Goal: Task Accomplishment & Management: Manage account settings

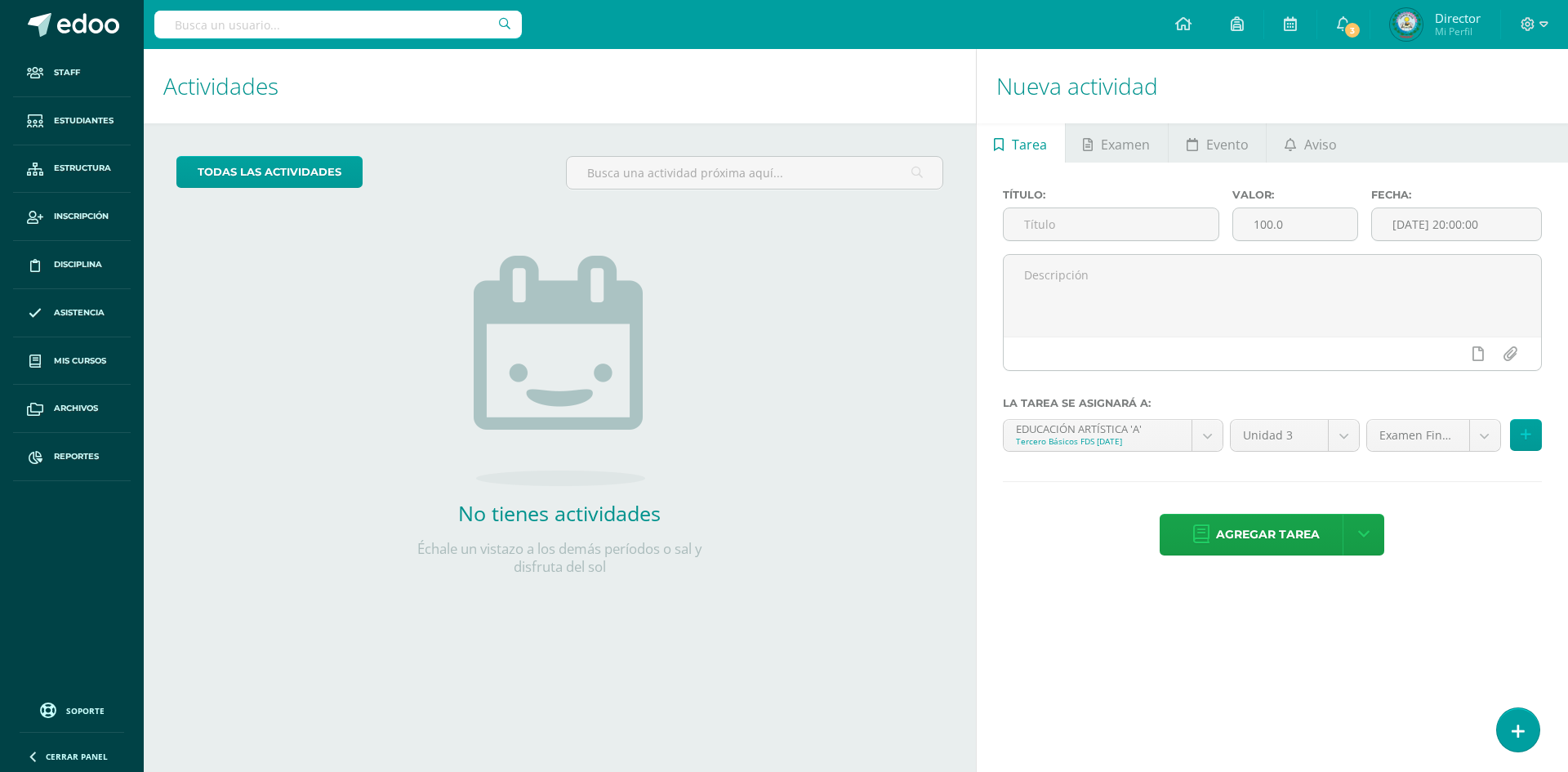
click at [365, 28] on input "text" at bounding box center [338, 25] width 367 height 28
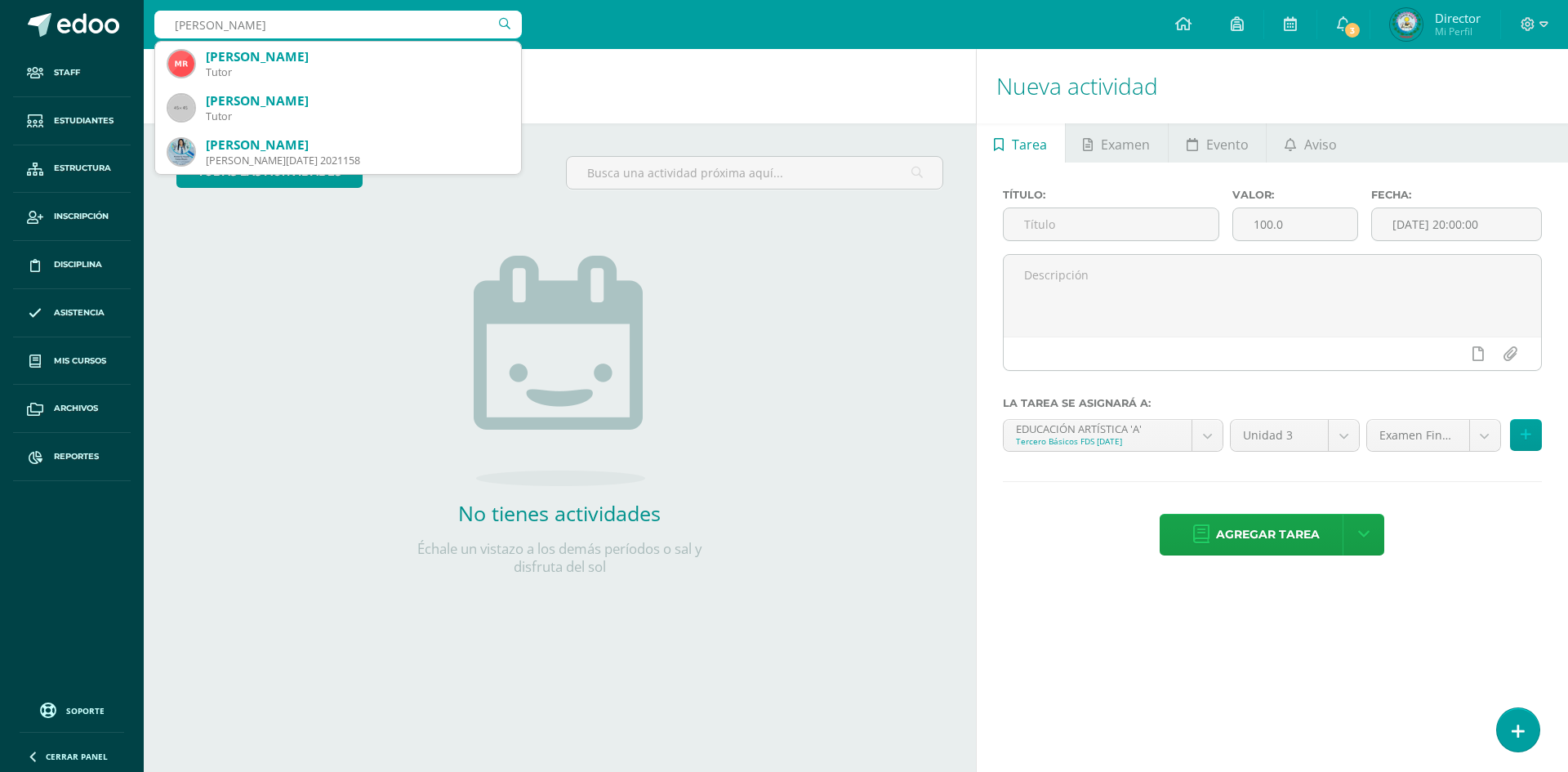
drag, startPoint x: 154, startPoint y: 7, endPoint x: 24, endPoint y: -14, distance: 131.7
click at [24, 0] on html "Staff Estudiantes Estructura Inscripción Disciplina Asistencia Mis cursos Archi…" at bounding box center [784, 386] width 1568 height 772
type input "WILDER LISANDRO"
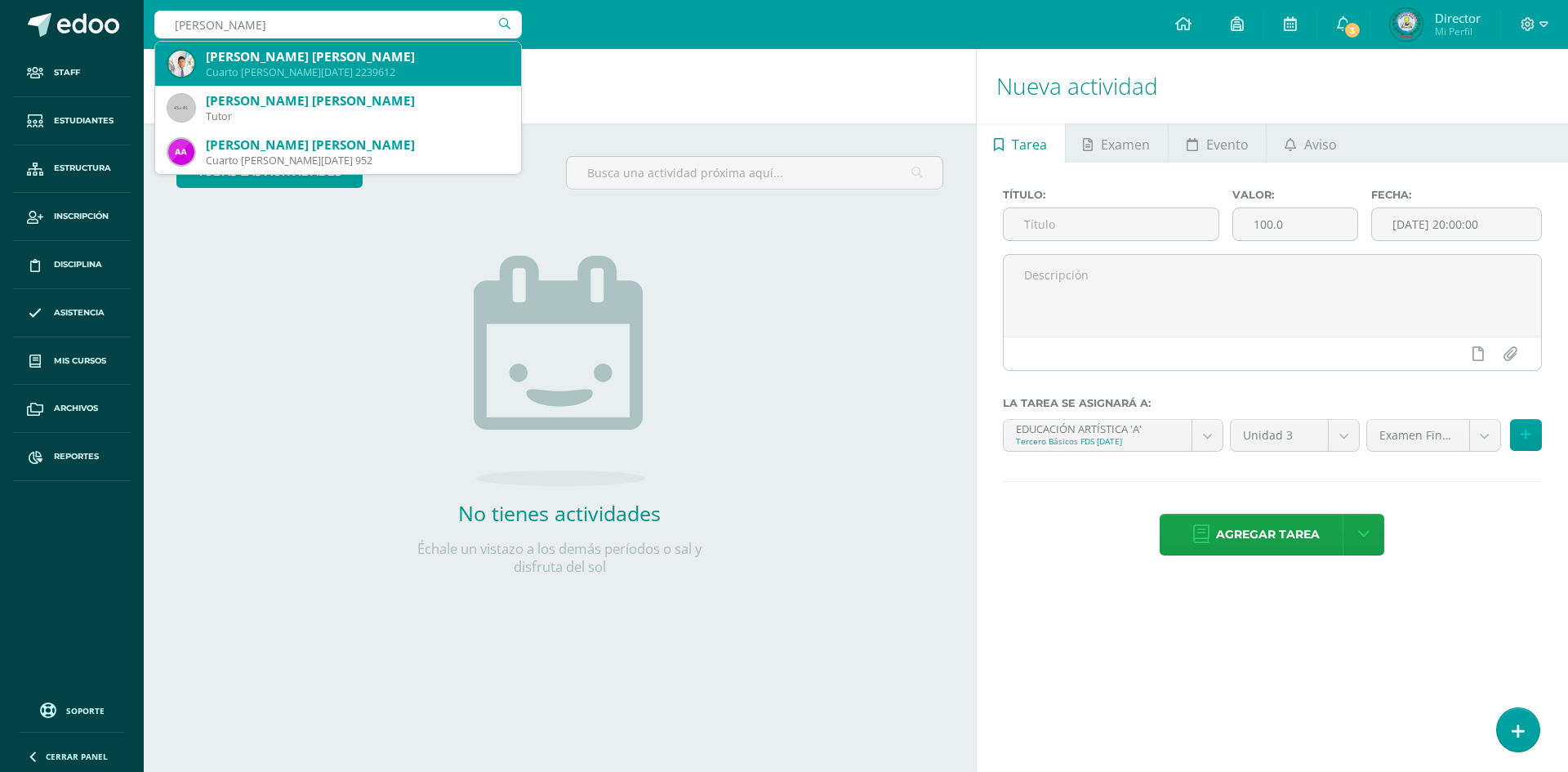
click at [343, 65] on div "Wilder Lisandro Samuel Yanes Reyes" at bounding box center [357, 56] width 302 height 17
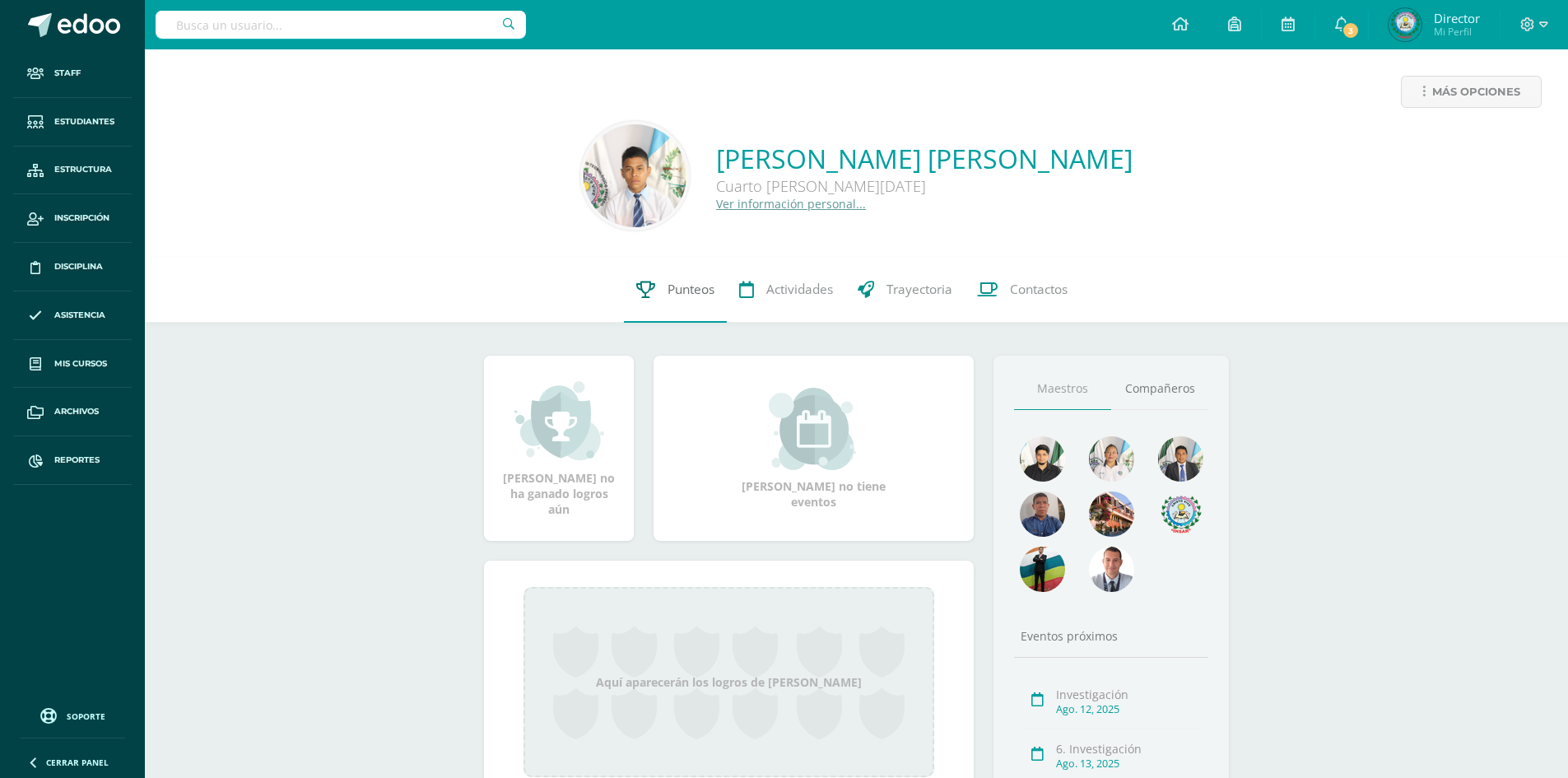
click at [682, 292] on span "Punteos" at bounding box center [691, 289] width 46 height 17
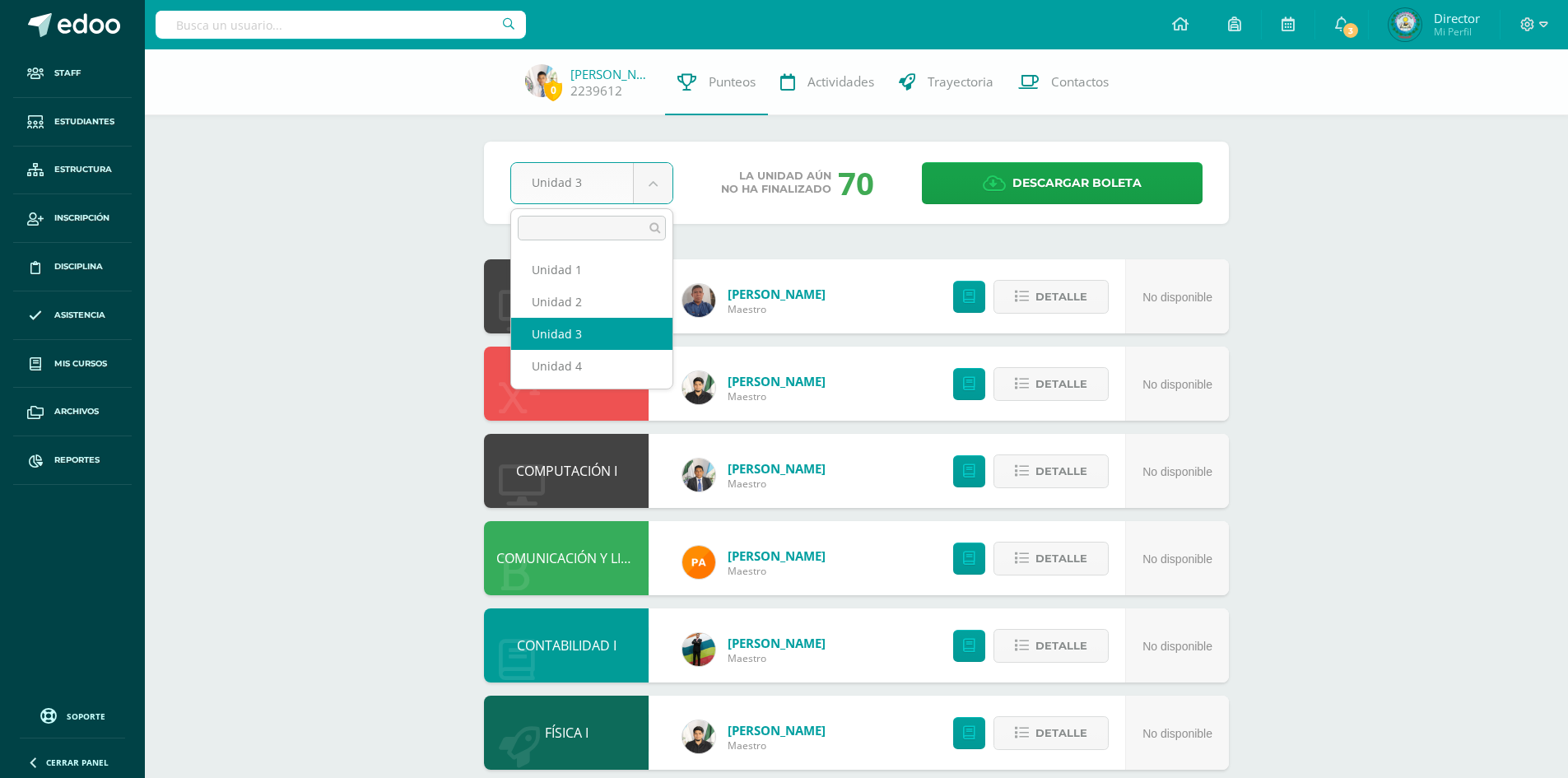
drag, startPoint x: 655, startPoint y: 174, endPoint x: 649, endPoint y: 190, distance: 17.1
click at [655, 174] on body "Staff Estudiantes Estructura Inscripción Disciplina Asistencia Mis cursos Archi…" at bounding box center [784, 533] width 1568 height 1065
select select "Unidad 2"
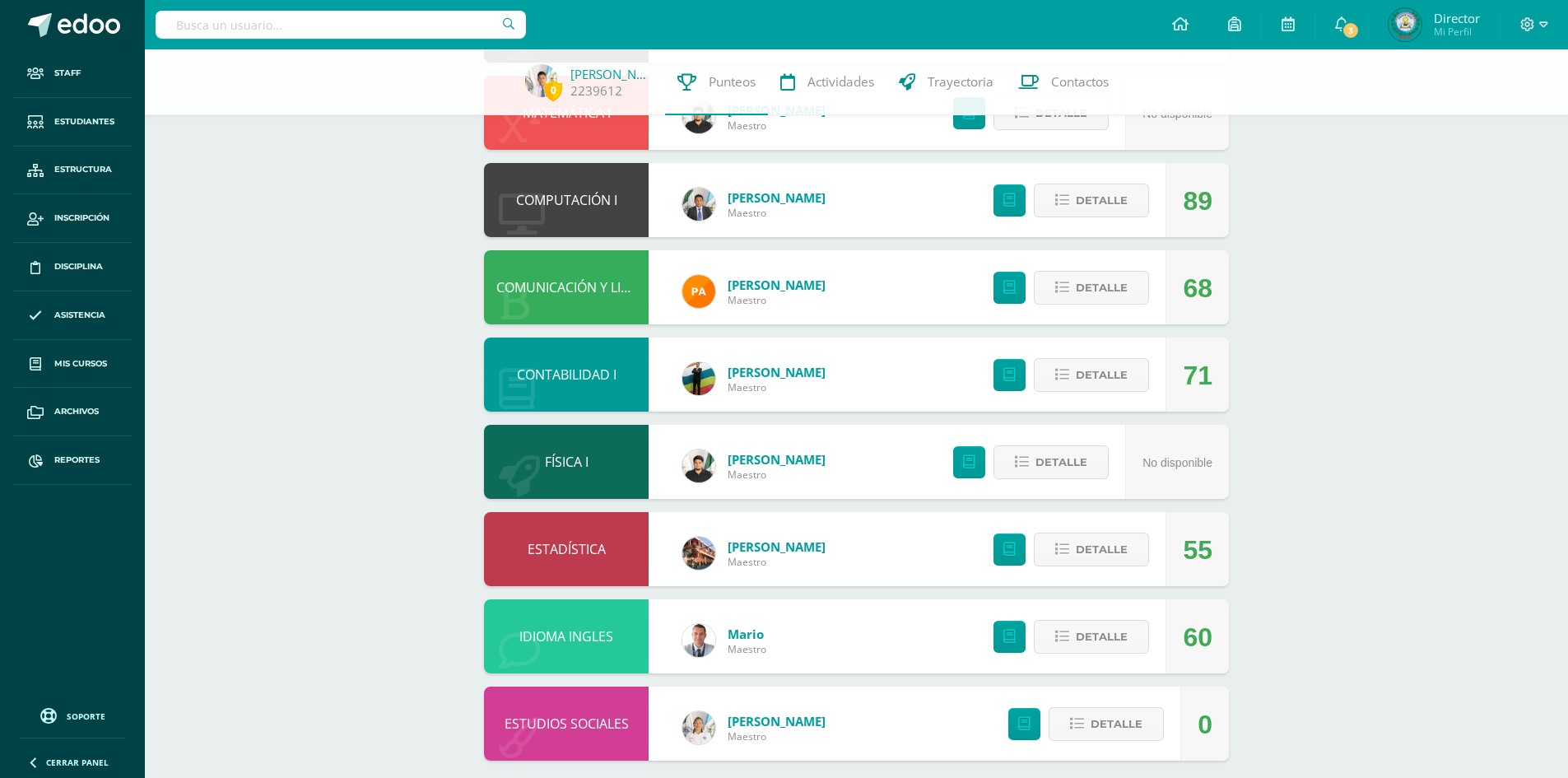
scroll to position [287, 0]
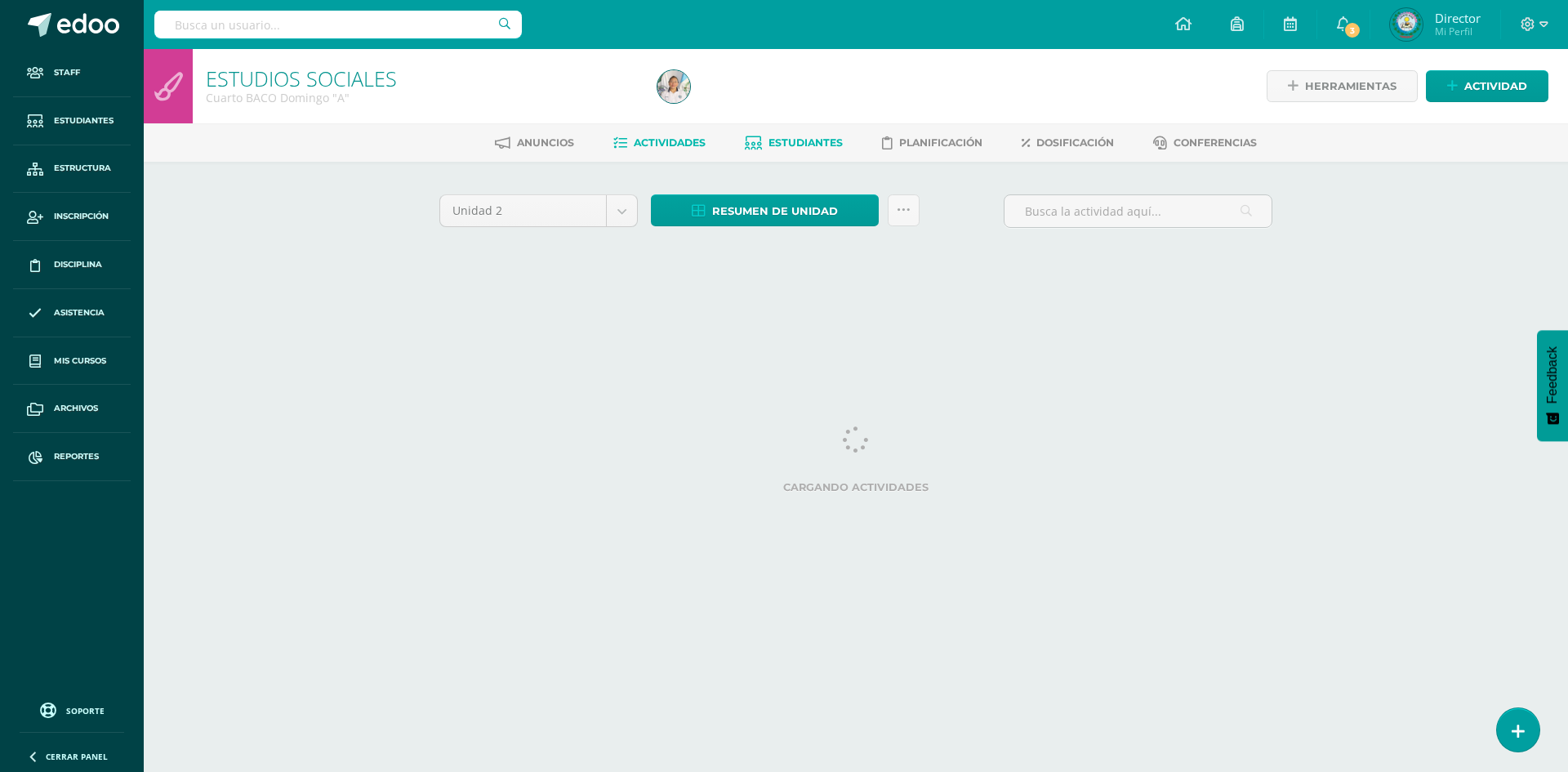
click at [774, 141] on span "Estudiantes" at bounding box center [806, 142] width 75 height 12
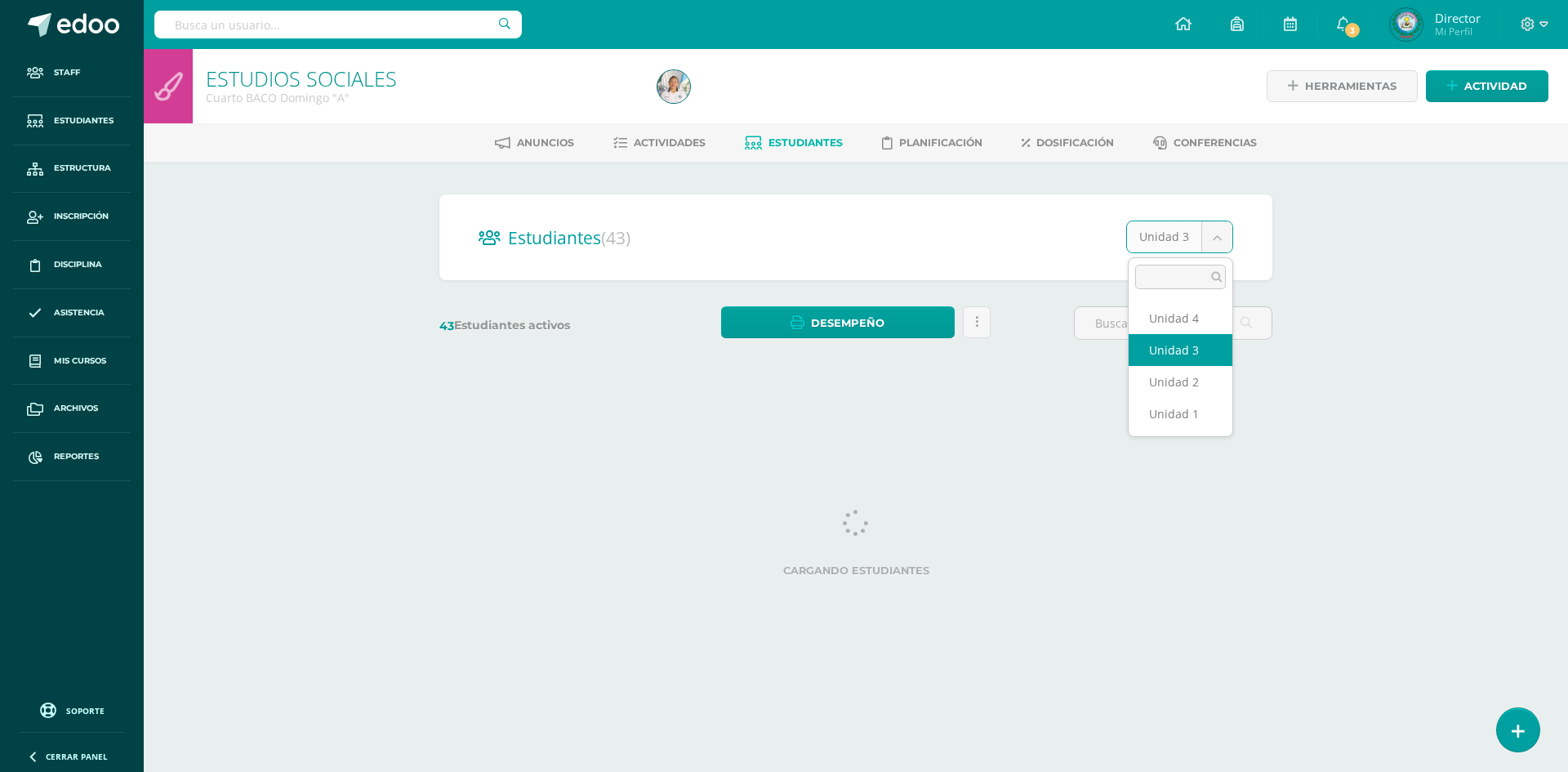
click at [1225, 241] on body "Staff Estudiantes Estructura Inscripción Disciplina Asistencia Mis cursos Archi…" at bounding box center [784, 193] width 1568 height 388
select select "/dashboard/teacher/section/2202/students/?unit=72494"
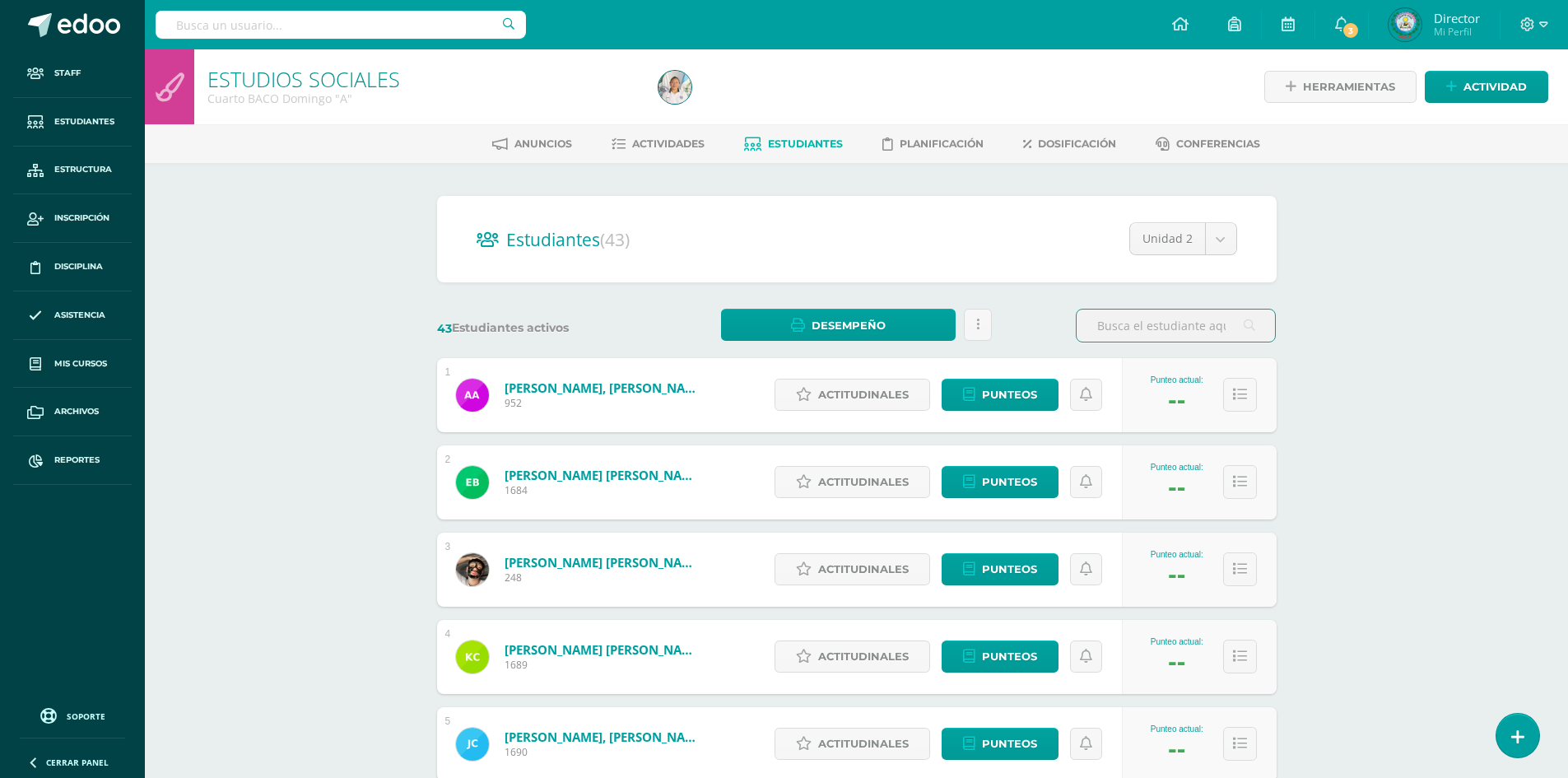
click at [1144, 326] on input "text" at bounding box center [1175, 326] width 199 height 32
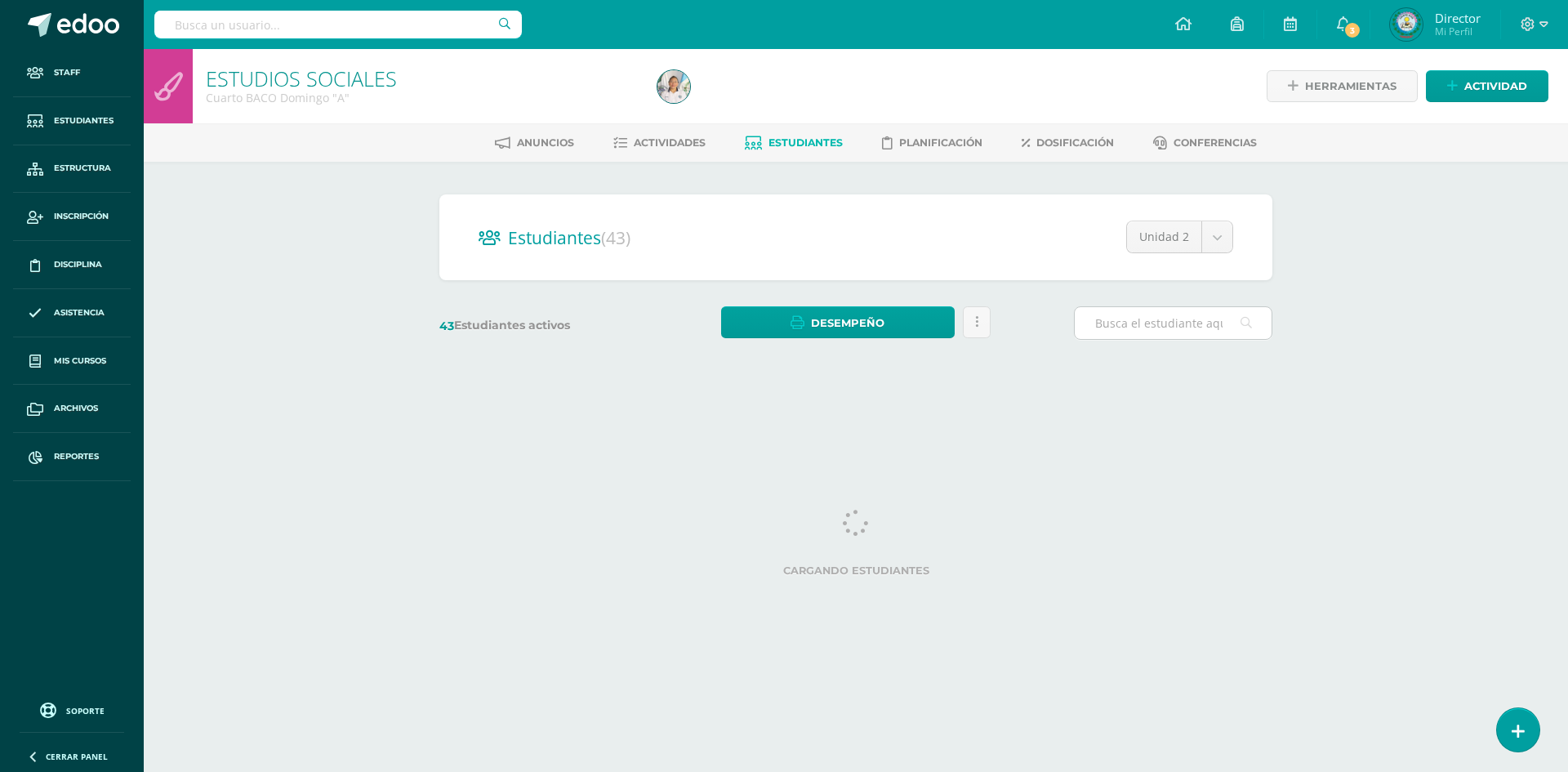
click at [1140, 329] on input "text" at bounding box center [1173, 323] width 197 height 31
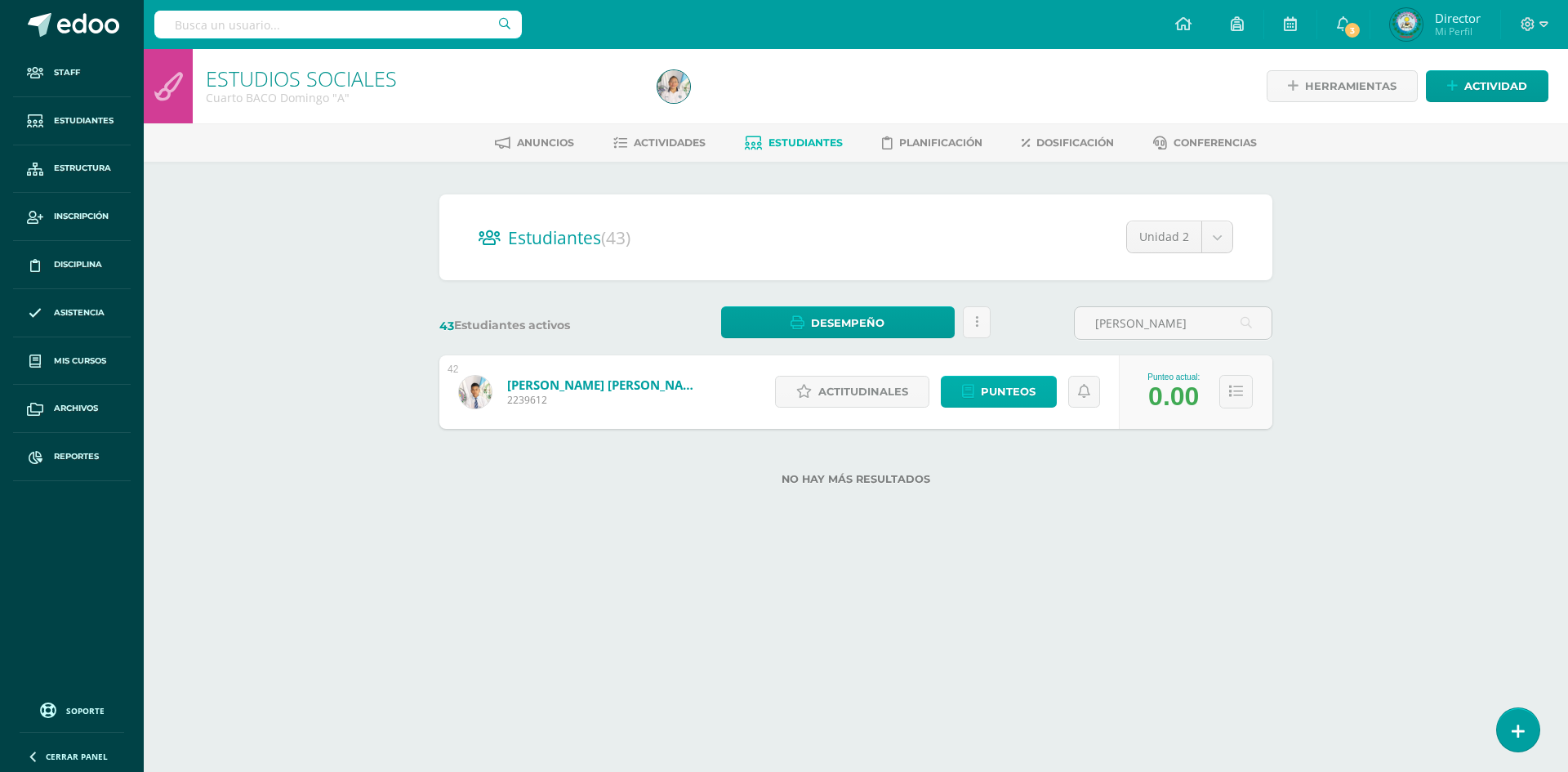
type input "WILDER"
click at [1018, 397] on span "Punteos" at bounding box center [1008, 392] width 55 height 30
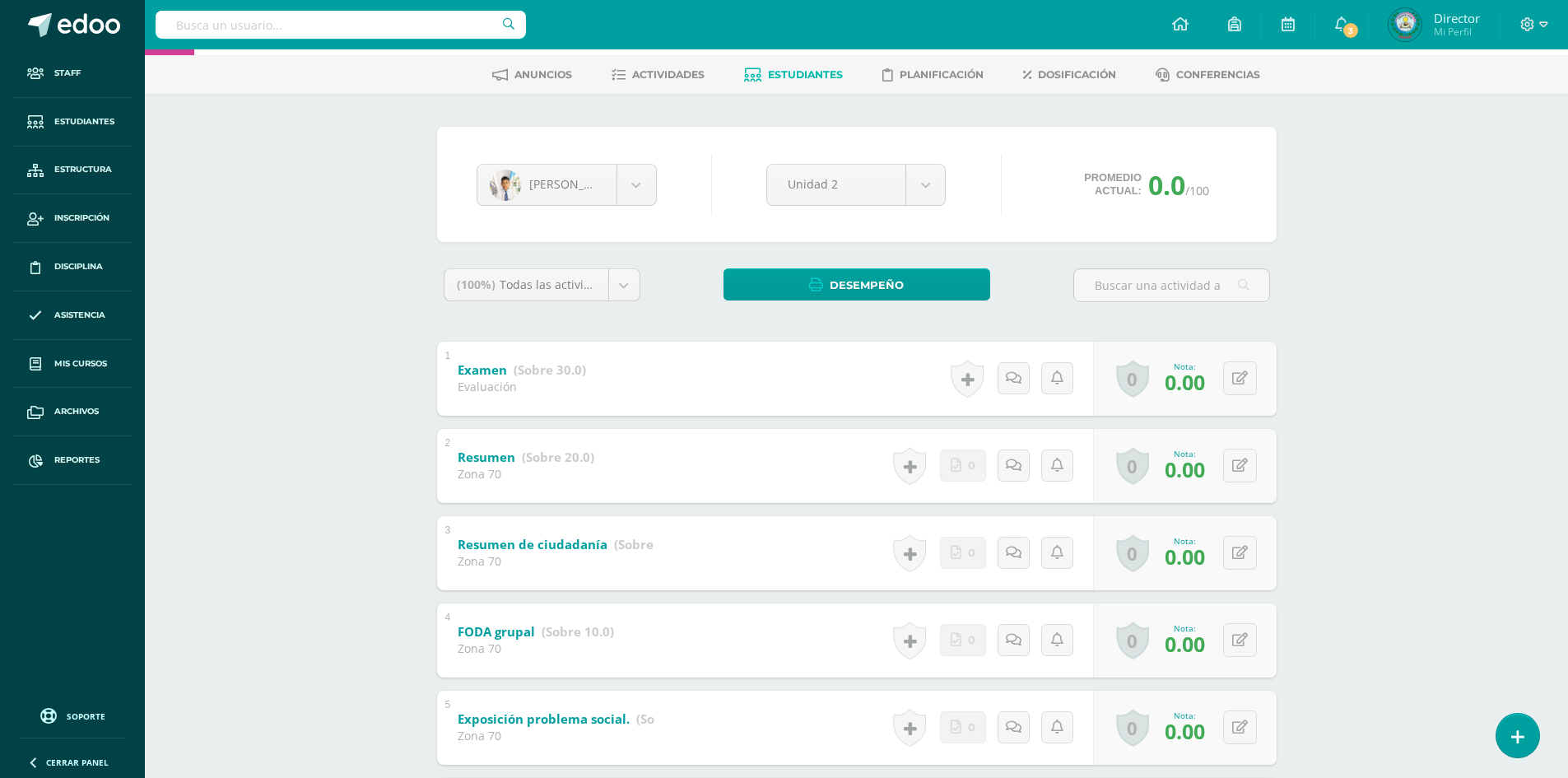
scroll to position [164, 0]
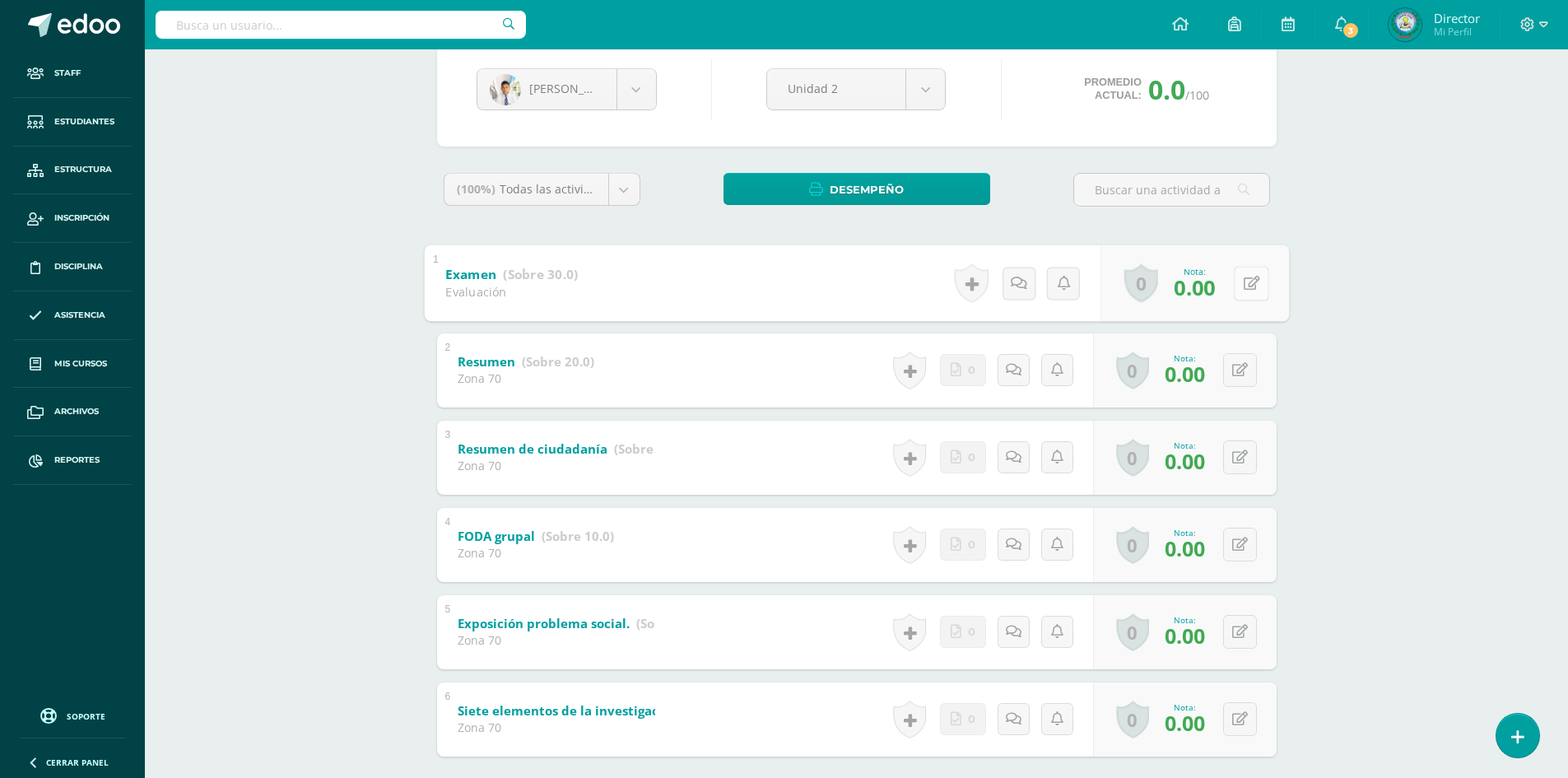
click at [1248, 279] on button at bounding box center [1250, 283] width 35 height 35
type input "30"
click at [1237, 360] on button at bounding box center [1240, 370] width 34 height 34
type input "20"
click at [1246, 452] on button at bounding box center [1240, 457] width 34 height 34
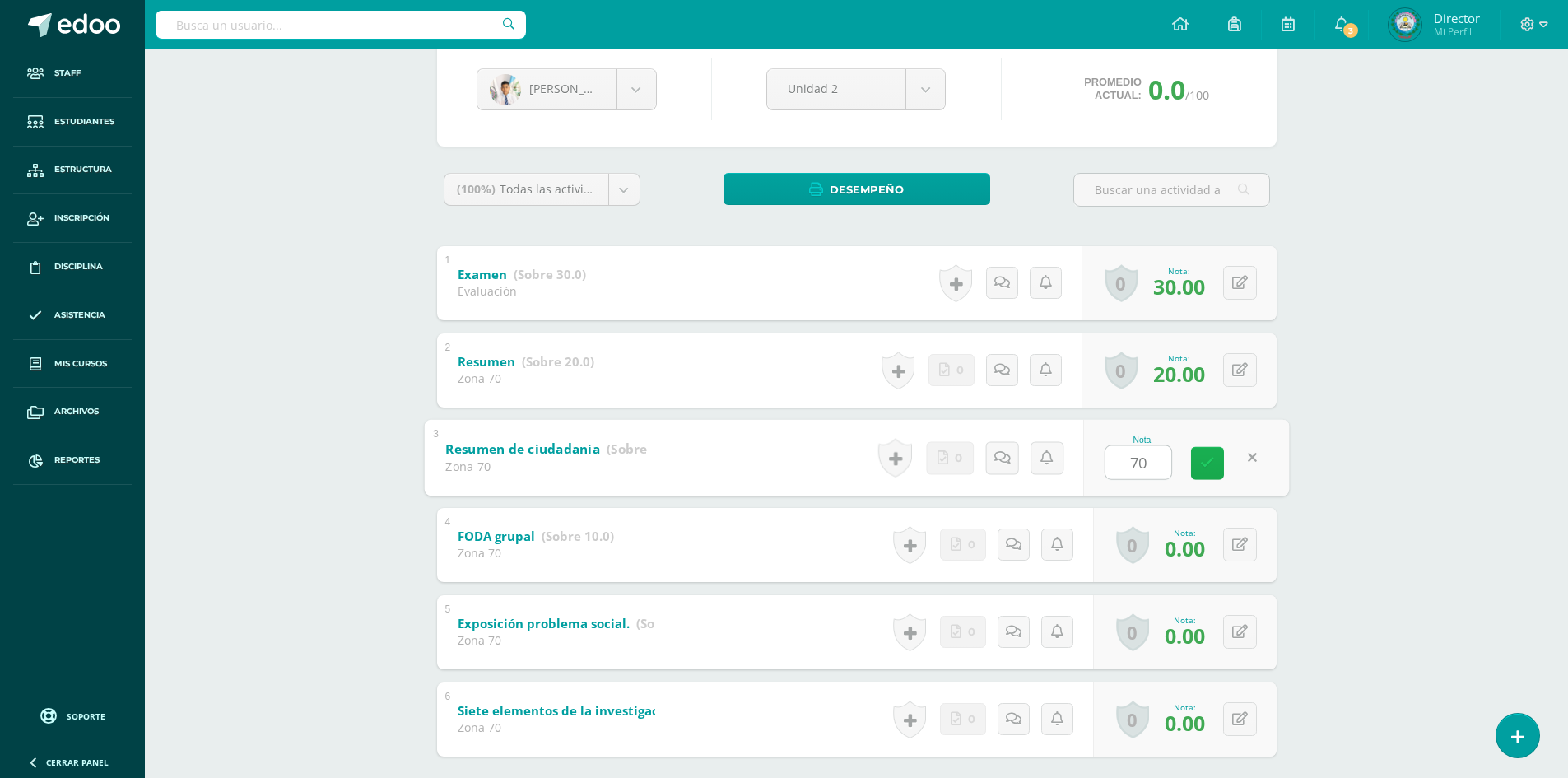
click at [1207, 465] on icon at bounding box center [1207, 463] width 15 height 14
type input "0"
click at [1241, 544] on button at bounding box center [1240, 544] width 34 height 34
type input "10"
click at [1204, 539] on link at bounding box center [1207, 549] width 33 height 33
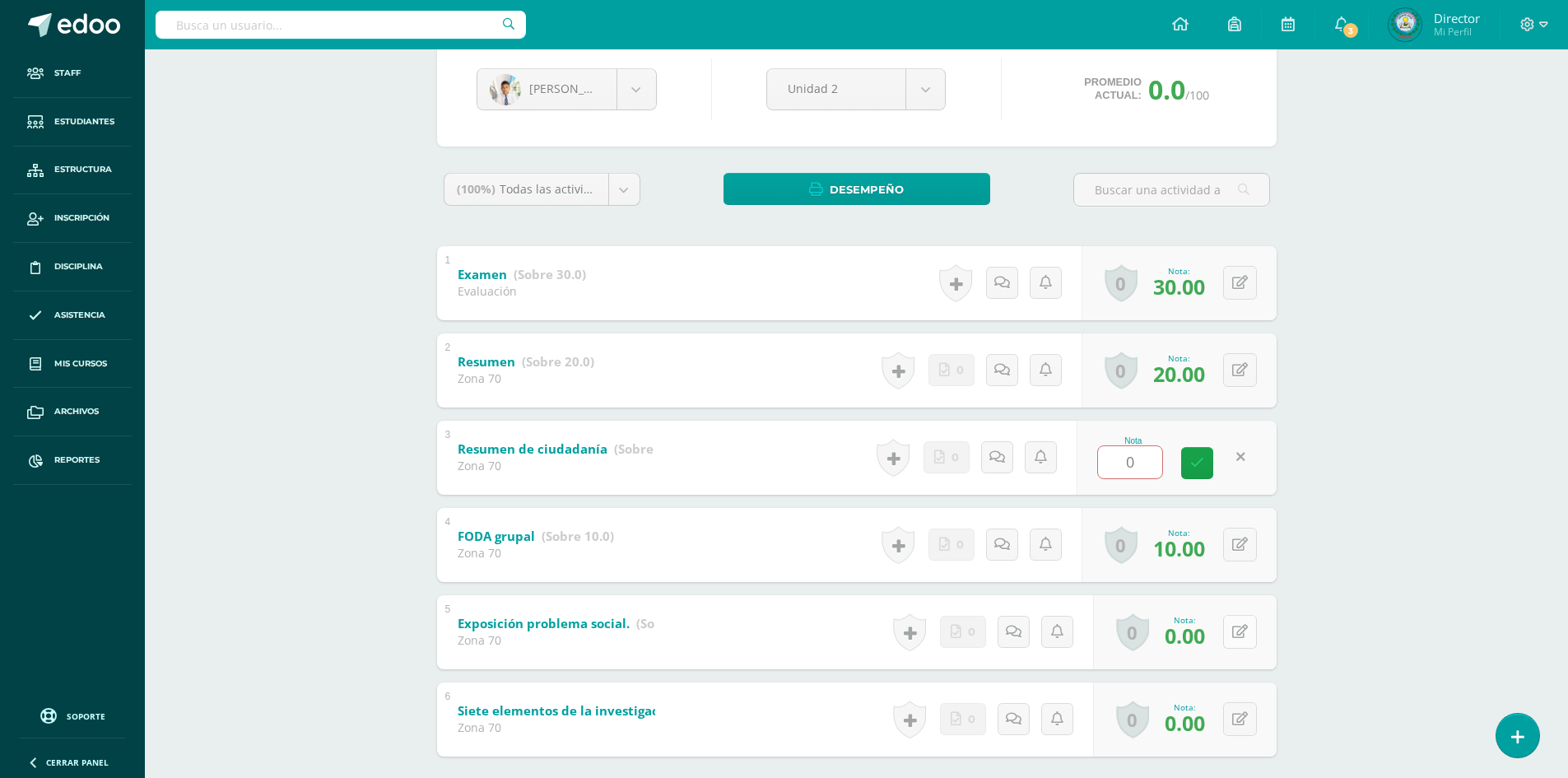
click at [1234, 634] on button at bounding box center [1240, 632] width 34 height 34
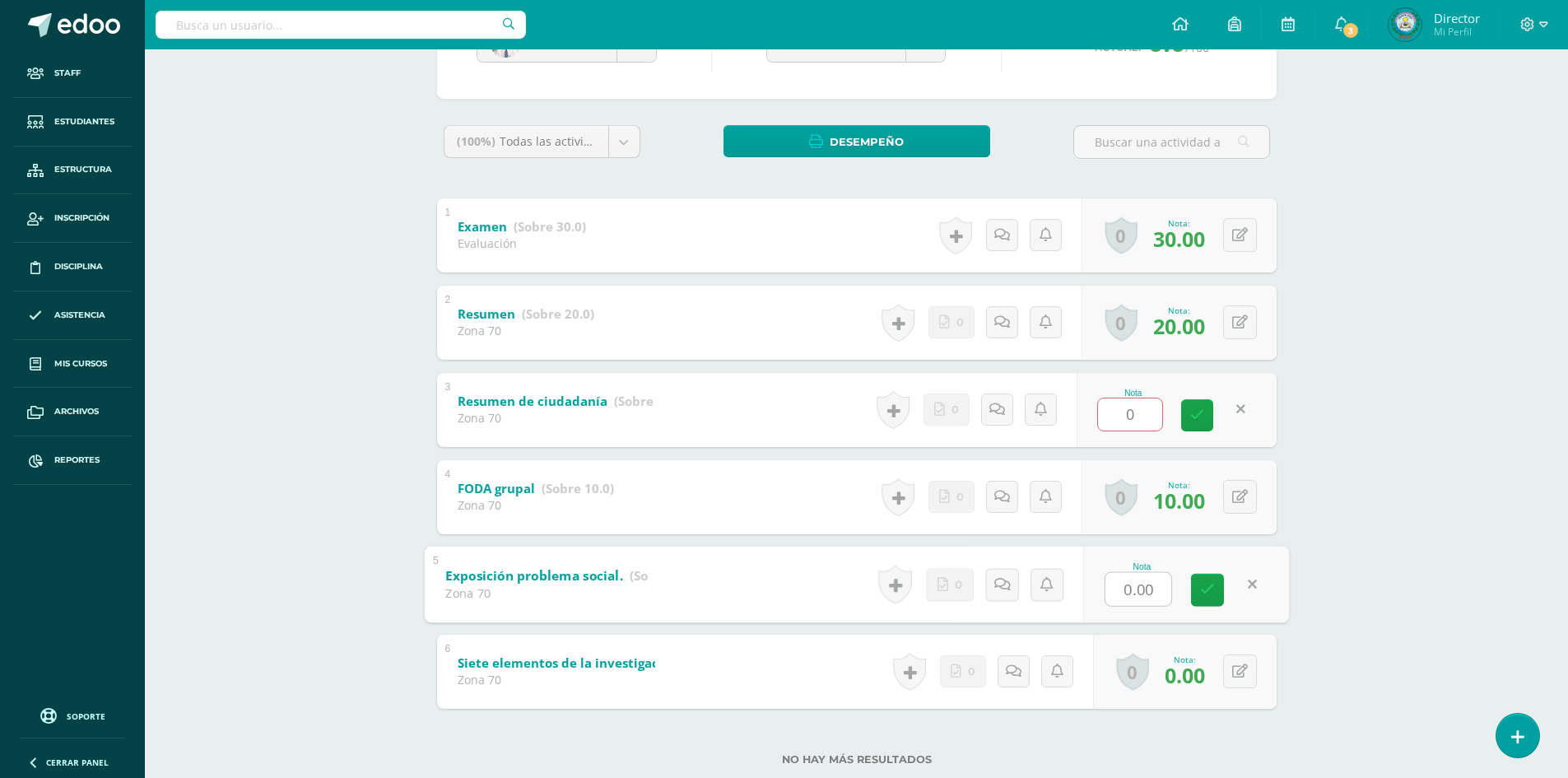
scroll to position [252, 0]
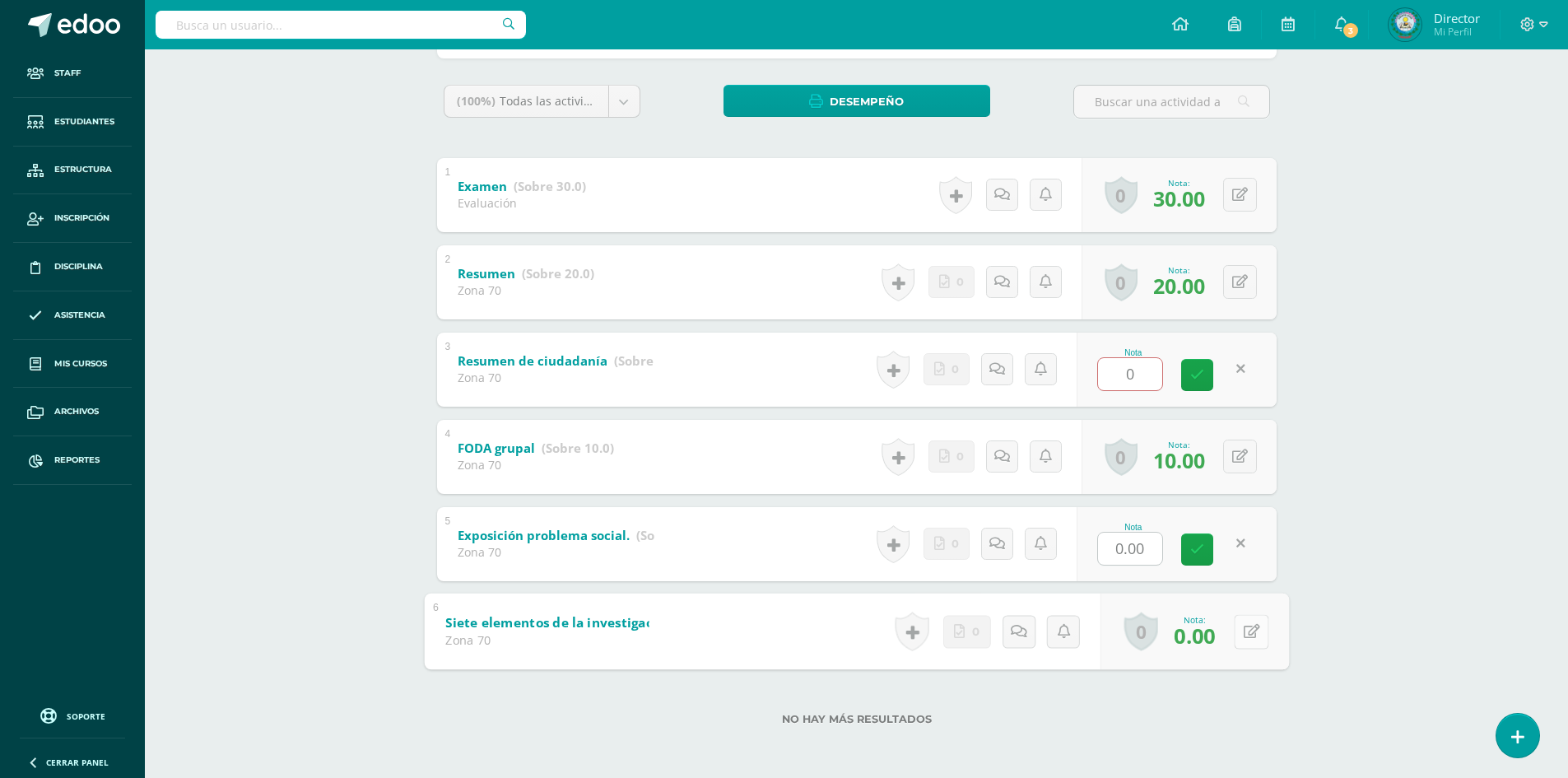
click at [1245, 632] on icon at bounding box center [1250, 632] width 17 height 14
click at [1200, 635] on icon at bounding box center [1207, 636] width 15 height 14
click at [1203, 634] on link at bounding box center [1207, 635] width 33 height 33
type input "0"
click at [1176, 642] on div "Nota 0" at bounding box center [1186, 631] width 206 height 76
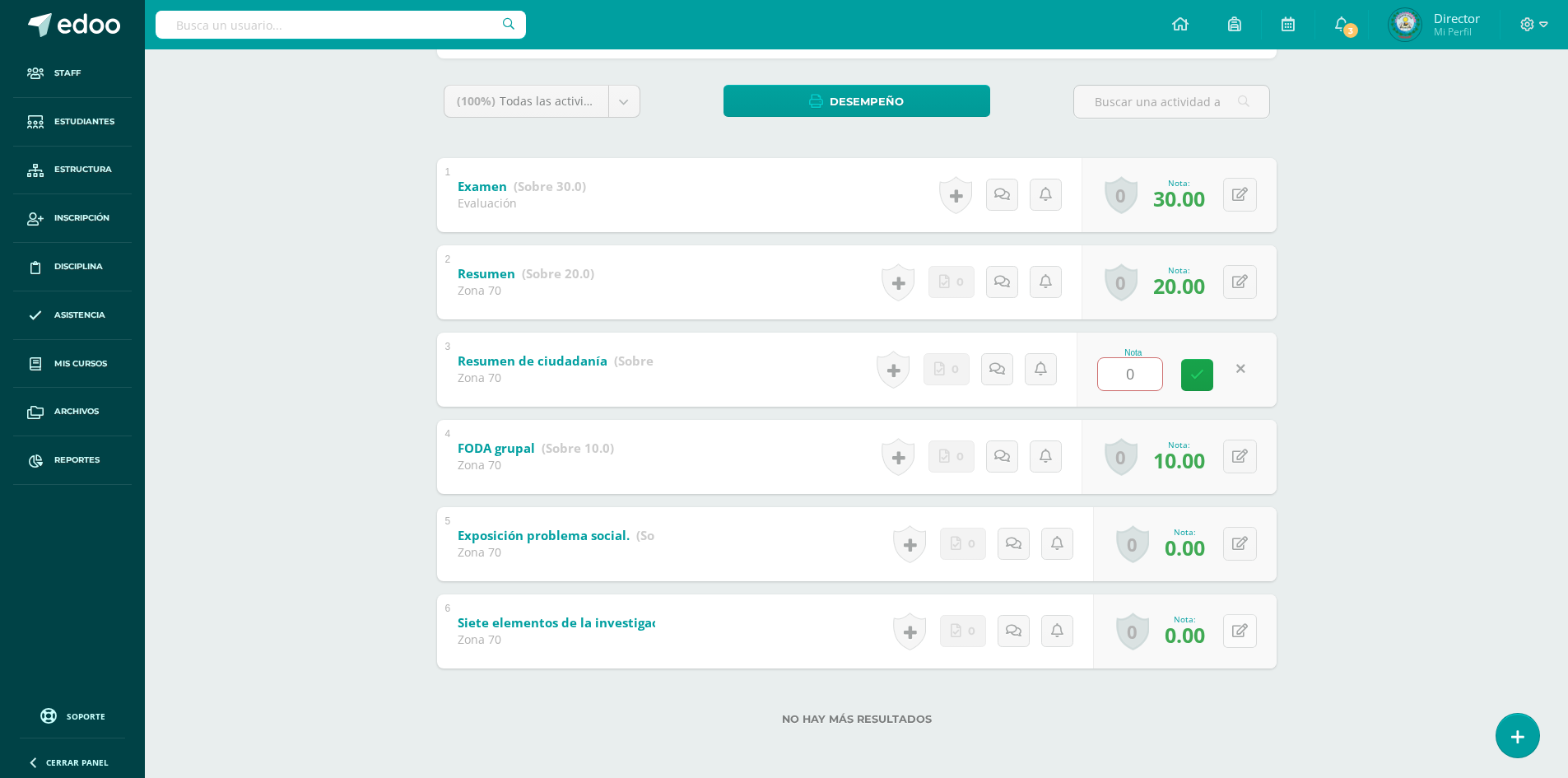
scroll to position [0, 0]
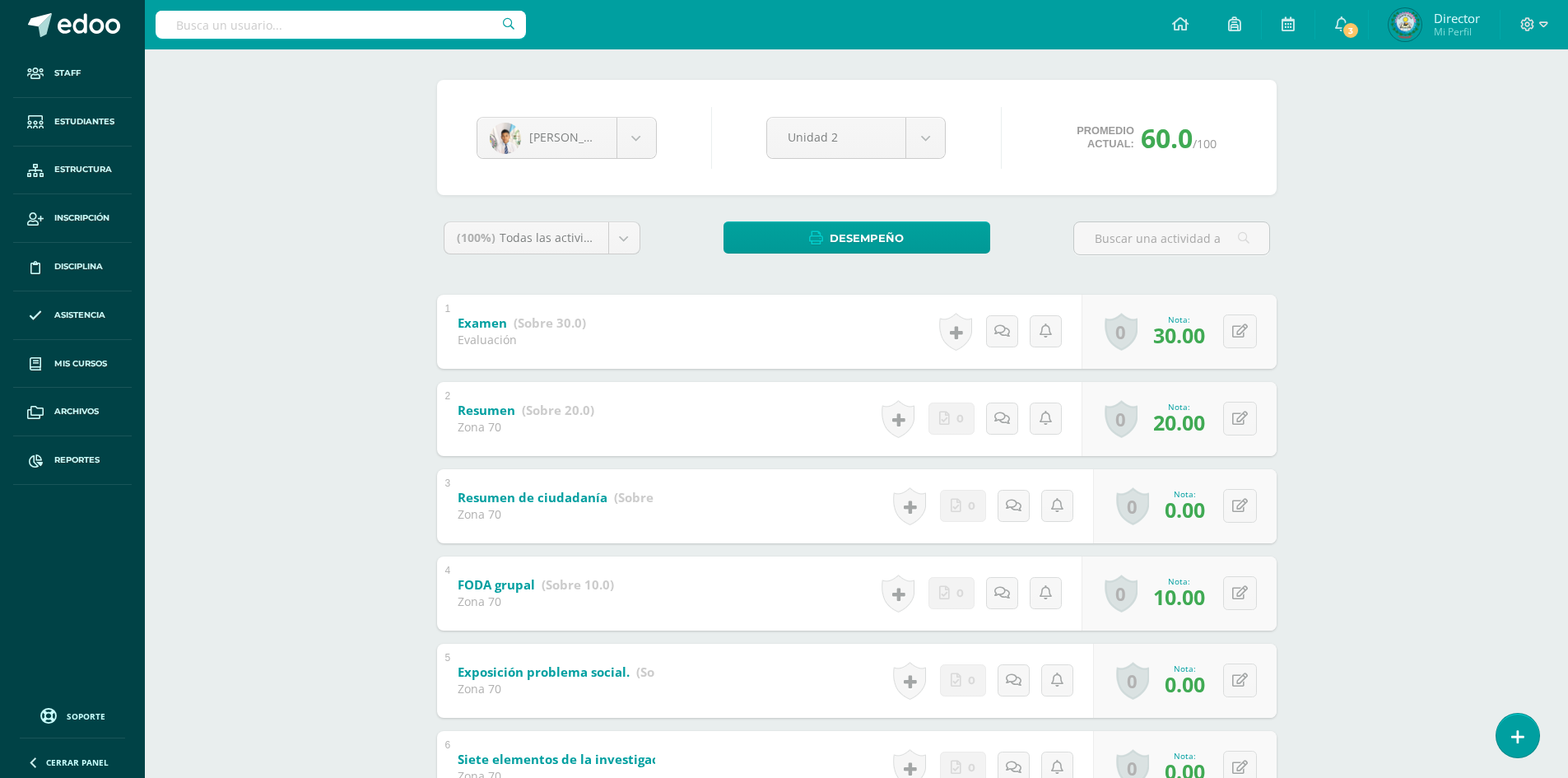
scroll to position [252, 0]
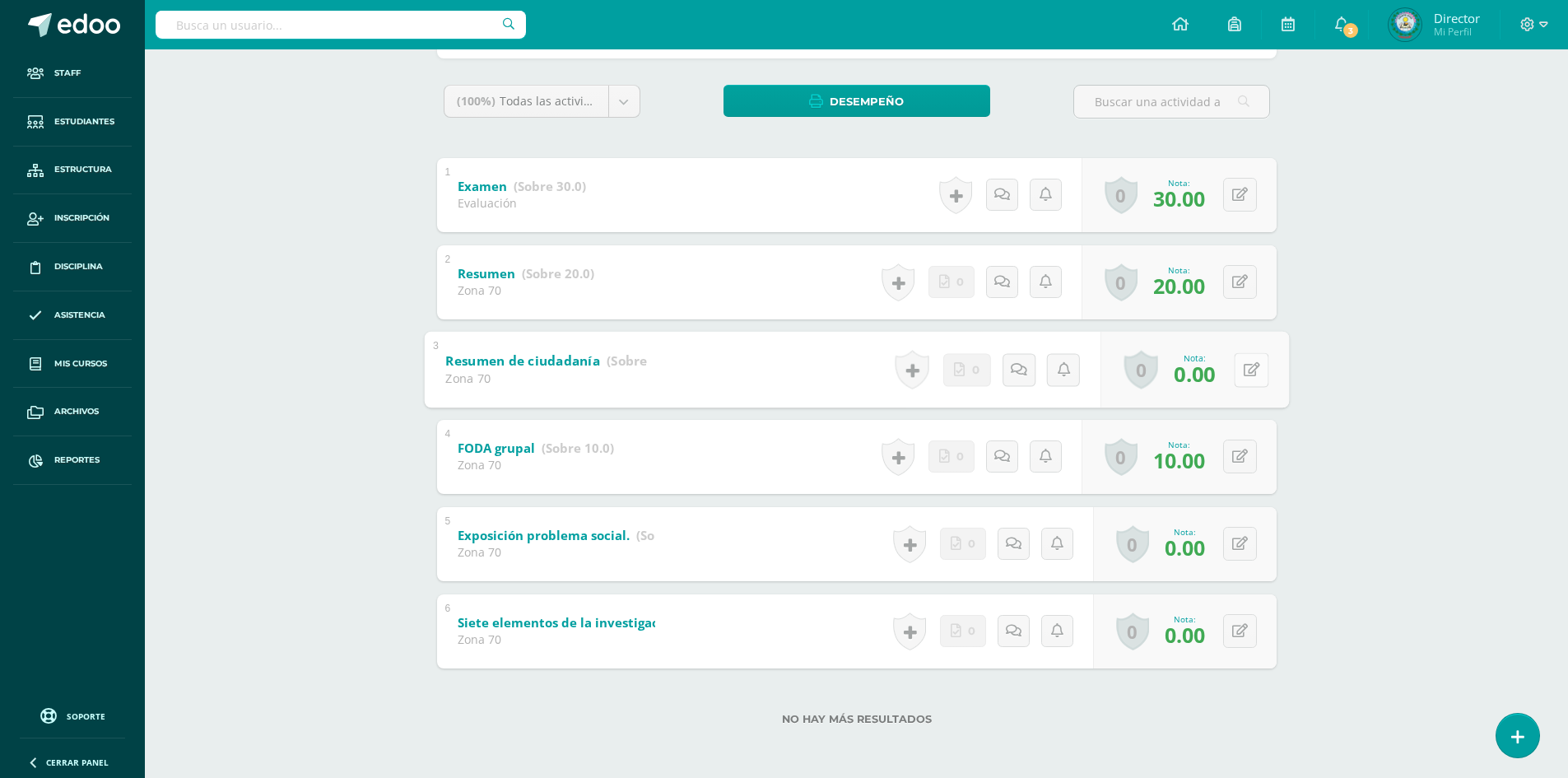
click at [1242, 373] on button at bounding box center [1250, 369] width 35 height 35
click at [1235, 543] on button at bounding box center [1240, 543] width 34 height 34
click at [1242, 366] on button at bounding box center [1240, 369] width 34 height 34
type input "10"
click at [1210, 382] on icon at bounding box center [1207, 375] width 15 height 14
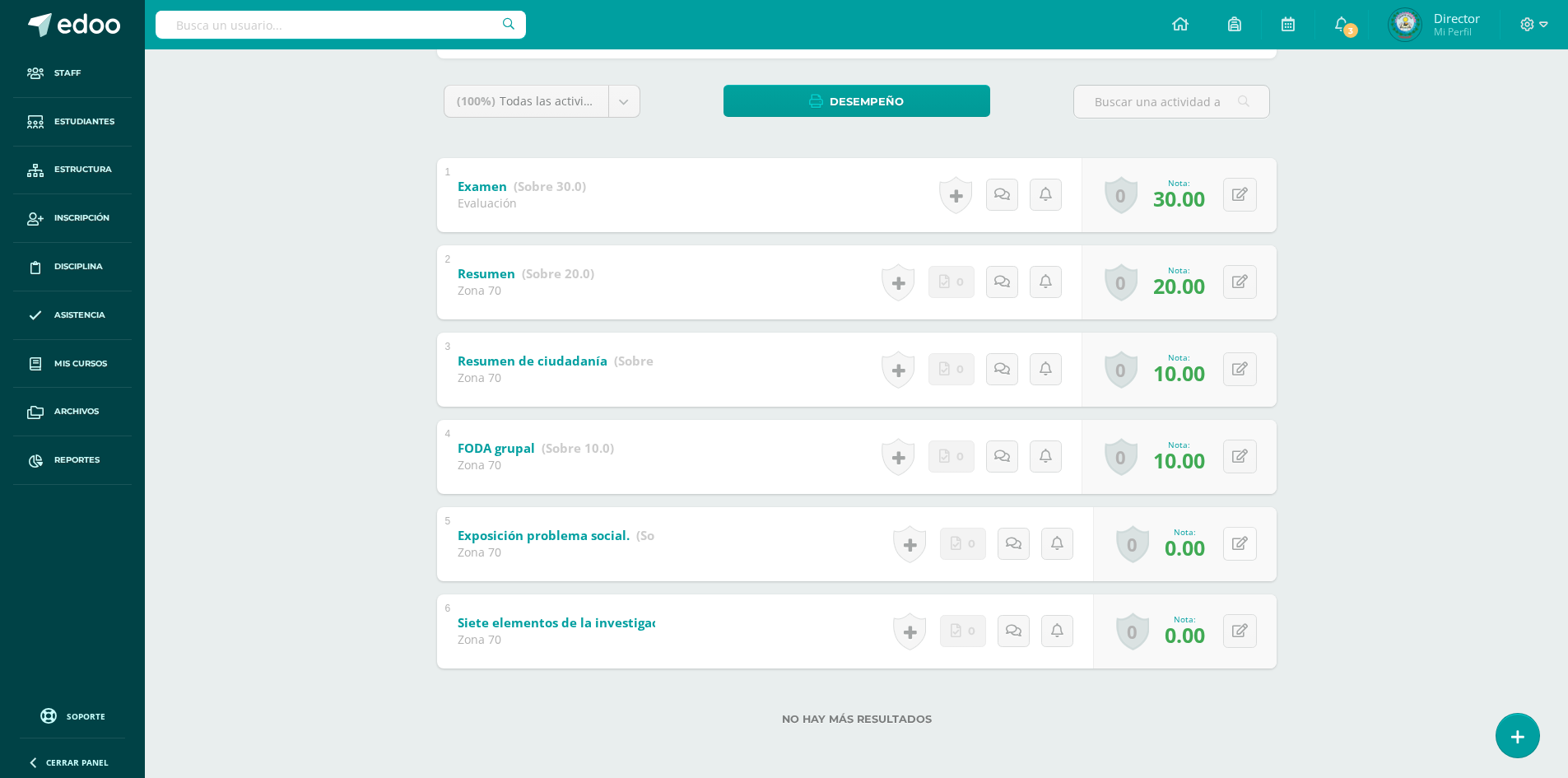
click at [1242, 556] on button at bounding box center [1240, 543] width 34 height 34
type input "10"
click at [1214, 555] on link at bounding box center [1207, 548] width 33 height 33
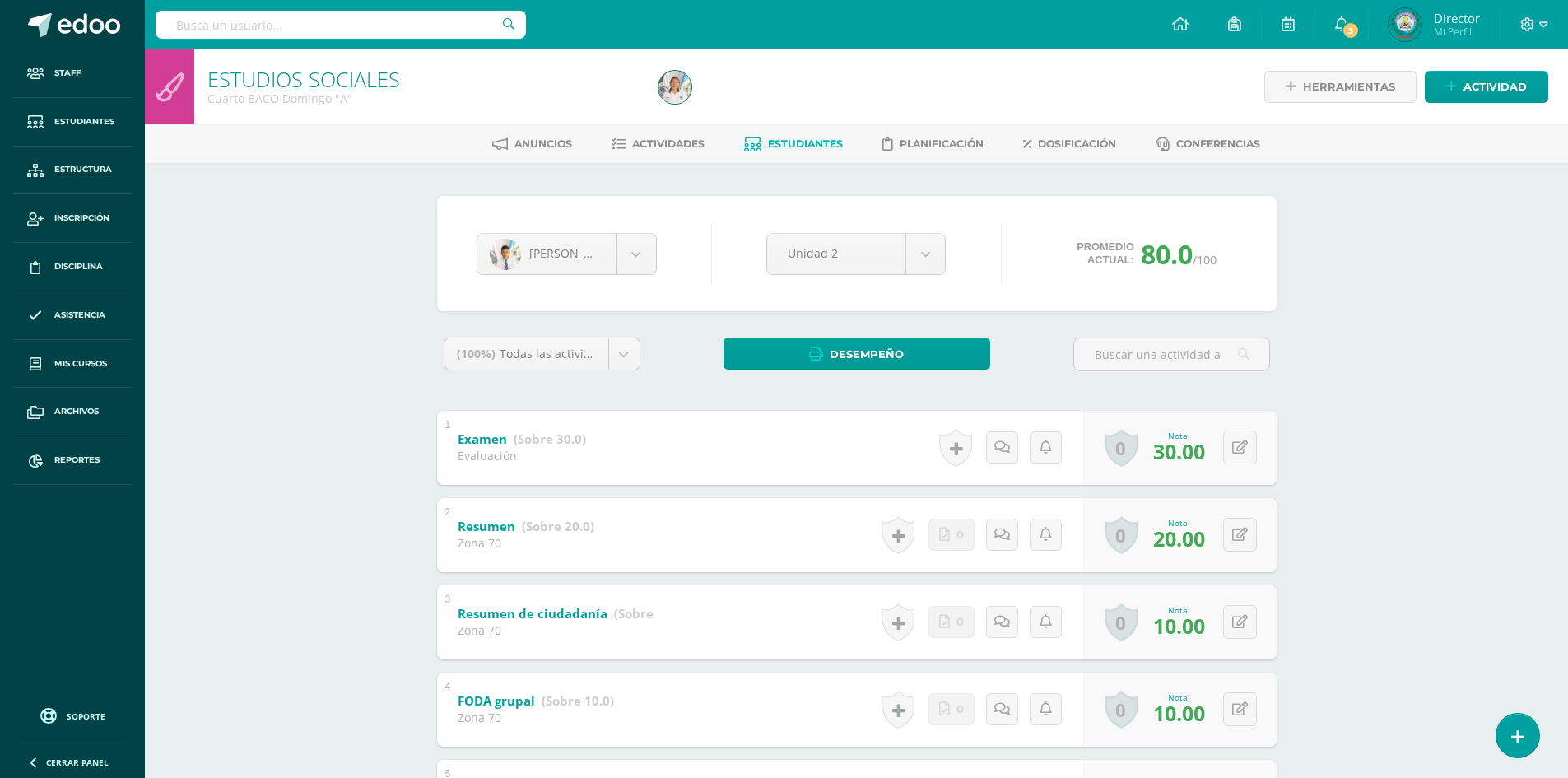
click at [407, 2] on div at bounding box center [340, 25] width 370 height 49
click at [410, 29] on input "text" at bounding box center [340, 25] width 370 height 28
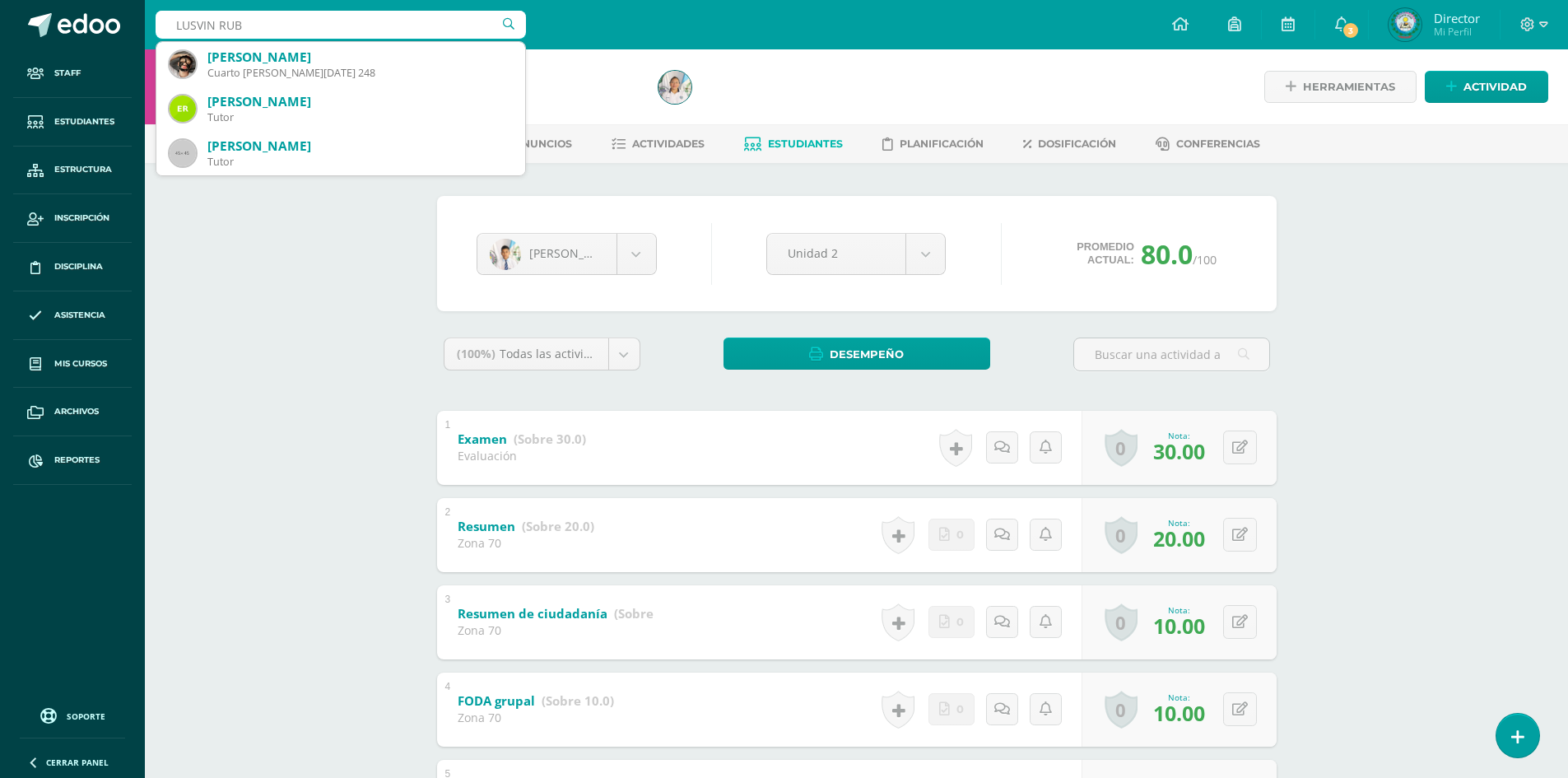
type input "LUSVIN RUBE"
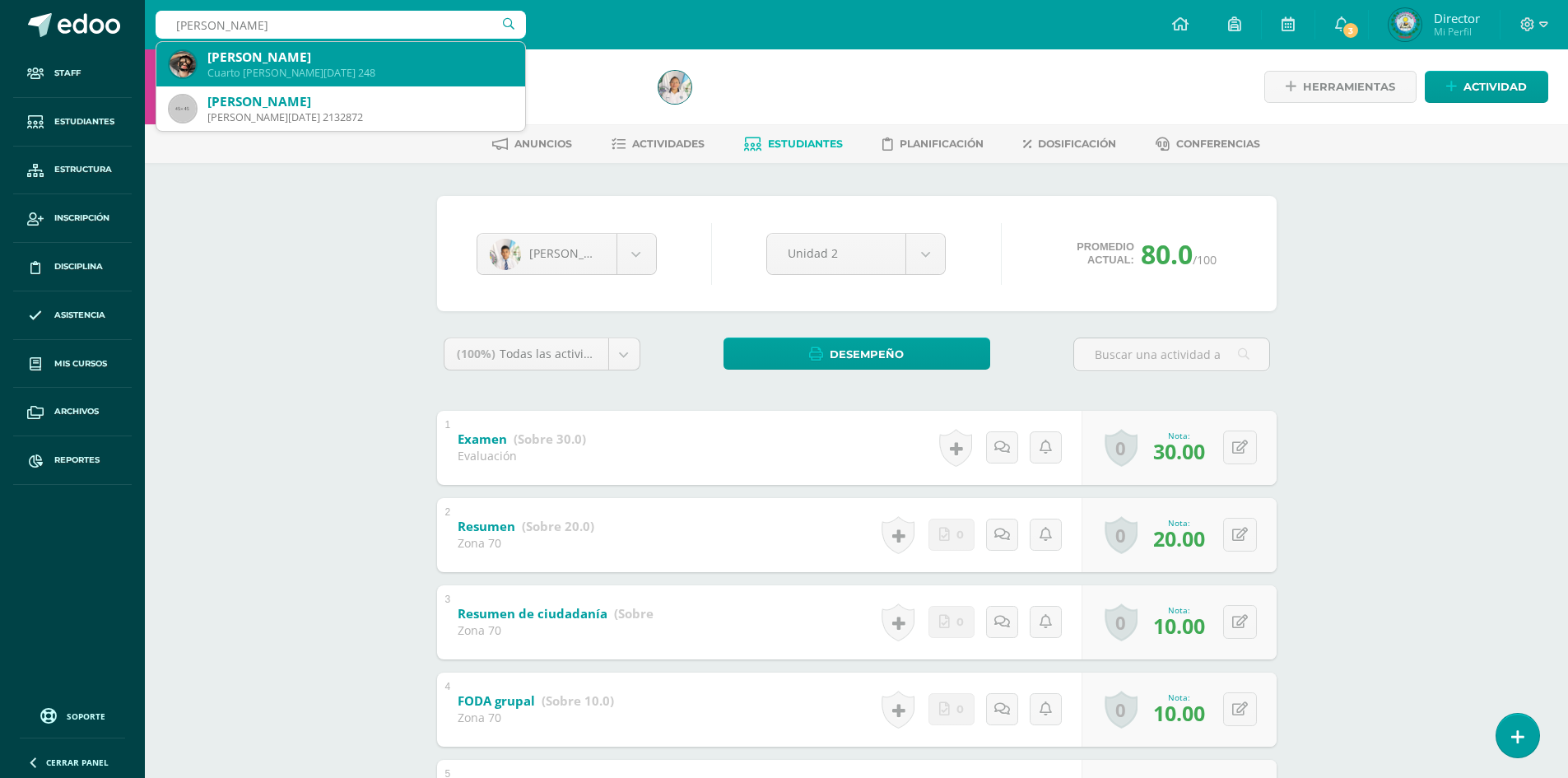
click at [428, 51] on div "Lusvin Ruben Botéo Revolorio" at bounding box center [360, 56] width 305 height 17
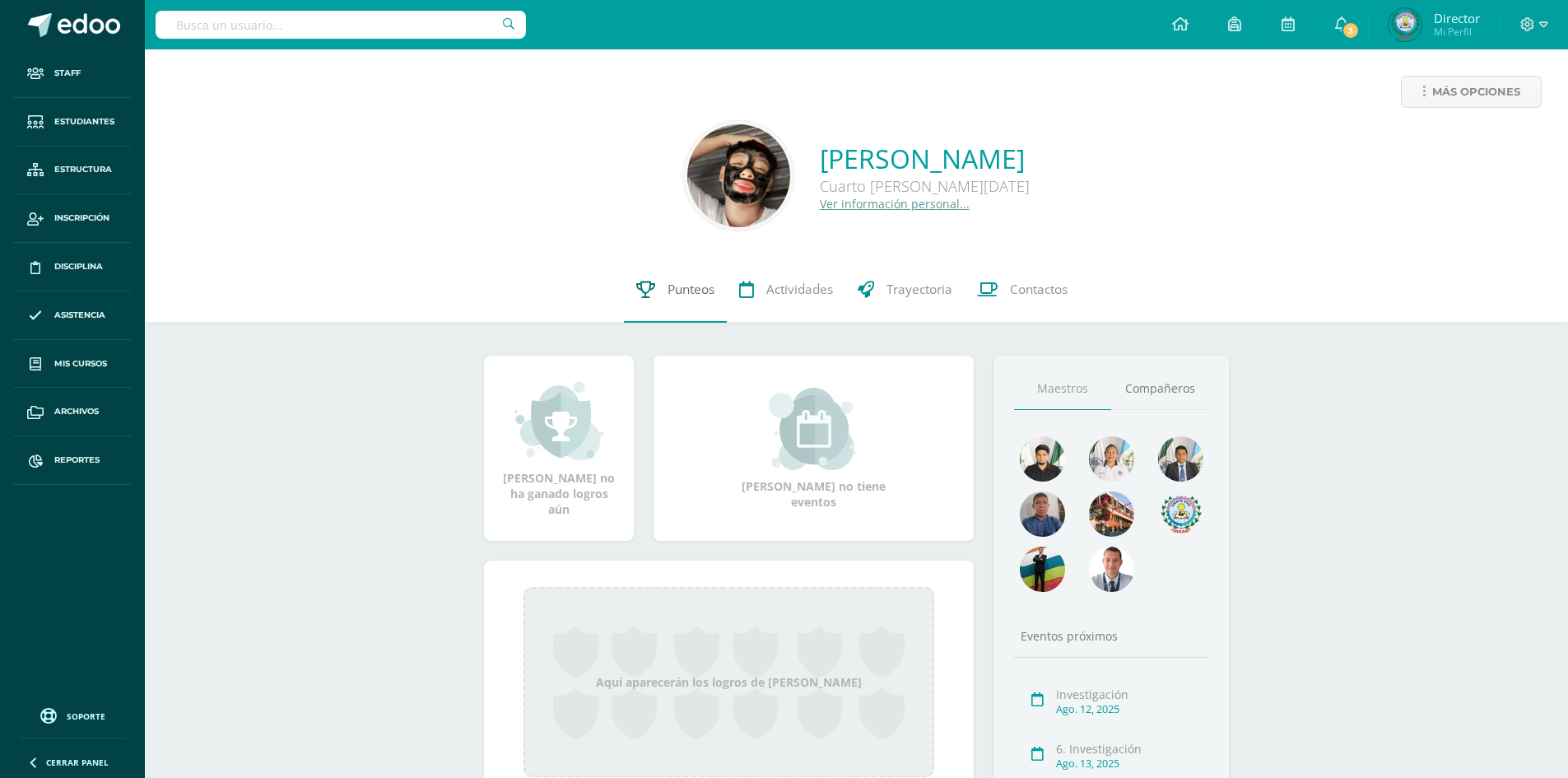
click at [668, 291] on span "Punteos" at bounding box center [691, 289] width 46 height 17
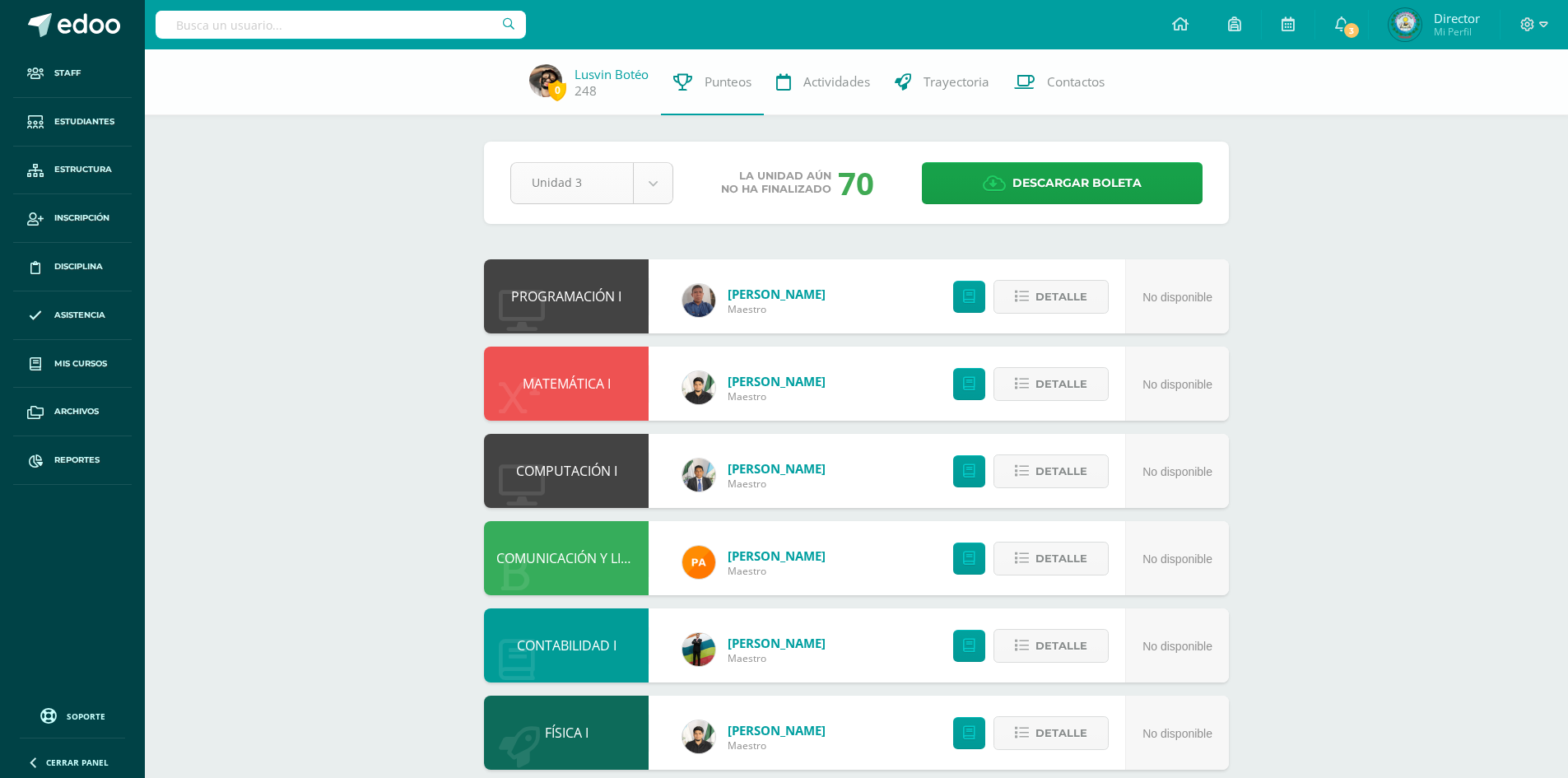
click at [650, 170] on body "Staff Estudiantes Estructura Inscripción Disciplina Asistencia Mis cursos Archi…" at bounding box center [784, 533] width 1568 height 1065
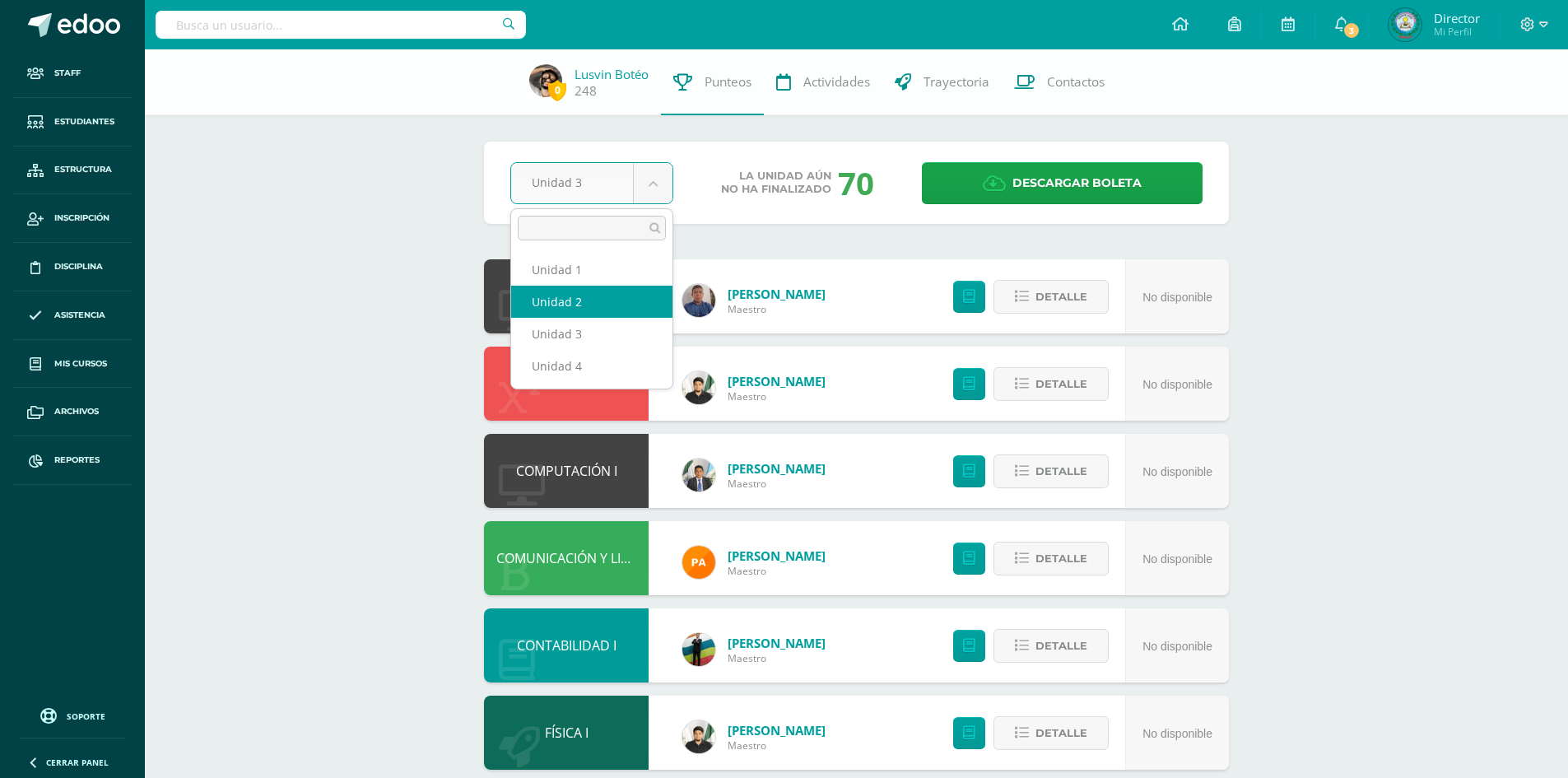
select select "Unidad 2"
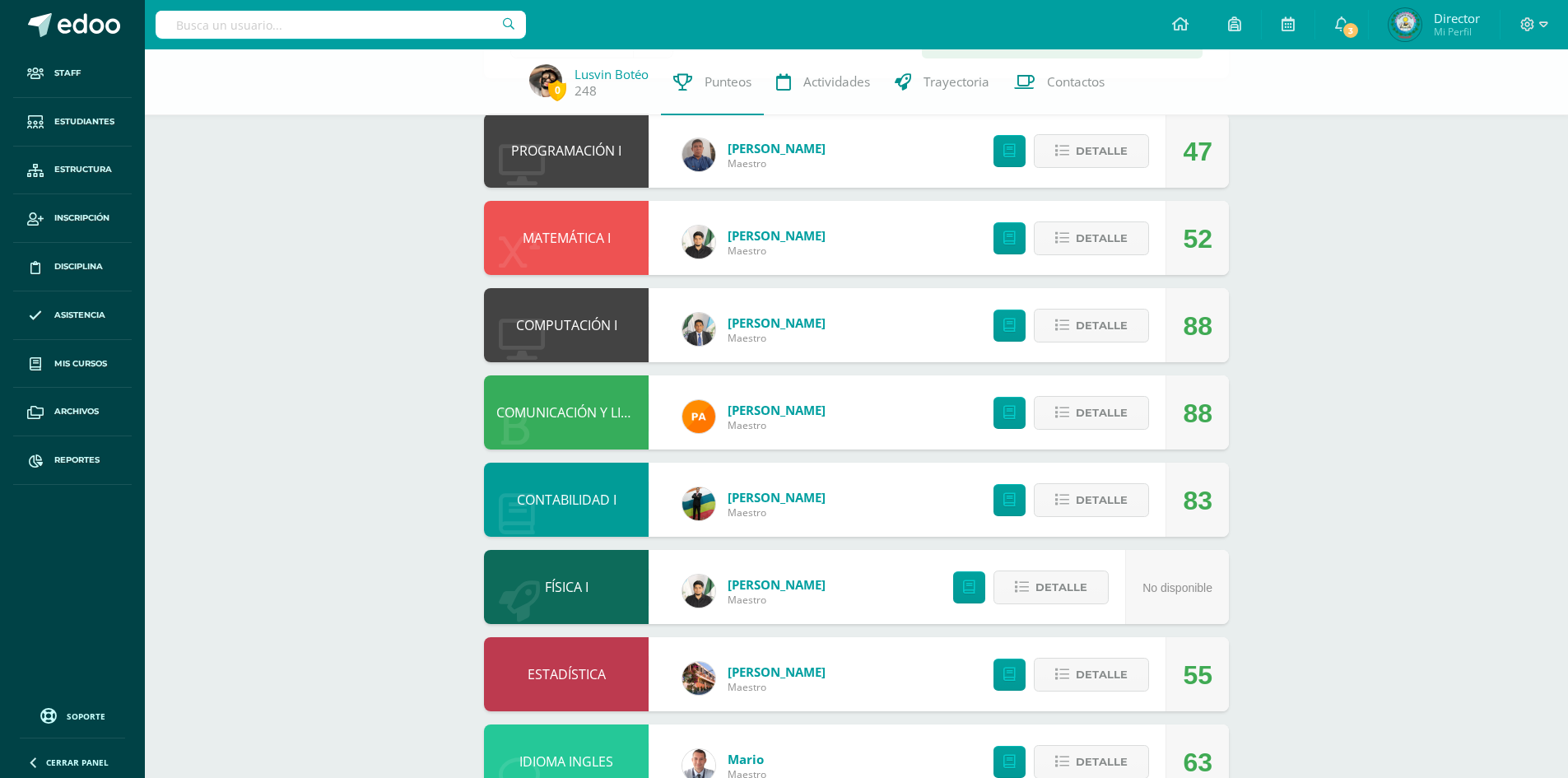
scroll to position [287, 0]
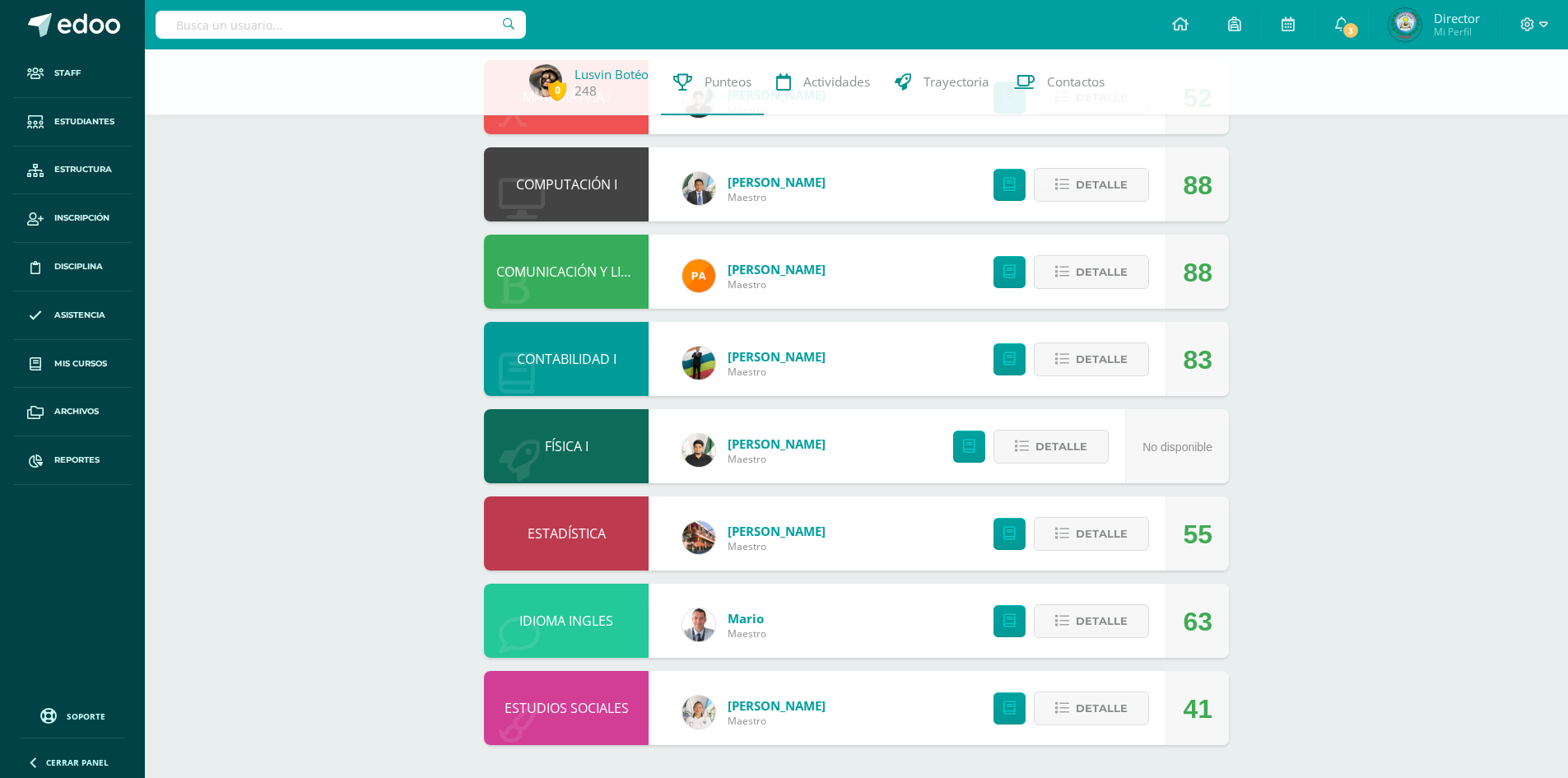
drag, startPoint x: 559, startPoint y: 720, endPoint x: 534, endPoint y: 723, distance: 25.2
drag, startPoint x: 534, startPoint y: 723, endPoint x: 523, endPoint y: 689, distance: 35.7
drag, startPoint x: 523, startPoint y: 689, endPoint x: 643, endPoint y: 721, distance: 124.2
drag, startPoint x: 643, startPoint y: 721, endPoint x: 610, endPoint y: 686, distance: 48.1
drag, startPoint x: 610, startPoint y: 686, endPoint x: 527, endPoint y: 698, distance: 83.9
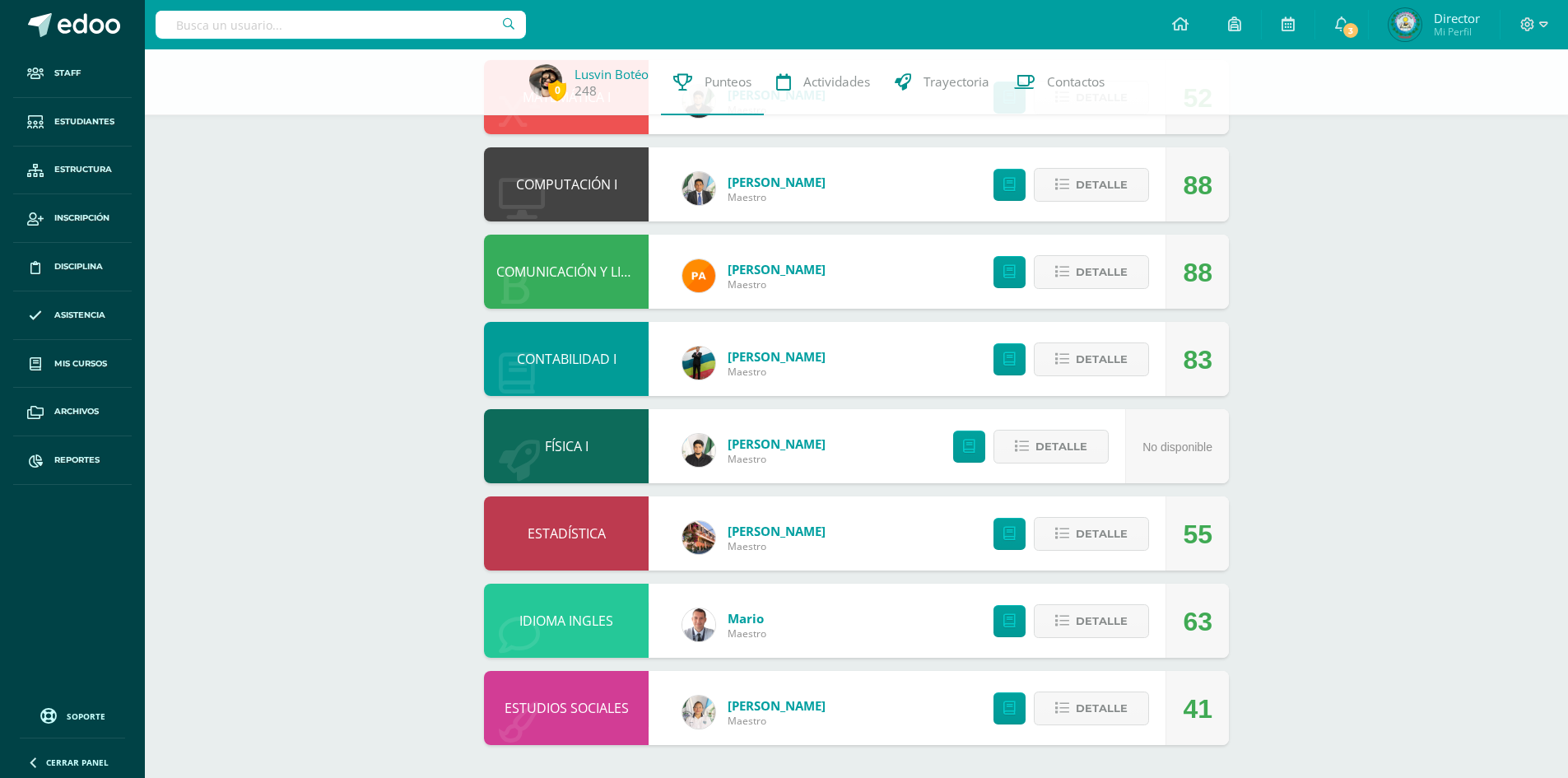
drag, startPoint x: 527, startPoint y: 698, endPoint x: 541, endPoint y: 719, distance: 25.2
drag, startPoint x: 541, startPoint y: 719, endPoint x: 568, endPoint y: 742, distance: 35.5
drag, startPoint x: 568, startPoint y: 742, endPoint x: 917, endPoint y: 704, distance: 351.1
drag, startPoint x: 917, startPoint y: 704, endPoint x: 654, endPoint y: 691, distance: 263.3
drag, startPoint x: 654, startPoint y: 691, endPoint x: 594, endPoint y: 723, distance: 68.0
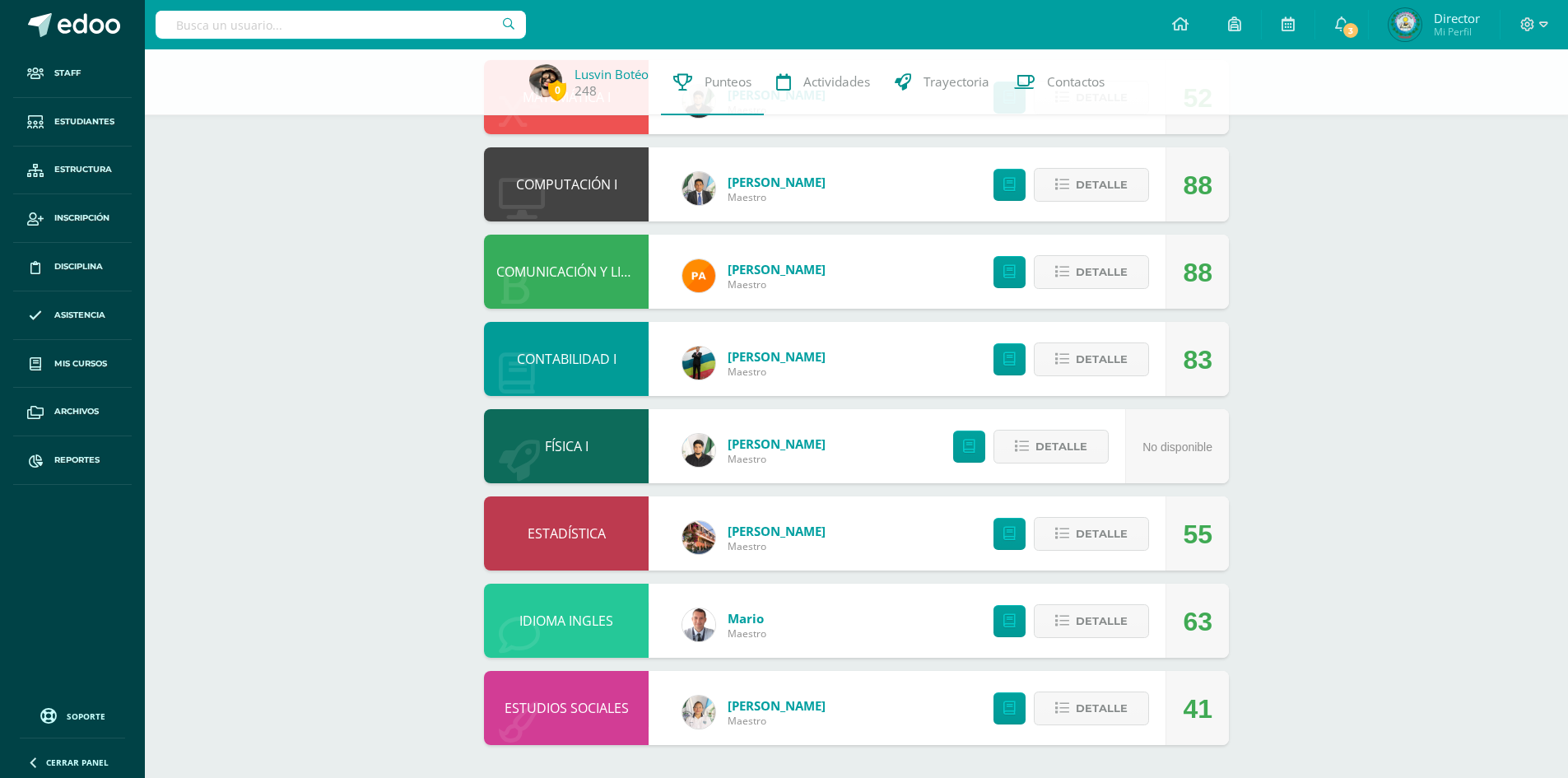
drag, startPoint x: 594, startPoint y: 723, endPoint x: 1396, endPoint y: 461, distance: 843.7
click at [1396, 461] on div "0 Lusvin Botéo 248 Punteos Actividades Trayectoria Contactos Pendiente Unidad 2…" at bounding box center [856, 270] width 1424 height 1016
drag, startPoint x: 571, startPoint y: 684, endPoint x: 557, endPoint y: 736, distance: 53.9
drag, startPoint x: 557, startPoint y: 736, endPoint x: 509, endPoint y: 715, distance: 52.4
drag, startPoint x: 509, startPoint y: 715, endPoint x: 569, endPoint y: 729, distance: 61.6
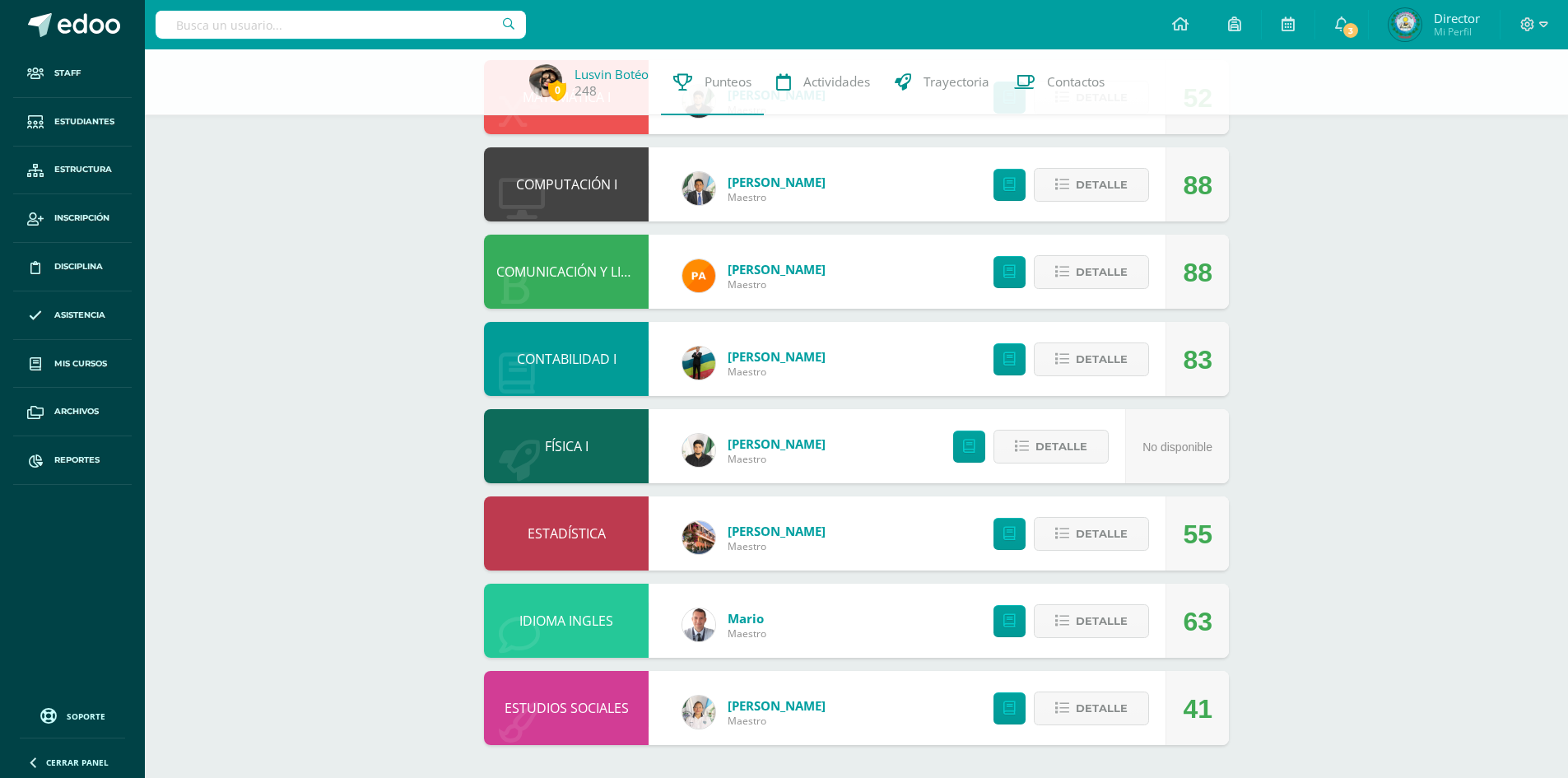
click at [569, 729] on div "ESTUDIOS SOCIALES" at bounding box center [566, 708] width 164 height 74
drag, startPoint x: 569, startPoint y: 729, endPoint x: 333, endPoint y: 429, distance: 381.7
click at [333, 429] on div "0 Lusvin Botéo 248 Punteos Actividades Trayectoria Contactos Pendiente Unidad 2…" at bounding box center [856, 270] width 1424 height 1016
click at [410, 30] on input "text" at bounding box center [340, 25] width 370 height 28
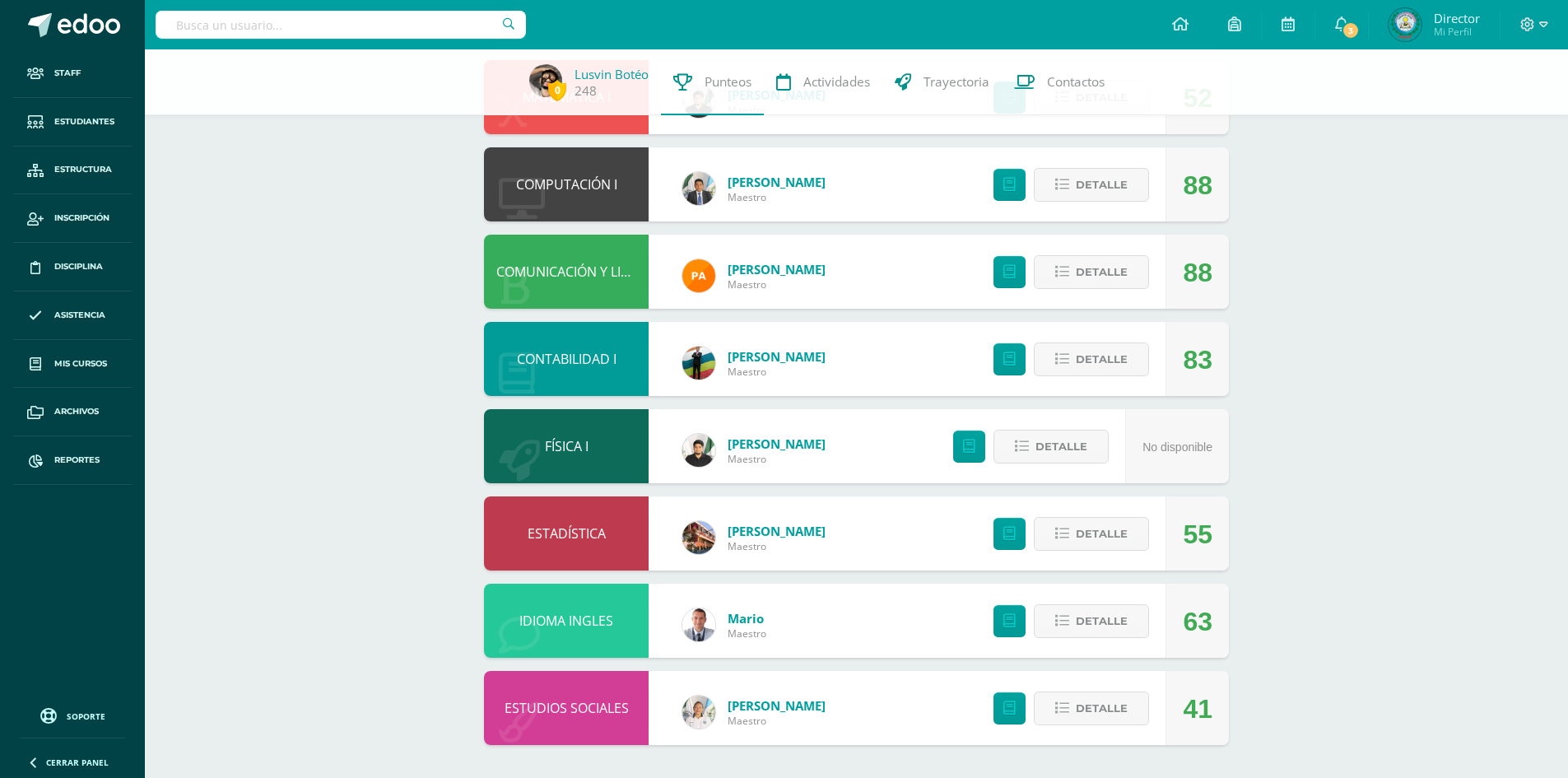
click at [329, 317] on div "0 Lusvin Botéo 248 Punteos Actividades Trayectoria Contactos Pendiente Unidad 2…" at bounding box center [856, 270] width 1424 height 1016
drag, startPoint x: 597, startPoint y: 759, endPoint x: 561, endPoint y: 727, distance: 48.2
drag, startPoint x: 561, startPoint y: 727, endPoint x: 526, endPoint y: 686, distance: 53.9
drag, startPoint x: 526, startPoint y: 686, endPoint x: 544, endPoint y: 711, distance: 30.8
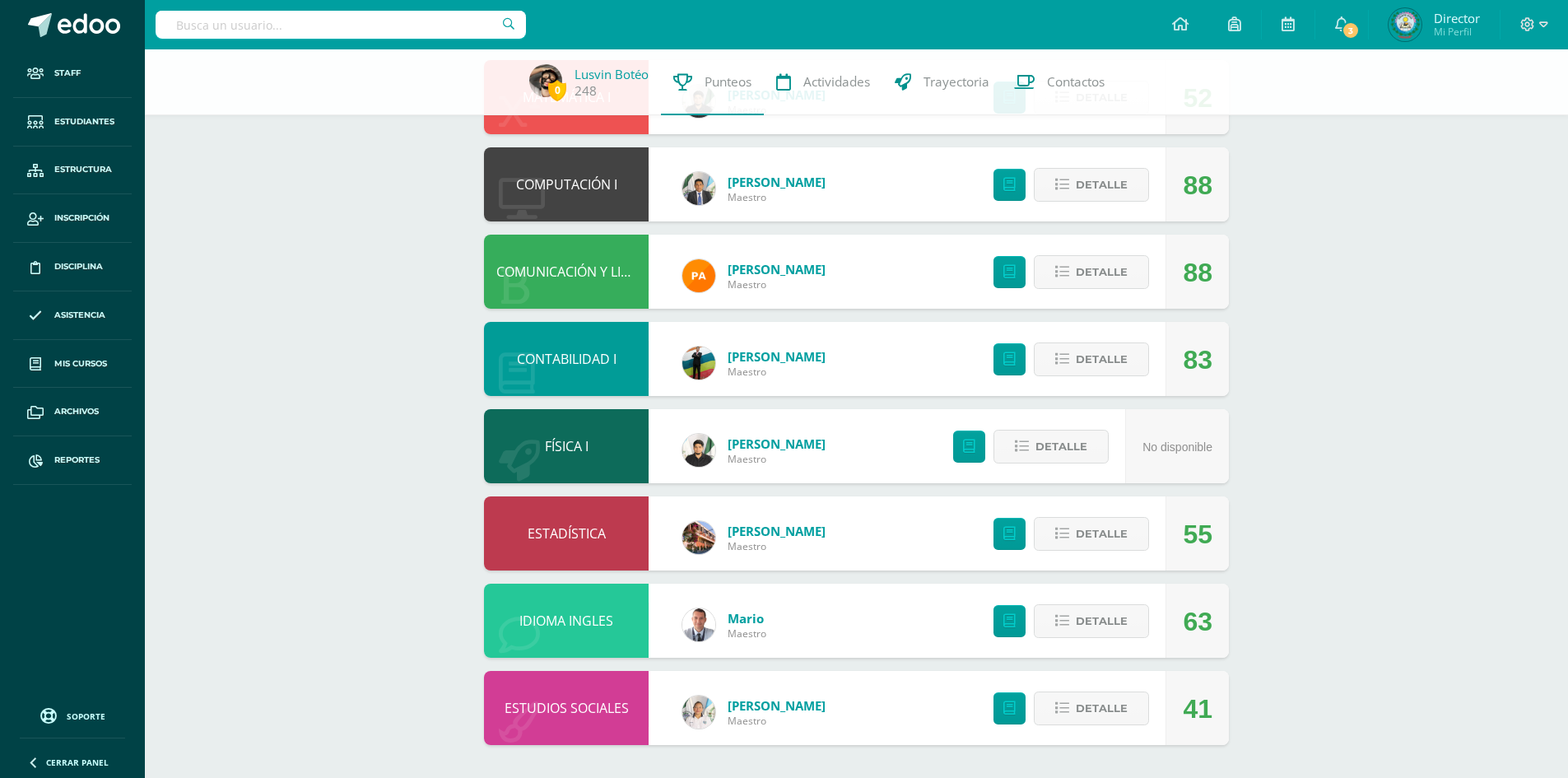
drag, startPoint x: 544, startPoint y: 711, endPoint x: 603, endPoint y: 728, distance: 61.4
drag, startPoint x: 603, startPoint y: 728, endPoint x: 670, endPoint y: 732, distance: 67.1
drag, startPoint x: 670, startPoint y: 732, endPoint x: 1329, endPoint y: 659, distance: 663.0
click at [1329, 659] on div "0 Lusvin Botéo 248 Punteos Actividades Trayectoria Contactos Pendiente Unidad 2…" at bounding box center [856, 270] width 1424 height 1016
drag, startPoint x: 865, startPoint y: 719, endPoint x: 653, endPoint y: 699, distance: 212.9
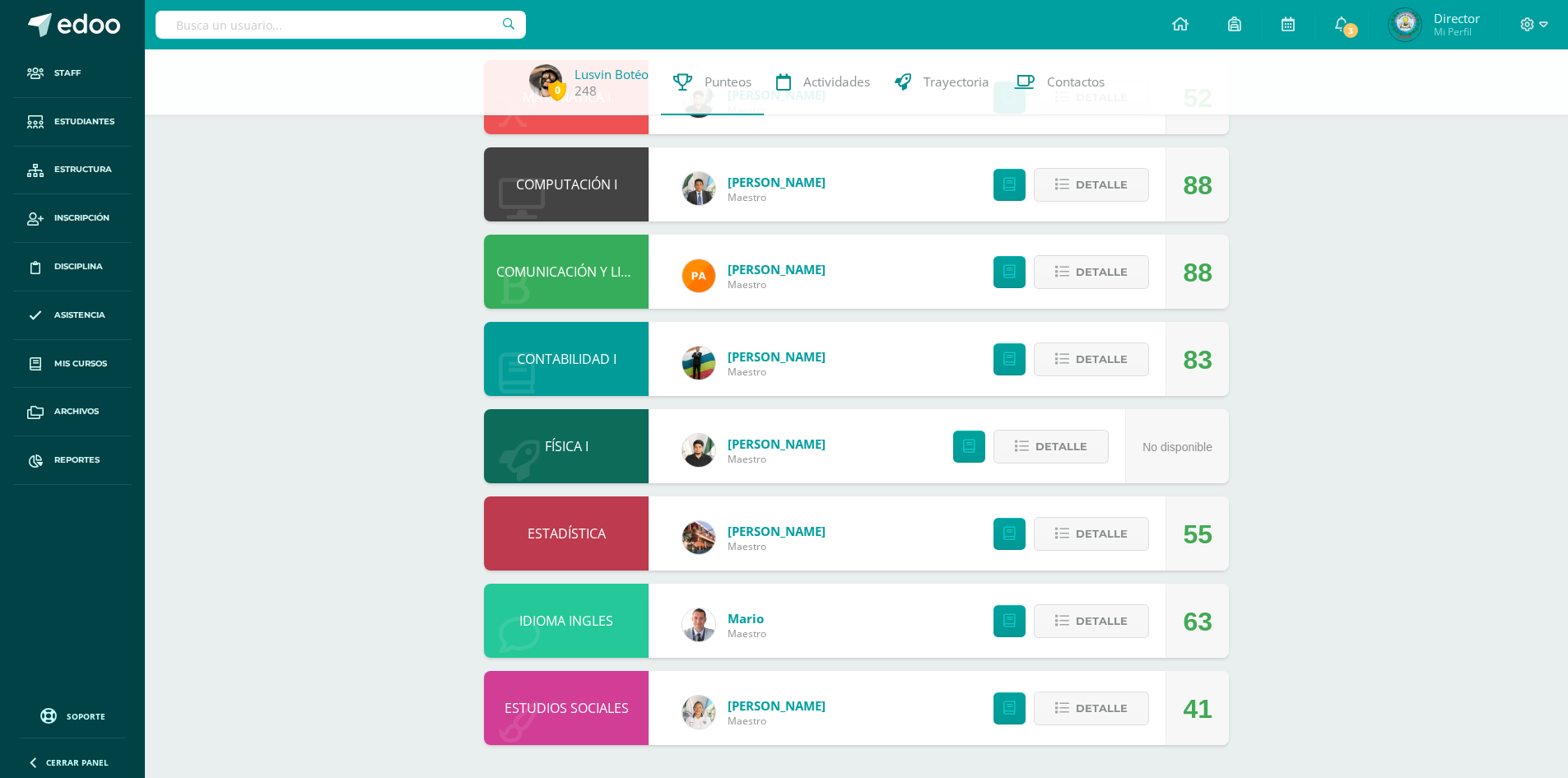
drag, startPoint x: 653, startPoint y: 699, endPoint x: 586, endPoint y: 704, distance: 67.2
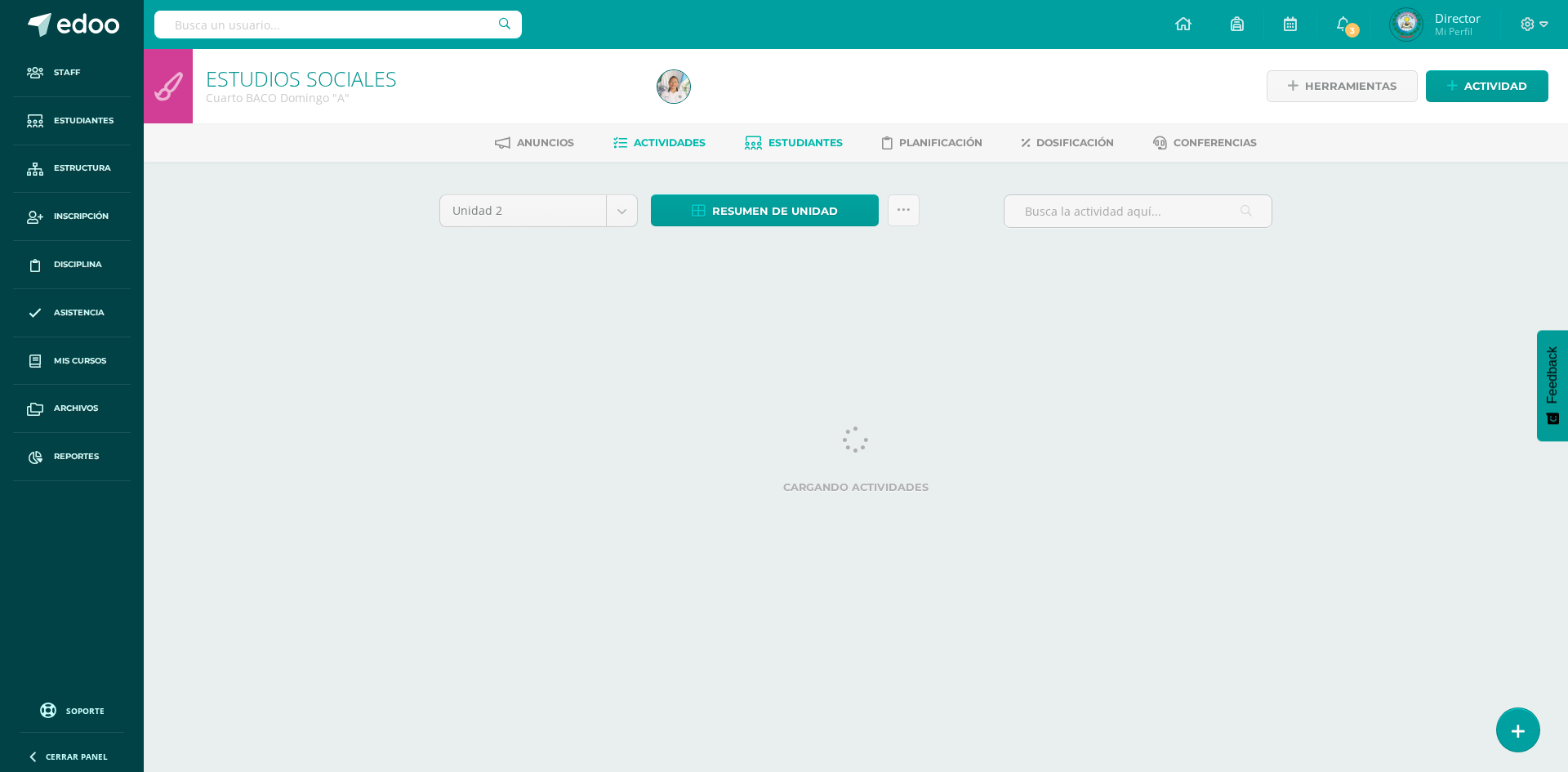
click at [799, 138] on span "Estudiantes" at bounding box center [806, 142] width 75 height 12
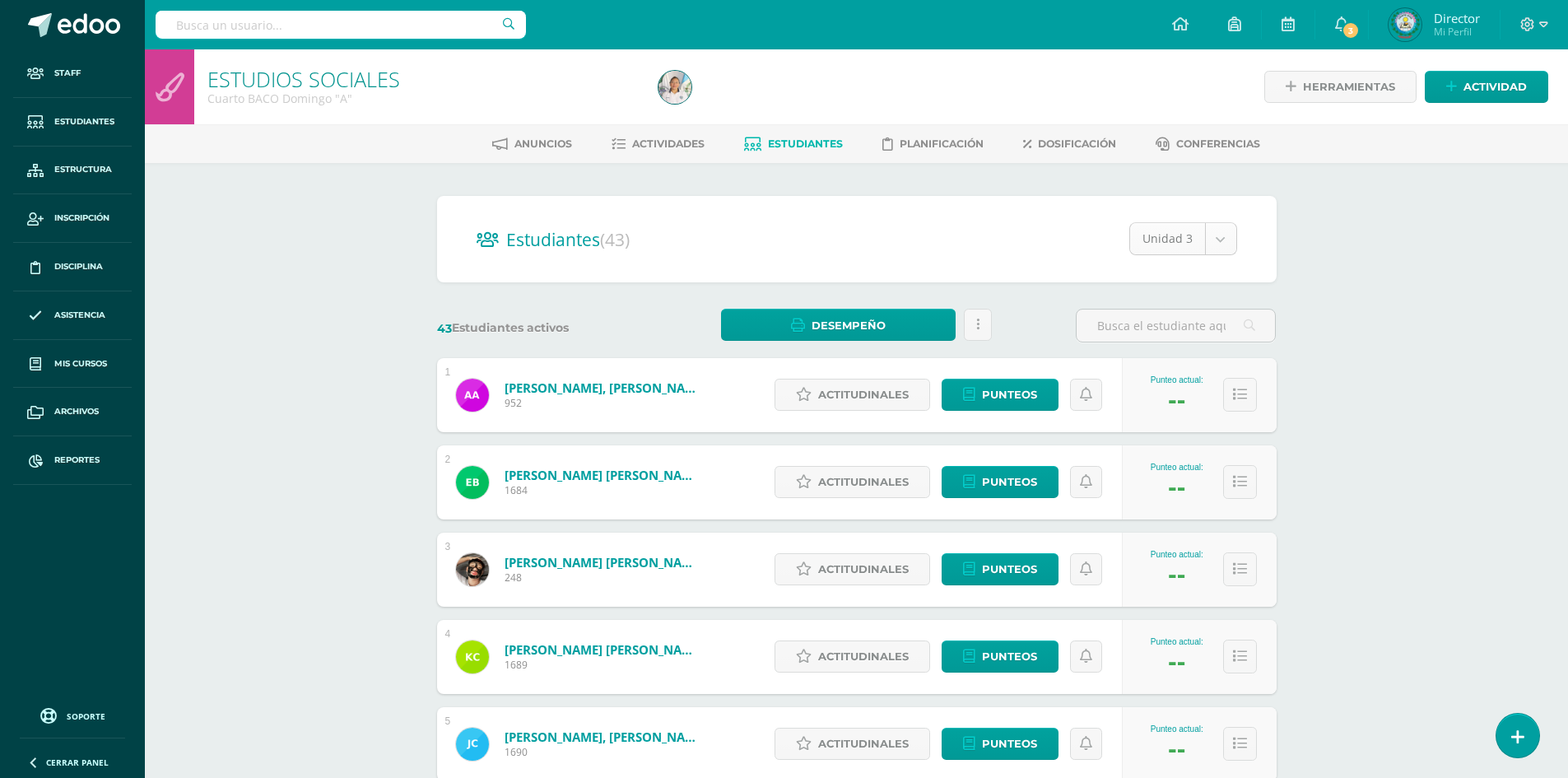
click at [1228, 234] on body "Staff Estudiantes Estructura Inscripción Disciplina Asistencia Mis cursos Archi…" at bounding box center [784, 660] width 1568 height 1321
select select "/dashboard/teacher/section/2202/students/?unit=72494"
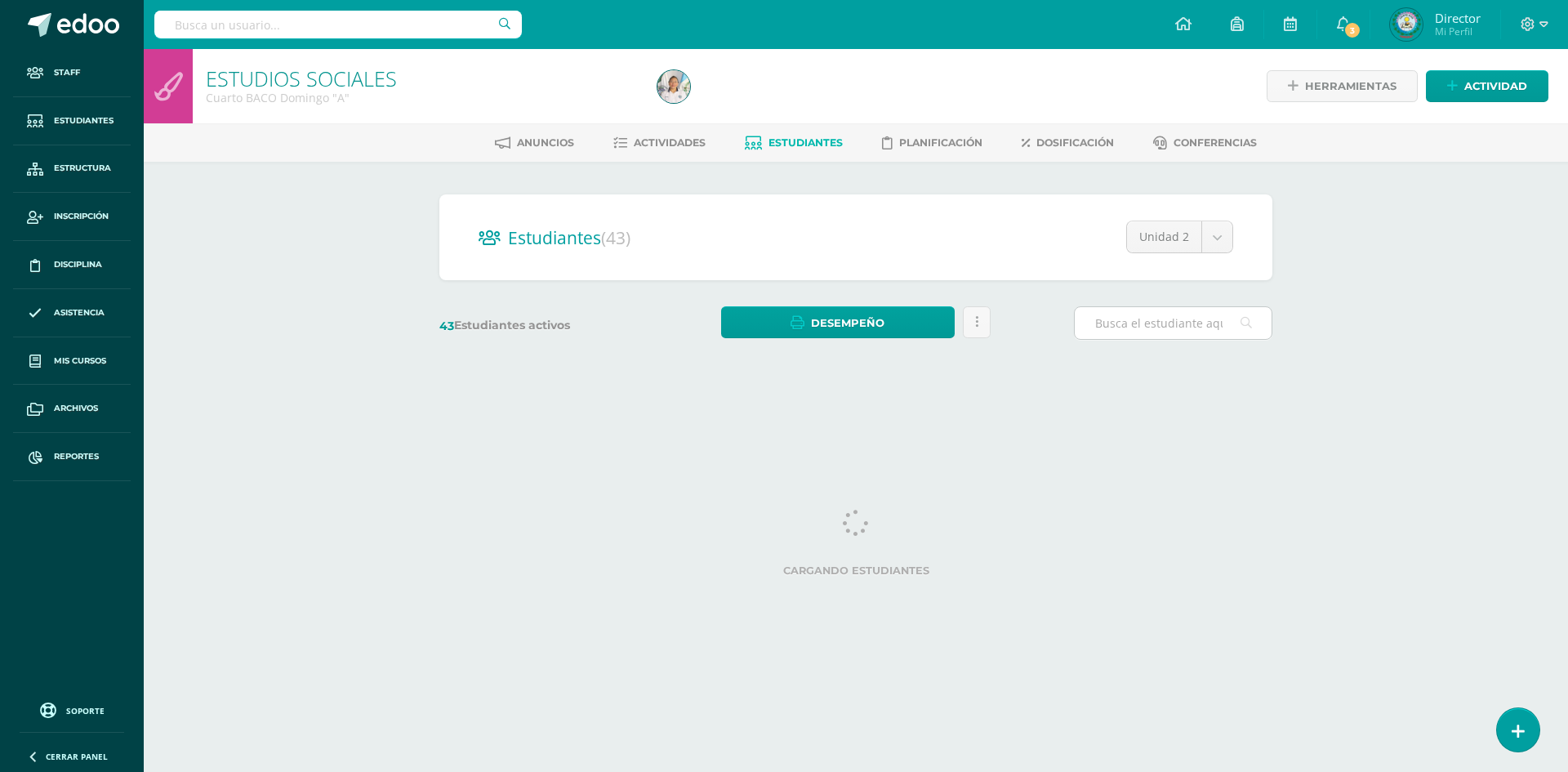
click at [1140, 323] on input "text" at bounding box center [1173, 323] width 197 height 31
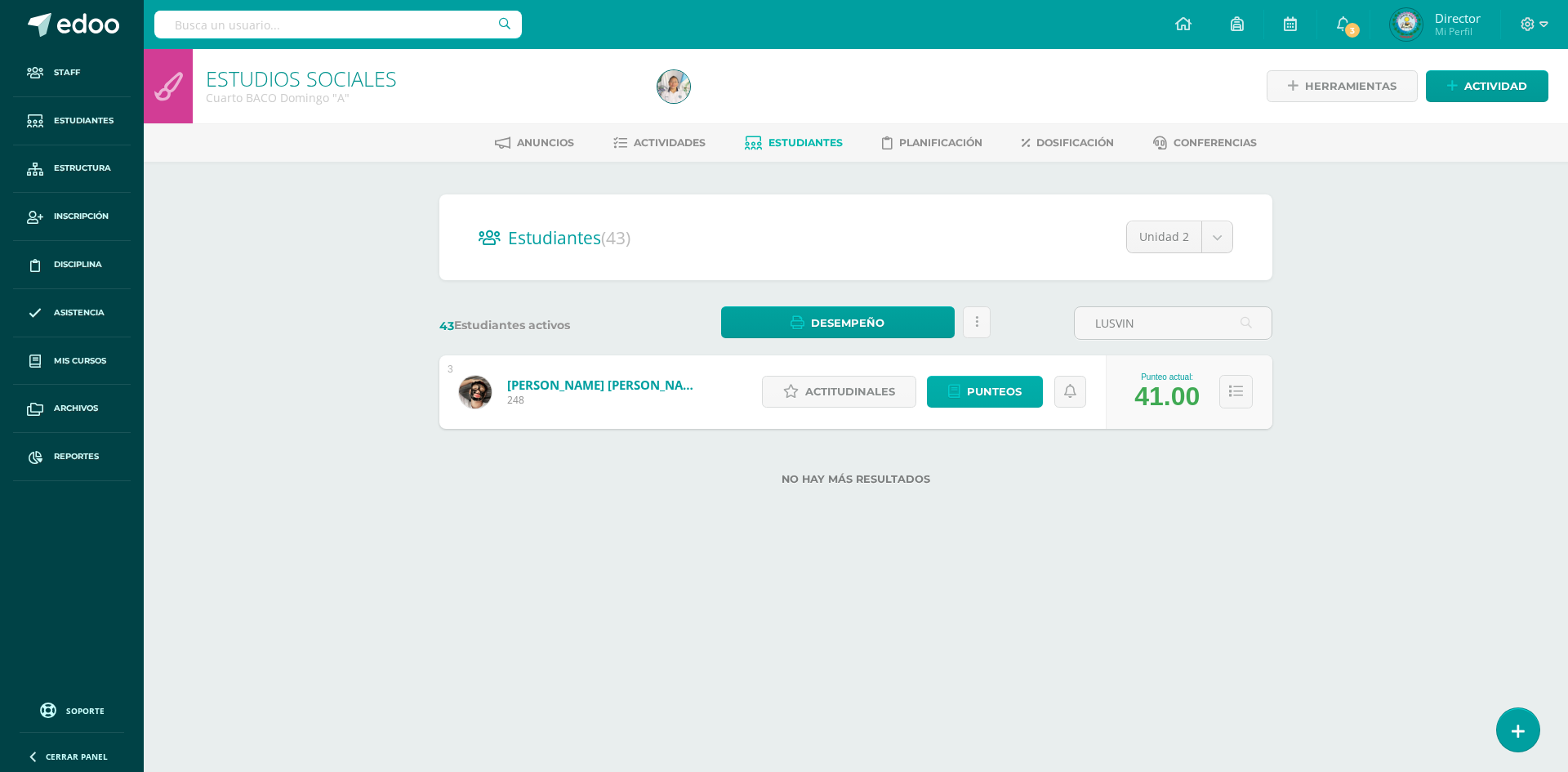
type input "LUSVIN"
click at [1012, 382] on span "Punteos" at bounding box center [995, 392] width 55 height 30
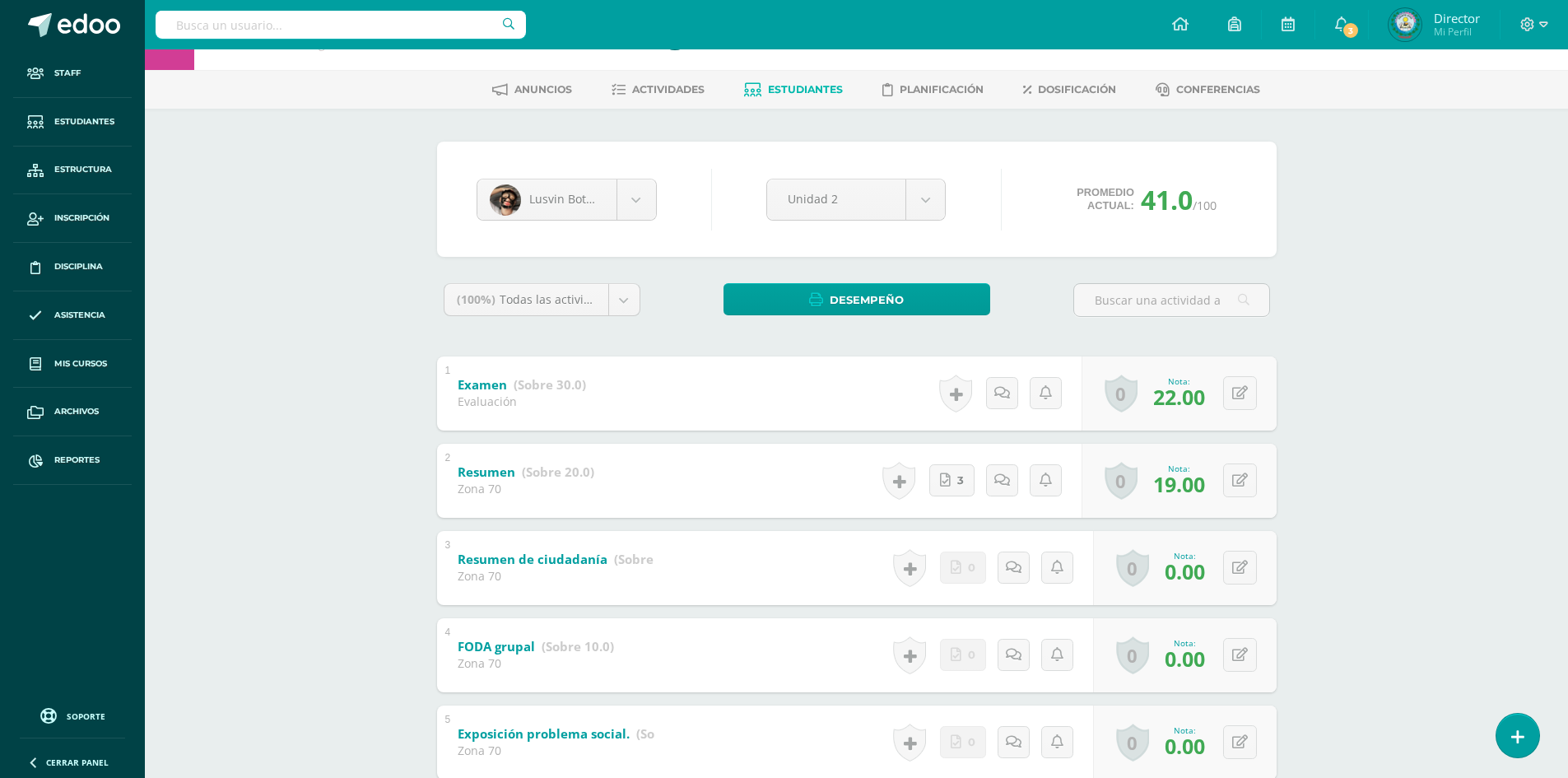
scroll to position [82, 0]
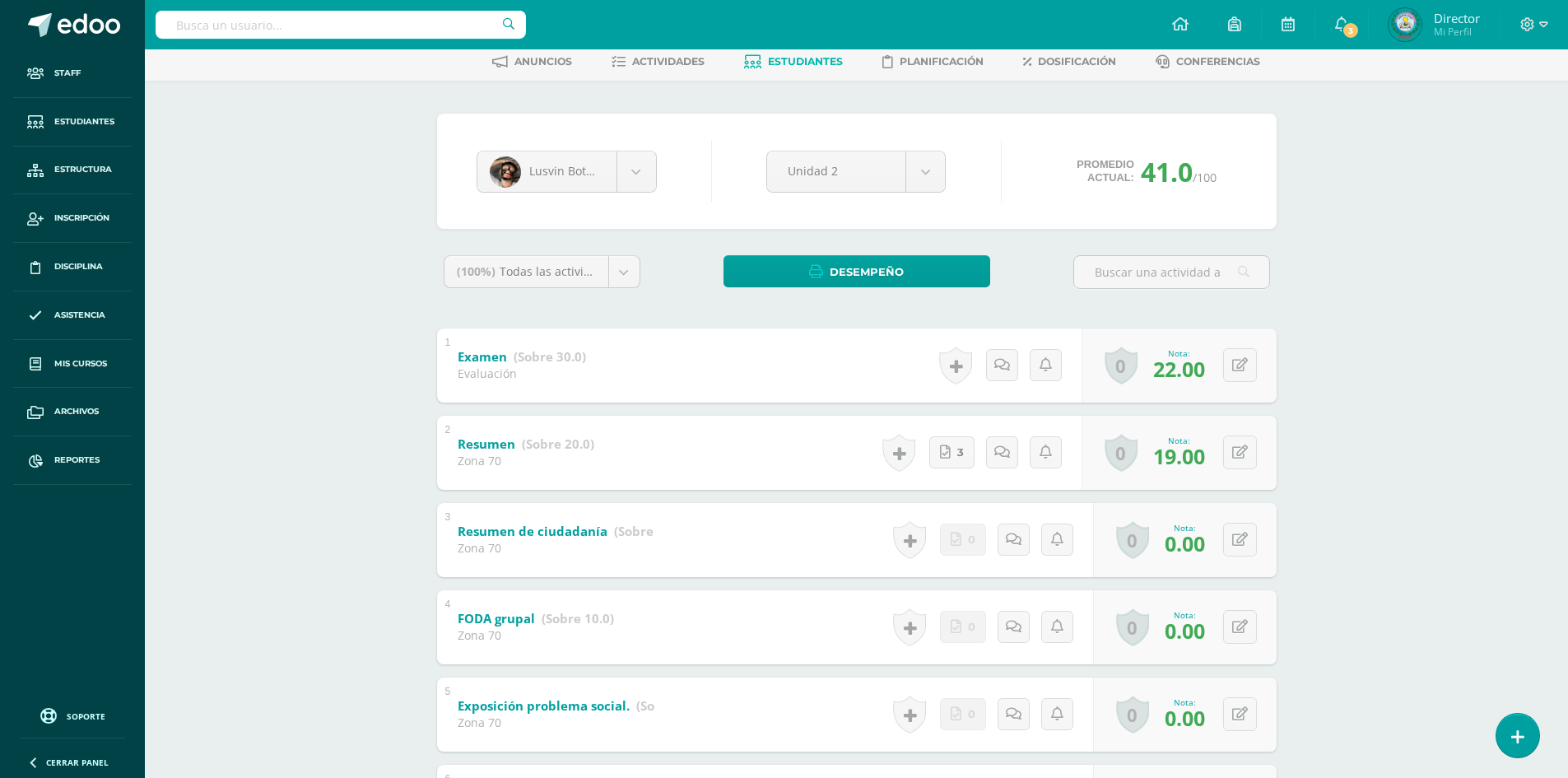
click at [1113, 311] on div "(100%) Todas las actividades de esta unidad Todas las actividades de esta unida…" at bounding box center [857, 585] width 840 height 660
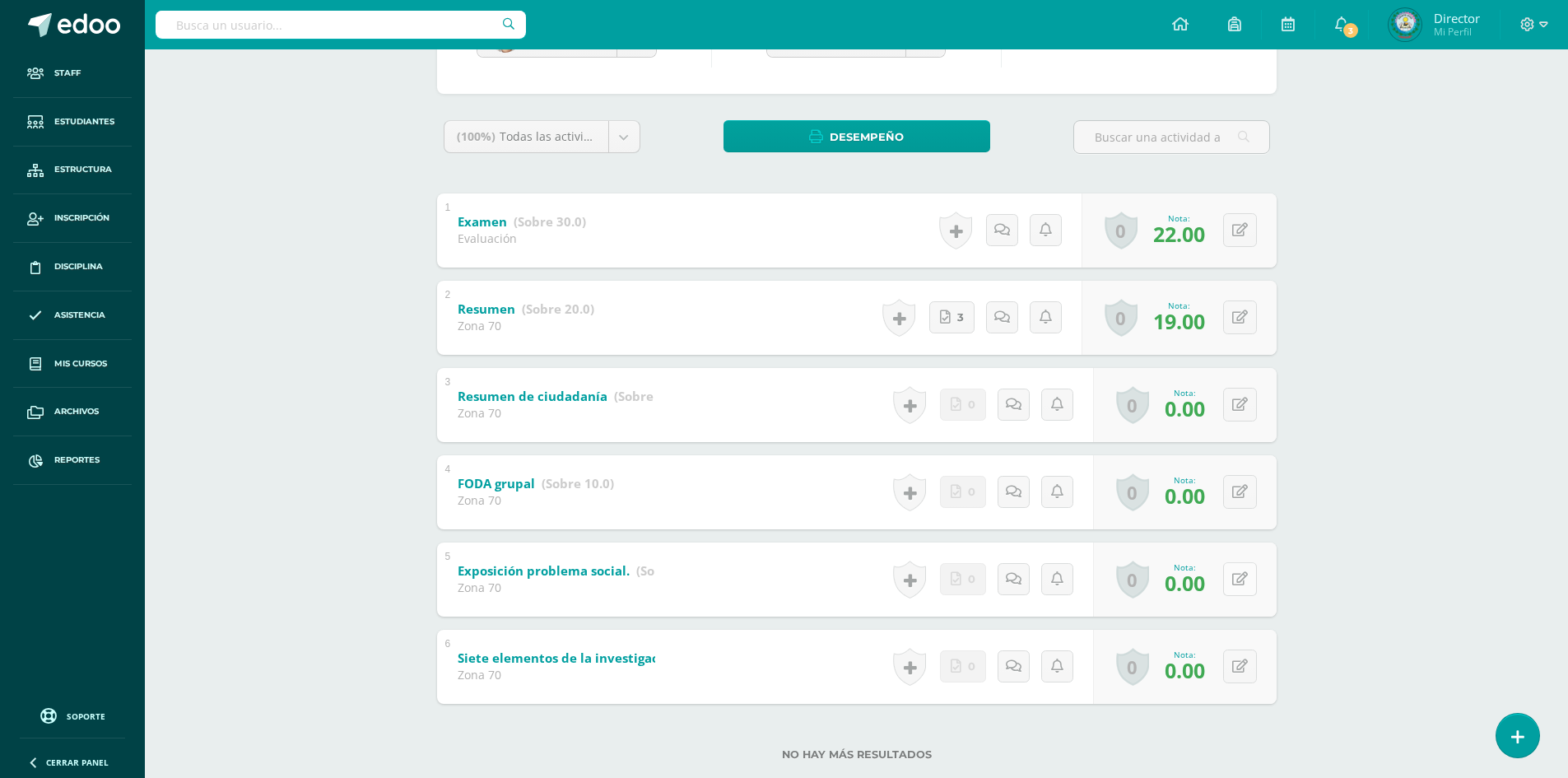
scroll to position [247, 0]
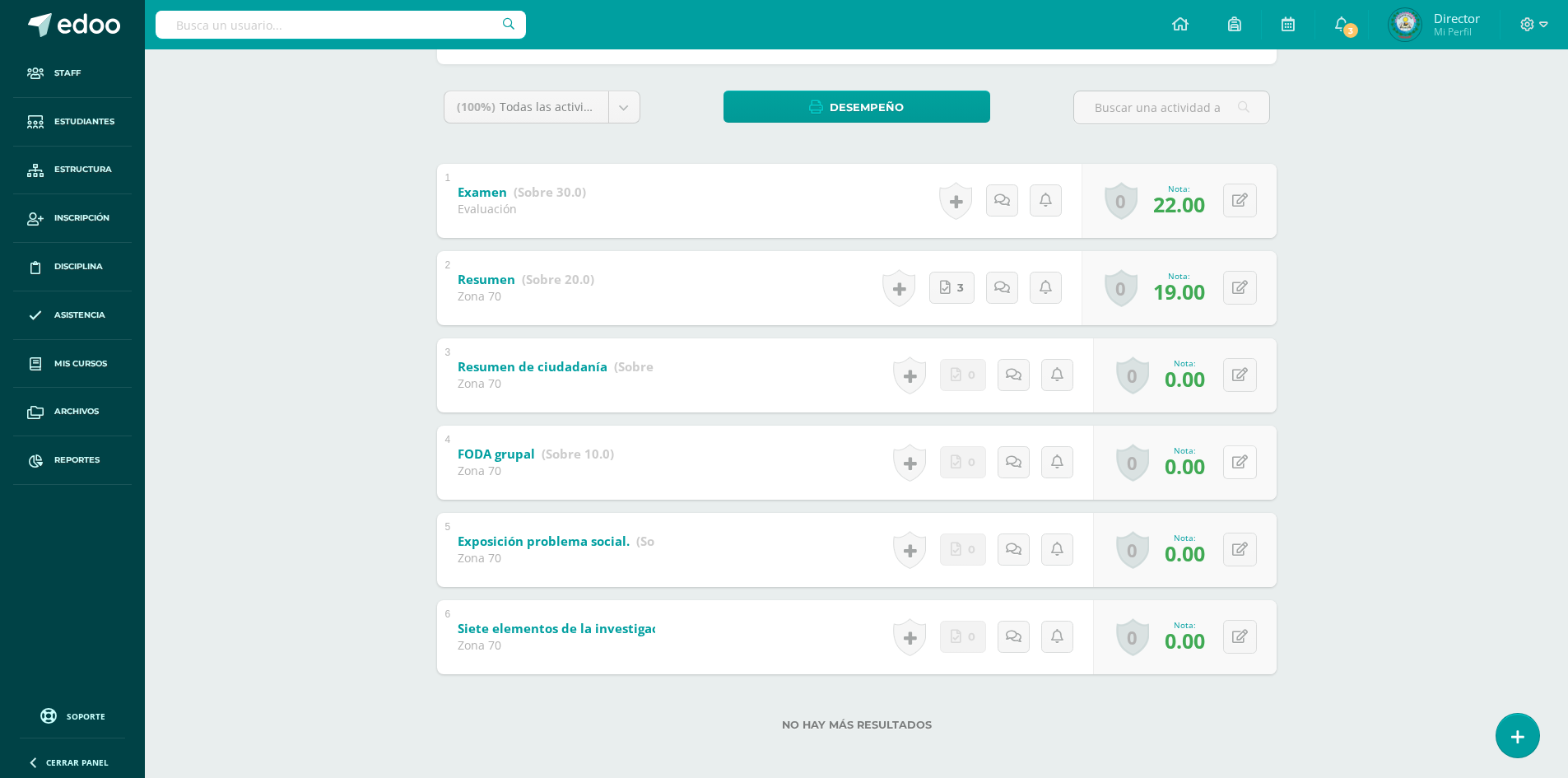
click at [1247, 459] on button at bounding box center [1240, 462] width 34 height 34
type input "10"
click at [1237, 553] on button at bounding box center [1250, 549] width 35 height 35
type input "20"
click at [1203, 550] on icon at bounding box center [1207, 555] width 15 height 14
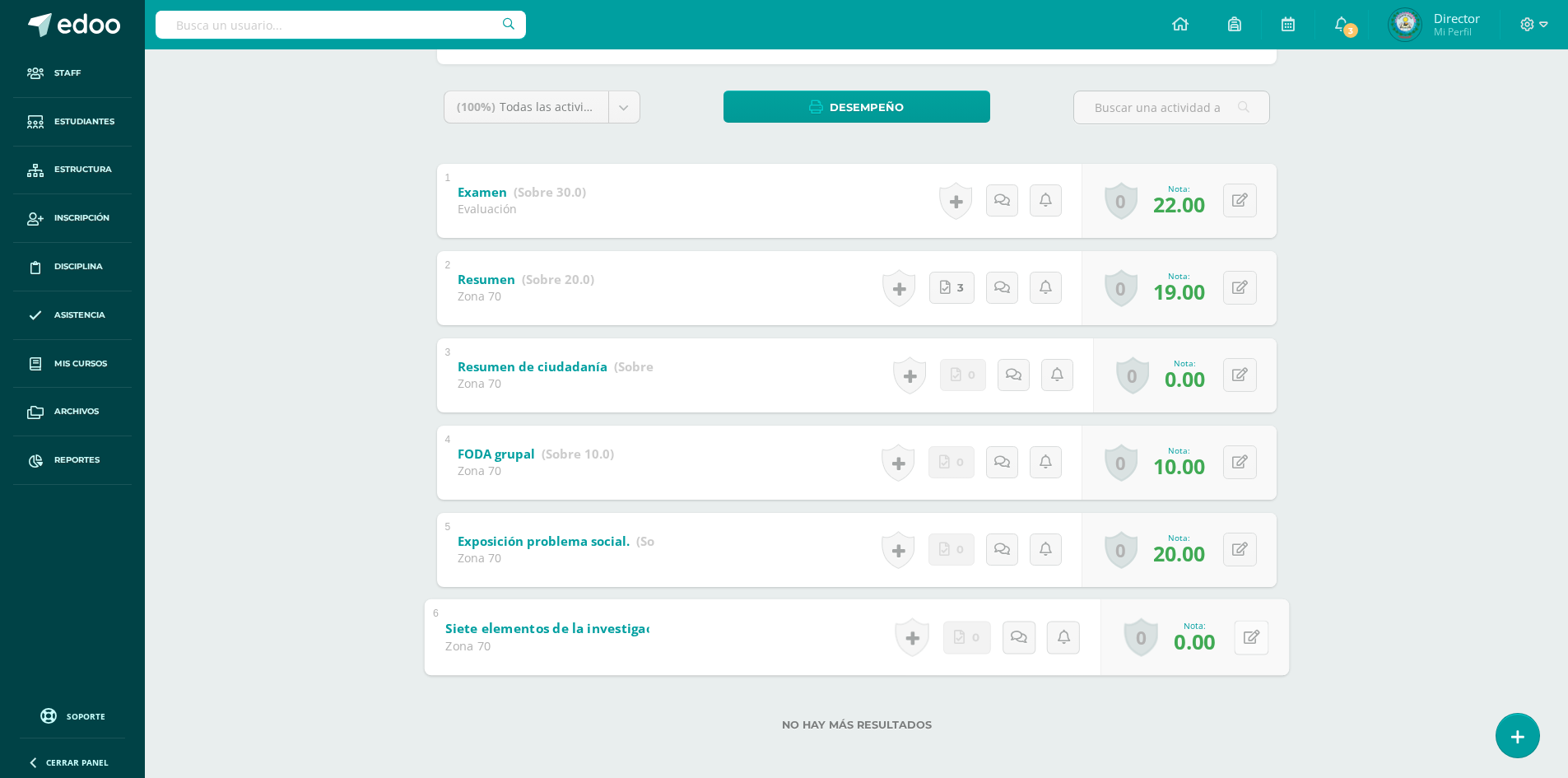
click at [1238, 639] on button at bounding box center [1250, 636] width 35 height 35
type input "2"
type input "4"
click at [1198, 642] on link at bounding box center [1207, 641] width 33 height 33
type input "10"
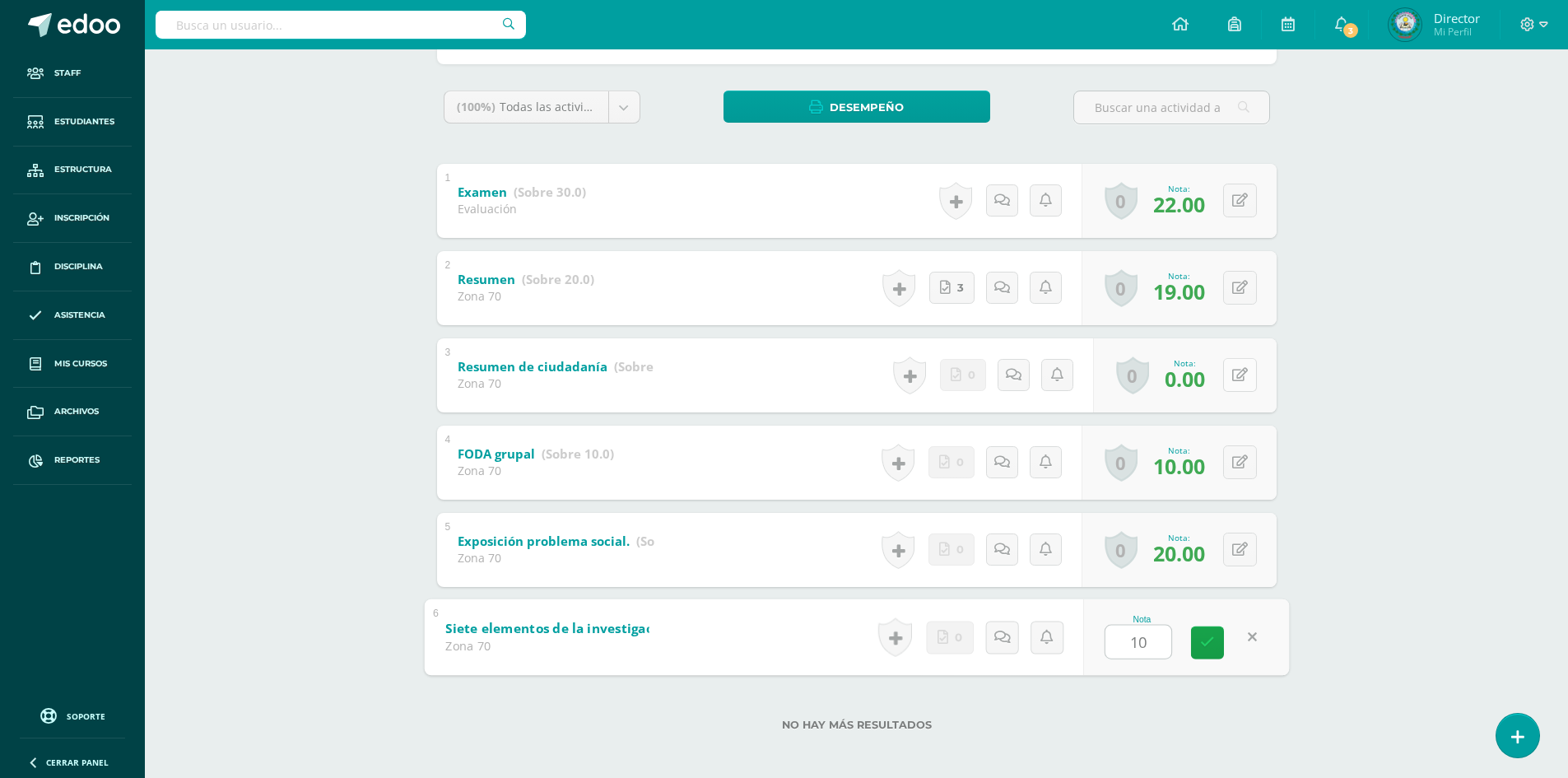
click at [1247, 377] on button at bounding box center [1240, 375] width 34 height 34
type input "1"
click at [1203, 375] on icon at bounding box center [1207, 381] width 15 height 14
click at [1203, 640] on icon at bounding box center [1197, 642] width 14 height 14
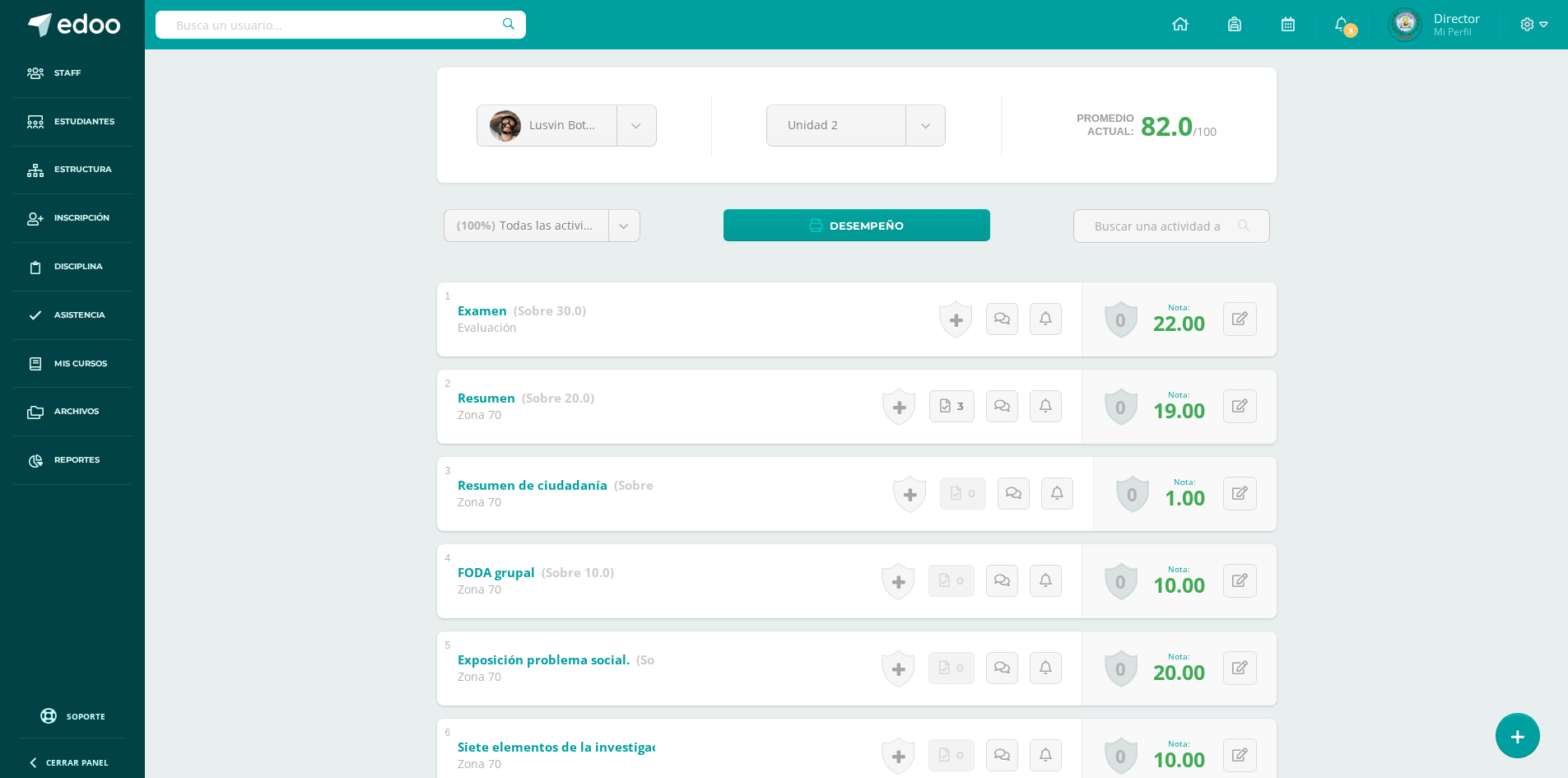
scroll to position [252, 0]
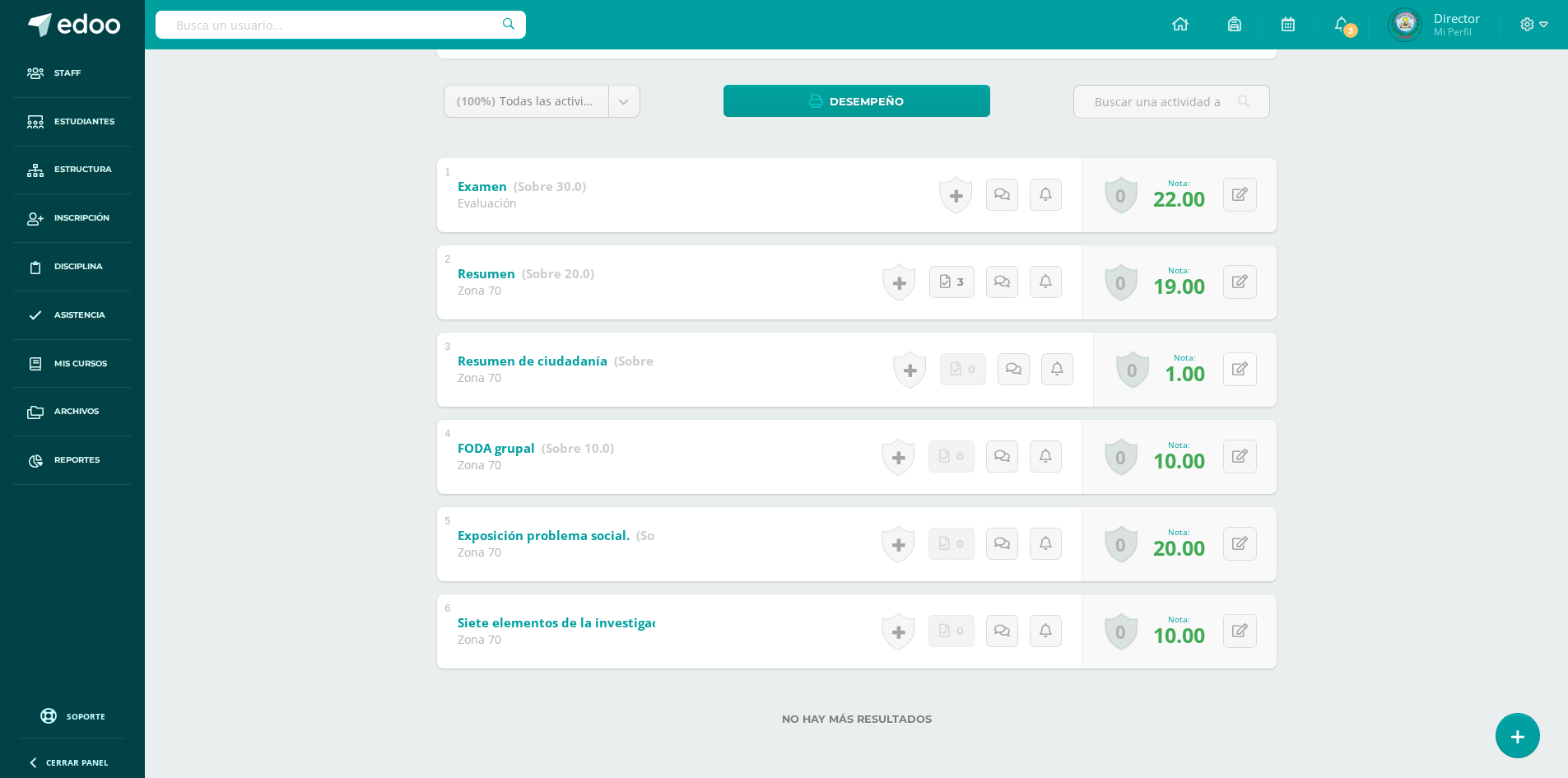
click at [1237, 375] on button at bounding box center [1240, 369] width 34 height 34
type input "7"
click at [1203, 373] on icon at bounding box center [1207, 375] width 15 height 14
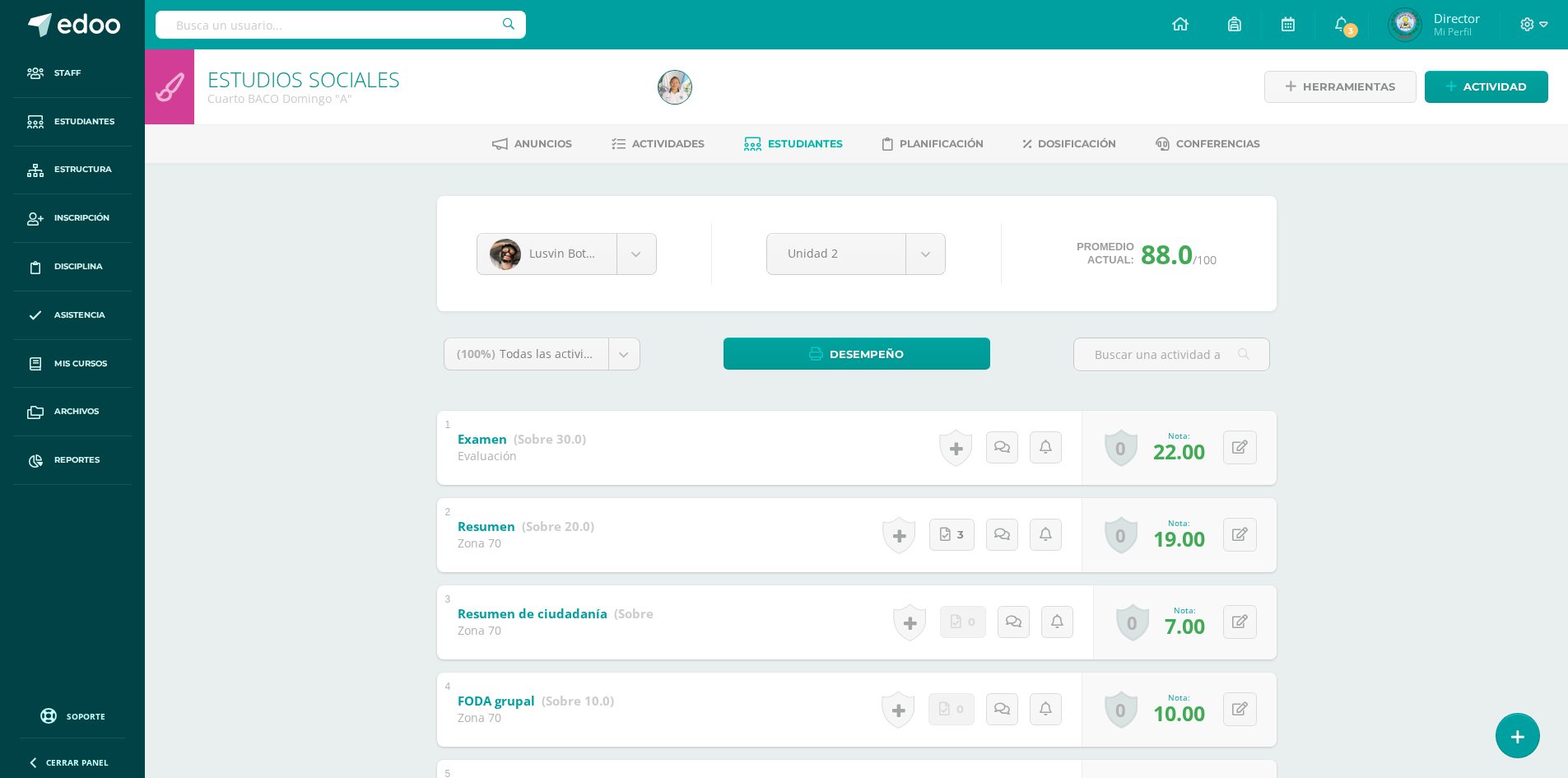
click at [448, 28] on input "text" at bounding box center [340, 25] width 370 height 28
type input "JOGLY"
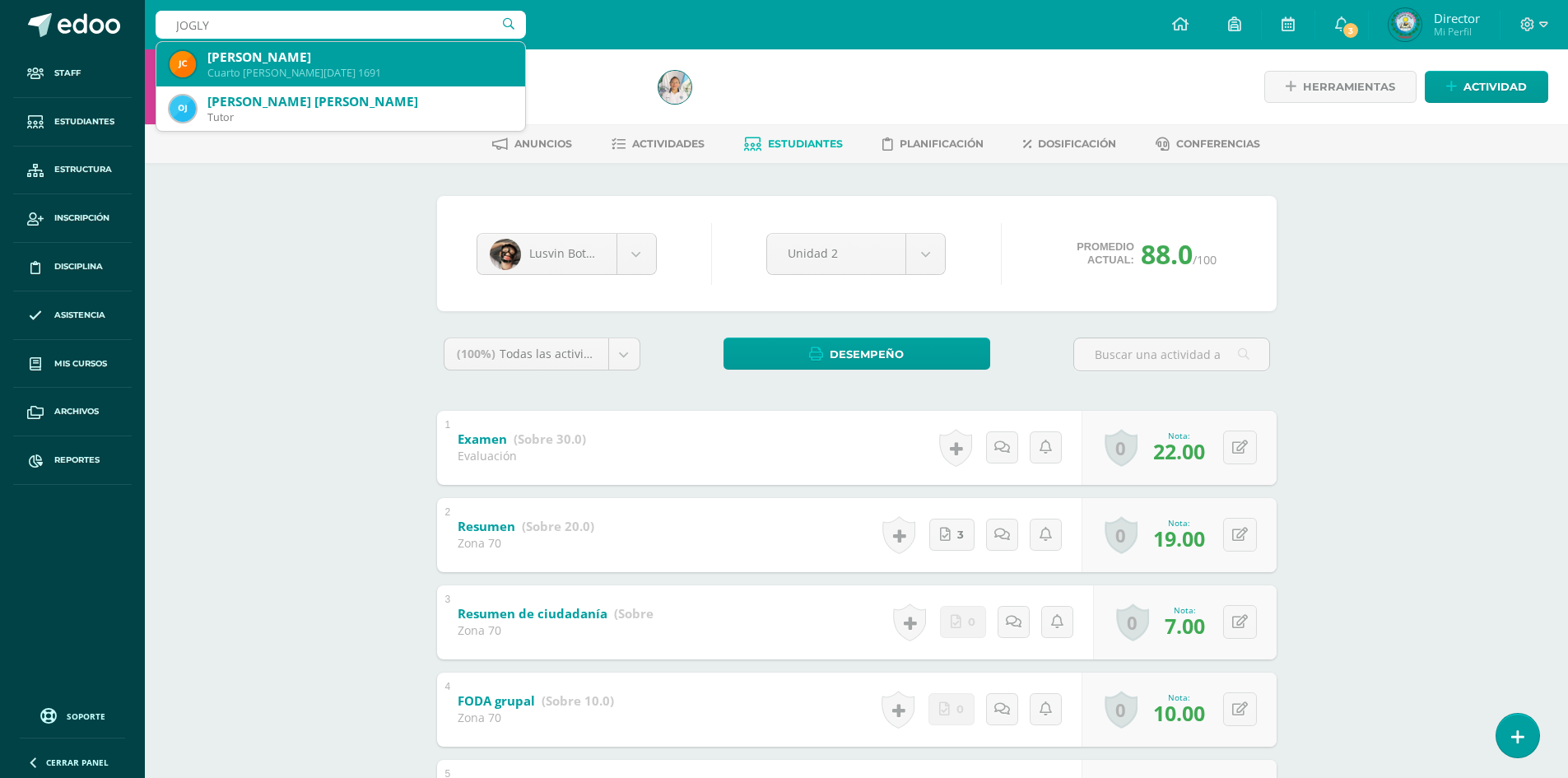
click at [369, 61] on div "[PERSON_NAME]" at bounding box center [360, 56] width 305 height 17
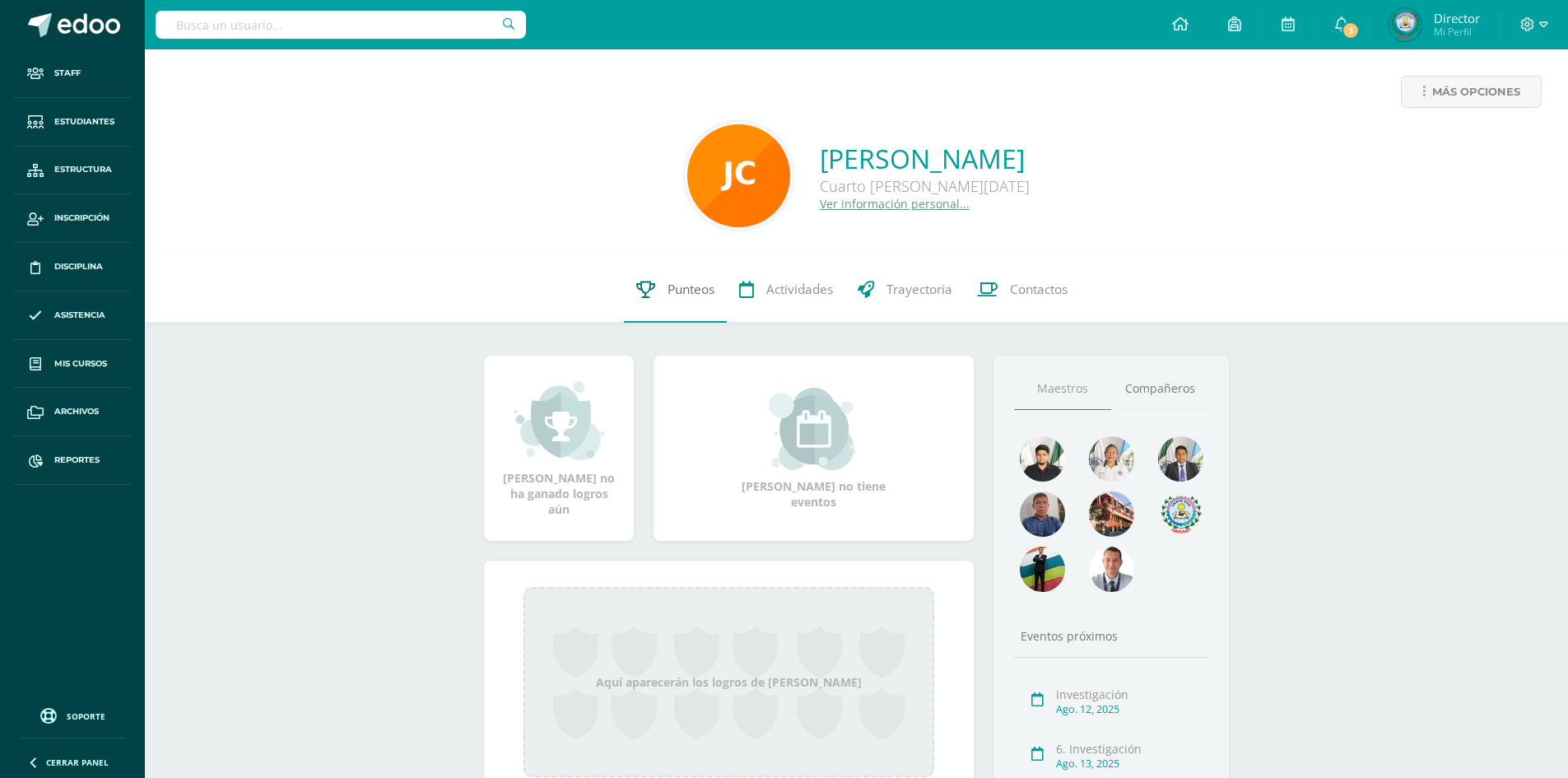
click at [698, 278] on link "Punteos" at bounding box center [676, 290] width 103 height 66
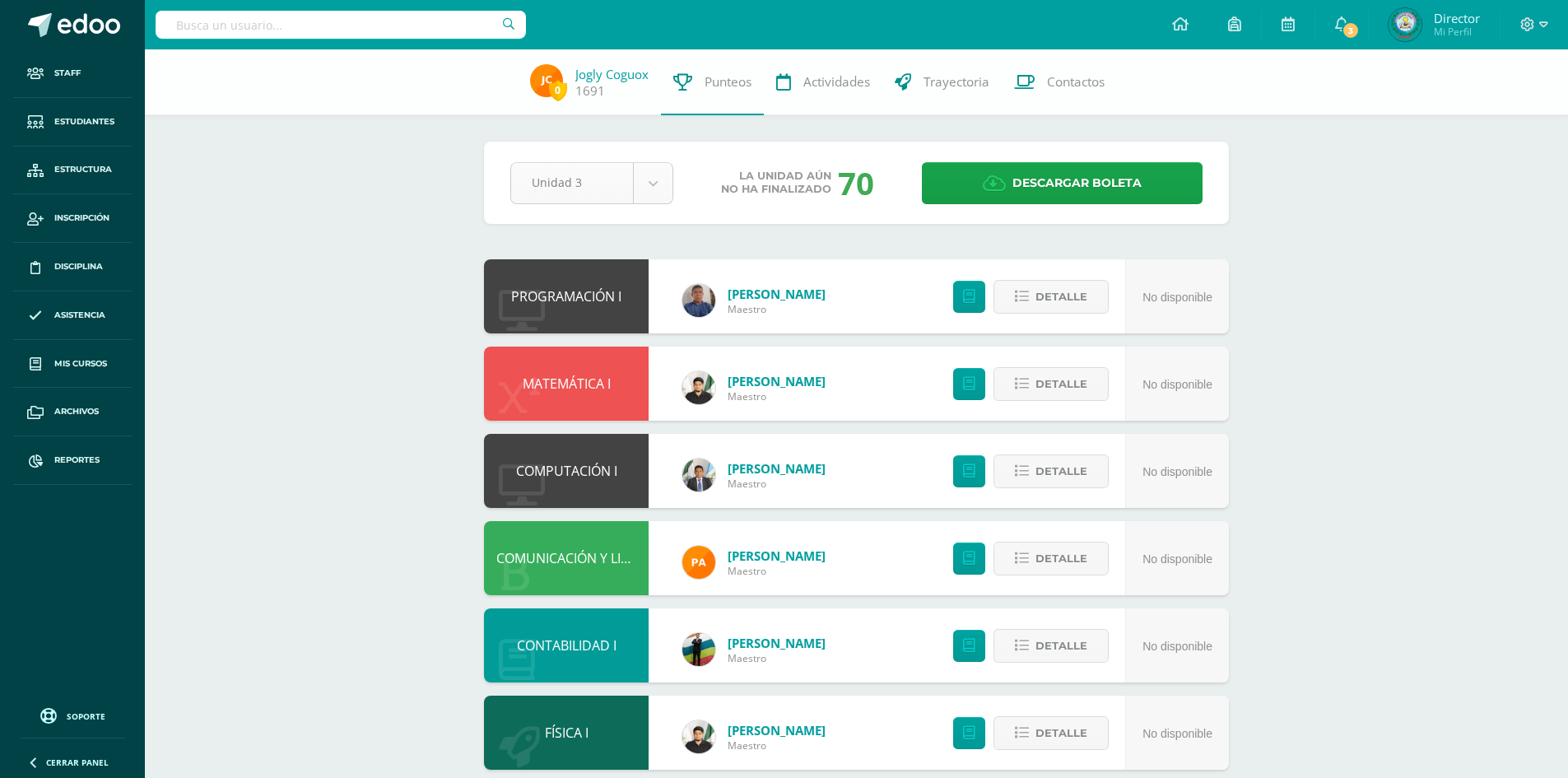
click at [639, 184] on body "Staff Estudiantes Estructura Inscripción Disciplina Asistencia Mis cursos Archi…" at bounding box center [784, 533] width 1568 height 1065
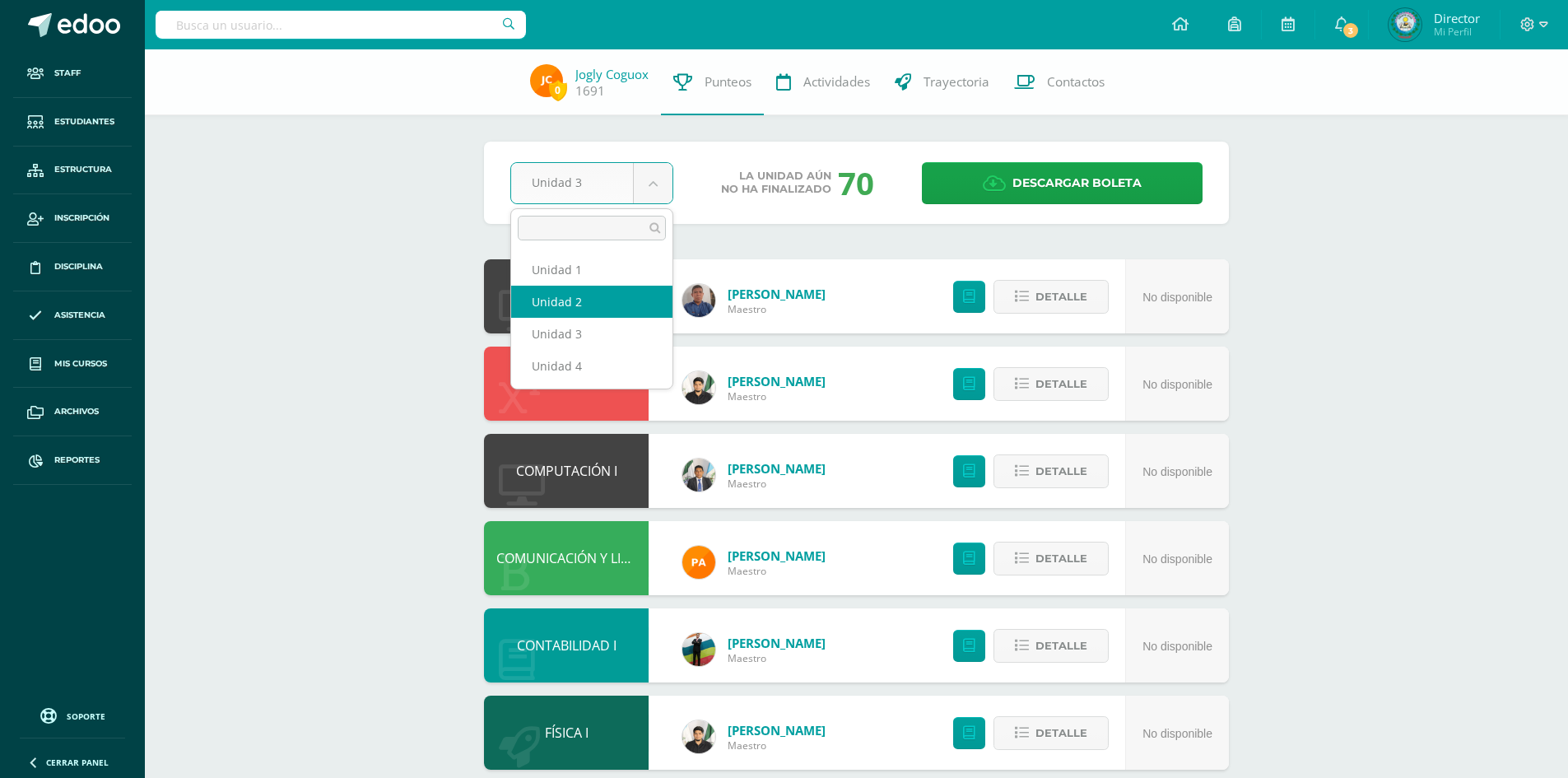
select select "Unidad 2"
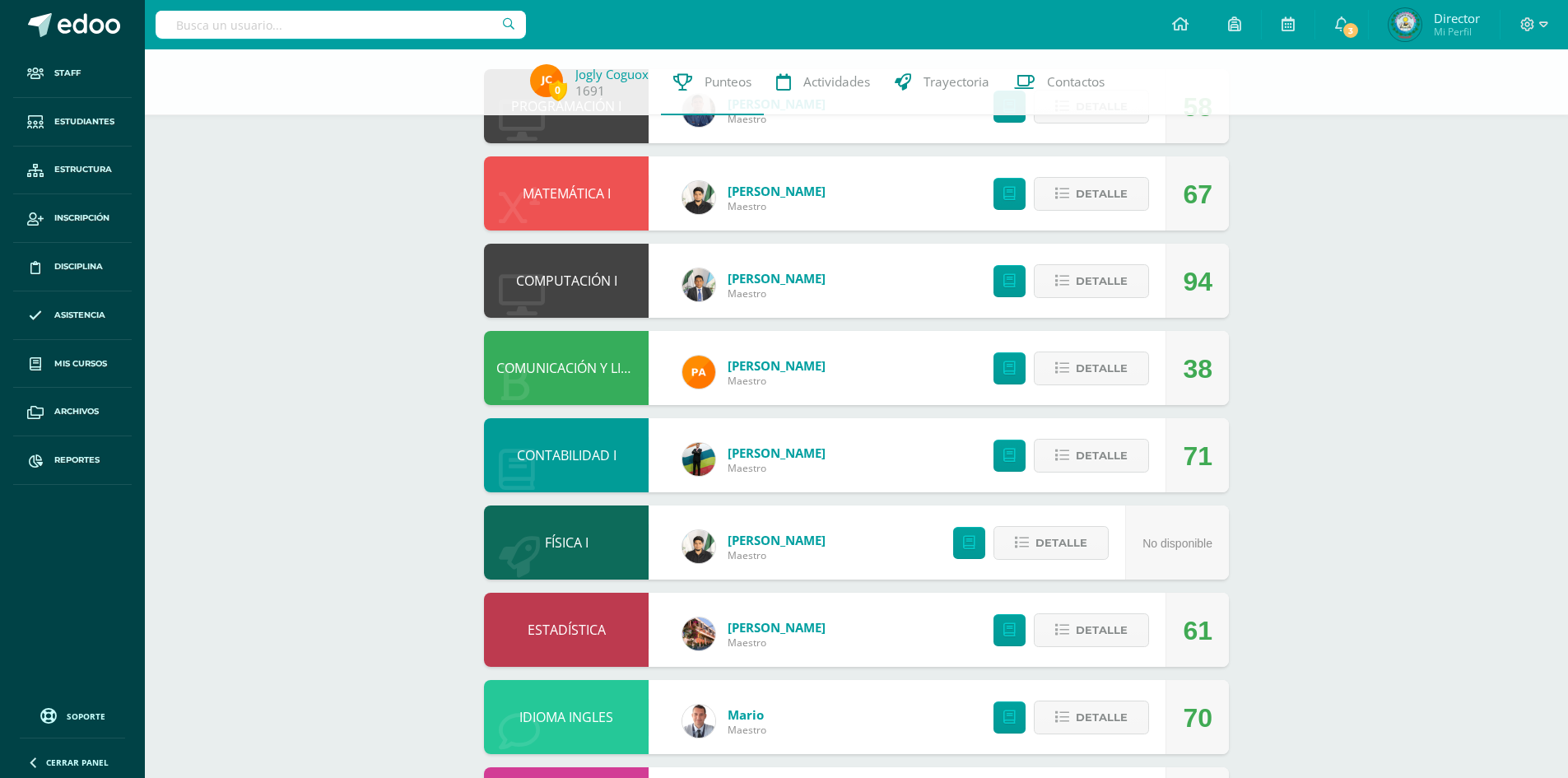
scroll to position [287, 0]
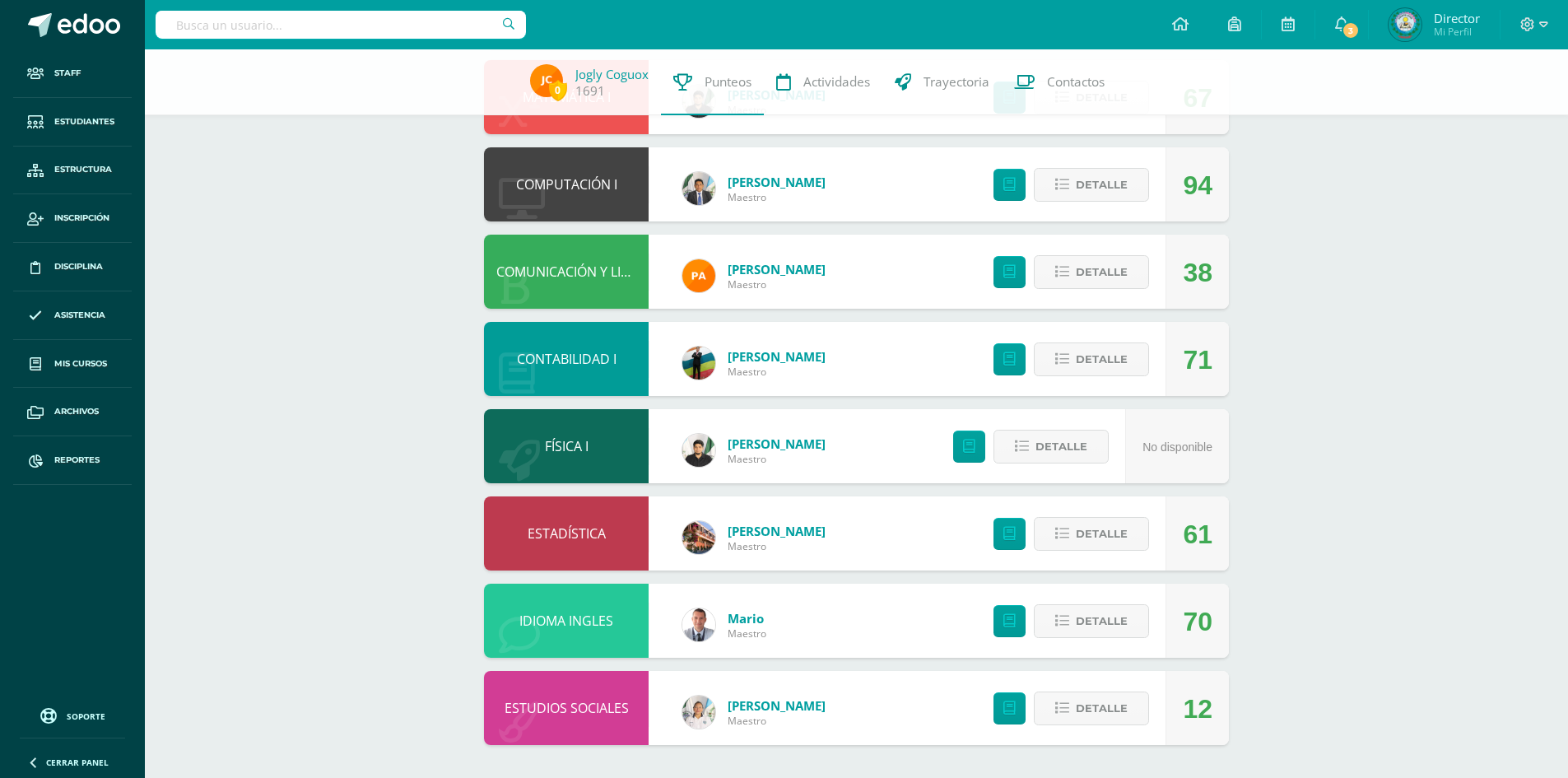
click at [1358, 247] on div "0 [PERSON_NAME] 1691 Punteos Actividades Trayectoria Contactos Pendiente Unidad…" at bounding box center [856, 270] width 1424 height 1016
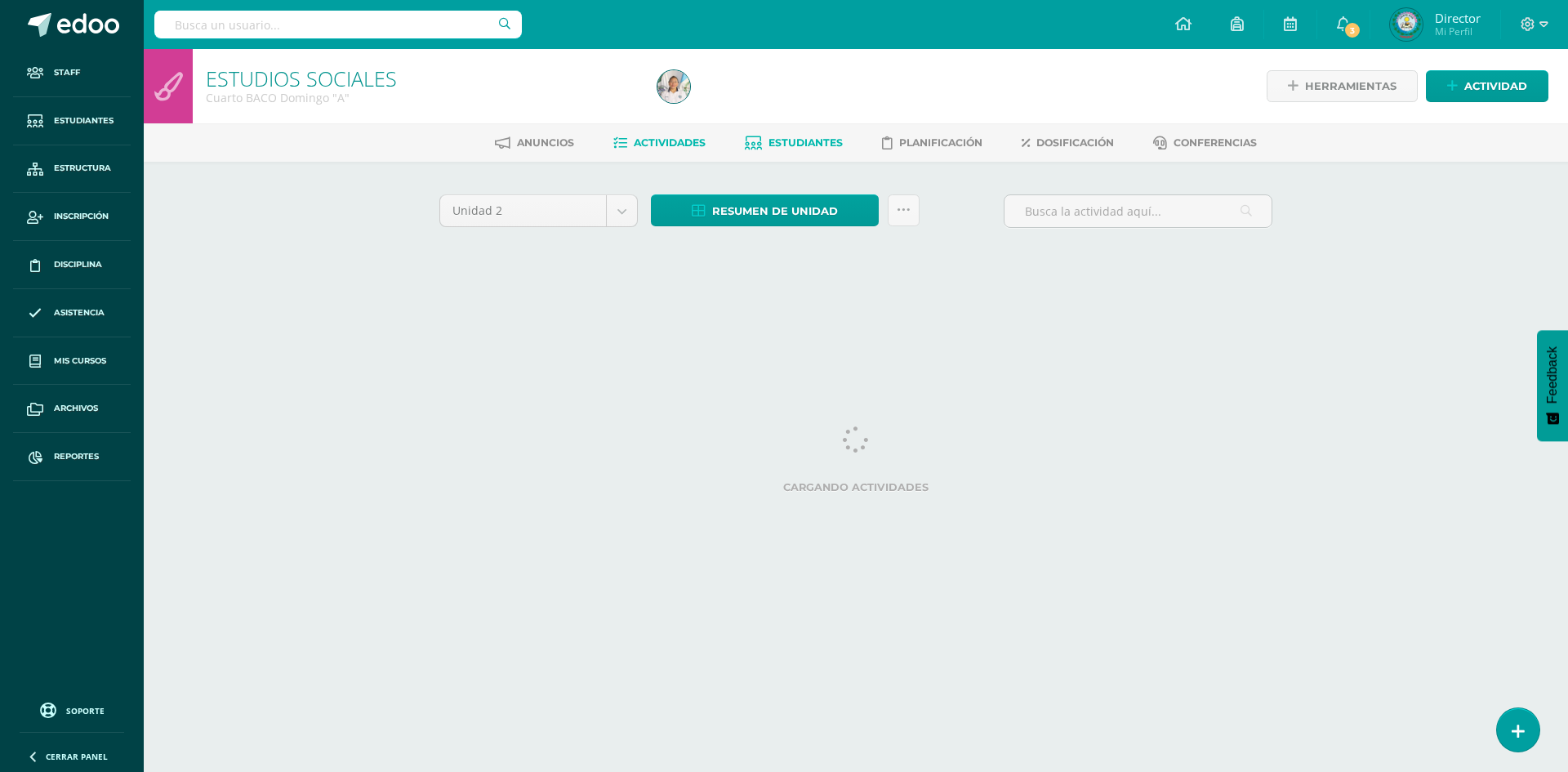
click at [824, 135] on link "Estudiantes" at bounding box center [794, 142] width 98 height 27
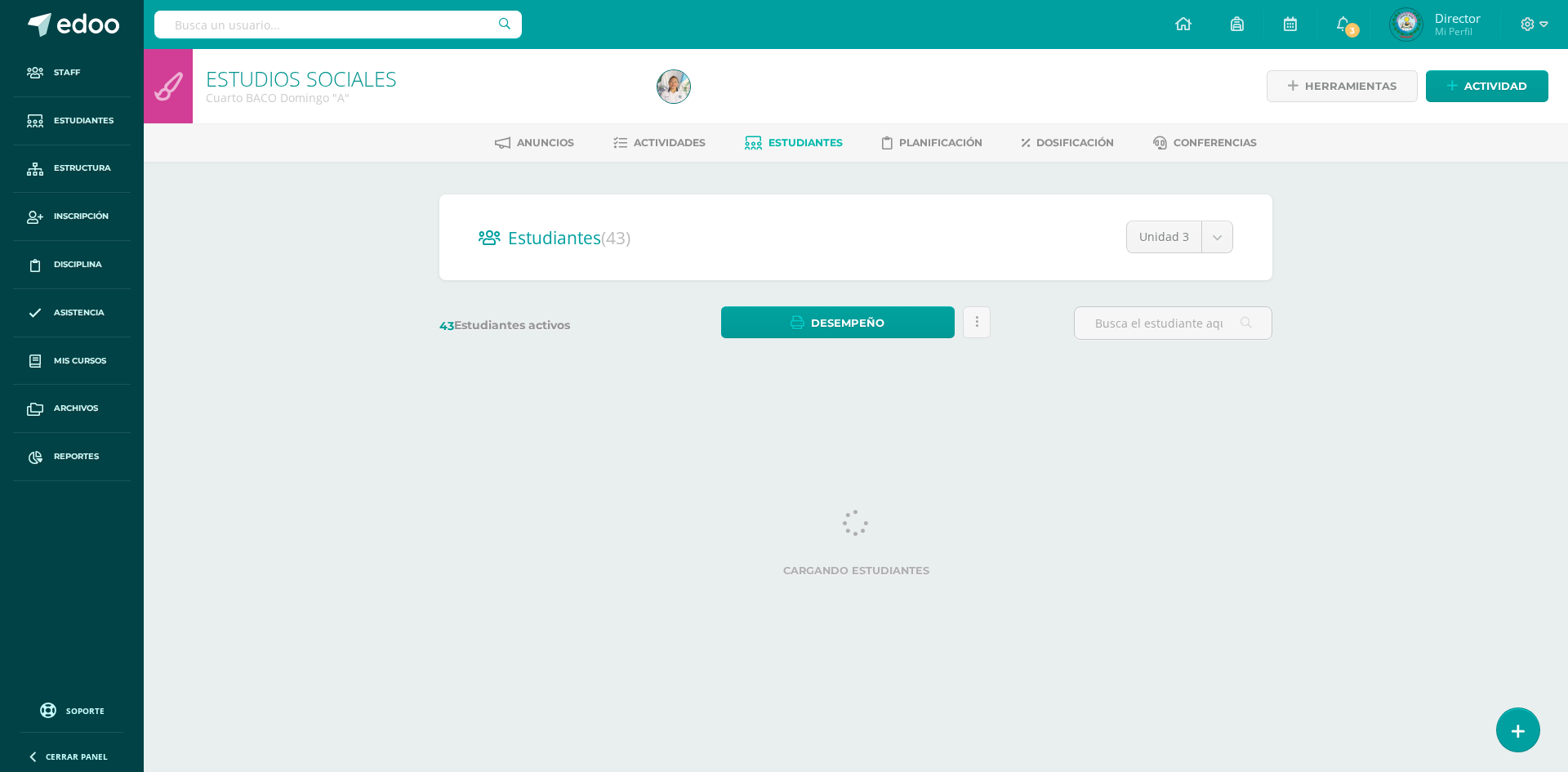
click at [1107, 205] on div "Estudiantes (43) Unidad 3 Unidad 4 Unidad 3 Unidad 2 Unidad 1" at bounding box center [856, 237] width 834 height 85
click at [1218, 241] on body "Staff Estudiantes Estructura Inscripción Disciplina Asistencia Mis cursos Archi…" at bounding box center [784, 193] width 1568 height 388
select select "/dashboard/teacher/section/2202/students/?unit=72494"
click at [1174, 325] on input "text" at bounding box center [1173, 323] width 197 height 31
click at [1142, 327] on input "text" at bounding box center [1173, 323] width 197 height 31
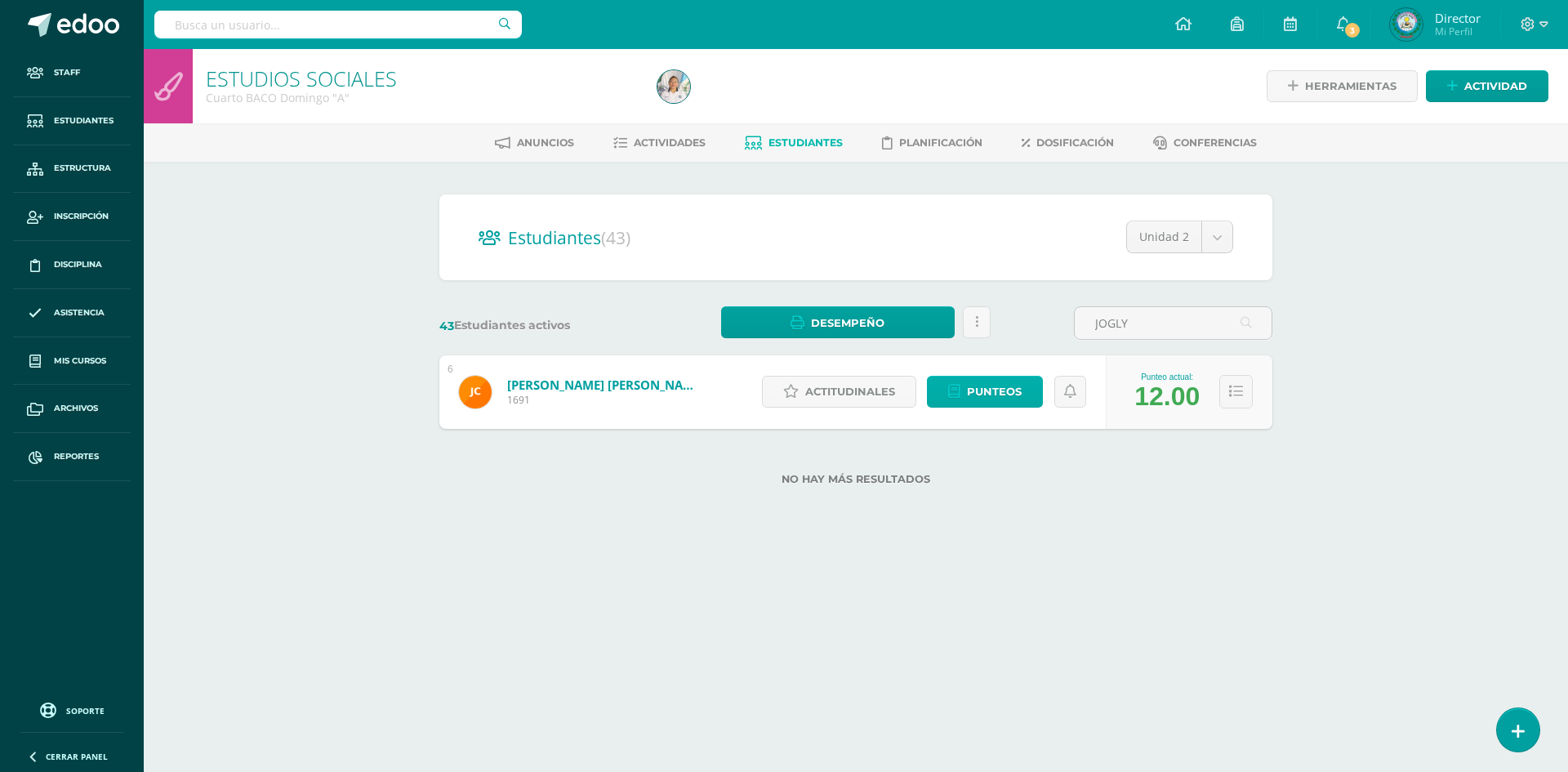
type input "JOGLY"
click at [990, 396] on span "Punteos" at bounding box center [995, 392] width 55 height 30
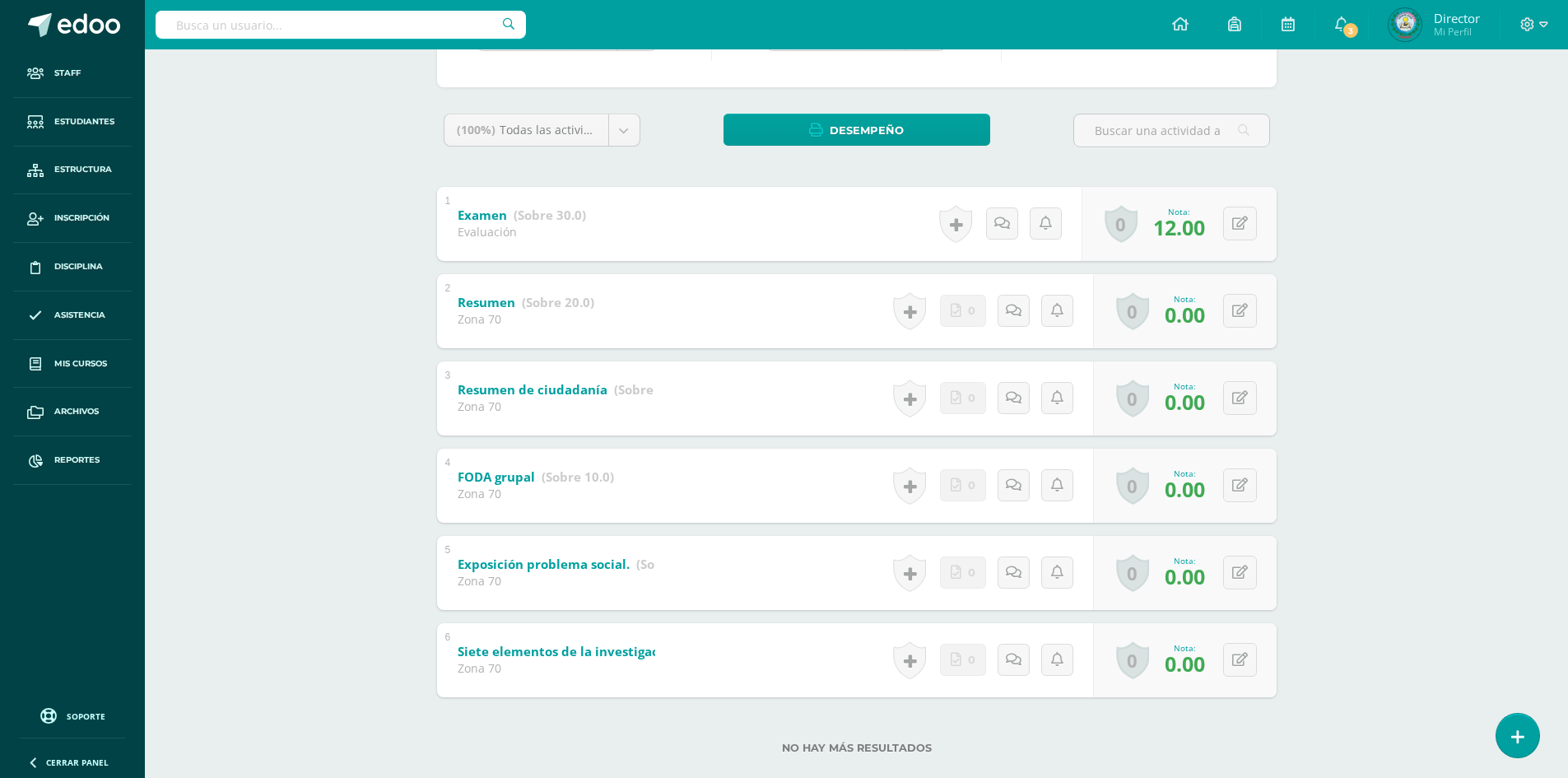
scroll to position [247, 0]
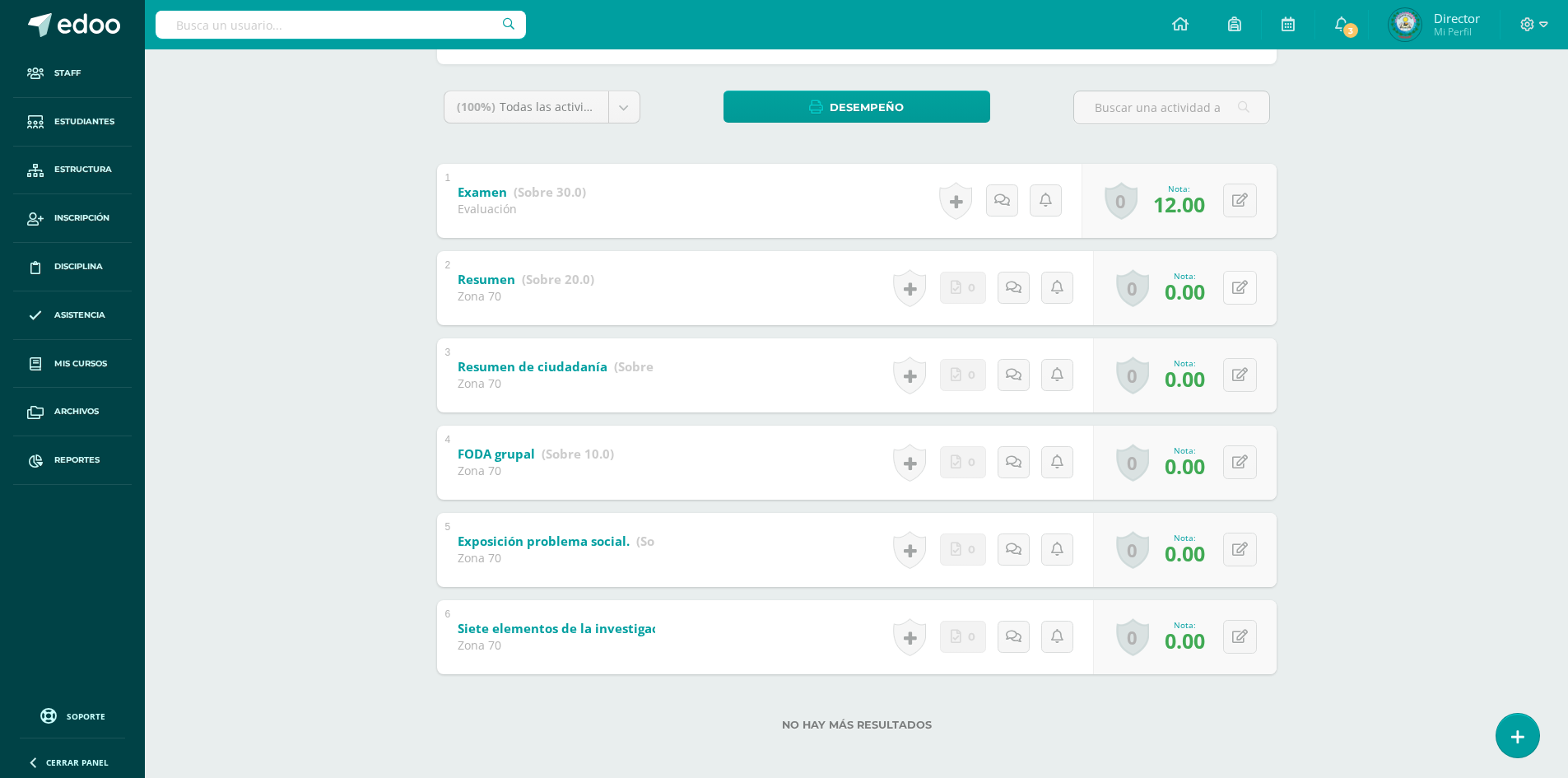
click at [1245, 282] on icon at bounding box center [1240, 288] width 16 height 14
type input "20"
click at [1206, 293] on icon at bounding box center [1207, 294] width 15 height 14
click at [1235, 378] on button at bounding box center [1240, 375] width 34 height 34
type input "10"
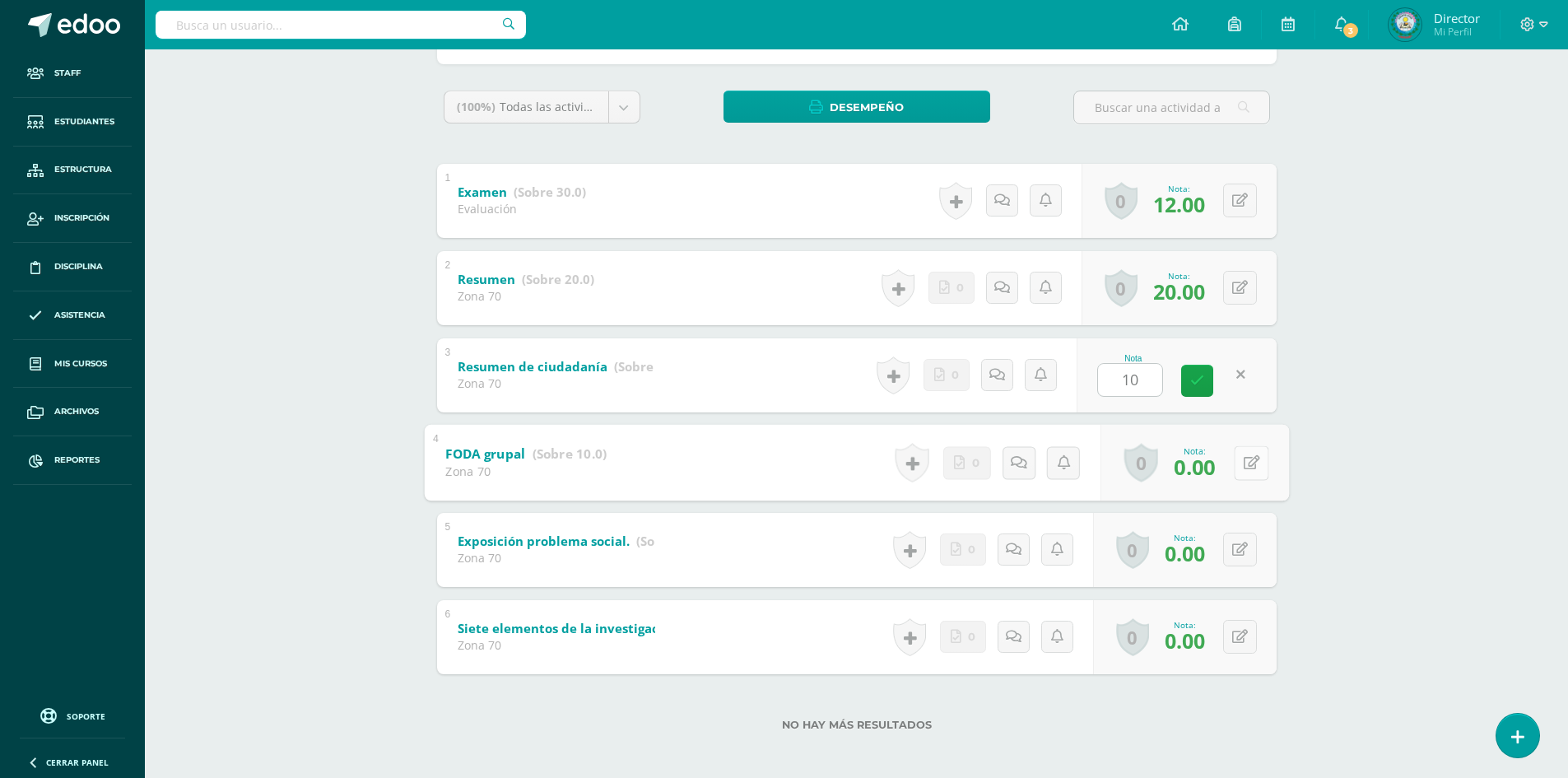
click at [1238, 461] on button at bounding box center [1250, 462] width 35 height 35
type input "10"
click at [1207, 467] on icon at bounding box center [1207, 468] width 15 height 14
click at [1243, 202] on icon at bounding box center [1240, 201] width 16 height 14
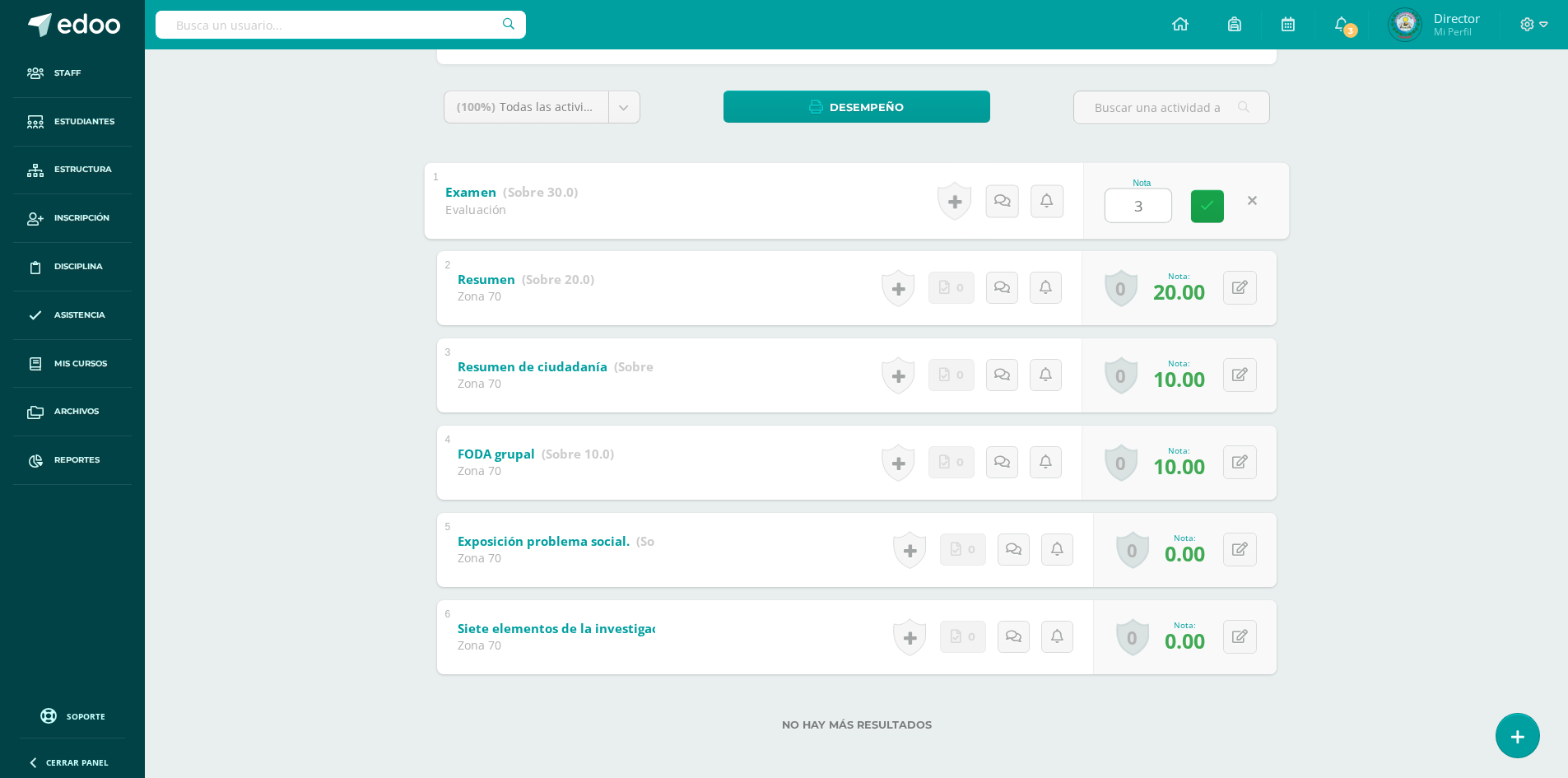
type input "30"
click at [1208, 207] on icon at bounding box center [1207, 206] width 15 height 14
click at [1244, 543] on icon at bounding box center [1240, 549] width 16 height 14
type input "10"
click at [1247, 632] on button at bounding box center [1240, 636] width 34 height 34
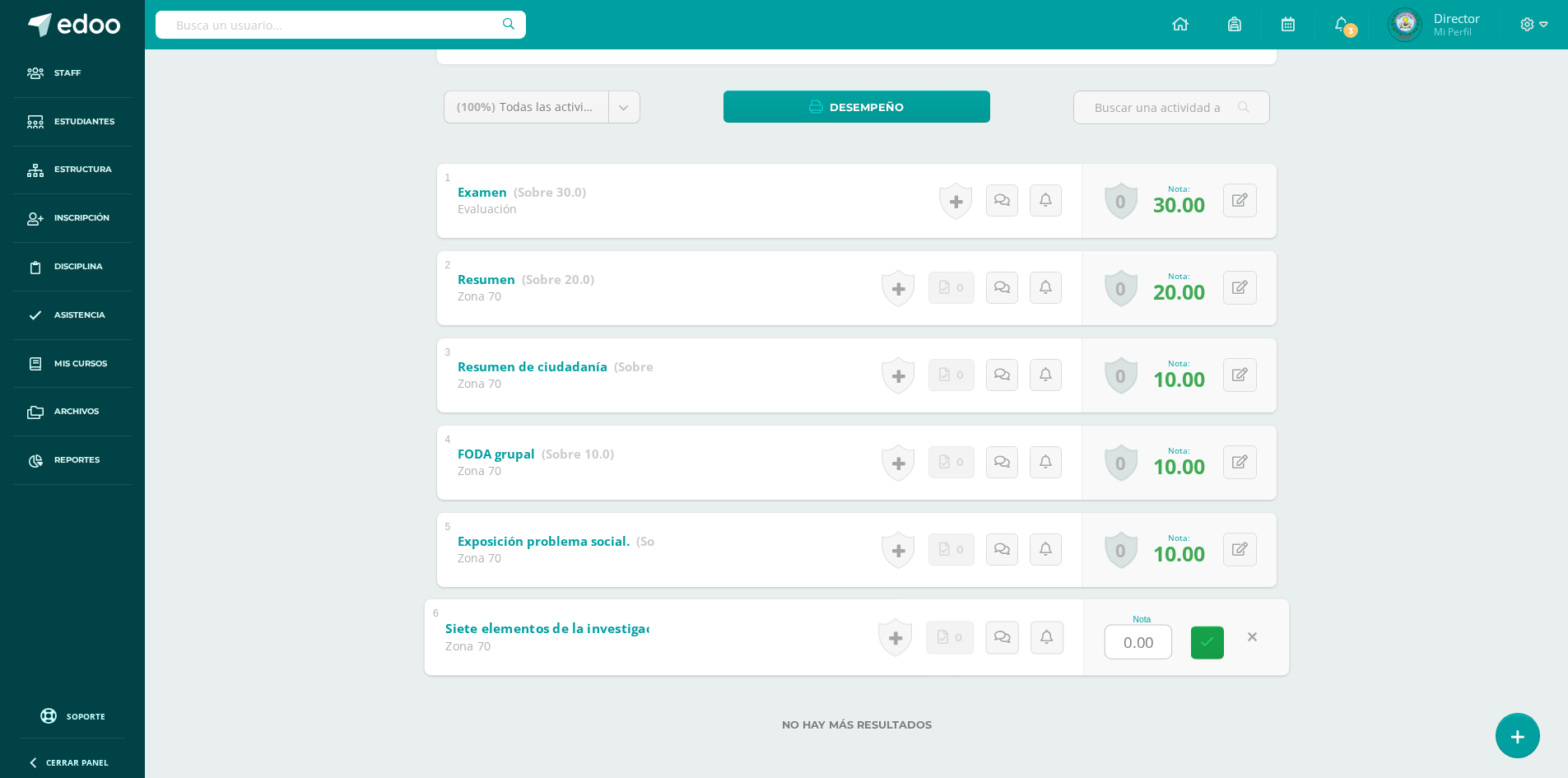
type input "7"
click at [1205, 639] on icon at bounding box center [1207, 642] width 15 height 14
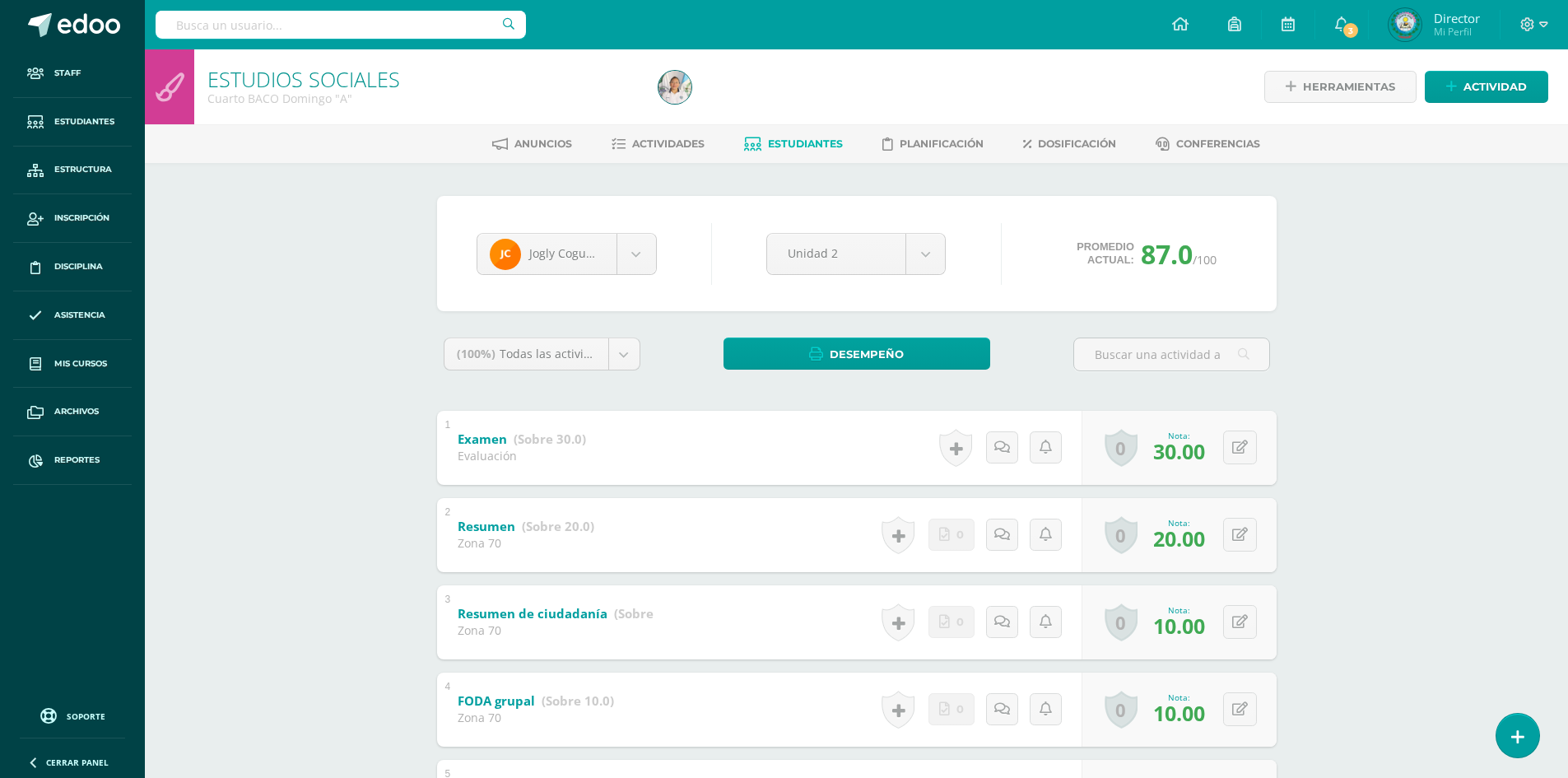
drag, startPoint x: 260, startPoint y: 37, endPoint x: 257, endPoint y: 28, distance: 9.5
click at [257, 28] on input "text" at bounding box center [340, 25] width 370 height 28
type input "[PERSON_NAME]"
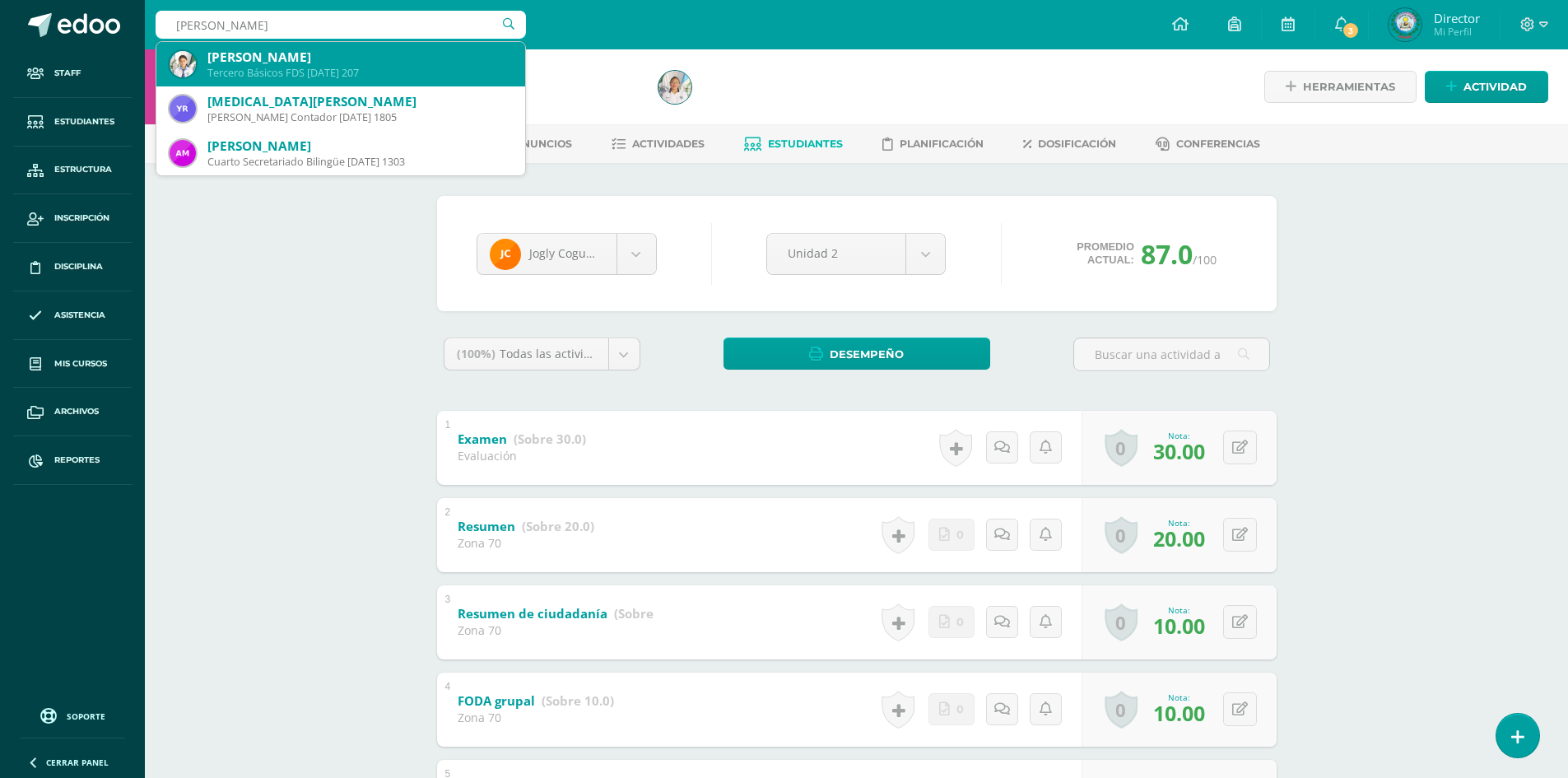
click at [390, 51] on div "[PERSON_NAME]" at bounding box center [360, 56] width 305 height 17
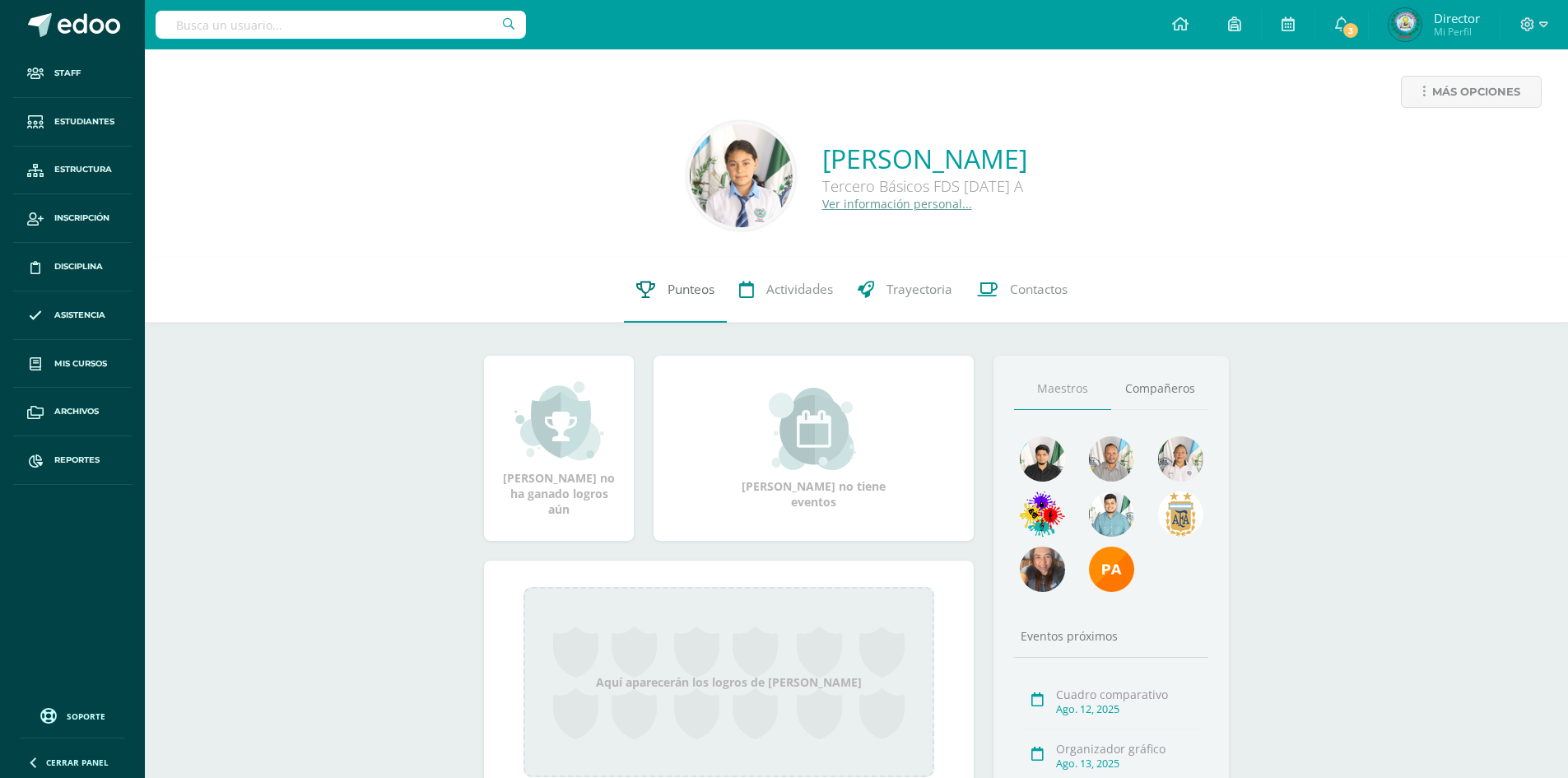
click span "Punteos"
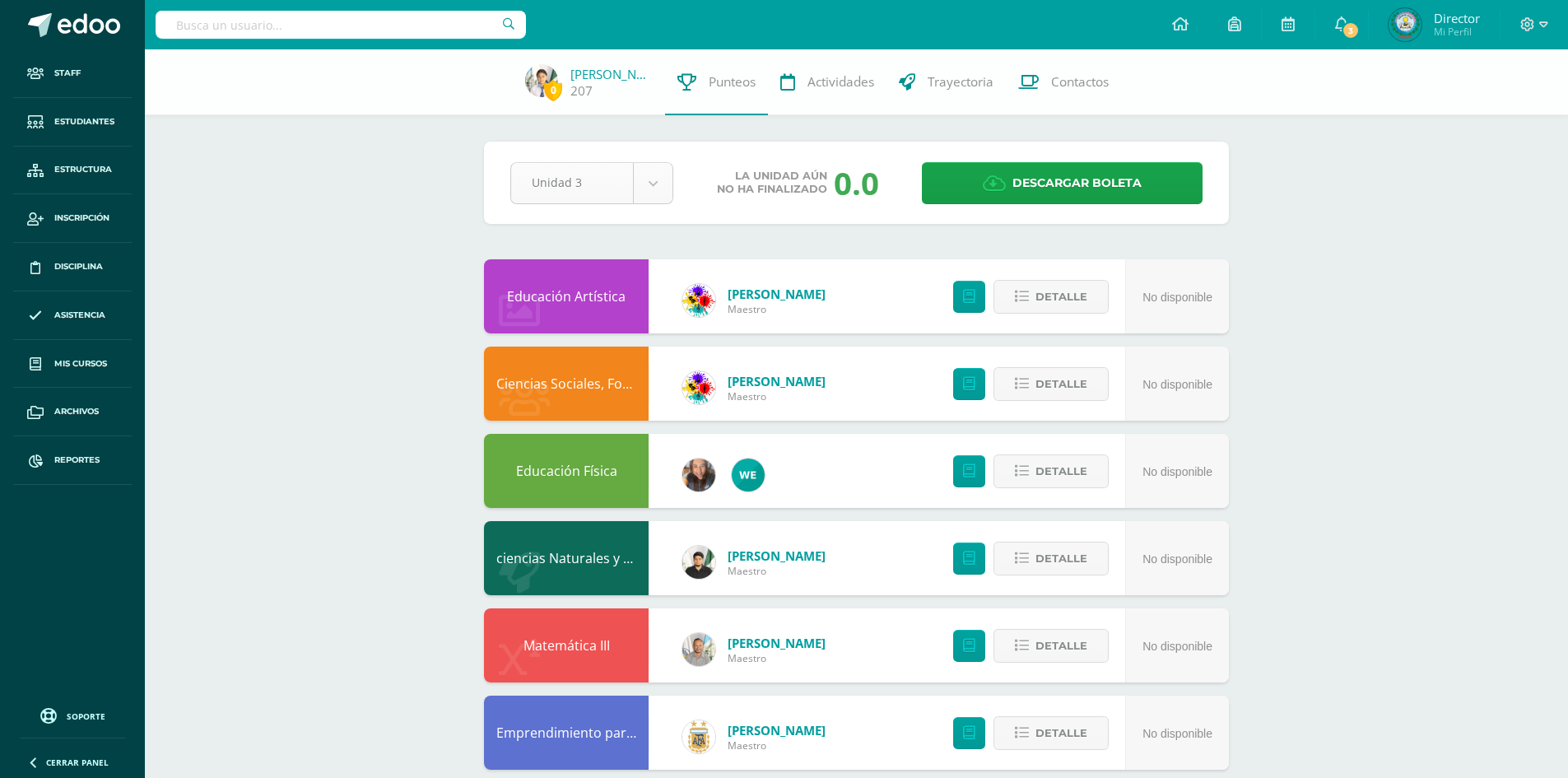
click at [663, 170] on body "Staff Estudiantes Estructura Inscripción Disciplina Asistencia Mis cursos Archi…" at bounding box center [784, 576] width 1568 height 1152
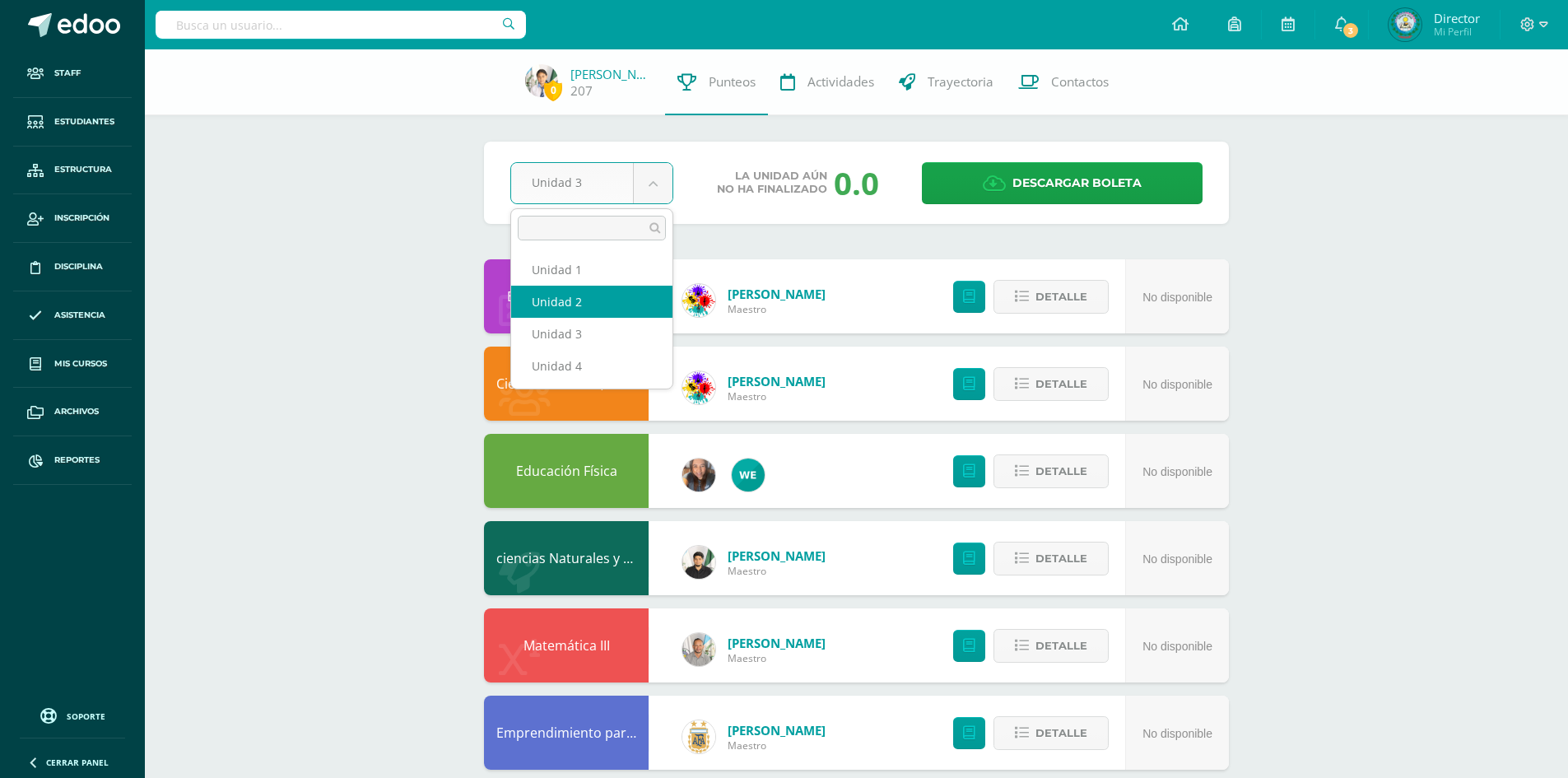
select select "Unidad 2"
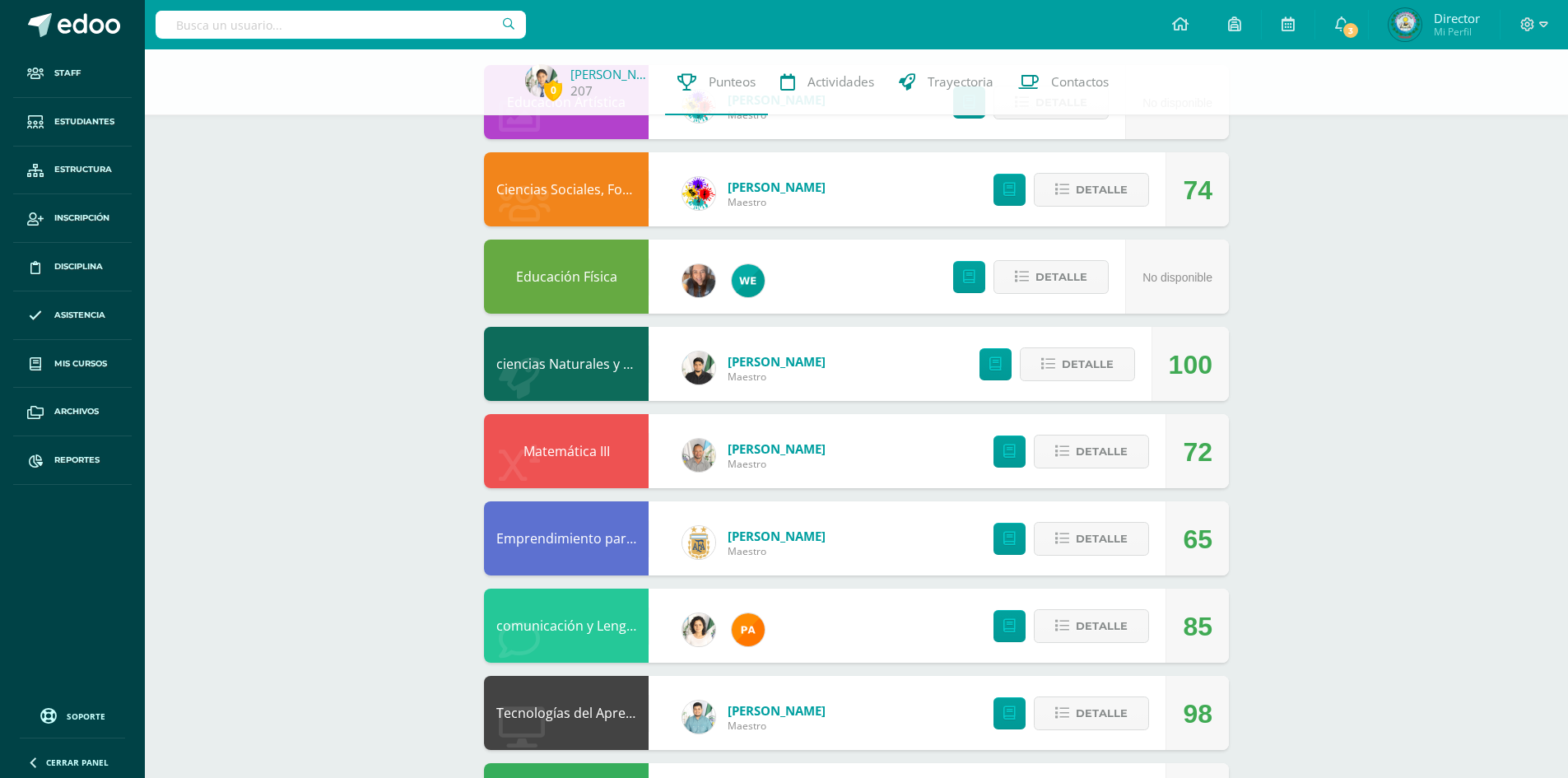
scroll to position [374, 0]
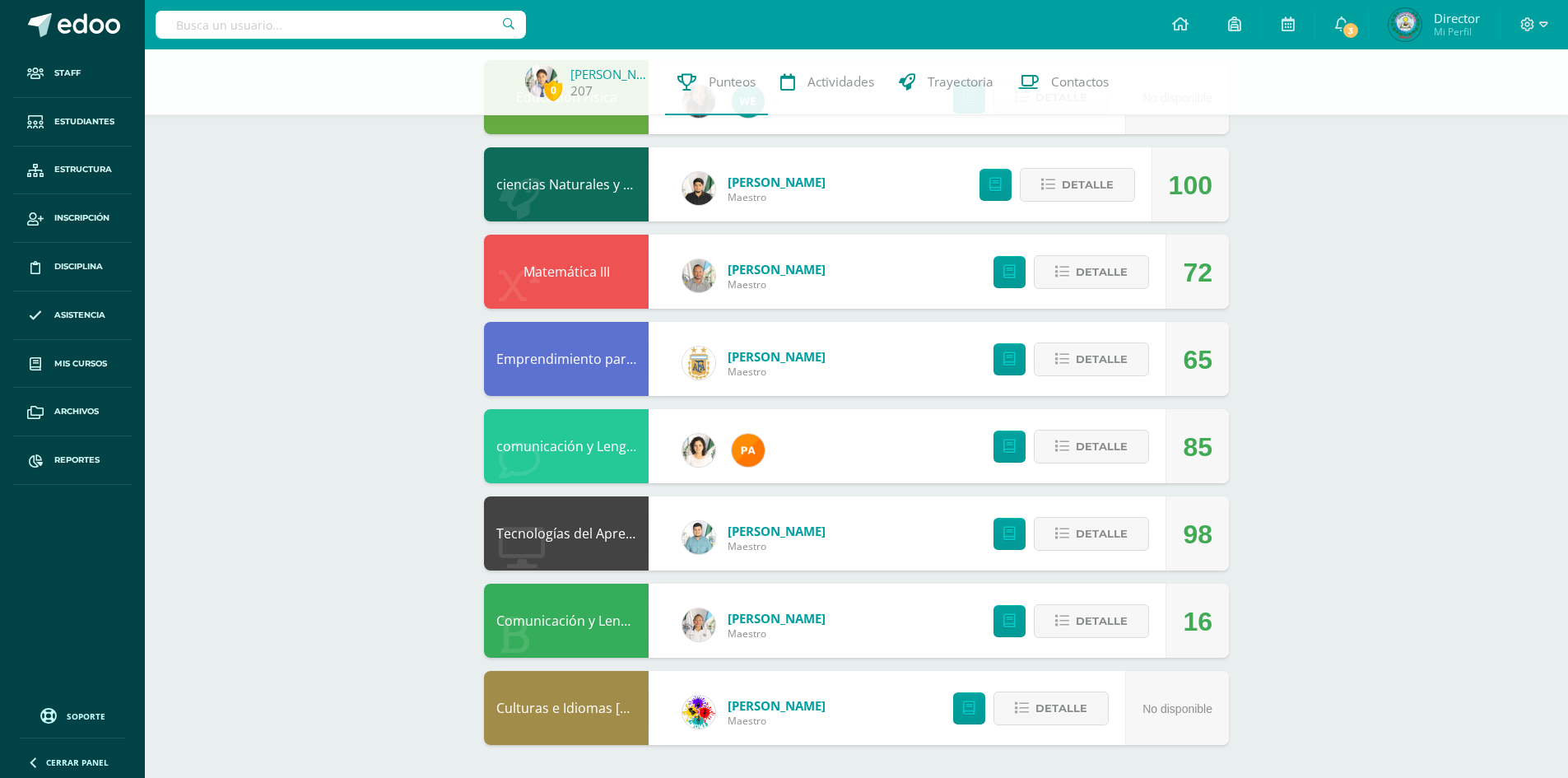
drag, startPoint x: 558, startPoint y: 634, endPoint x: 522, endPoint y: 591, distance: 56.1
drag, startPoint x: 522, startPoint y: 591, endPoint x: 579, endPoint y: 630, distance: 69.1
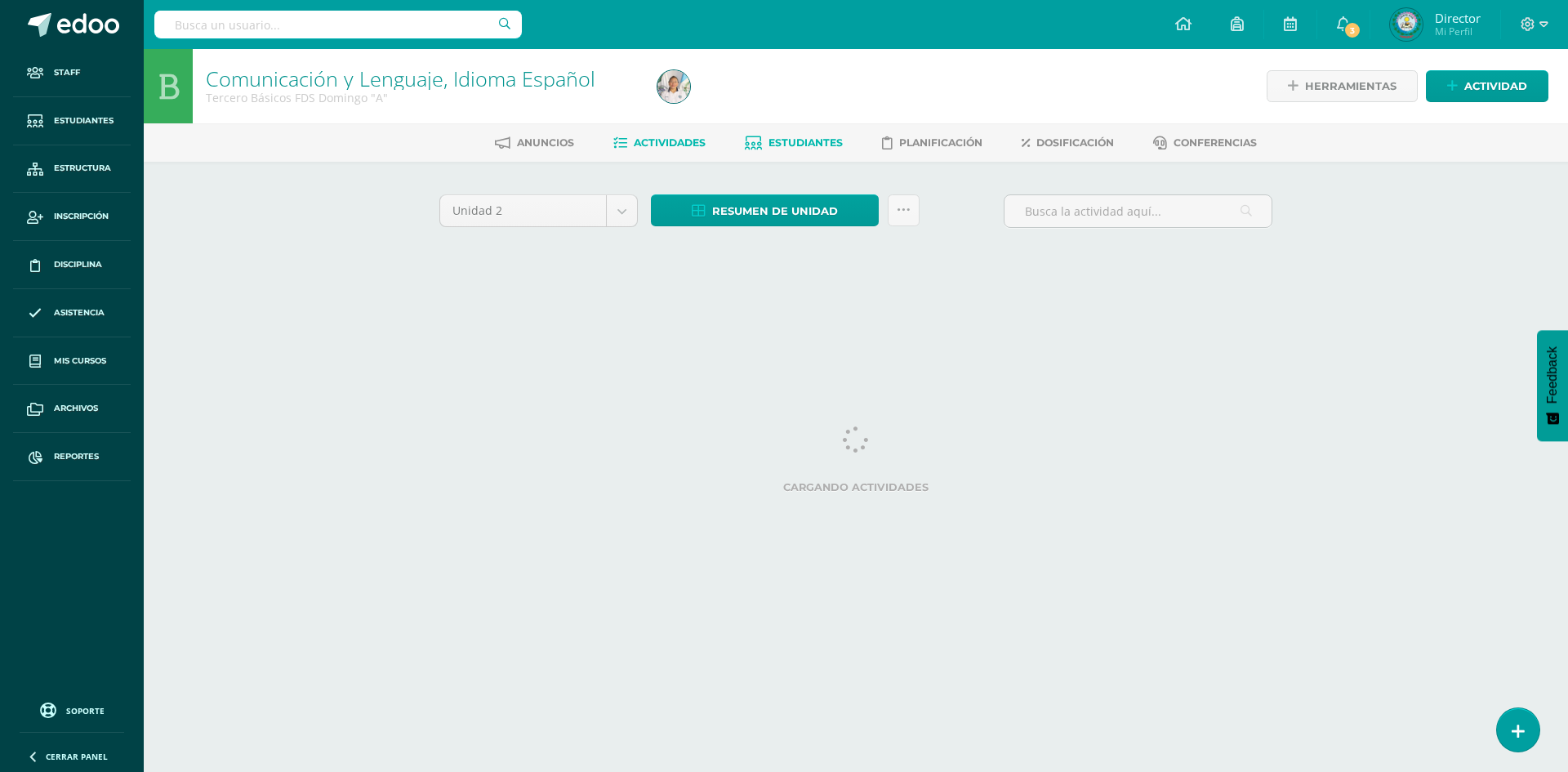
click at [779, 133] on link "Estudiantes" at bounding box center [794, 142] width 98 height 27
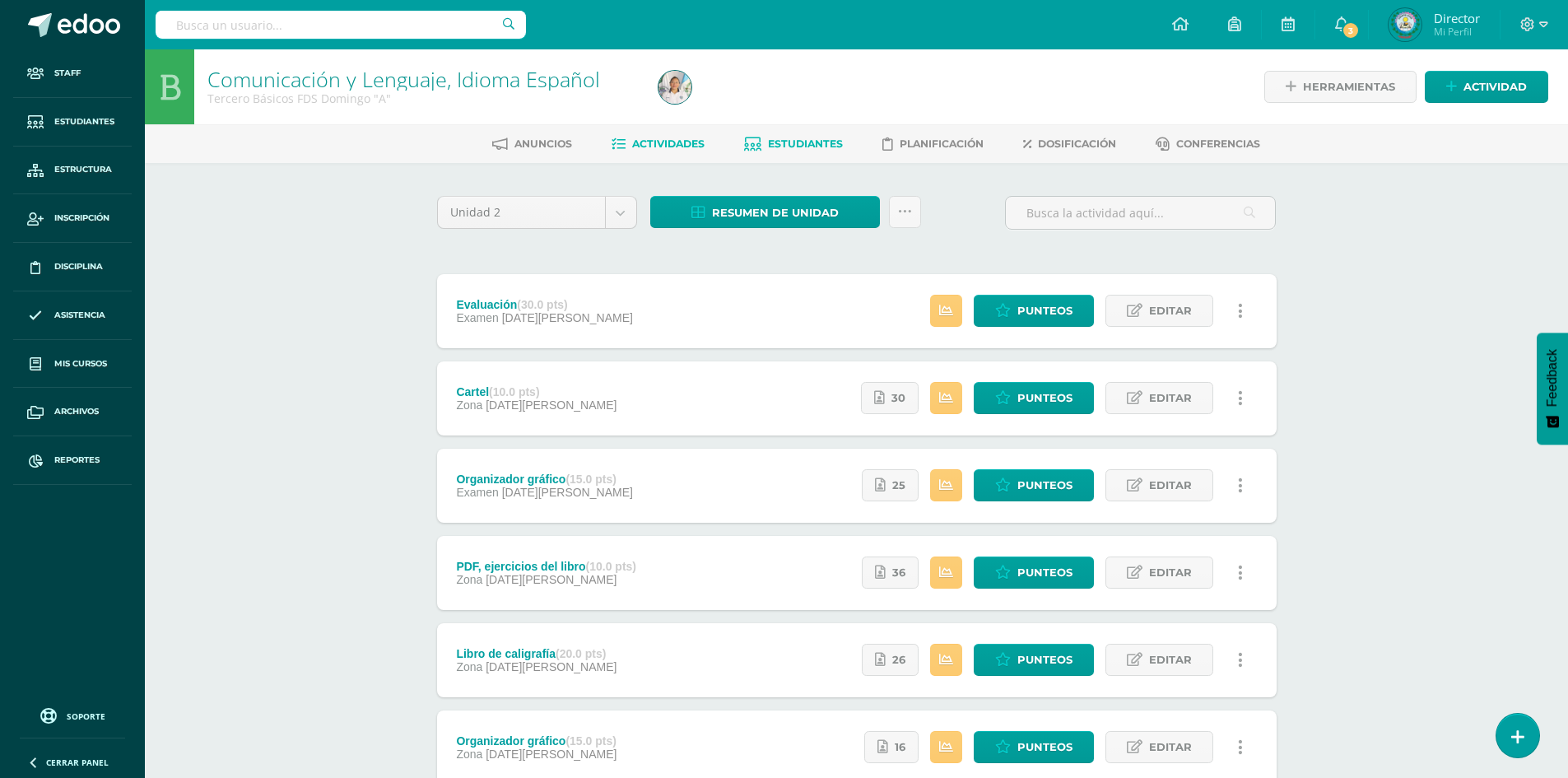
click at [776, 146] on span "Estudiantes" at bounding box center [805, 144] width 75 height 12
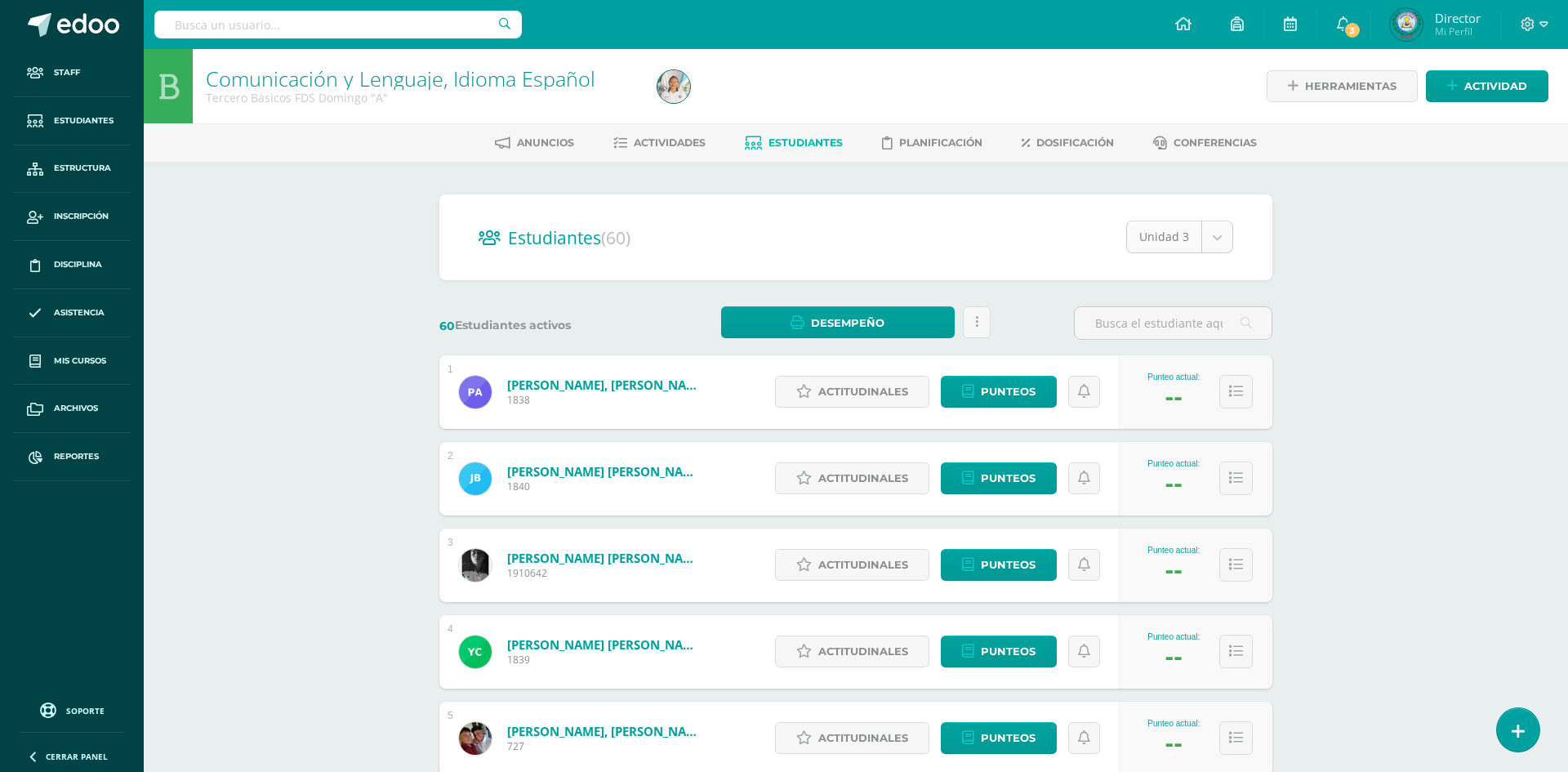
click at [1217, 231] on body "Staff Estudiantes Estructura Inscripción Disciplina Asistencia Mis cursos Archi…" at bounding box center [784, 655] width 1568 height 1311
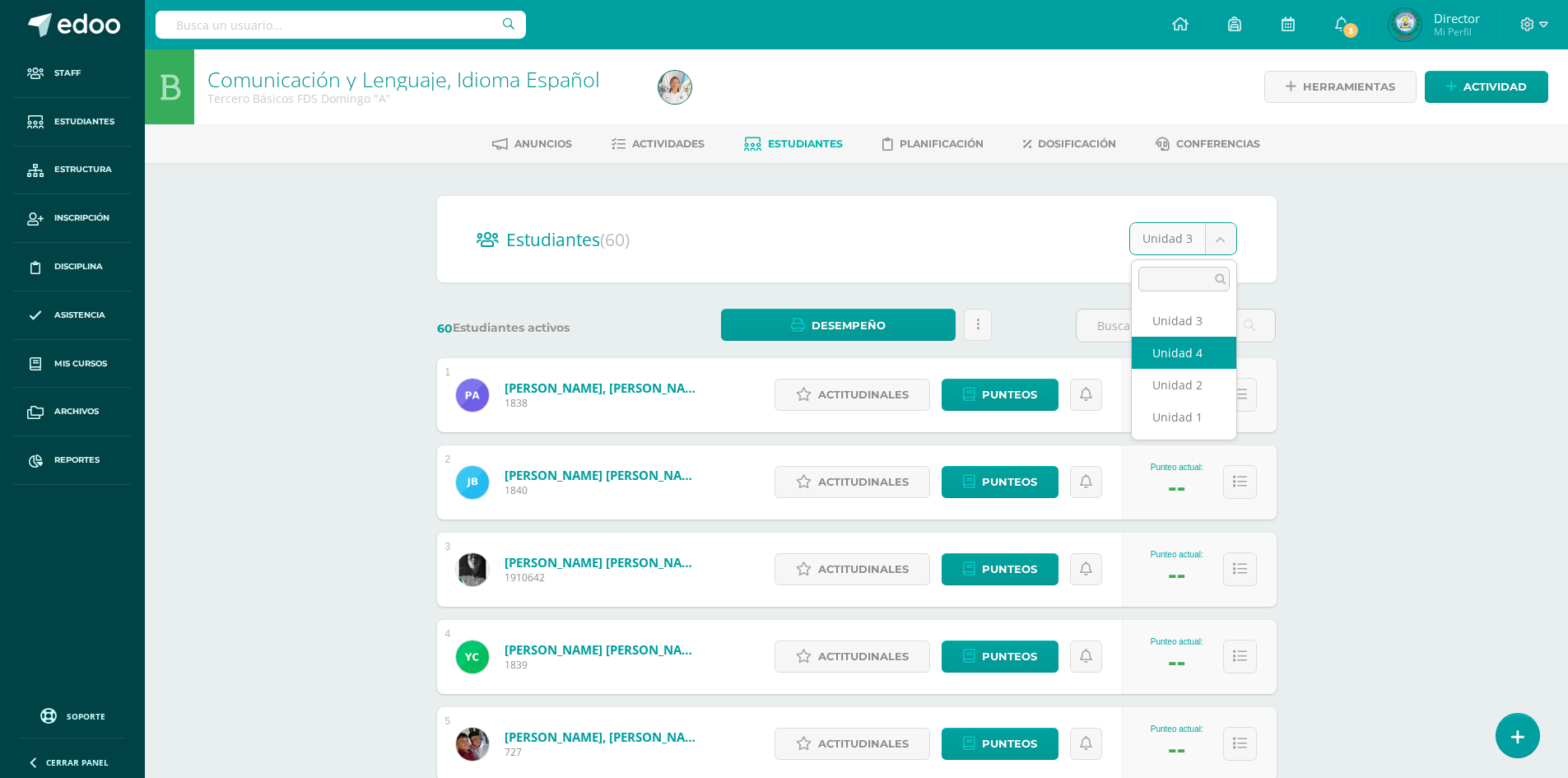
select select "/dashboard/teacher/section/2329/students/?unit=74689"
click at [1219, 243] on body "Staff Estudiantes Estructura Inscripción Disciplina Asistencia Mis cursos Archi…" at bounding box center [784, 660] width 1568 height 1321
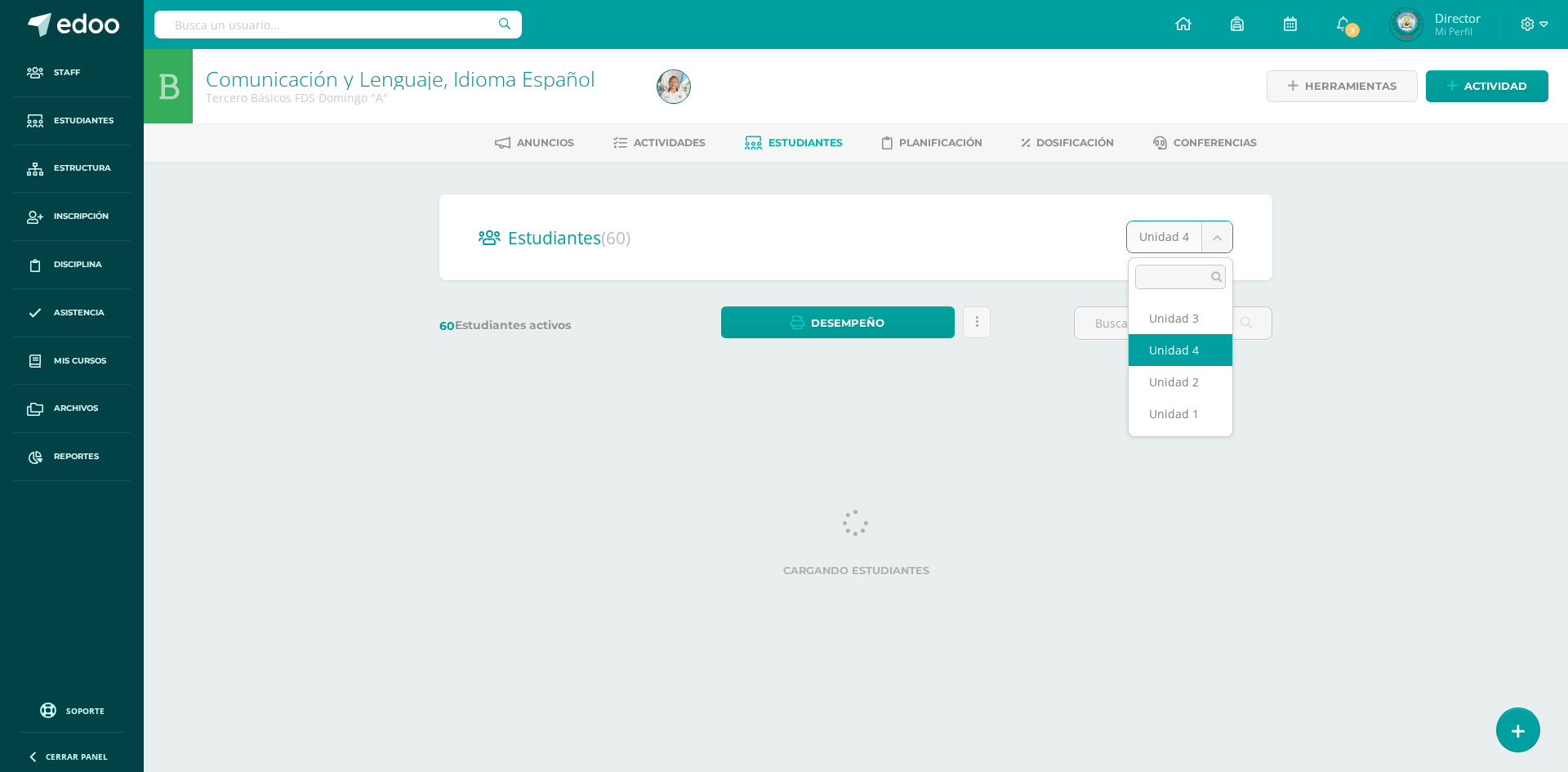
click at [1216, 238] on body "Staff Estudiantes Estructura Inscripción Disciplina Asistencia Mis cursos Archi…" at bounding box center [784, 193] width 1568 height 388
select select "/dashboard/teacher/section/2329/students/?unit=74683"
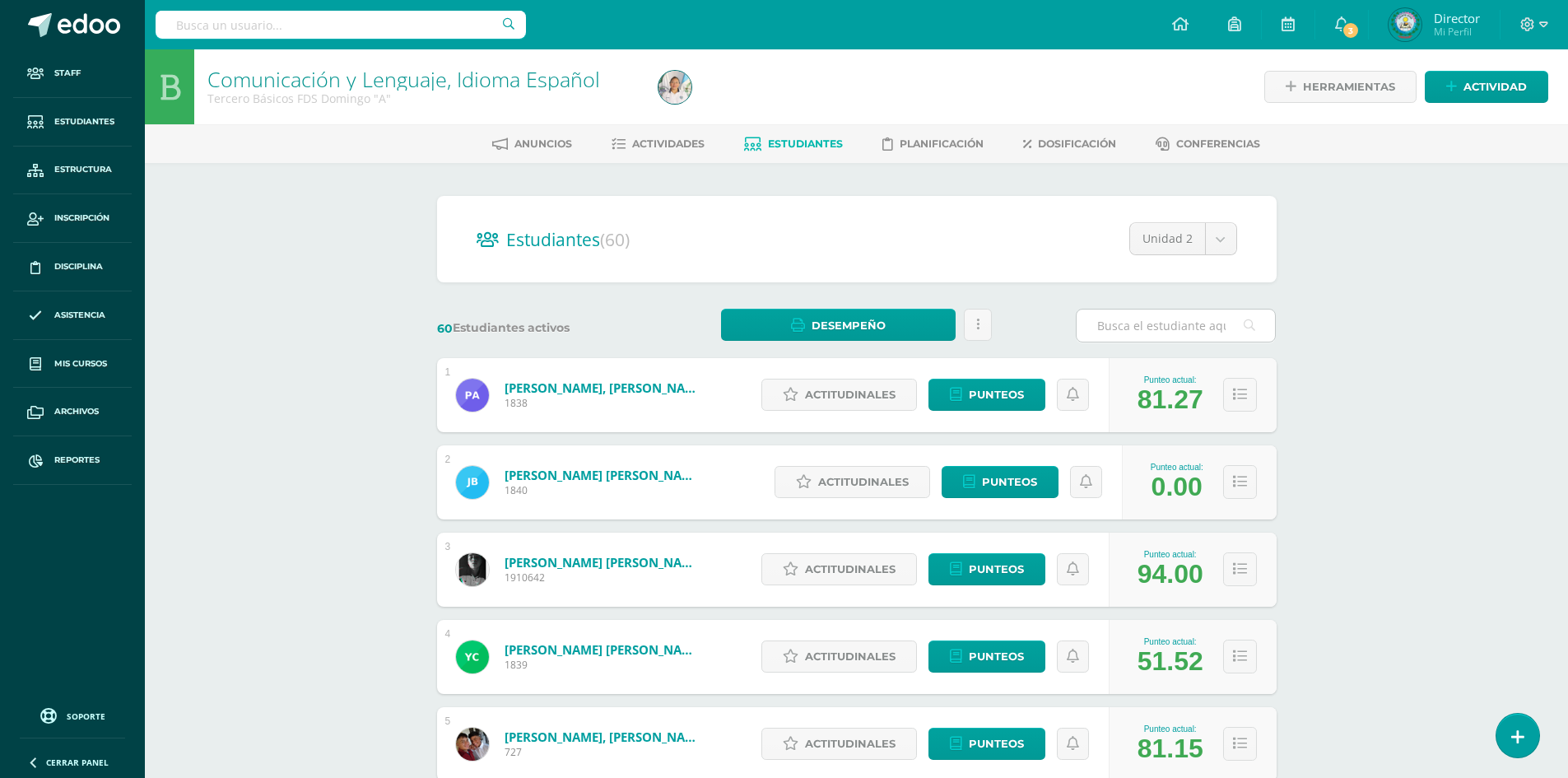
click at [1189, 327] on input "text" at bounding box center [1175, 326] width 199 height 32
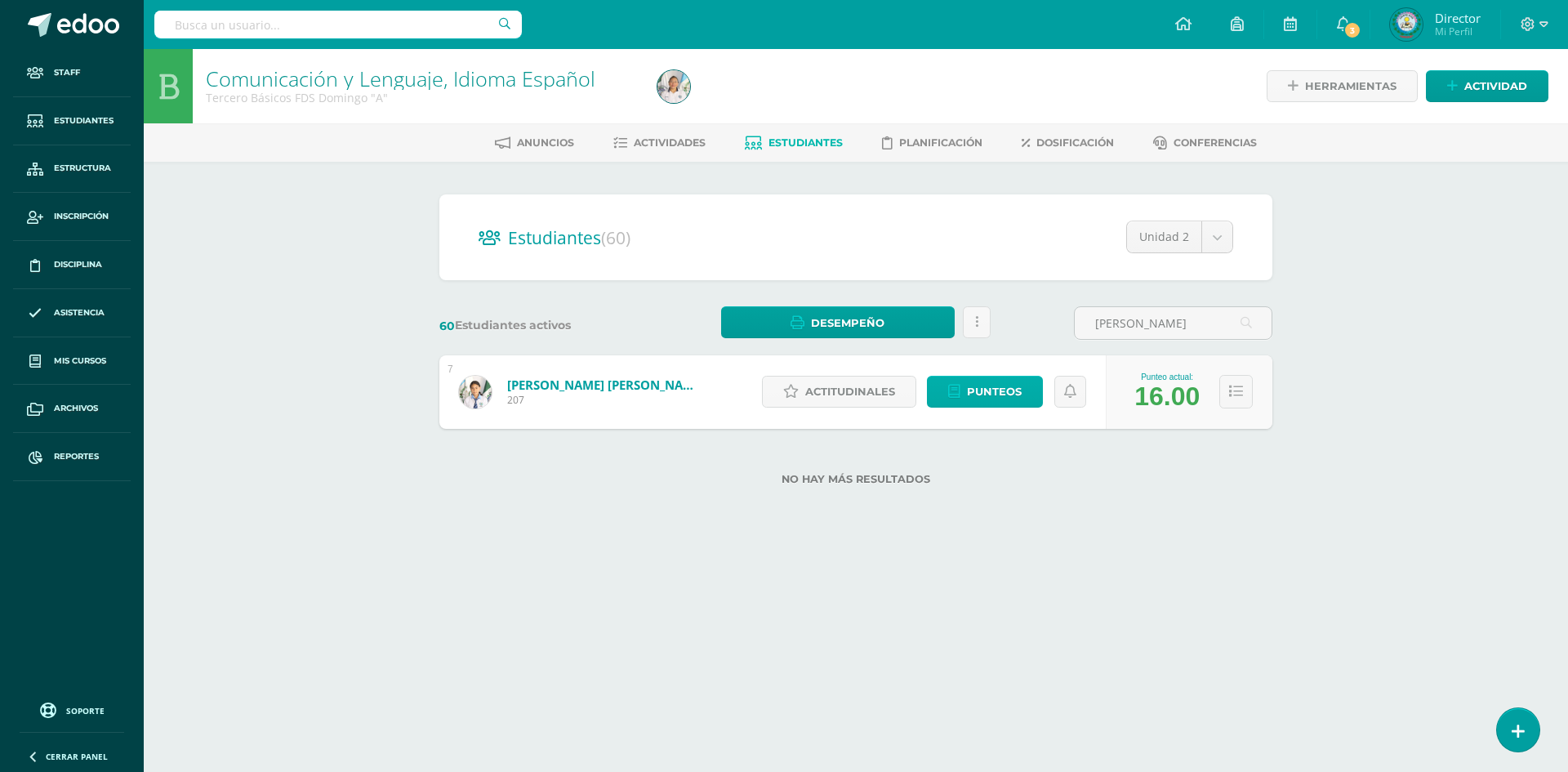
type input "[PERSON_NAME]"
click at [1016, 392] on span "Punteos" at bounding box center [995, 392] width 55 height 30
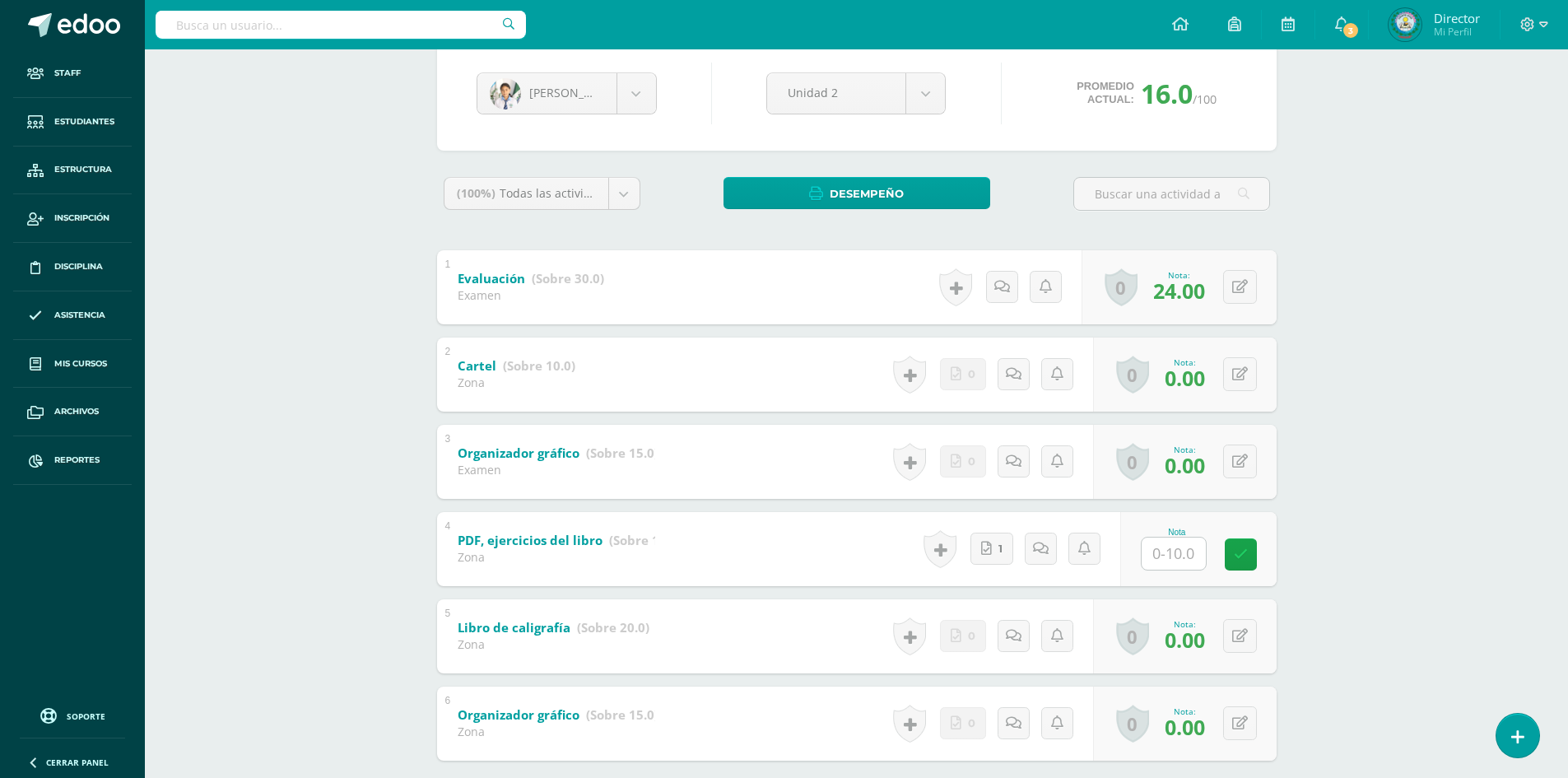
scroll to position [247, 0]
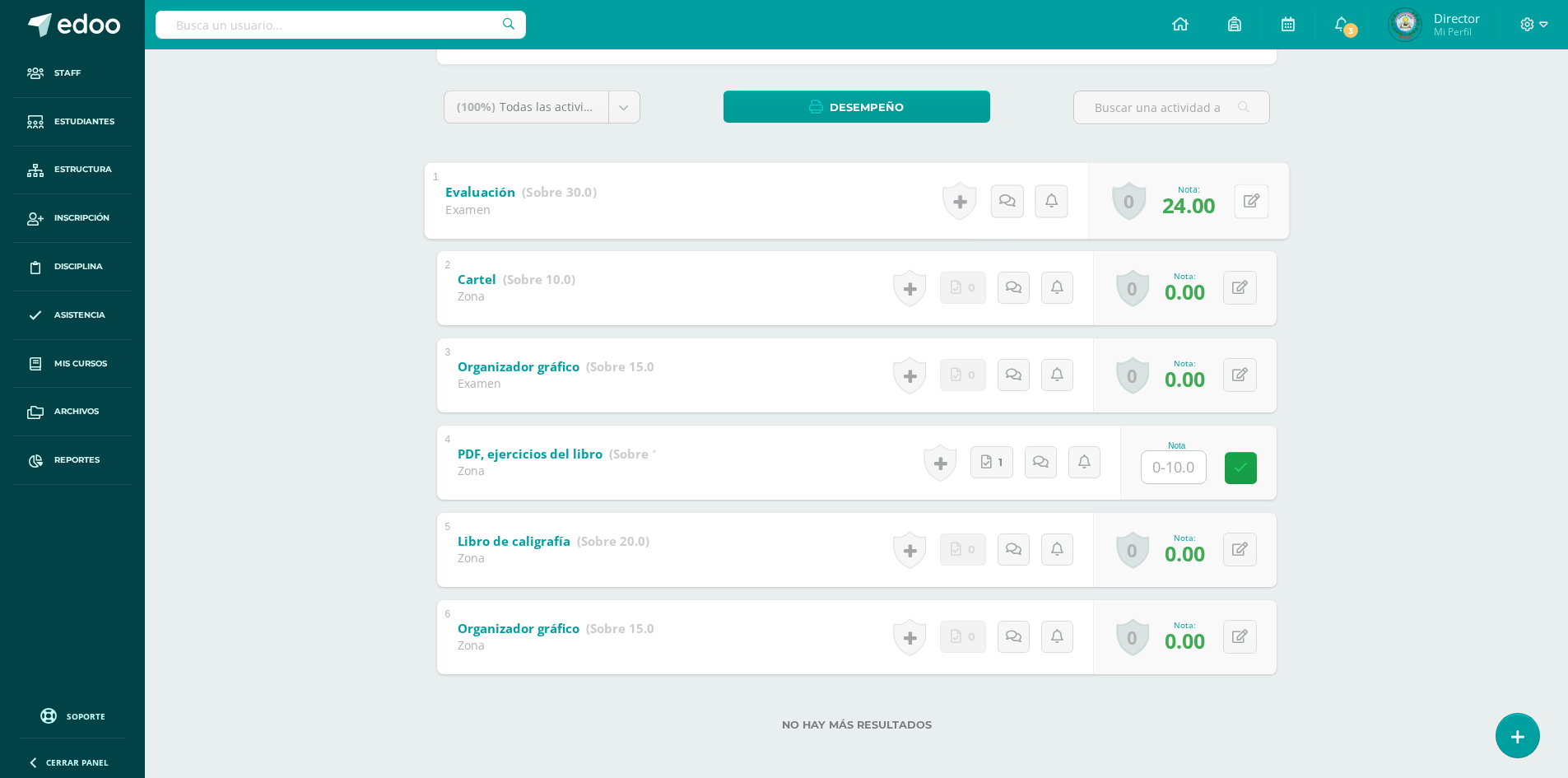
click at [1243, 202] on icon at bounding box center [1250, 201] width 17 height 14
type input "30"
click at [1237, 290] on button at bounding box center [1250, 288] width 35 height 35
type input "10"
click at [1235, 371] on button at bounding box center [1250, 375] width 35 height 35
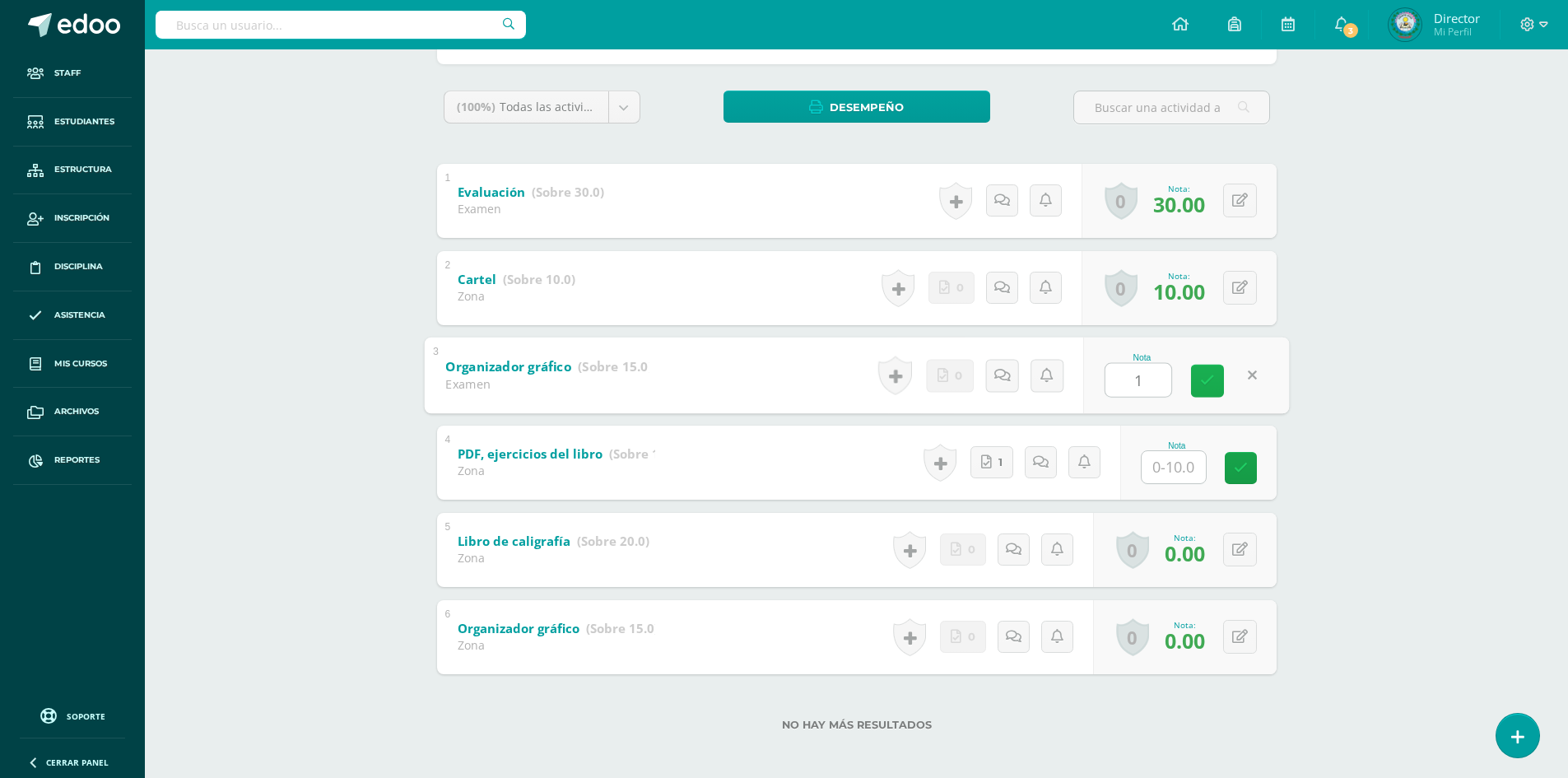
type input "15"
click at [1208, 386] on icon at bounding box center [1207, 381] width 15 height 14
click at [1235, 551] on button at bounding box center [1240, 549] width 34 height 34
type input "20"
click at [1206, 557] on icon at bounding box center [1207, 555] width 15 height 14
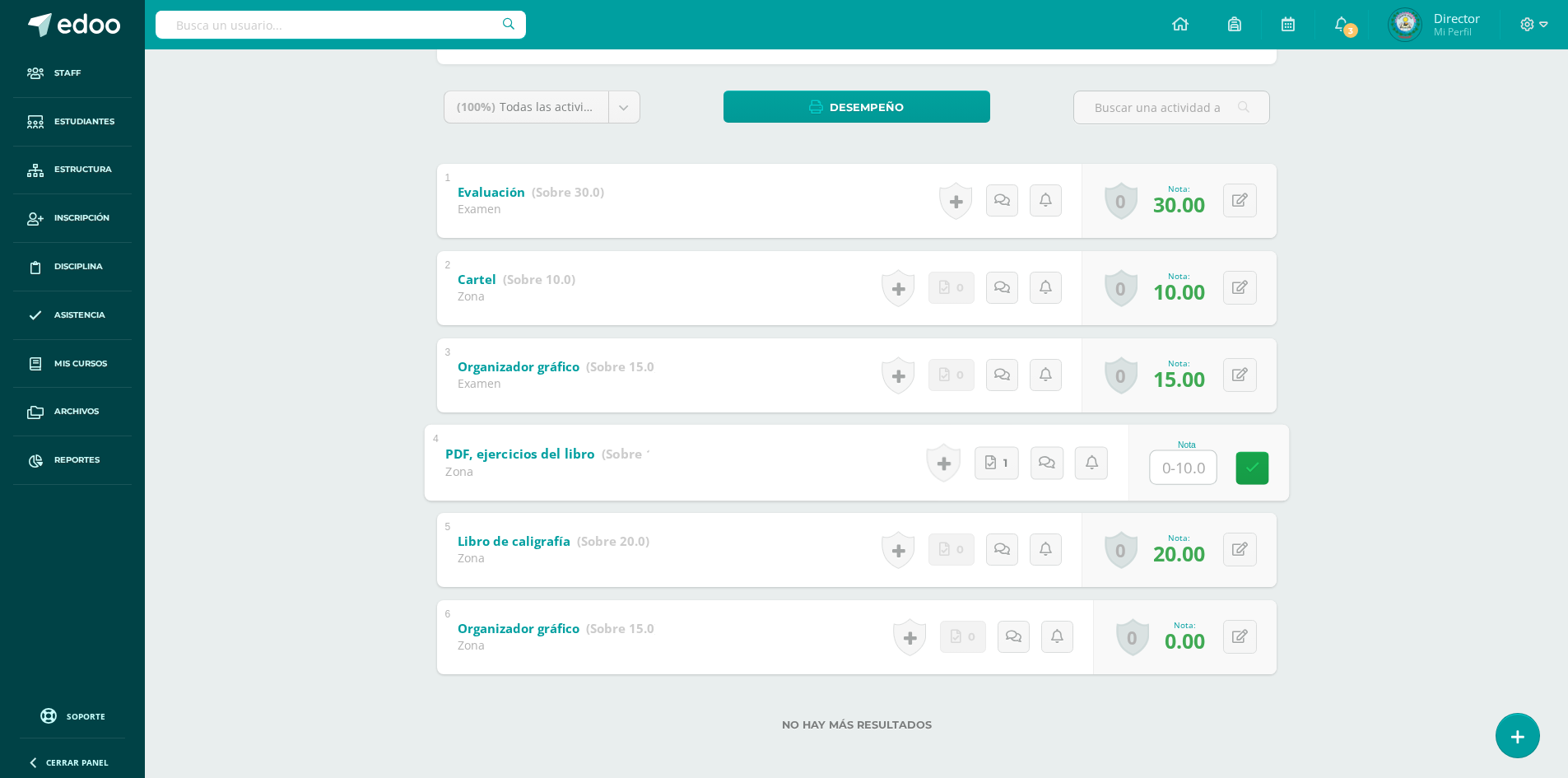
click at [1183, 468] on input "text" at bounding box center [1182, 466] width 66 height 33
type input "2"
click at [1250, 468] on icon at bounding box center [1251, 468] width 15 height 14
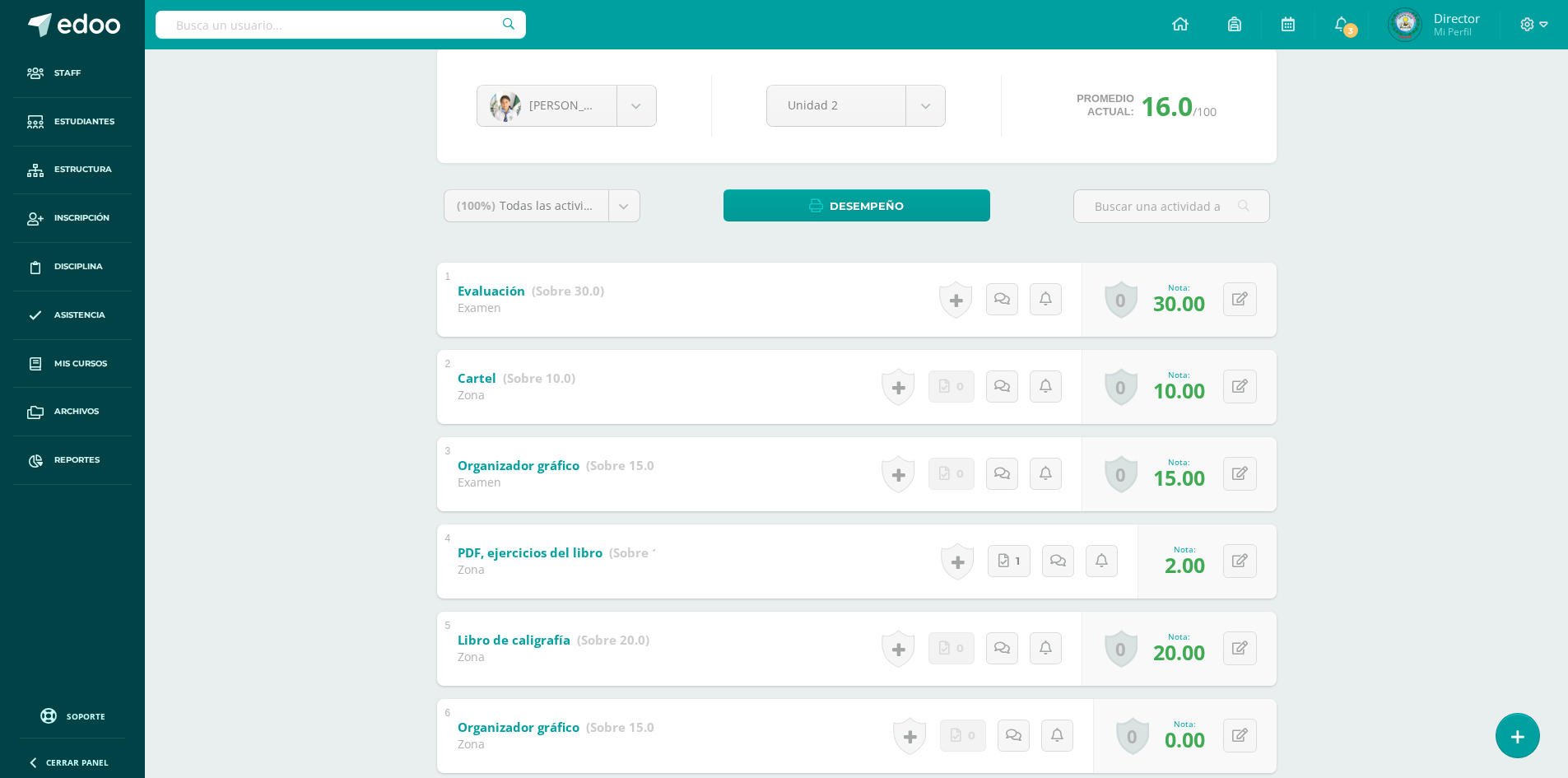
scroll to position [0, 0]
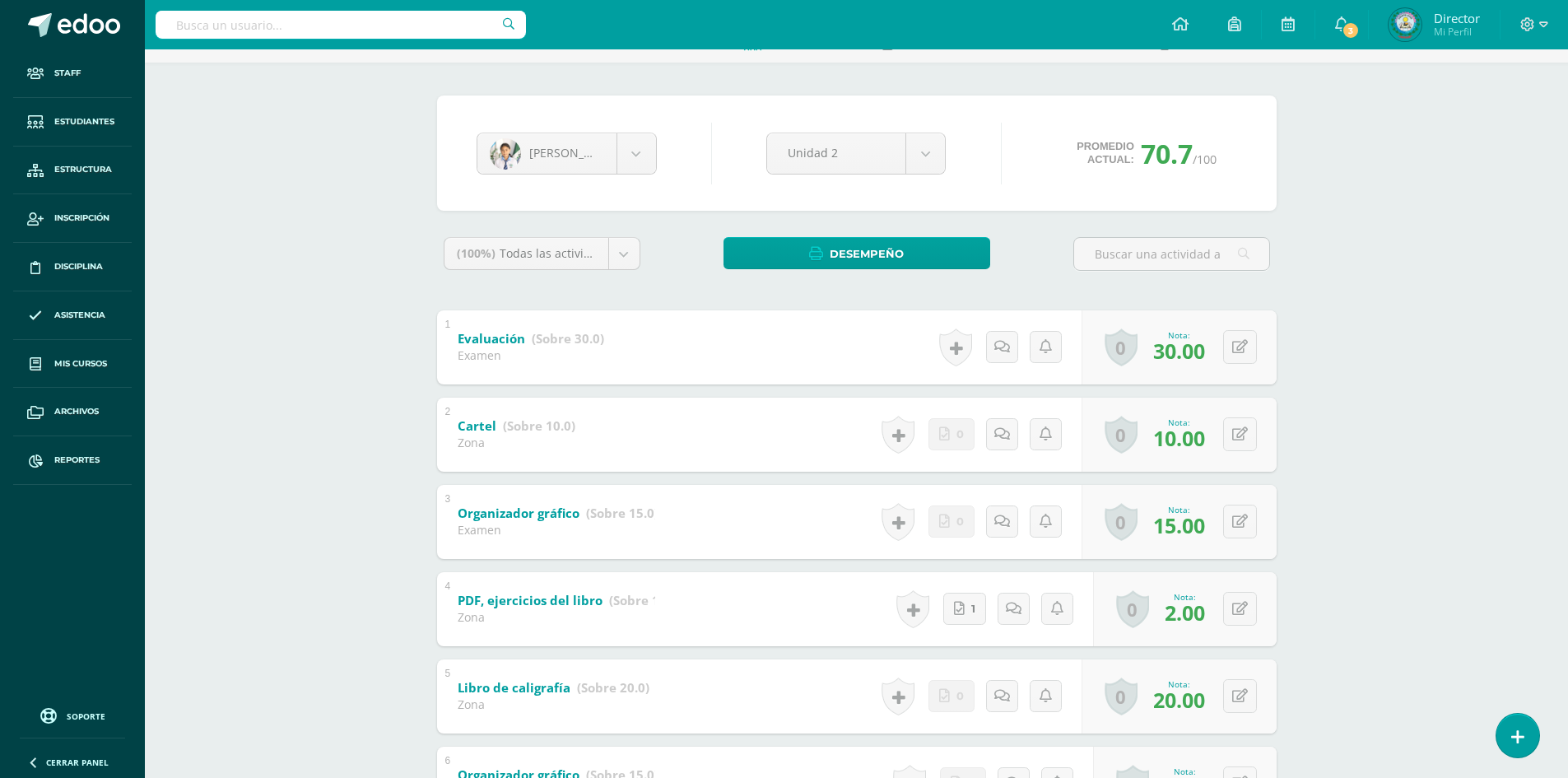
scroll to position [247, 0]
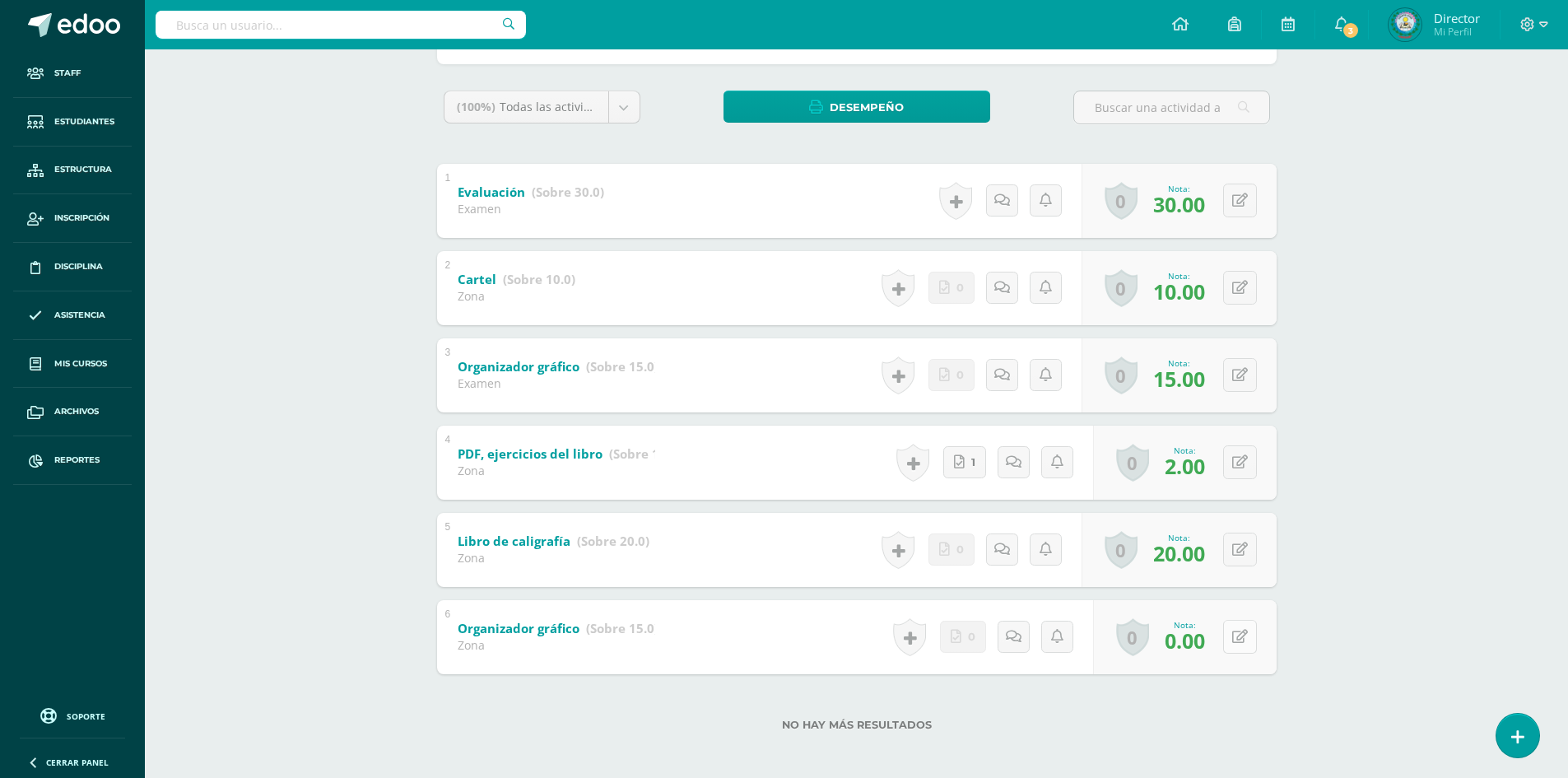
click at [1238, 636] on button at bounding box center [1240, 636] width 34 height 34
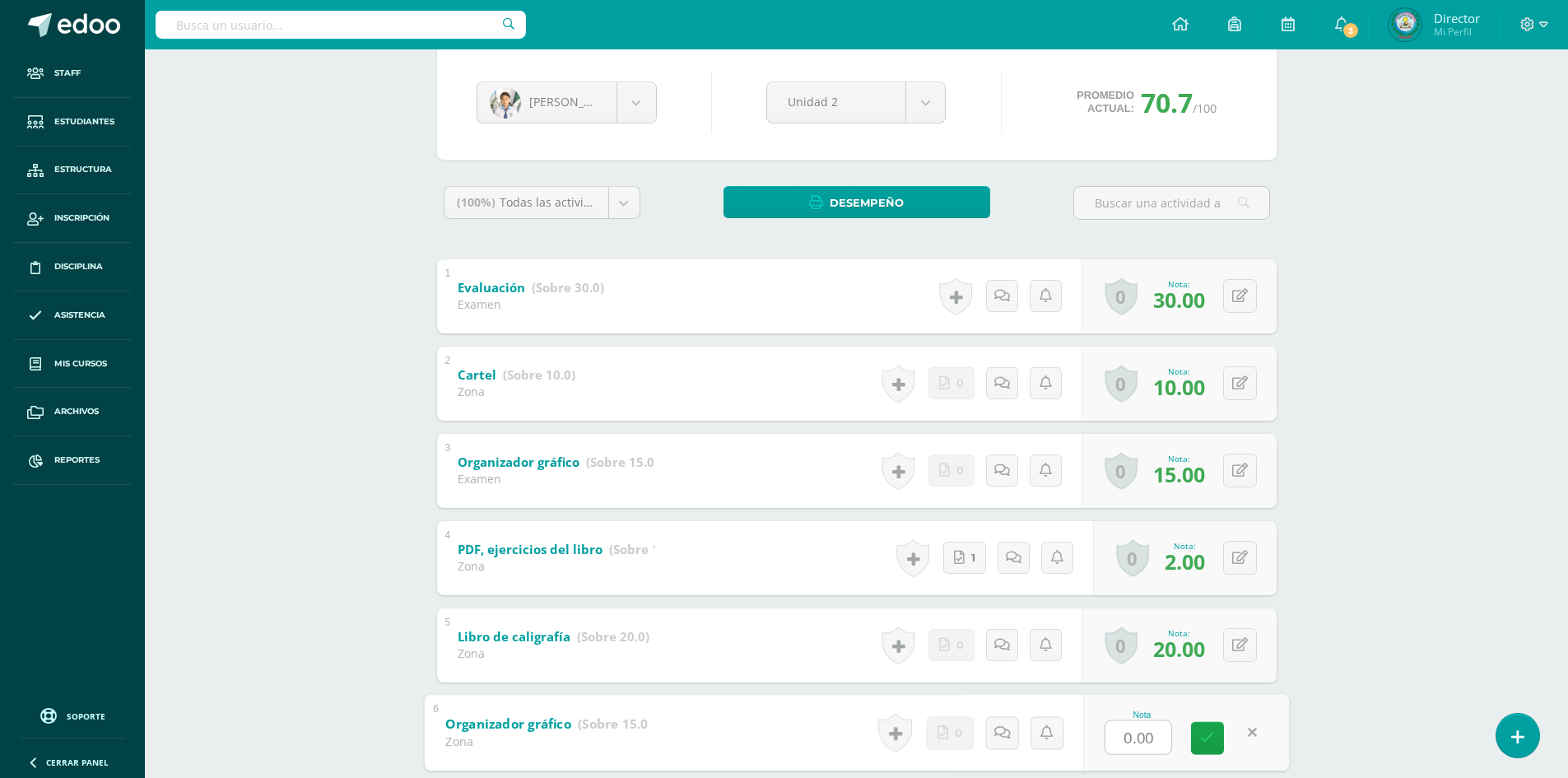
scroll to position [0, 0]
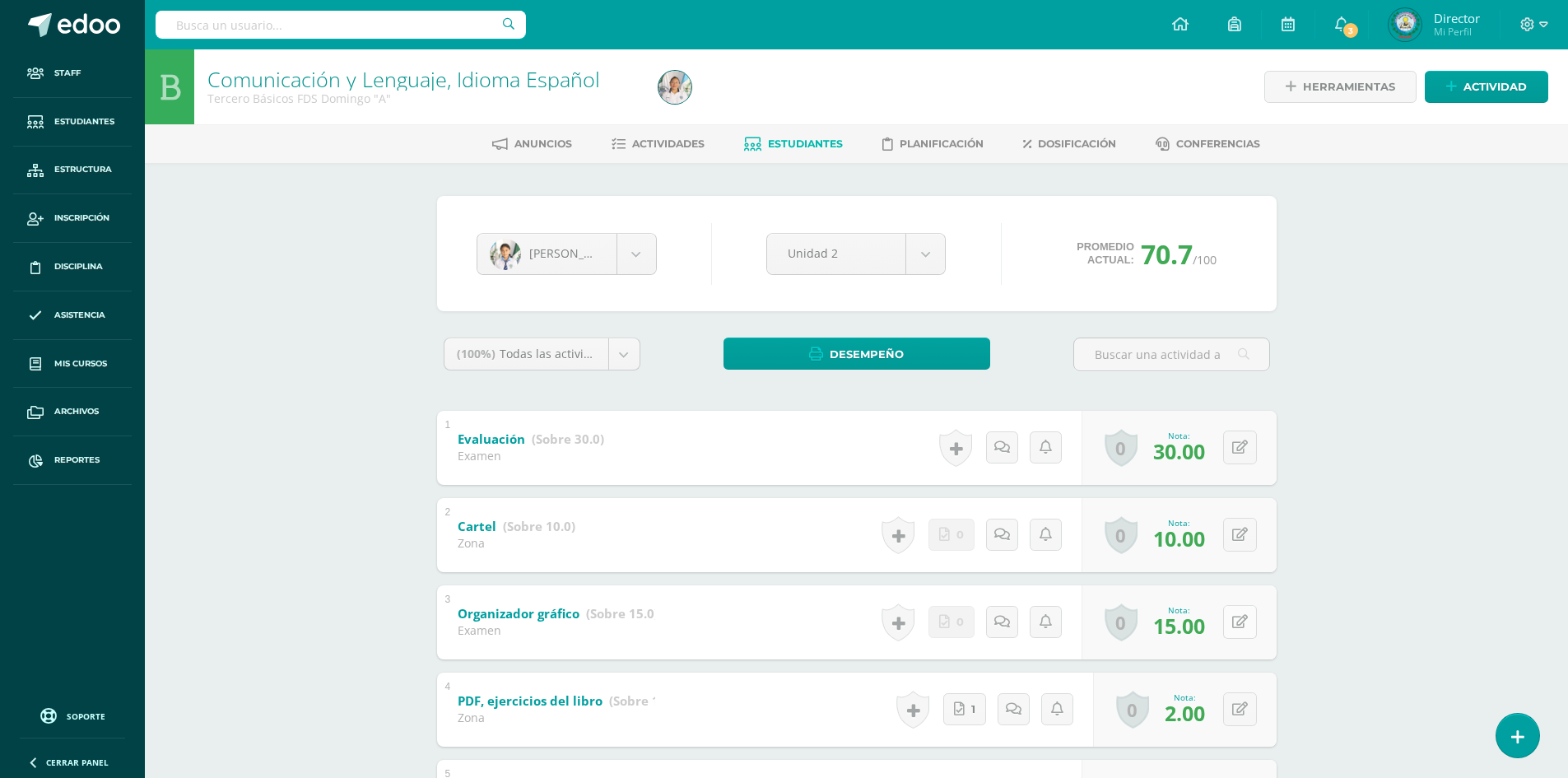
type input "6"
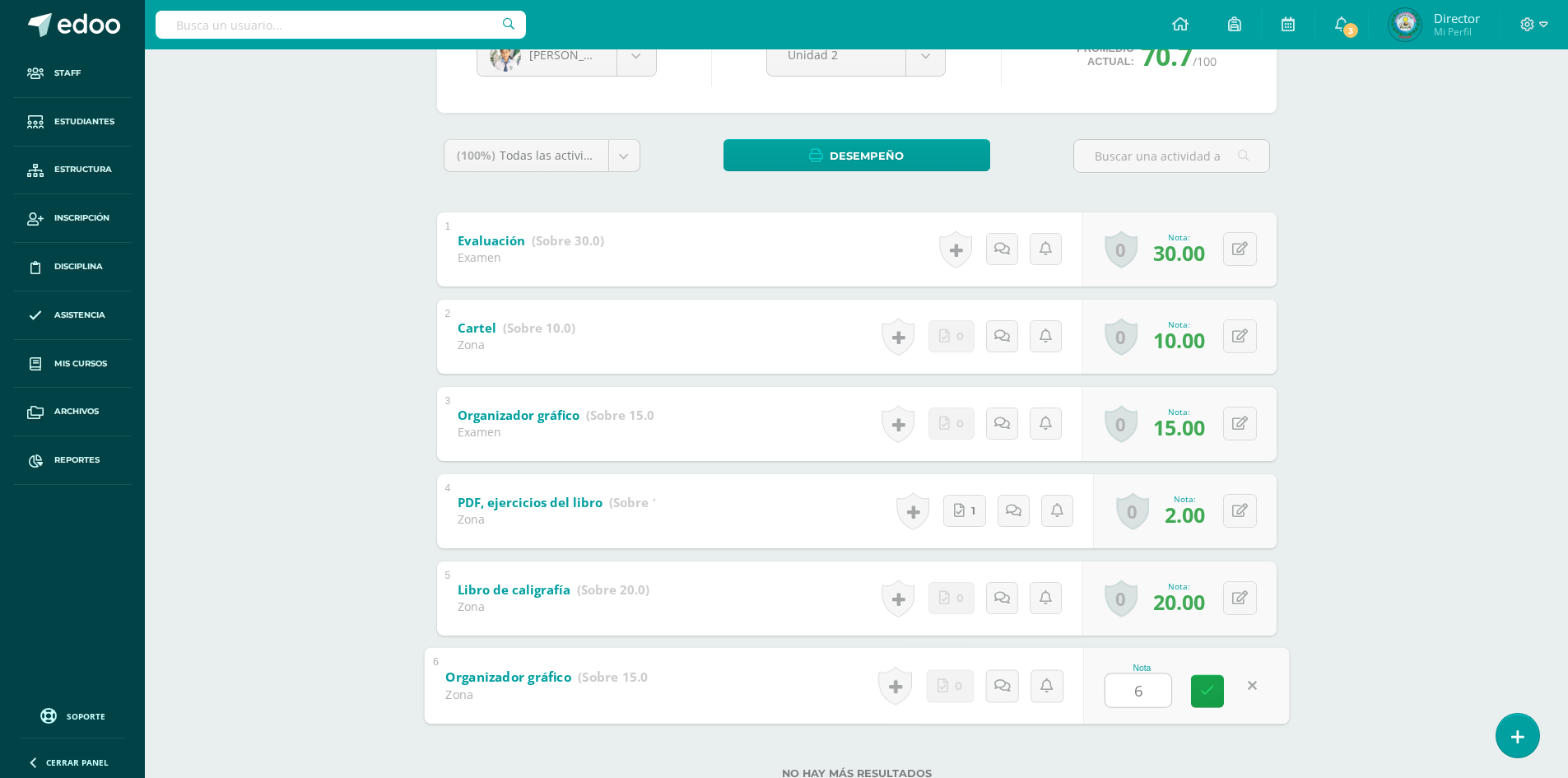
scroll to position [252, 0]
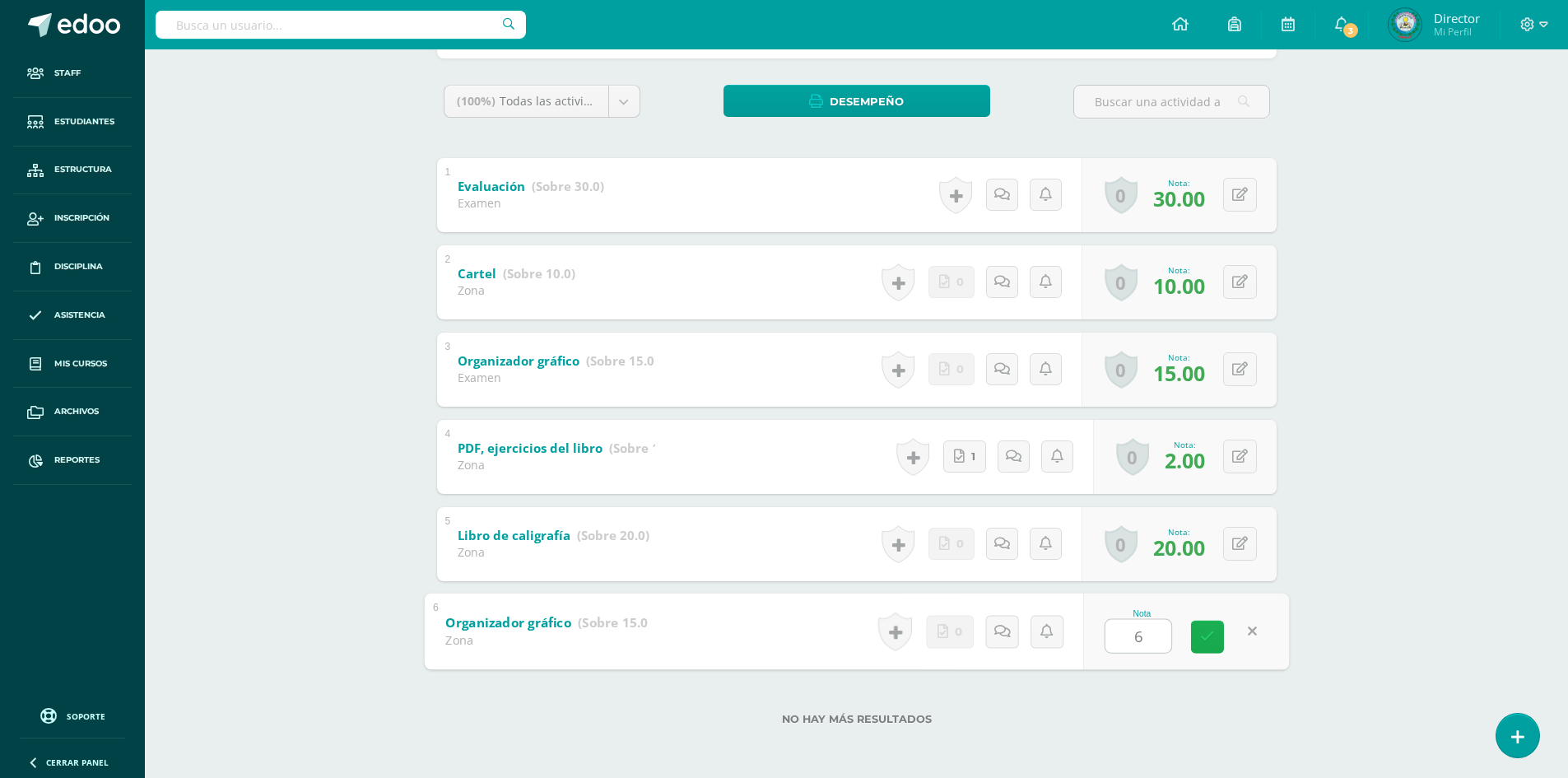
click at [1206, 631] on icon at bounding box center [1207, 636] width 15 height 14
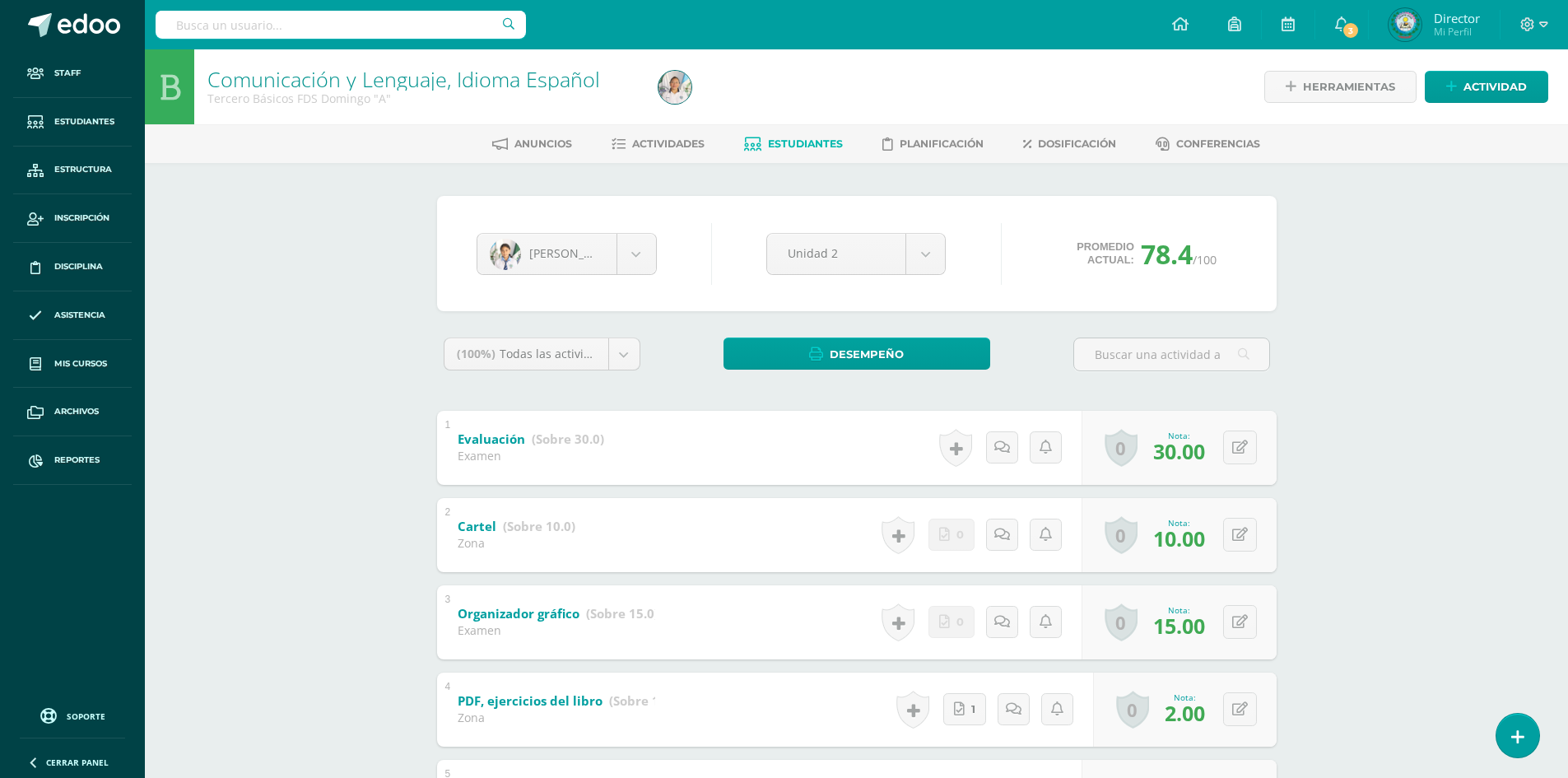
scroll to position [252, 0]
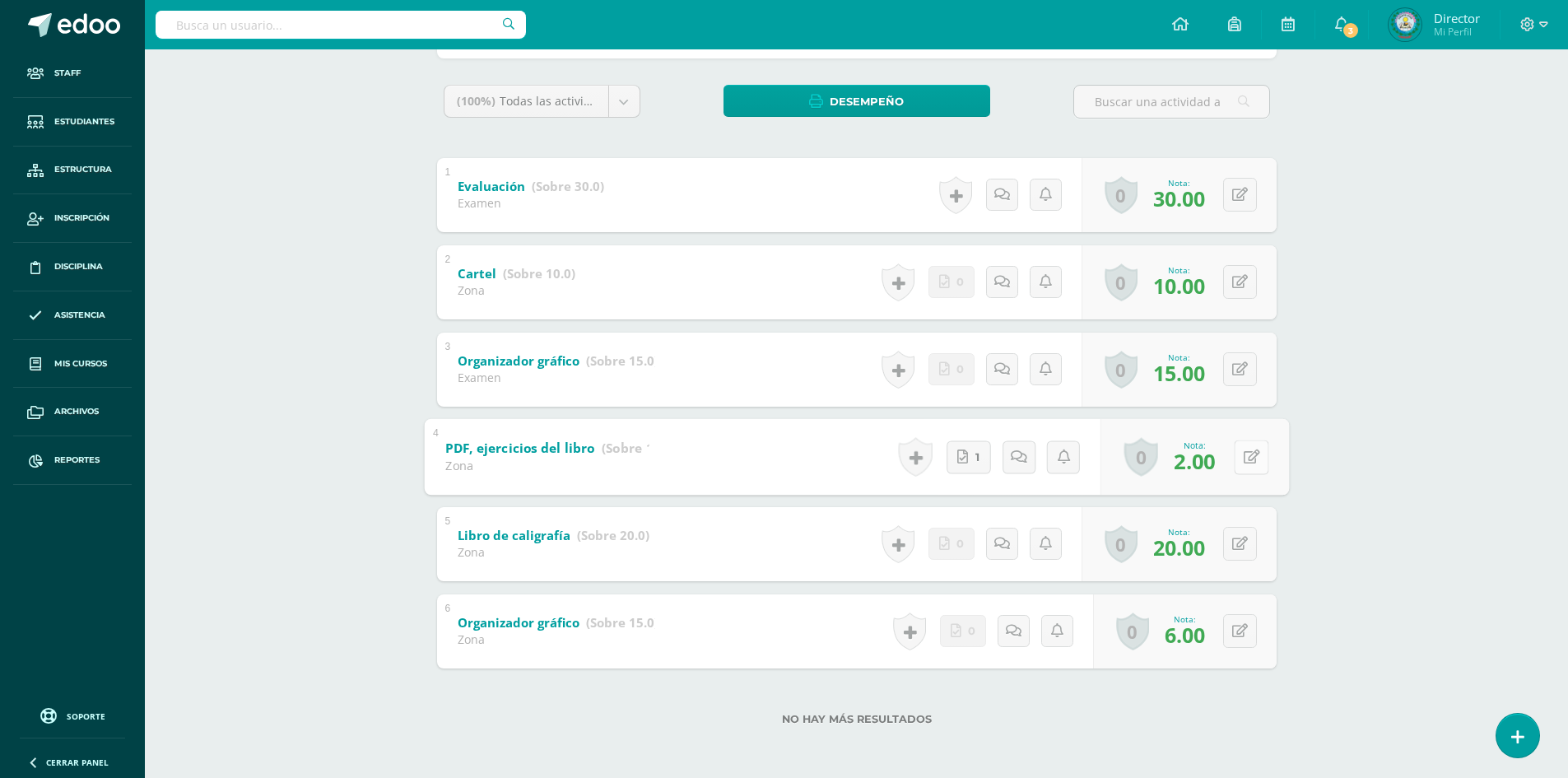
click at [1241, 462] on button at bounding box center [1250, 456] width 35 height 35
type input "0"
click at [1238, 632] on button at bounding box center [1250, 632] width 35 height 35
type input "7"
click at [1210, 635] on icon at bounding box center [1207, 636] width 15 height 14
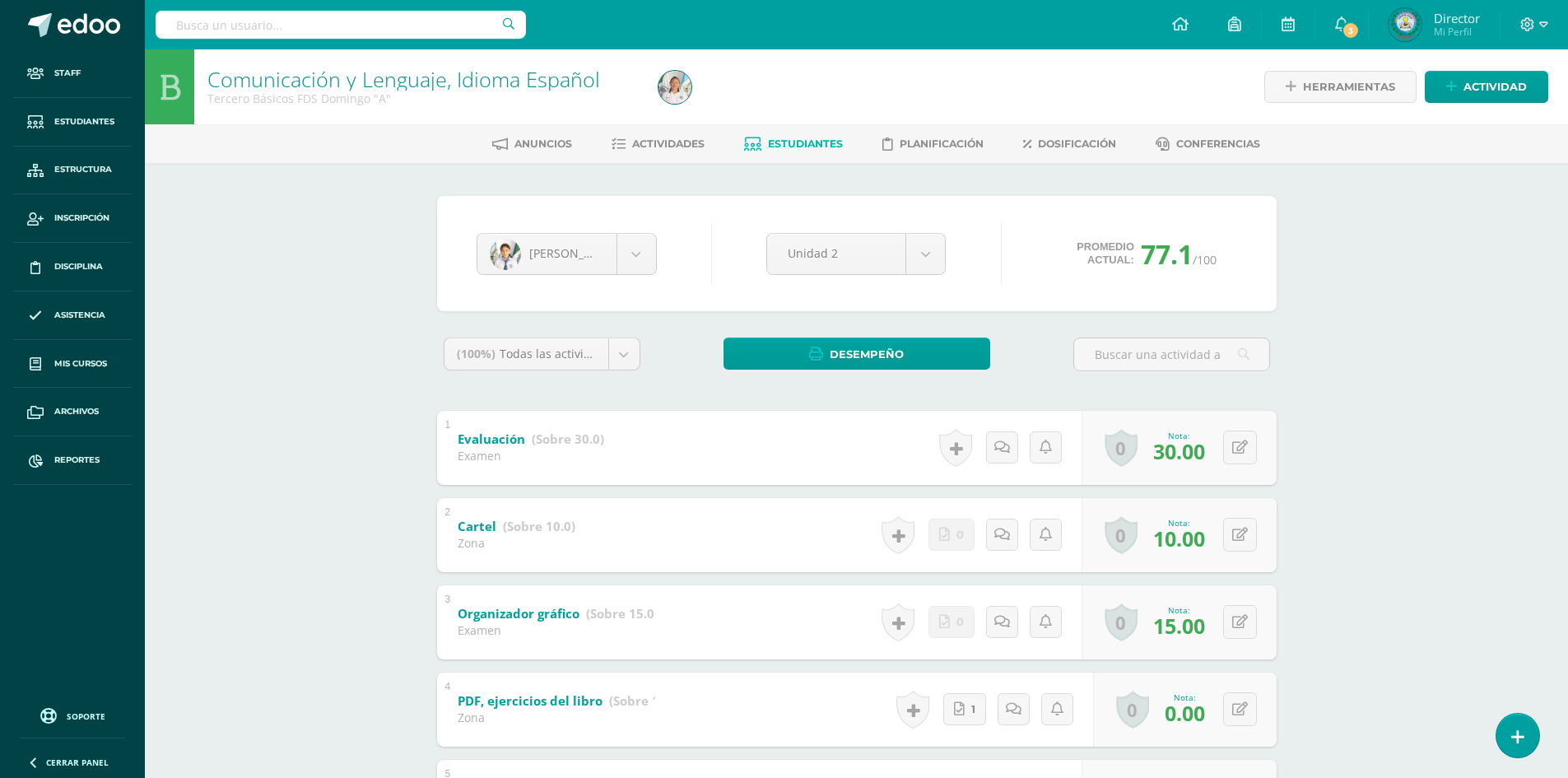
click at [488, 26] on input "text" at bounding box center [340, 25] width 370 height 28
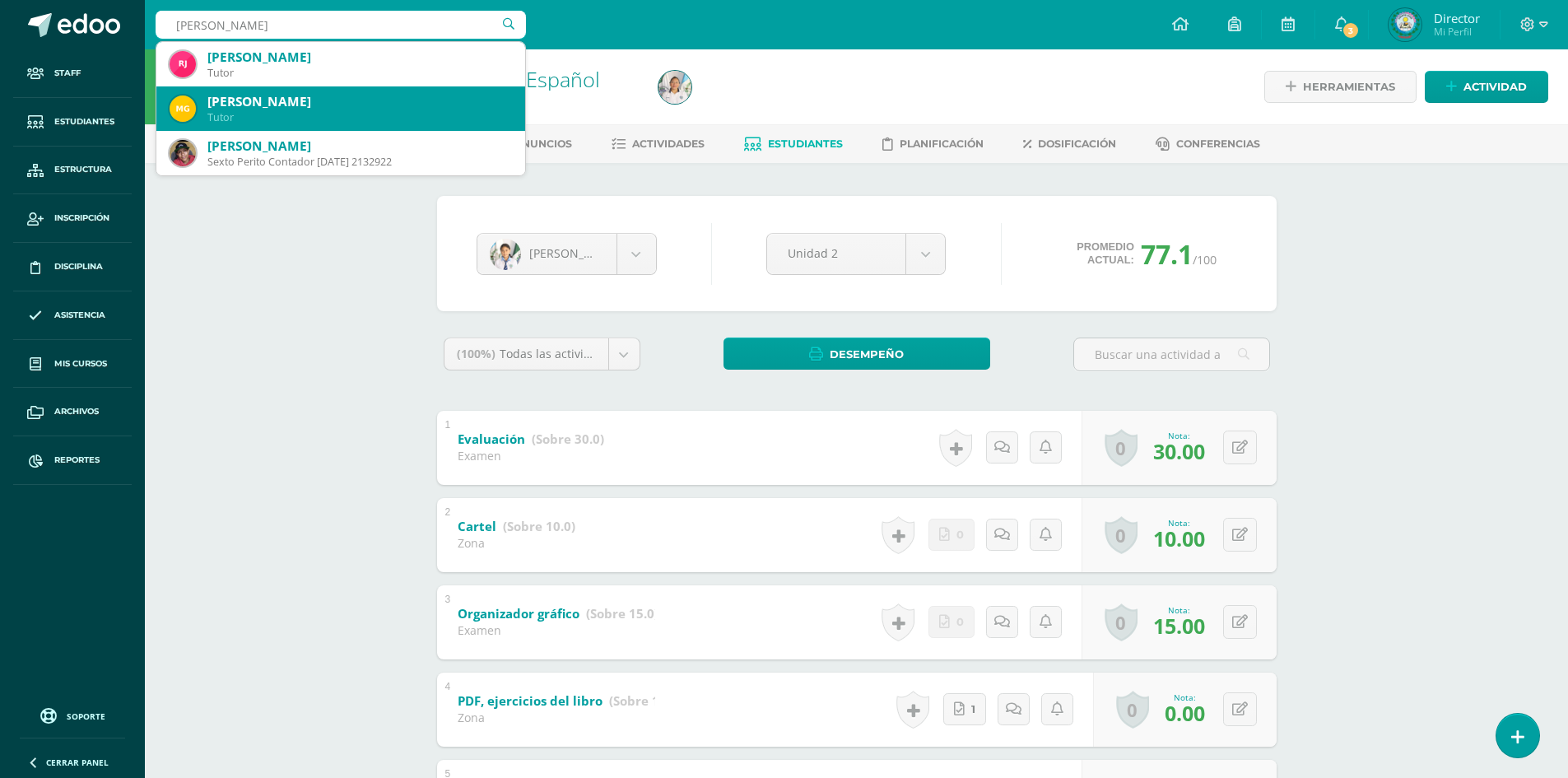
type input "[PERSON_NAME]"
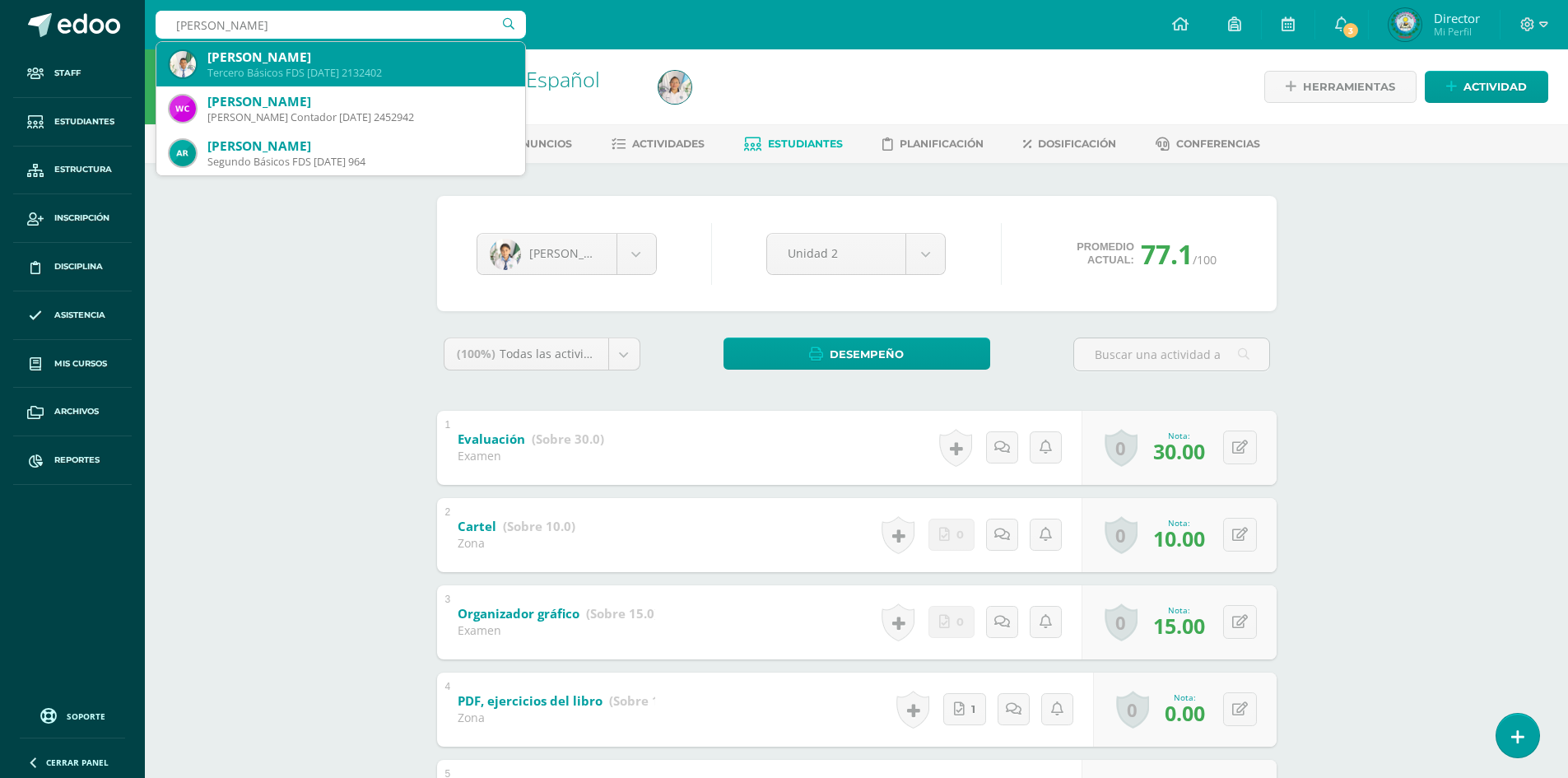
click at [407, 49] on div "[PERSON_NAME]" at bounding box center [360, 56] width 305 height 17
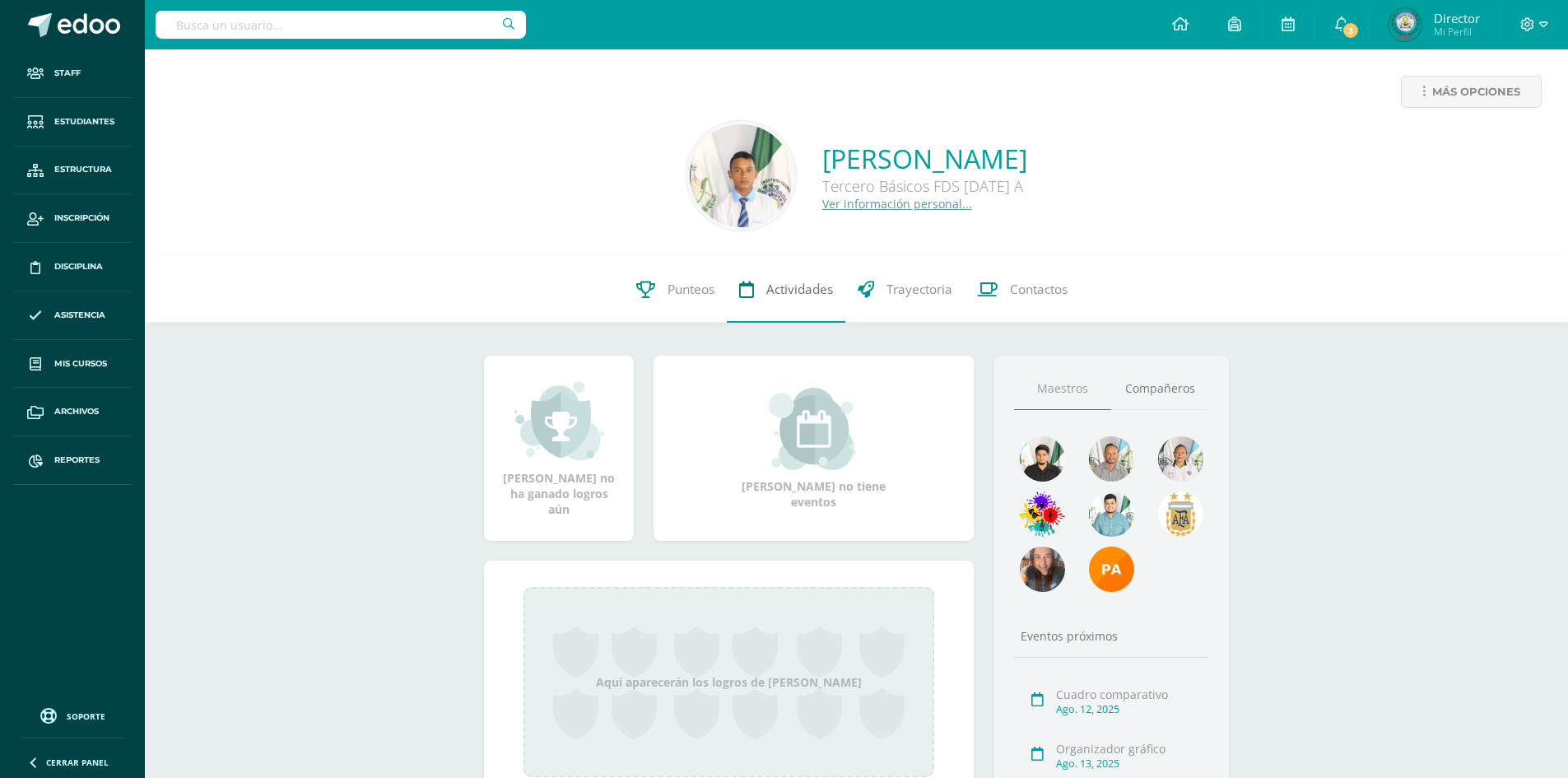
click at [784, 287] on span "Actividades" at bounding box center [799, 289] width 66 height 17
click at [687, 292] on span "Punteos" at bounding box center [691, 289] width 46 height 17
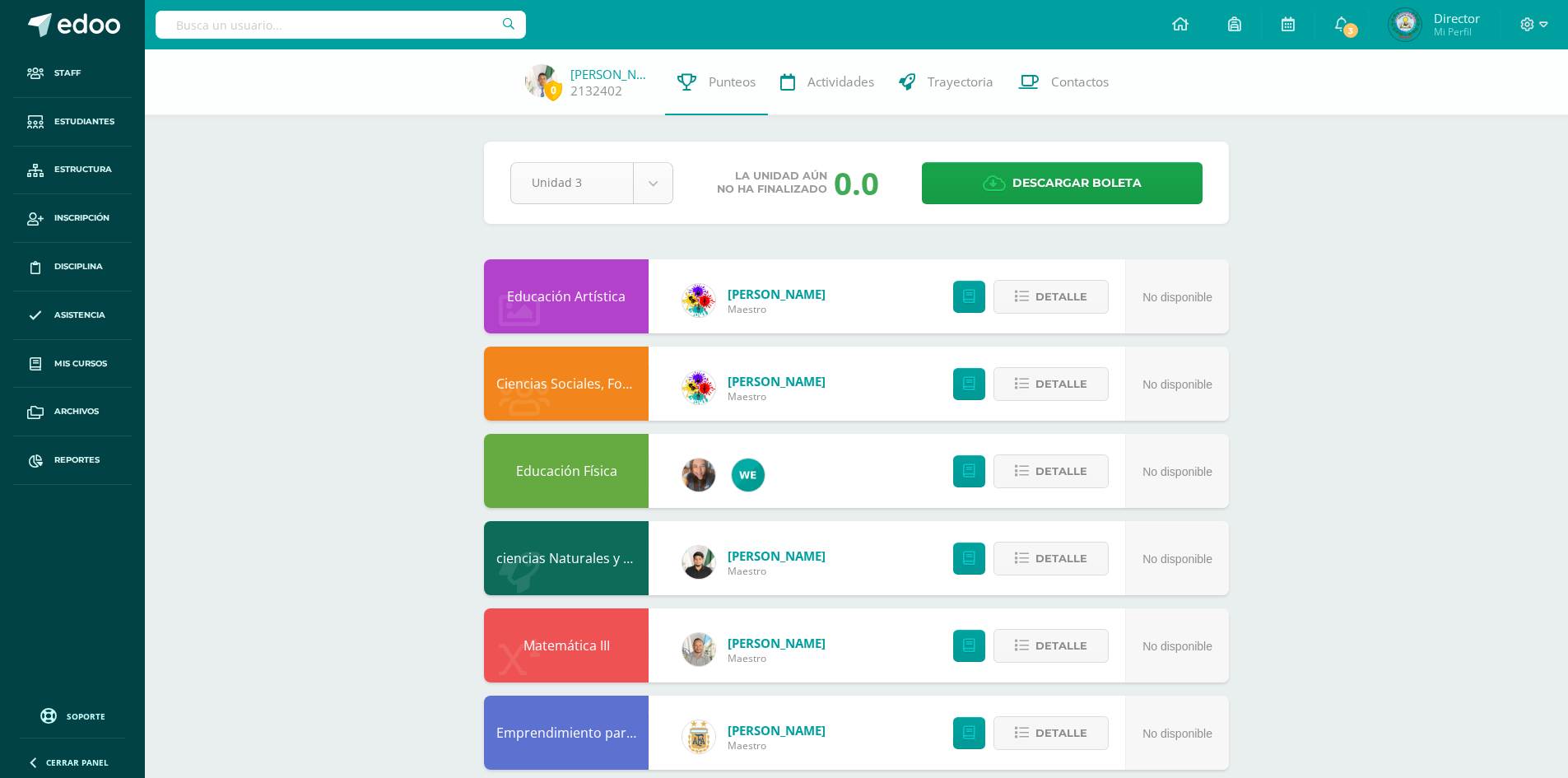
click at [652, 182] on body "Staff Estudiantes Estructura Inscripción Disciplina Asistencia Mis cursos Archi…" at bounding box center [784, 576] width 1568 height 1152
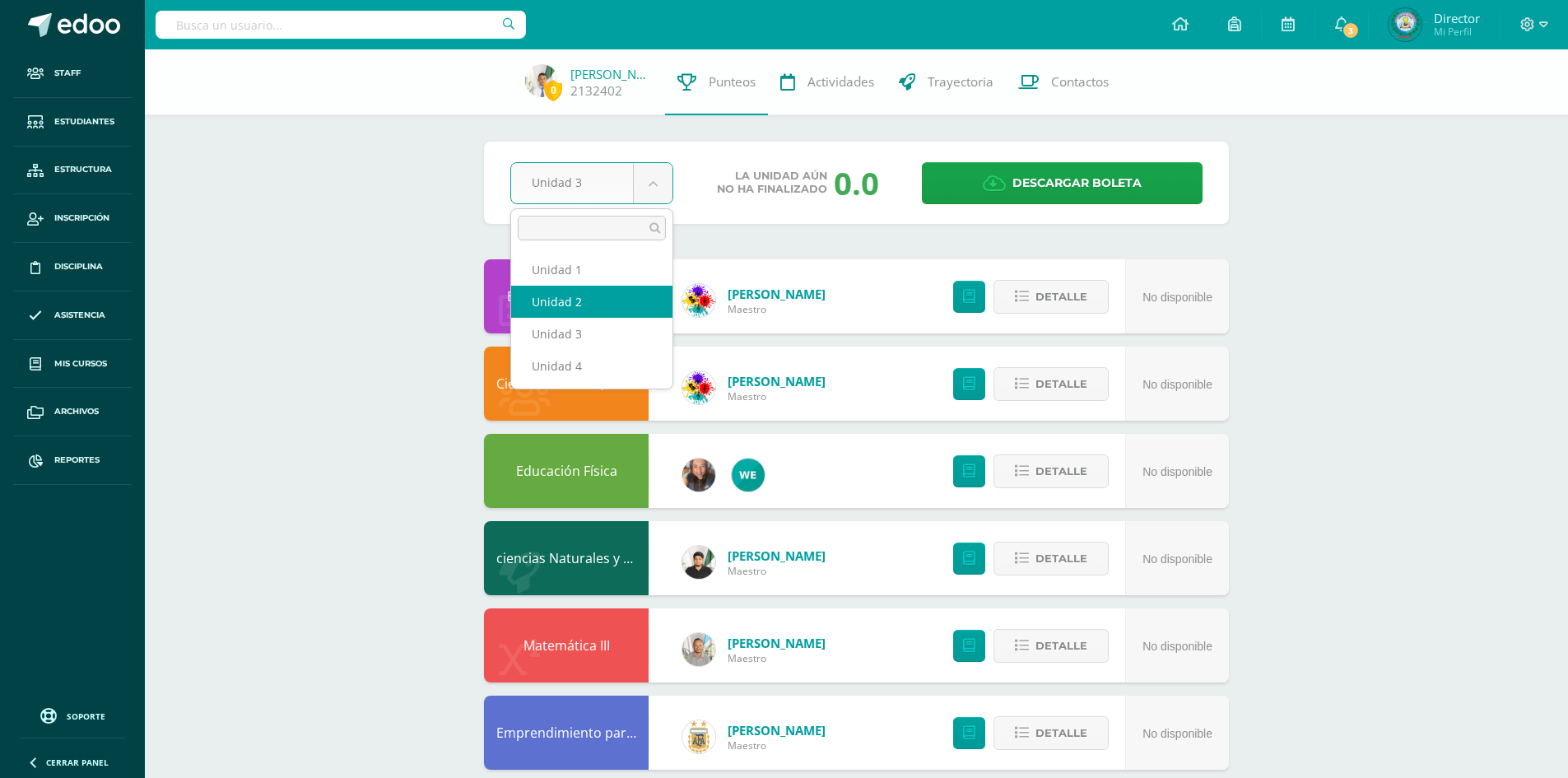
select select "Unidad 2"
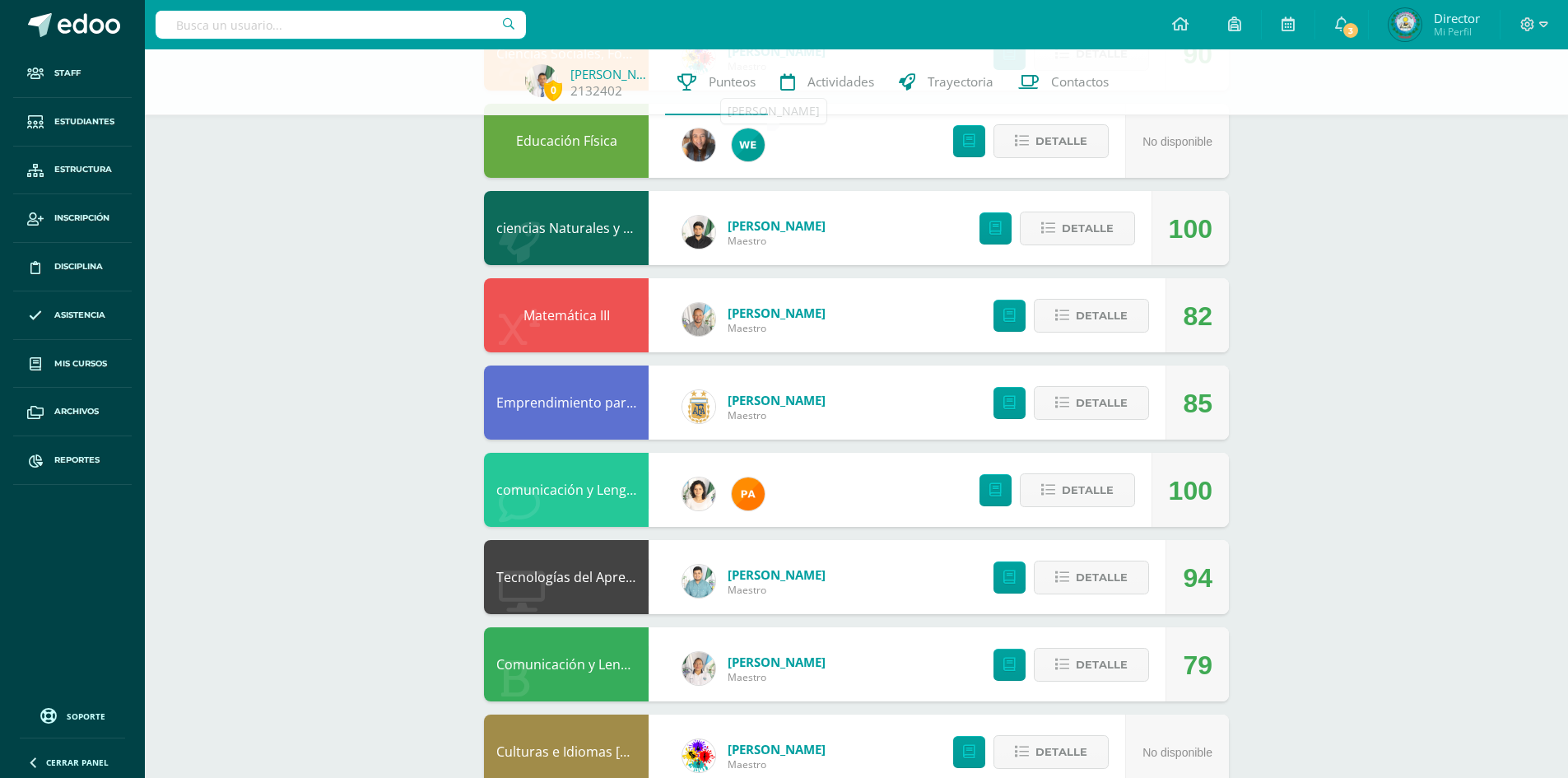
scroll to position [374, 0]
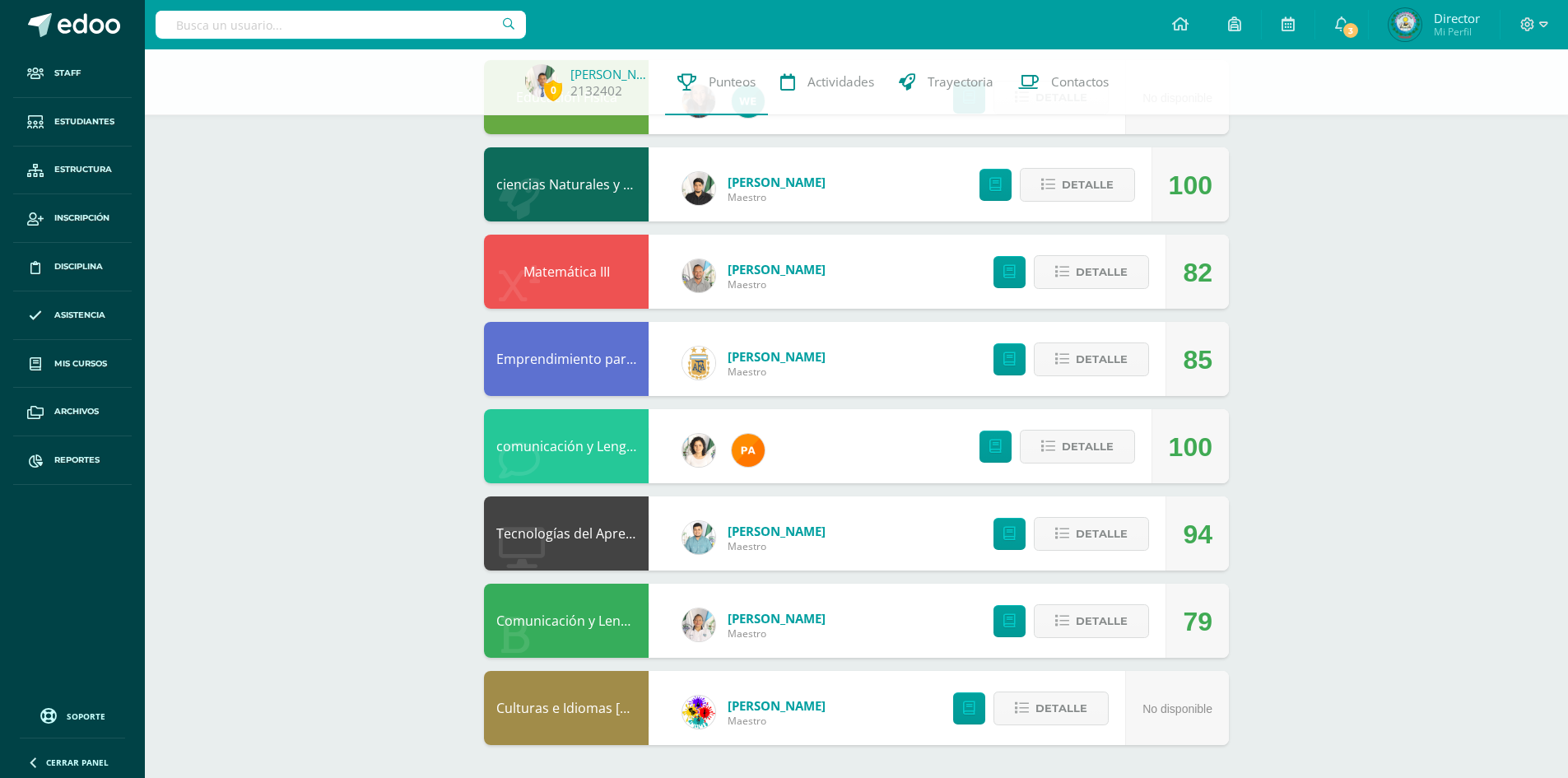
click at [395, 18] on input "text" at bounding box center [340, 25] width 370 height 28
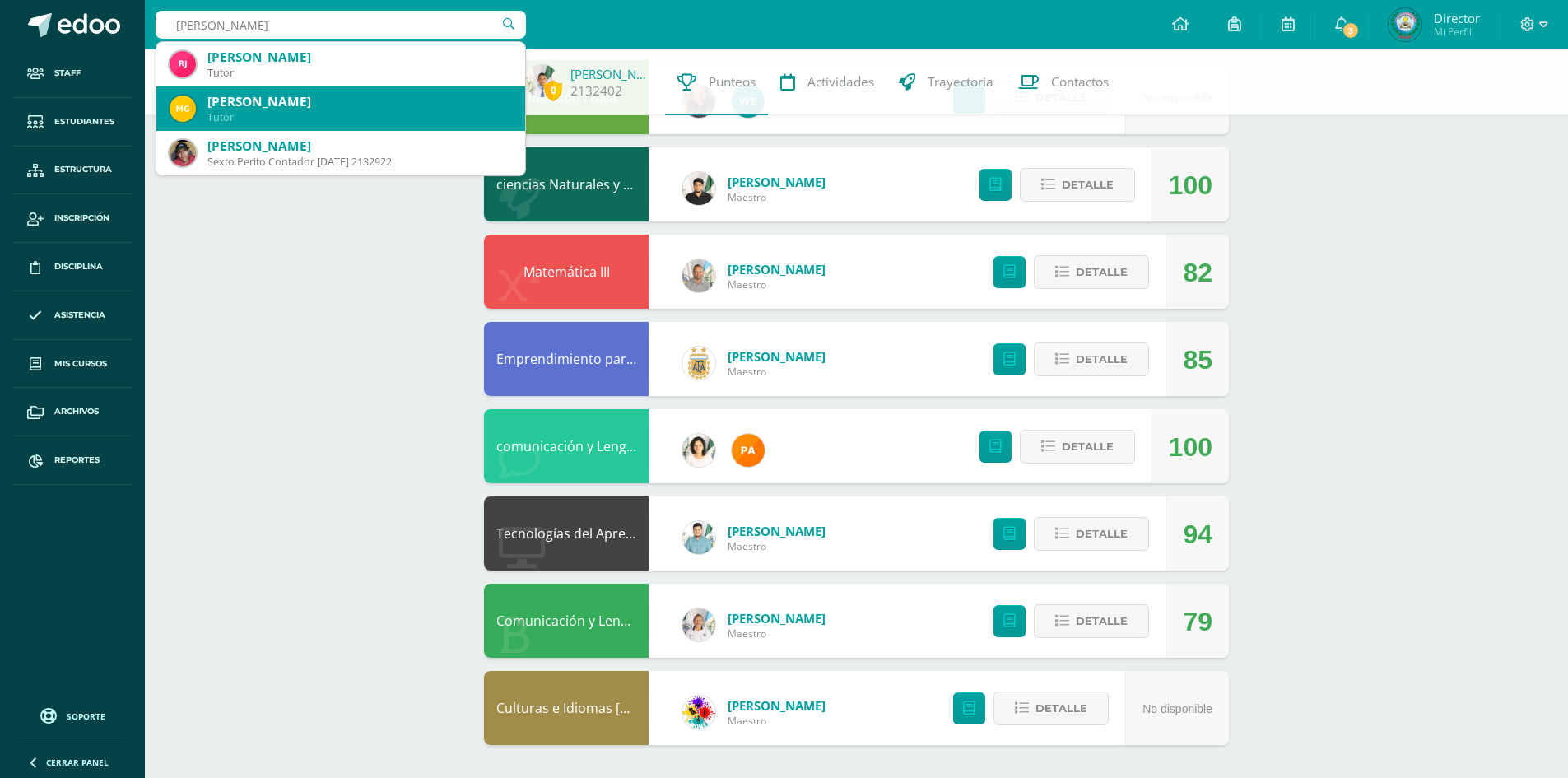
type input "WILFRED ALEXANDER"
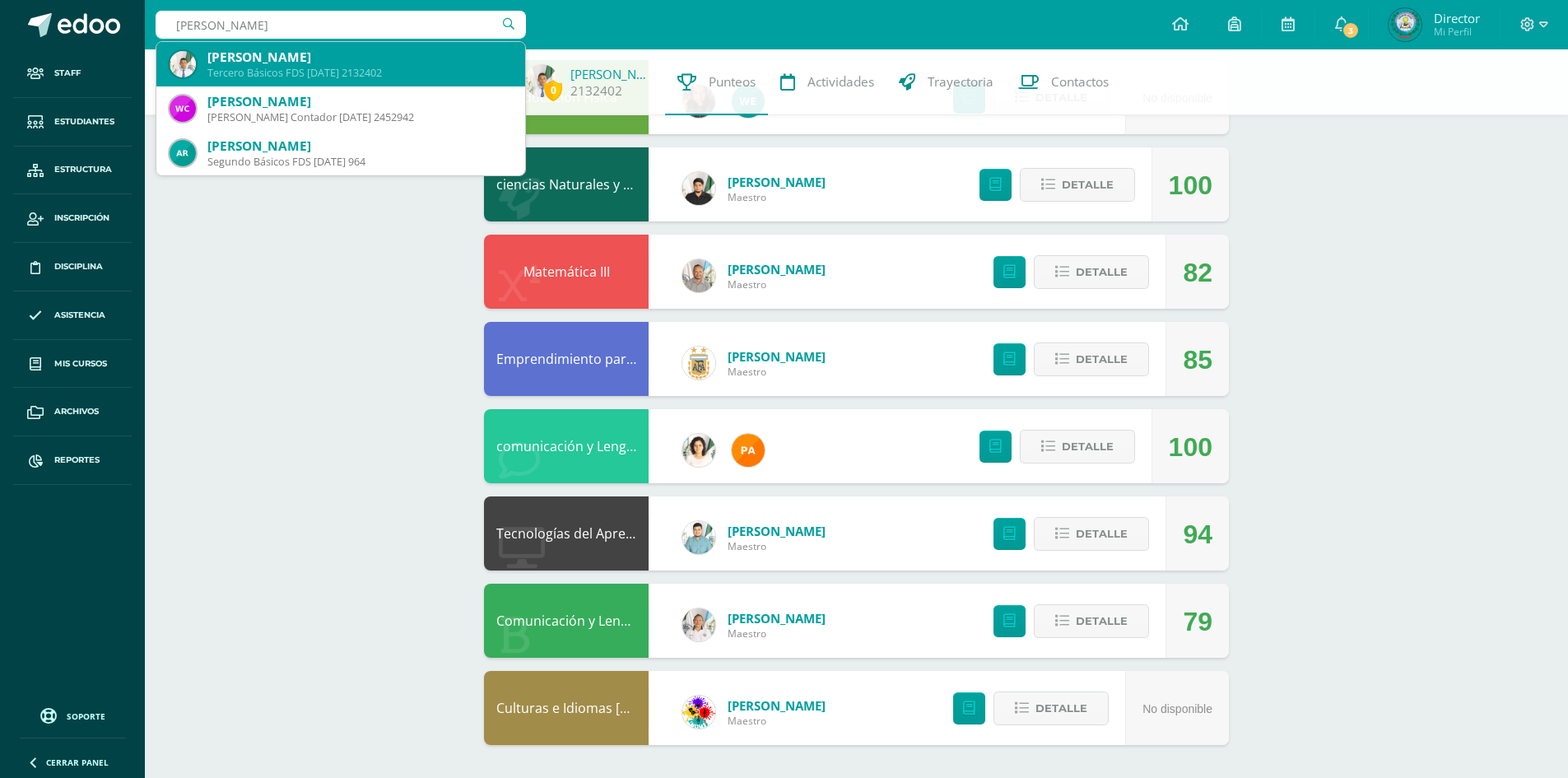
click at [373, 64] on div "Wilfred Alexander Hernández Castro" at bounding box center [360, 56] width 305 height 17
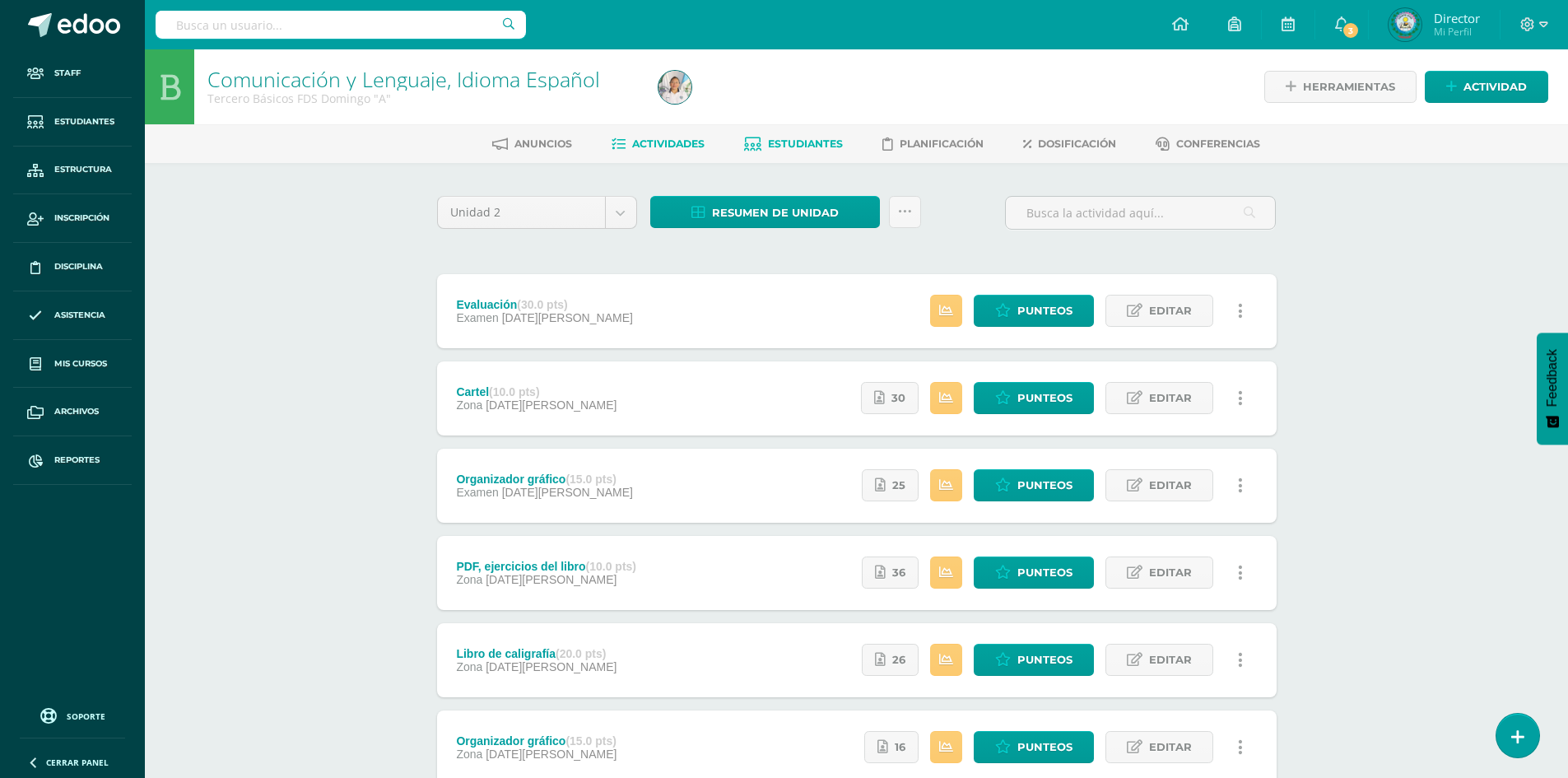
click at [823, 135] on link "Estudiantes" at bounding box center [793, 144] width 99 height 27
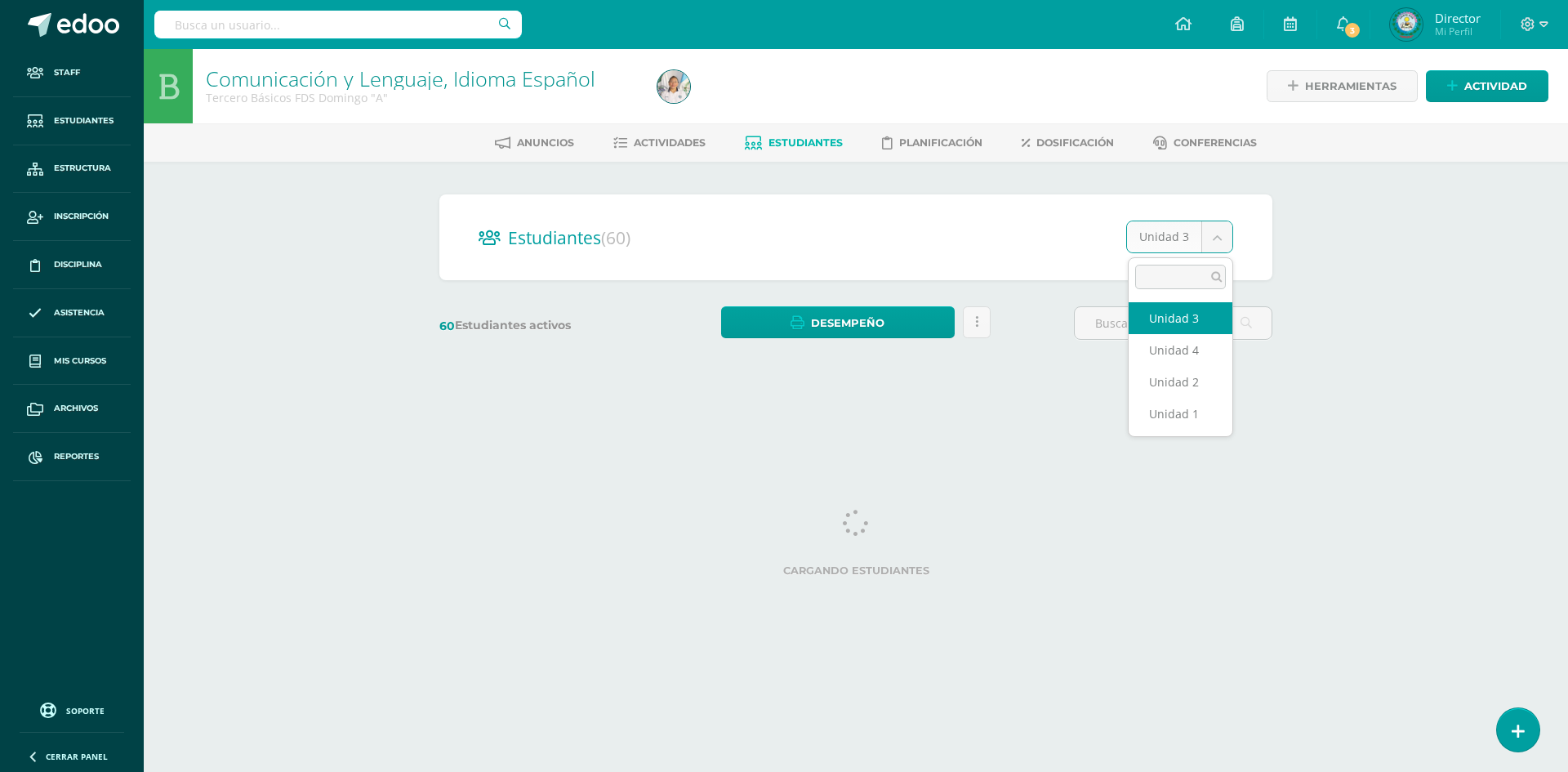
click at [1218, 240] on body "Staff Estudiantes Estructura Inscripción Disciplina Asistencia Mis cursos Archi…" at bounding box center [784, 193] width 1568 height 388
select select "/dashboard/teacher/section/2329/students/?unit=74683"
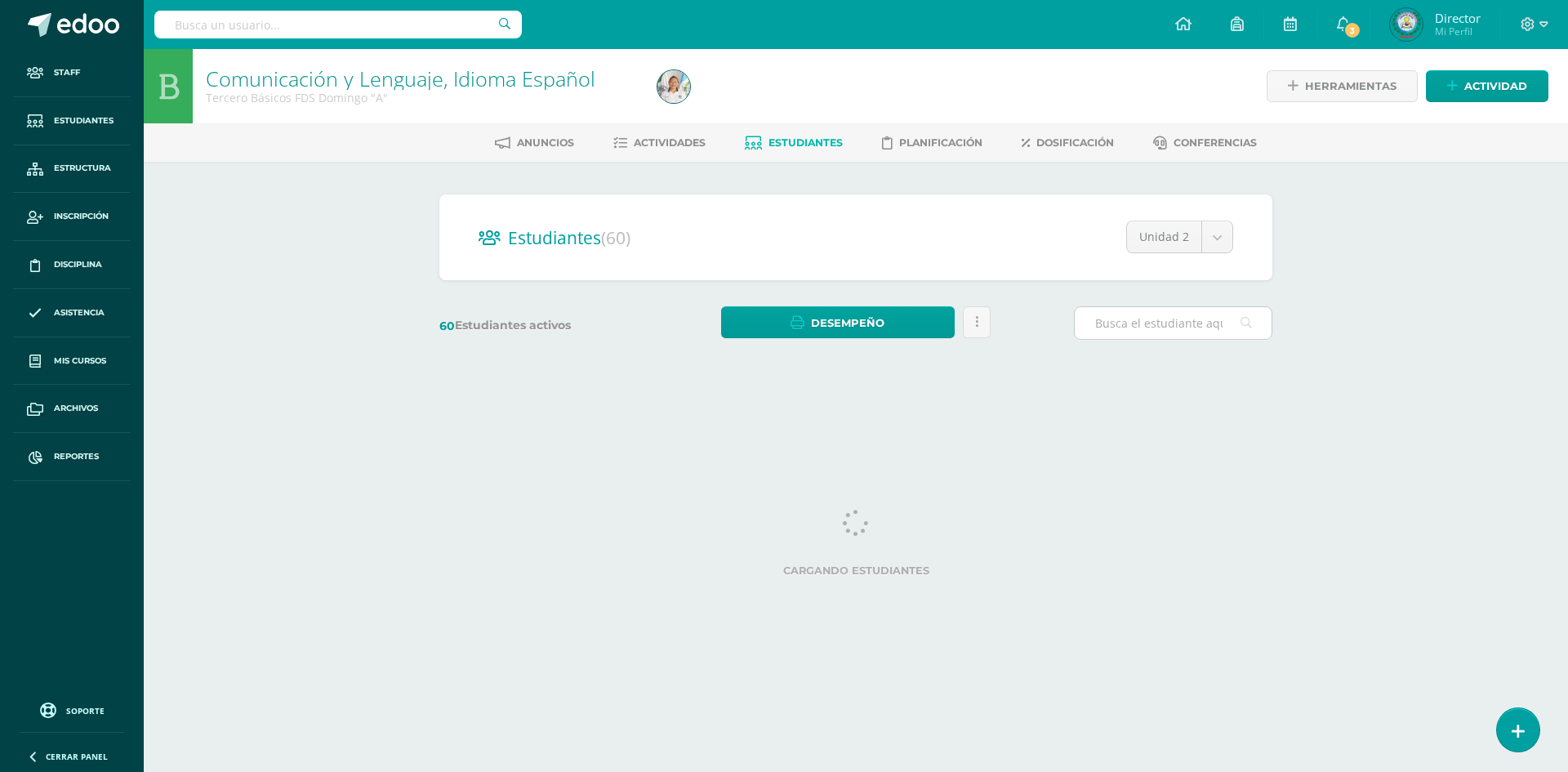
click at [1156, 321] on input "text" at bounding box center [1173, 323] width 197 height 31
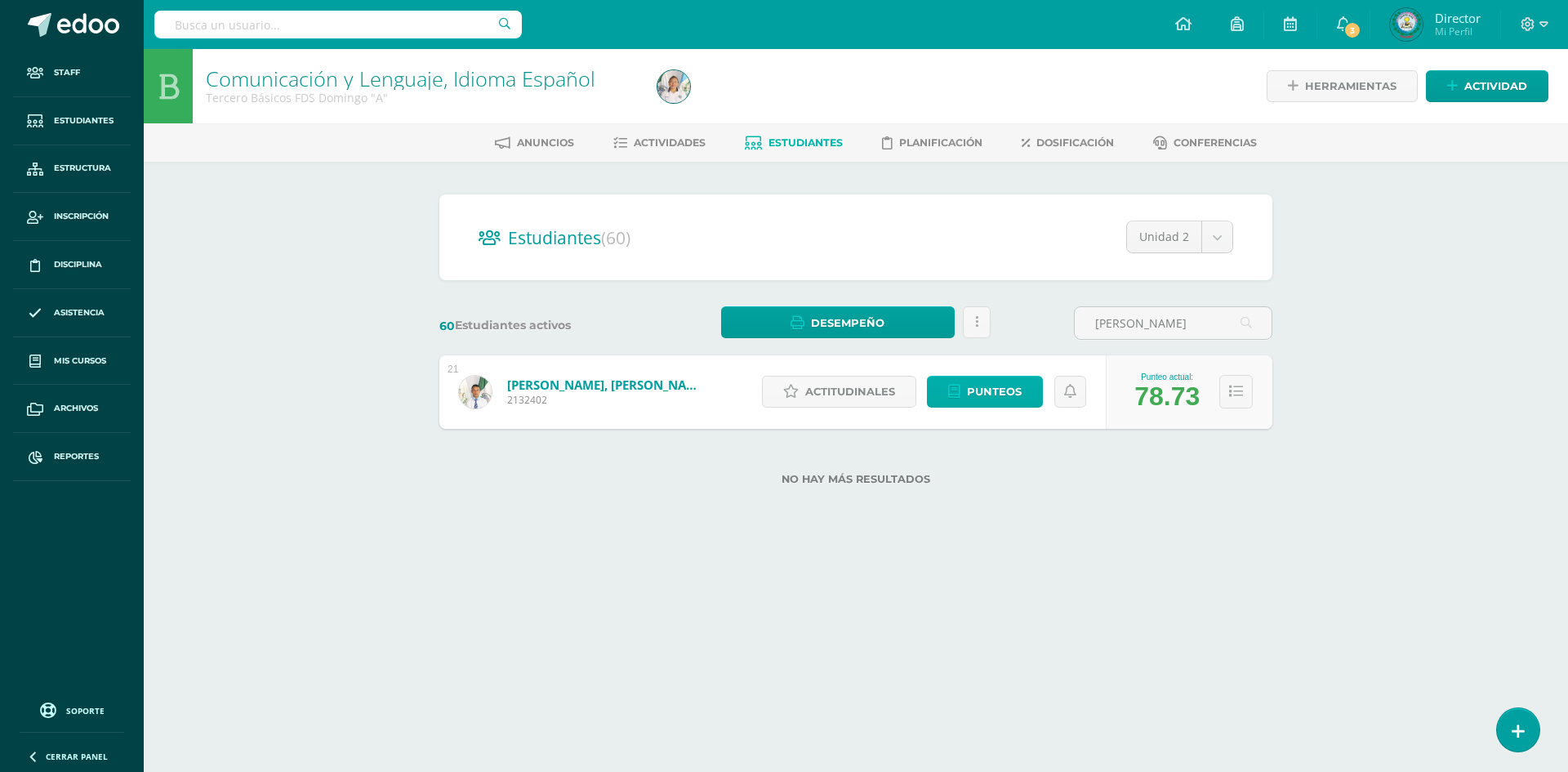
type input "WILFRED"
click at [1000, 392] on span "Punteos" at bounding box center [995, 392] width 55 height 30
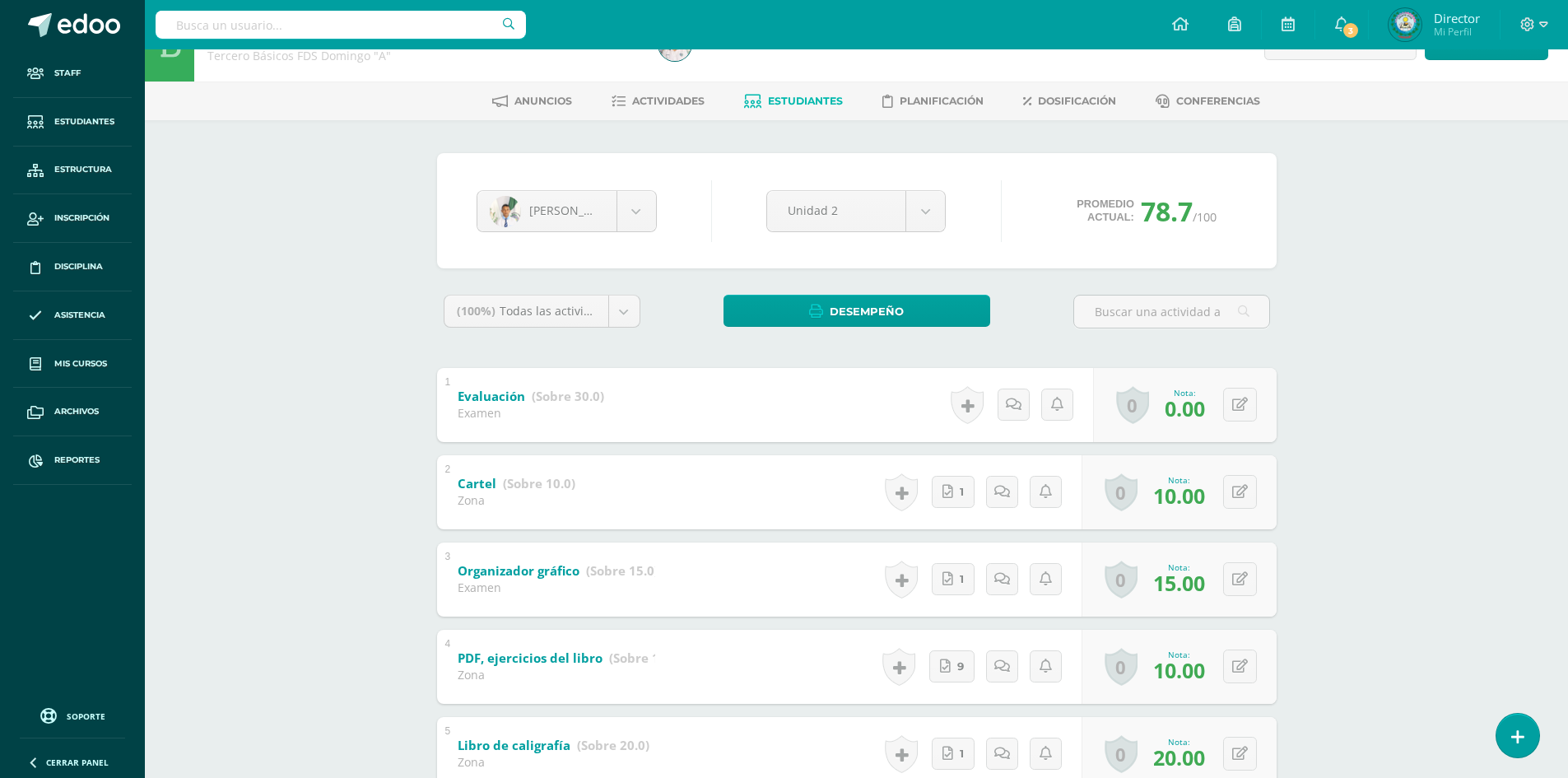
scroll to position [82, 0]
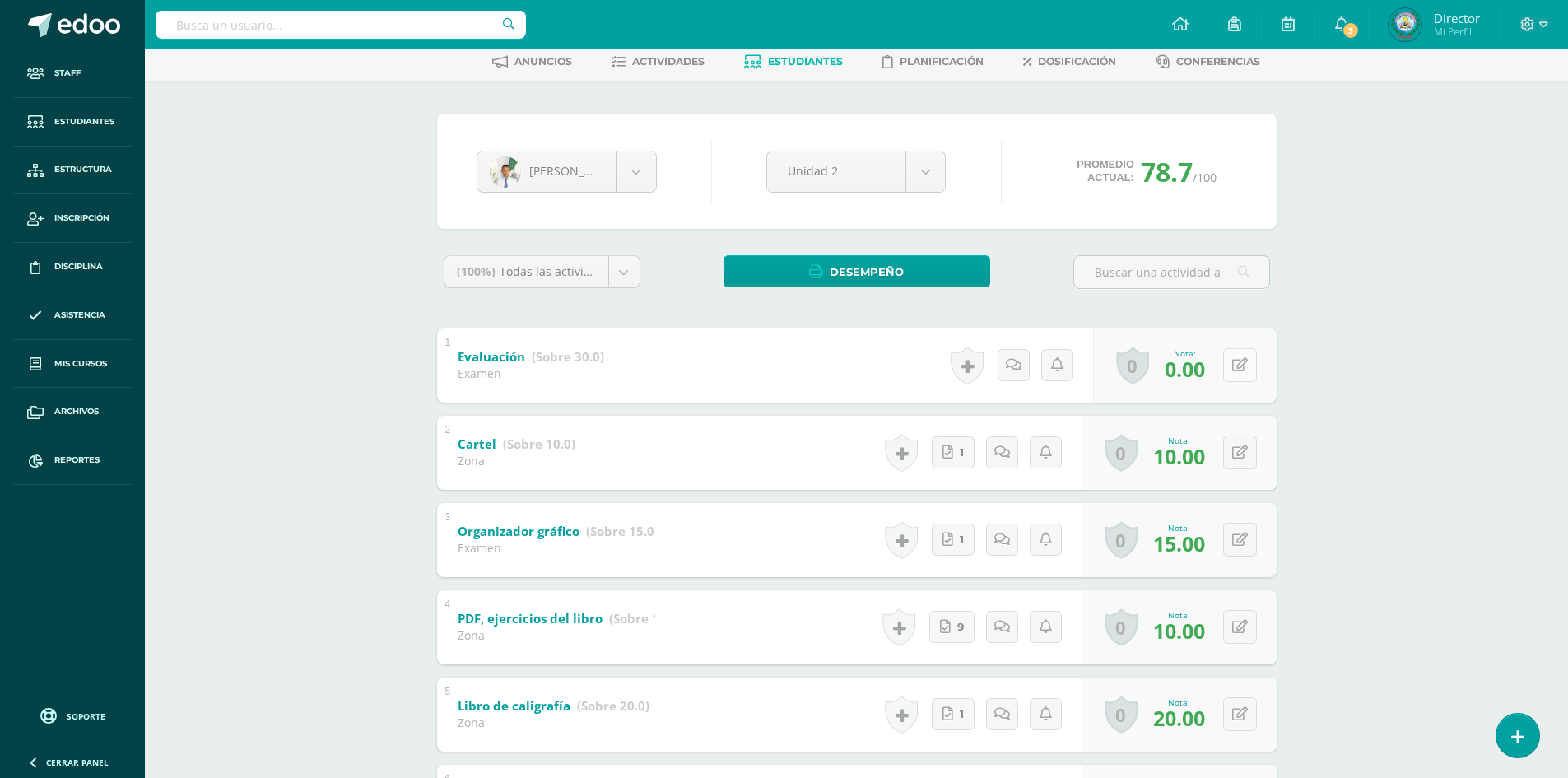
click at [1224, 365] on div "0 Logros Logros obtenidos Aún no hay logros agregados Nota: 0.00" at bounding box center [1185, 365] width 184 height 74
click at [1242, 370] on button at bounding box center [1250, 365] width 35 height 35
type input "8"
click at [1203, 375] on icon at bounding box center [1207, 371] width 15 height 14
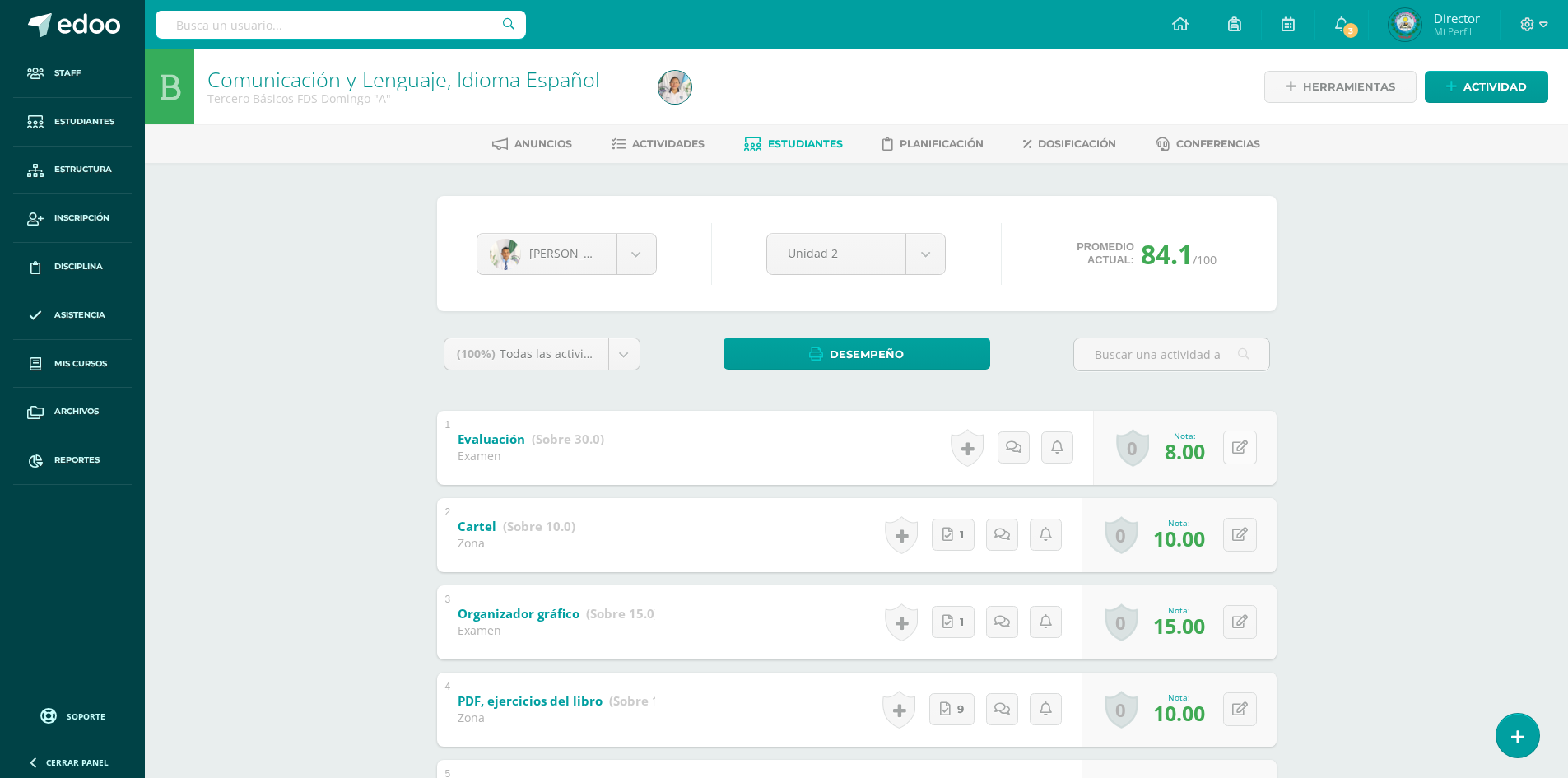
click at [1239, 456] on button at bounding box center [1240, 447] width 34 height 34
type input "11"
click at [1198, 465] on link at bounding box center [1207, 452] width 33 height 33
click at [1222, 447] on div "0 [GEOGRAPHIC_DATA] Logros obtenidos Aún no hay logros agregados Nota: 11.00" at bounding box center [1178, 447] width 195 height 74
click at [1237, 448] on button at bounding box center [1250, 447] width 35 height 35
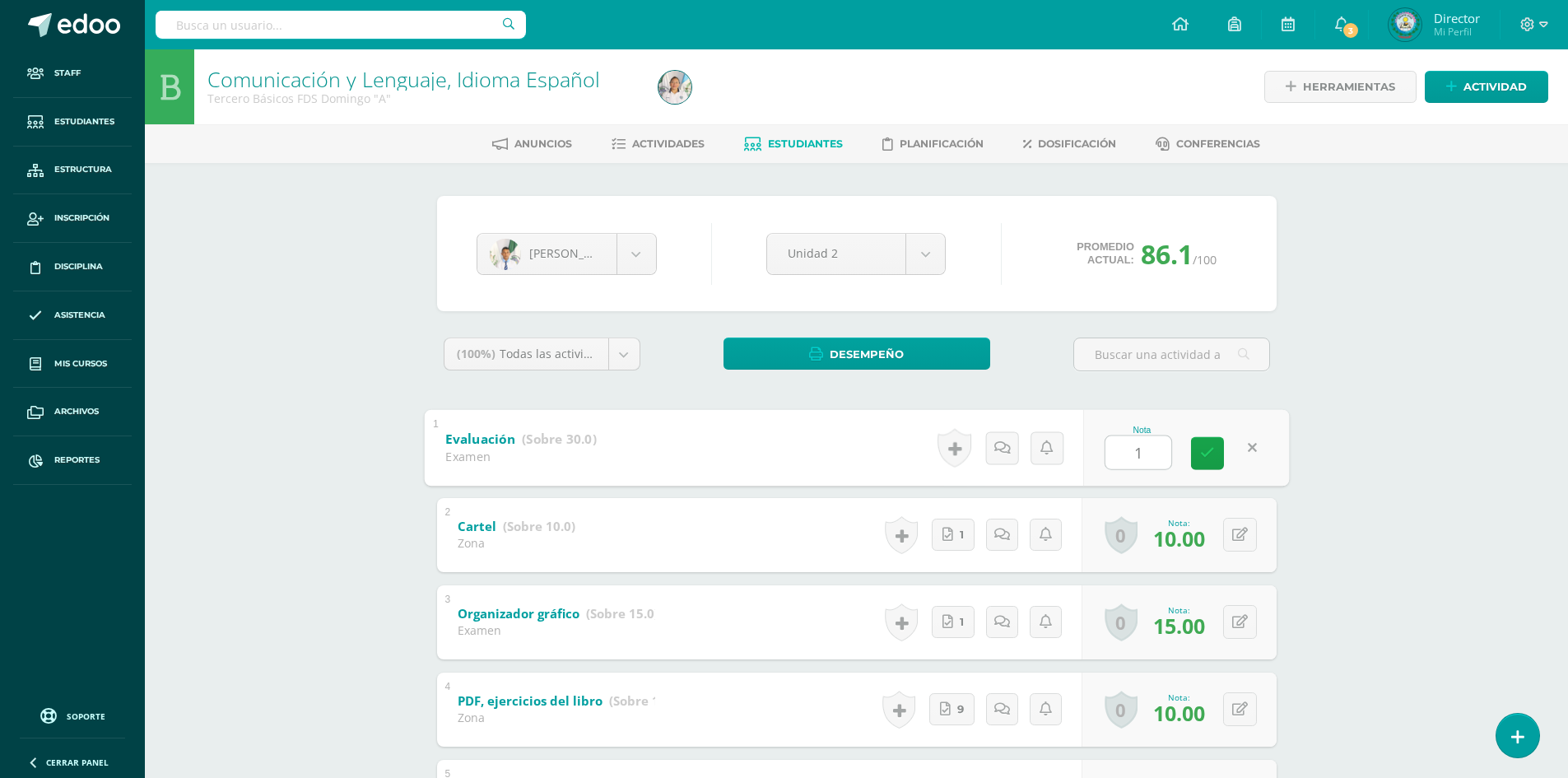
type input "12"
click at [1221, 453] on link at bounding box center [1207, 452] width 33 height 33
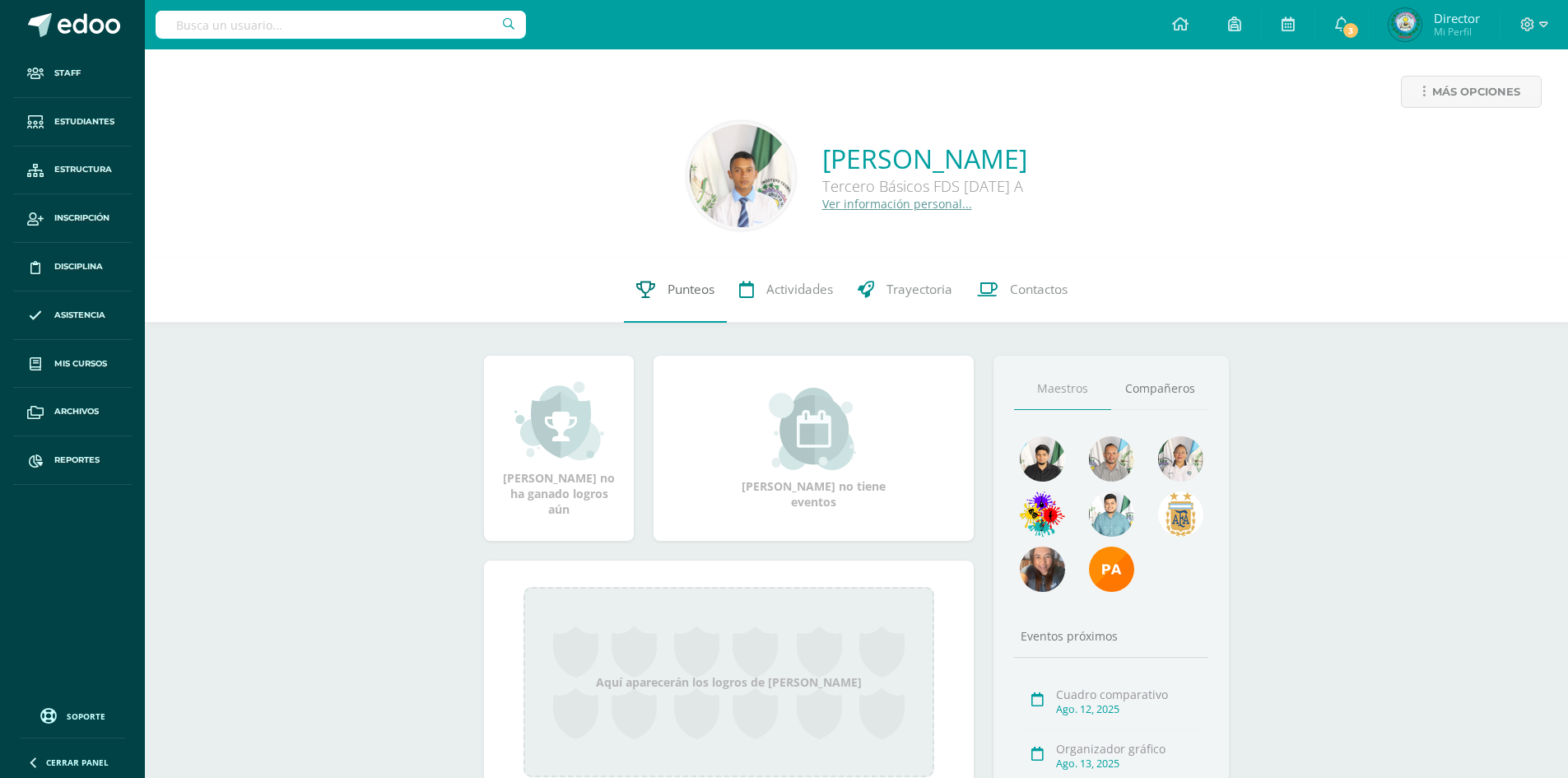
click at [684, 284] on span "Punteos" at bounding box center [691, 289] width 46 height 17
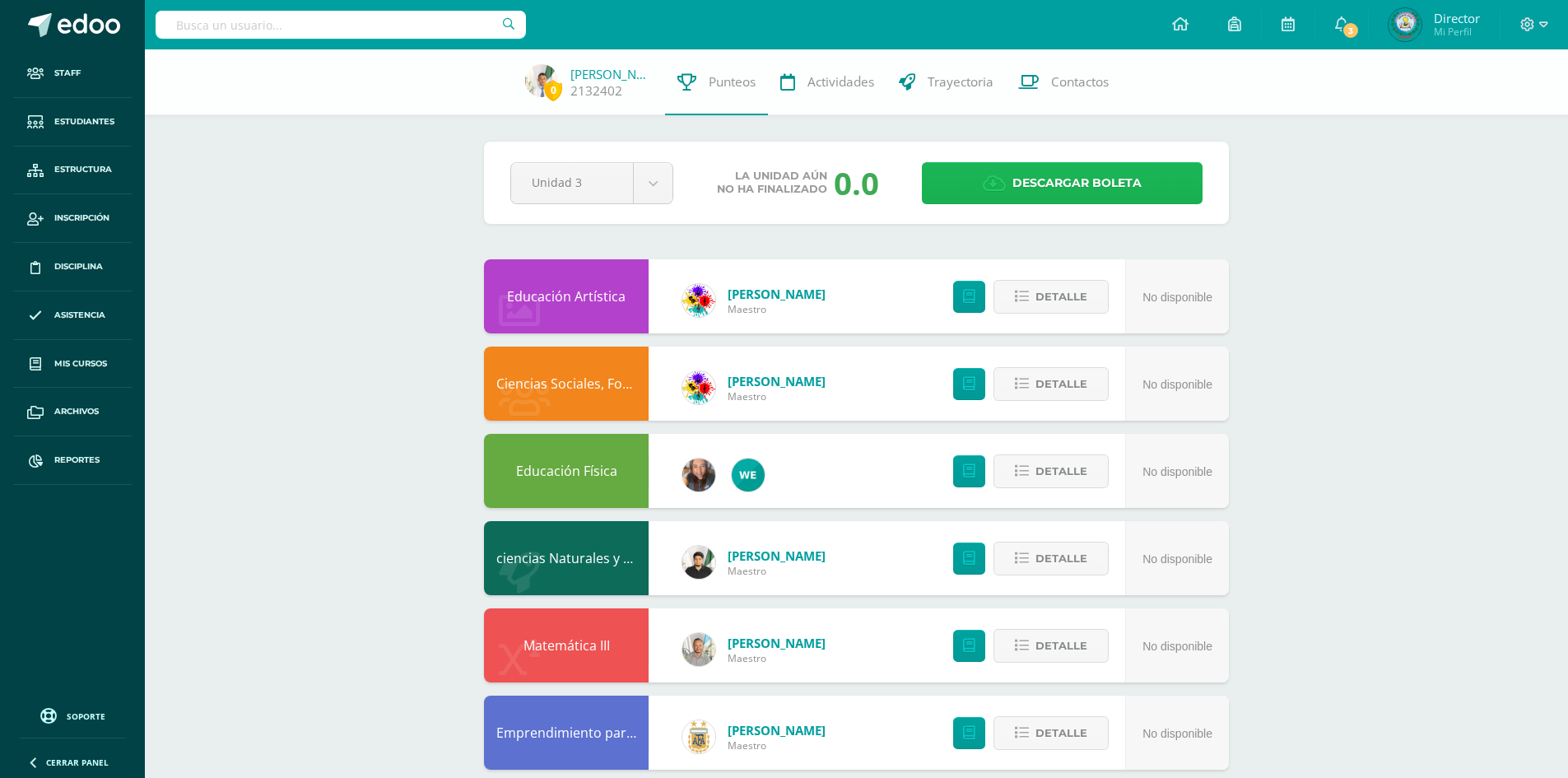
click at [1107, 183] on span "Descargar boleta" at bounding box center [1076, 183] width 130 height 41
click at [415, 13] on input "text" at bounding box center [340, 25] width 370 height 28
type input "KEYLI"
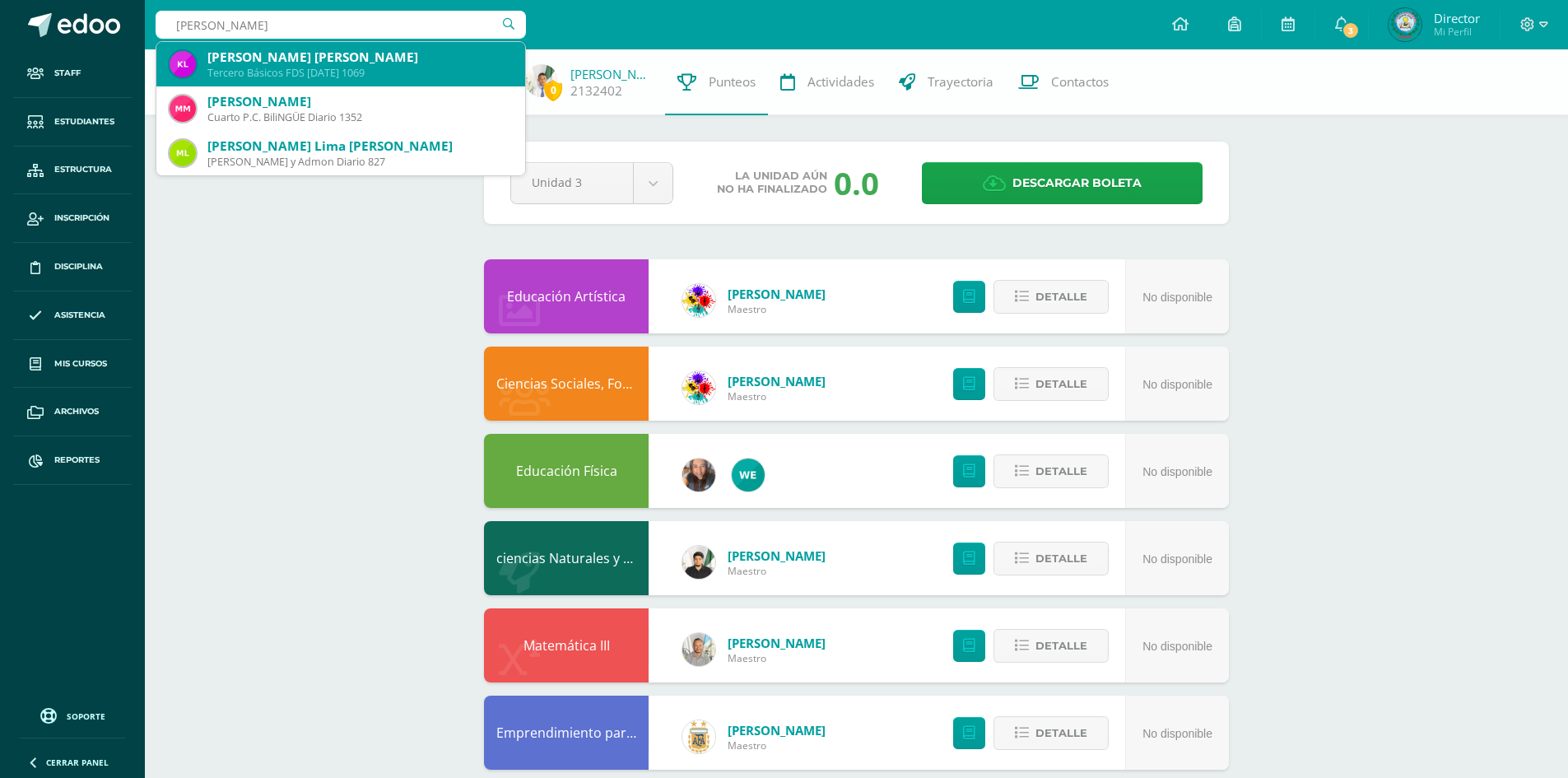
click at [401, 57] on div "Keyli Lisanhara López Zetino" at bounding box center [360, 56] width 305 height 17
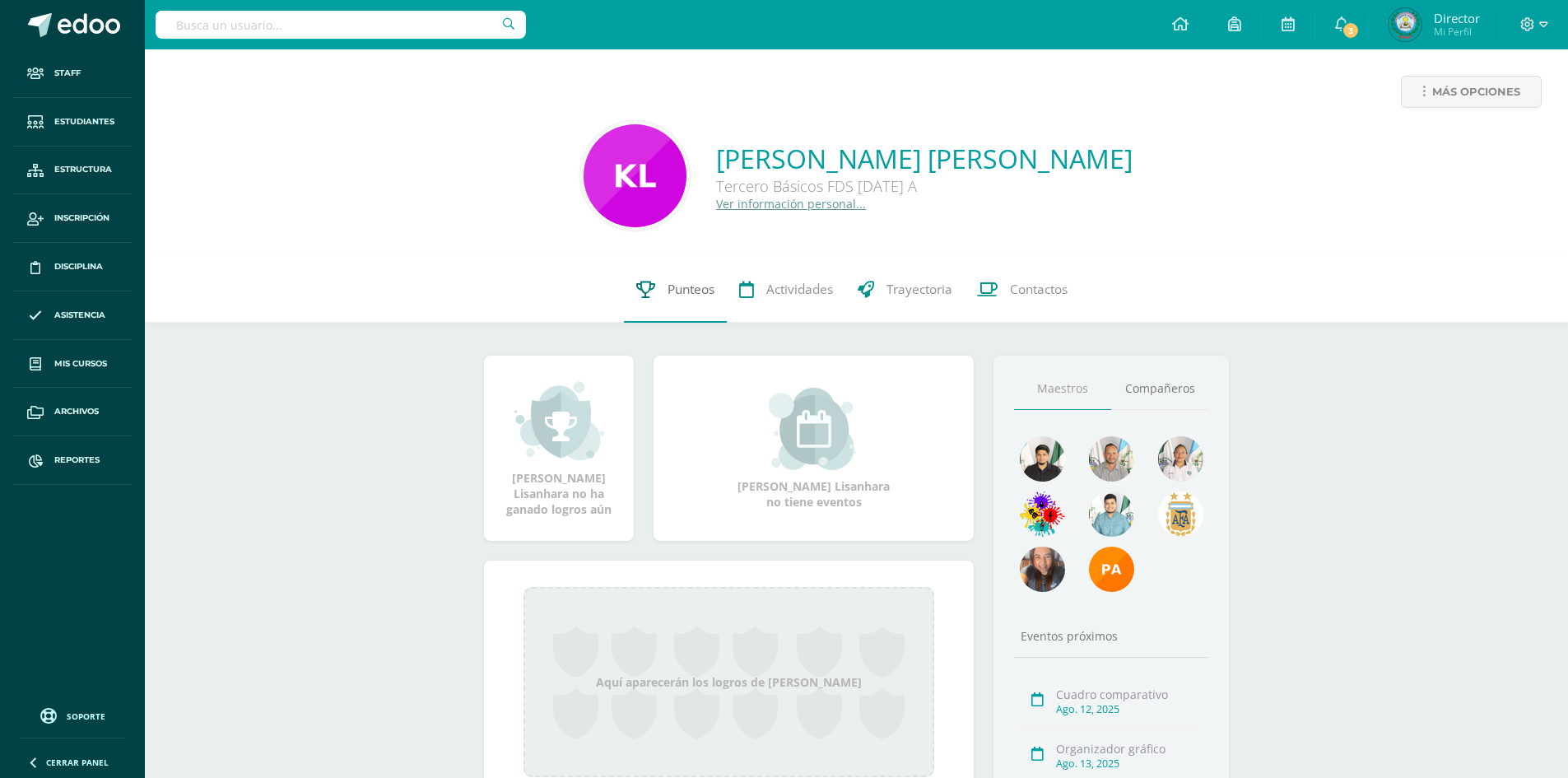
click at [679, 289] on span "Punteos" at bounding box center [691, 289] width 46 height 17
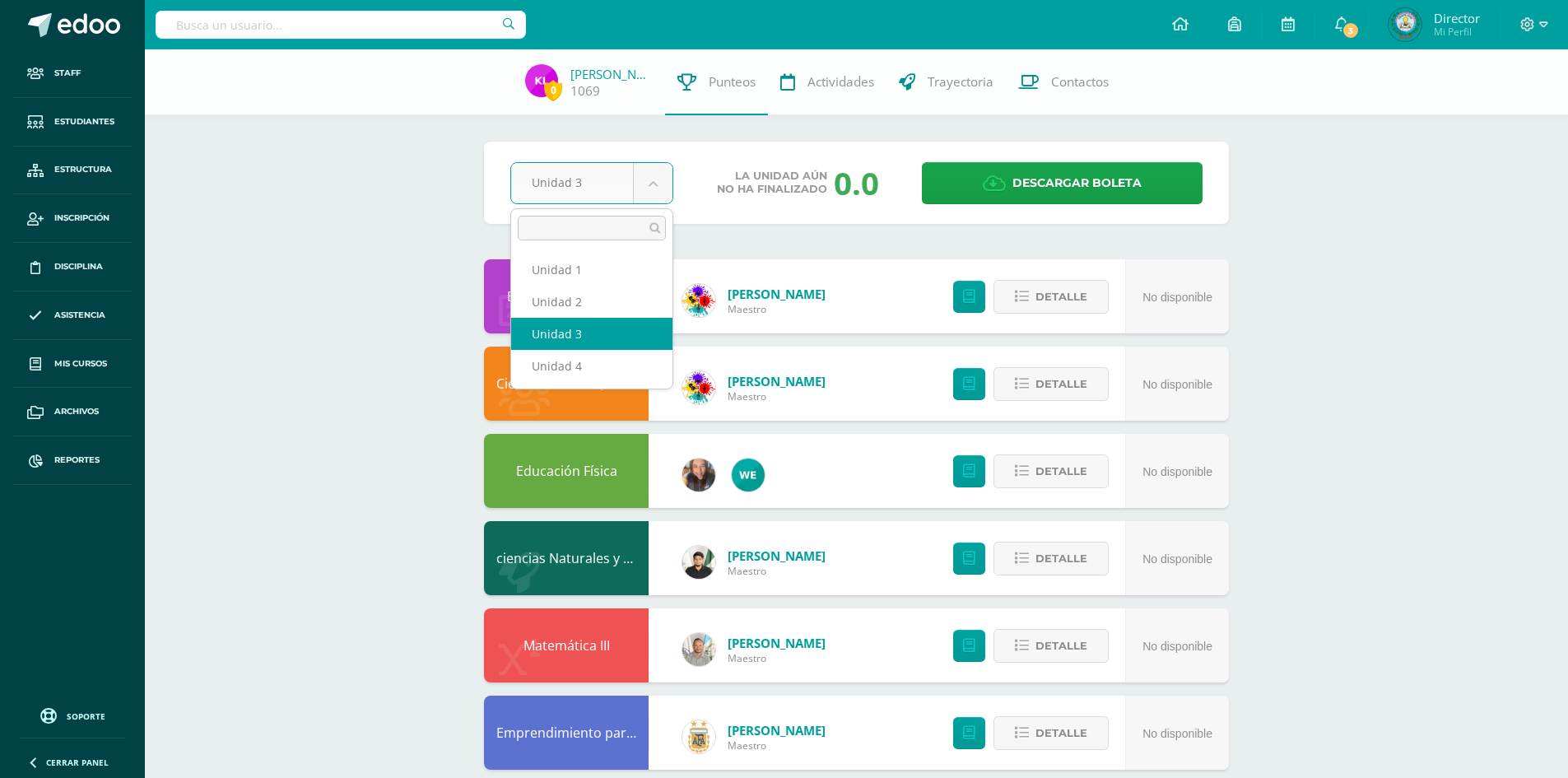
click at [665, 175] on body "Staff Estudiantes Estructura Inscripción Disciplina Asistencia Mis cursos Archi…" at bounding box center [784, 576] width 1568 height 1152
select select "Unidad 2"
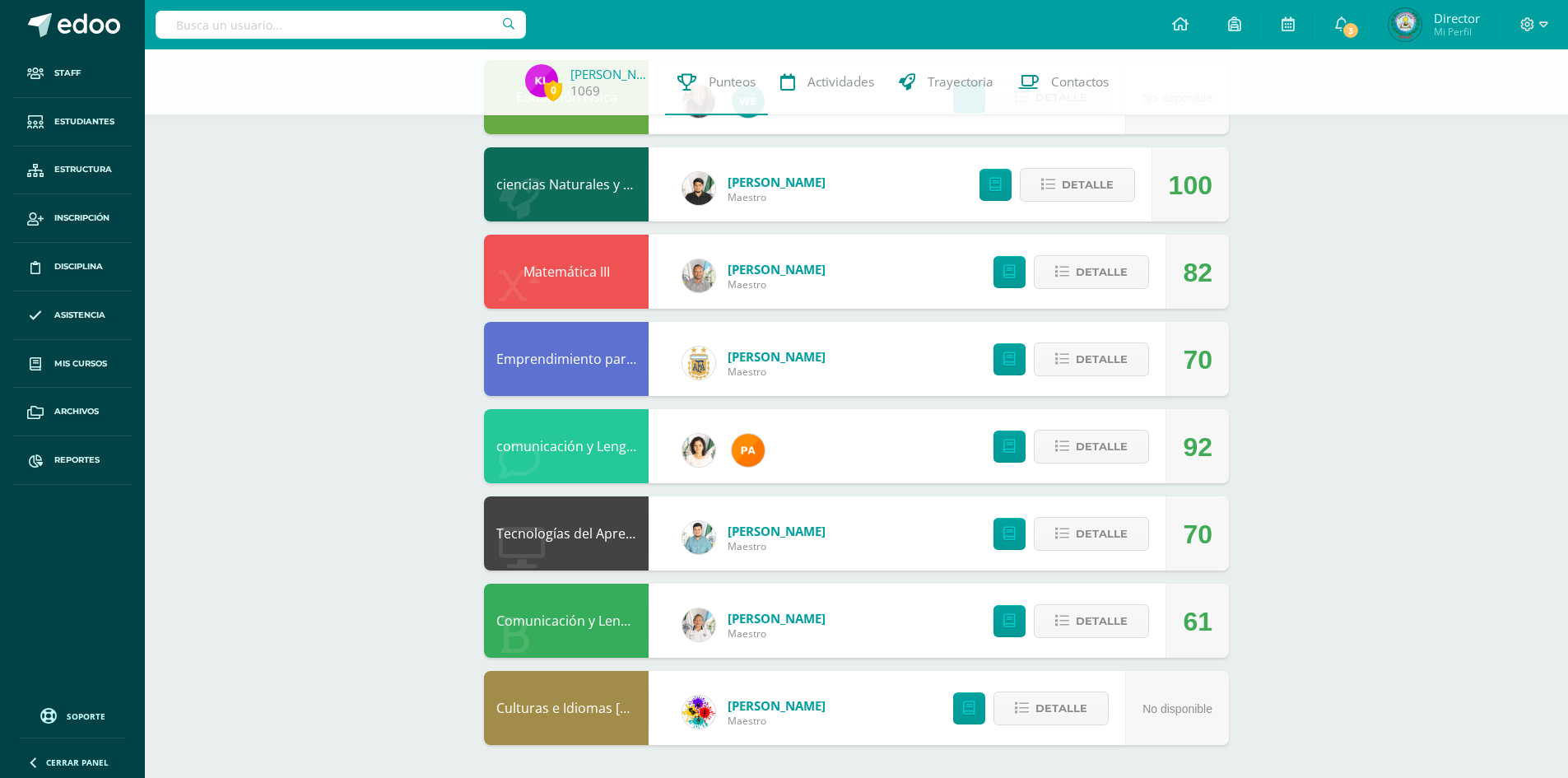
drag, startPoint x: 607, startPoint y: 611, endPoint x: 591, endPoint y: 634, distance: 28.0
drag, startPoint x: 591, startPoint y: 634, endPoint x: 562, endPoint y: 638, distance: 29.3
drag, startPoint x: 617, startPoint y: 600, endPoint x: 543, endPoint y: 654, distance: 91.6
drag, startPoint x: 543, startPoint y: 654, endPoint x: 525, endPoint y: 645, distance: 20.1
drag, startPoint x: 525, startPoint y: 645, endPoint x: 608, endPoint y: 644, distance: 83.0
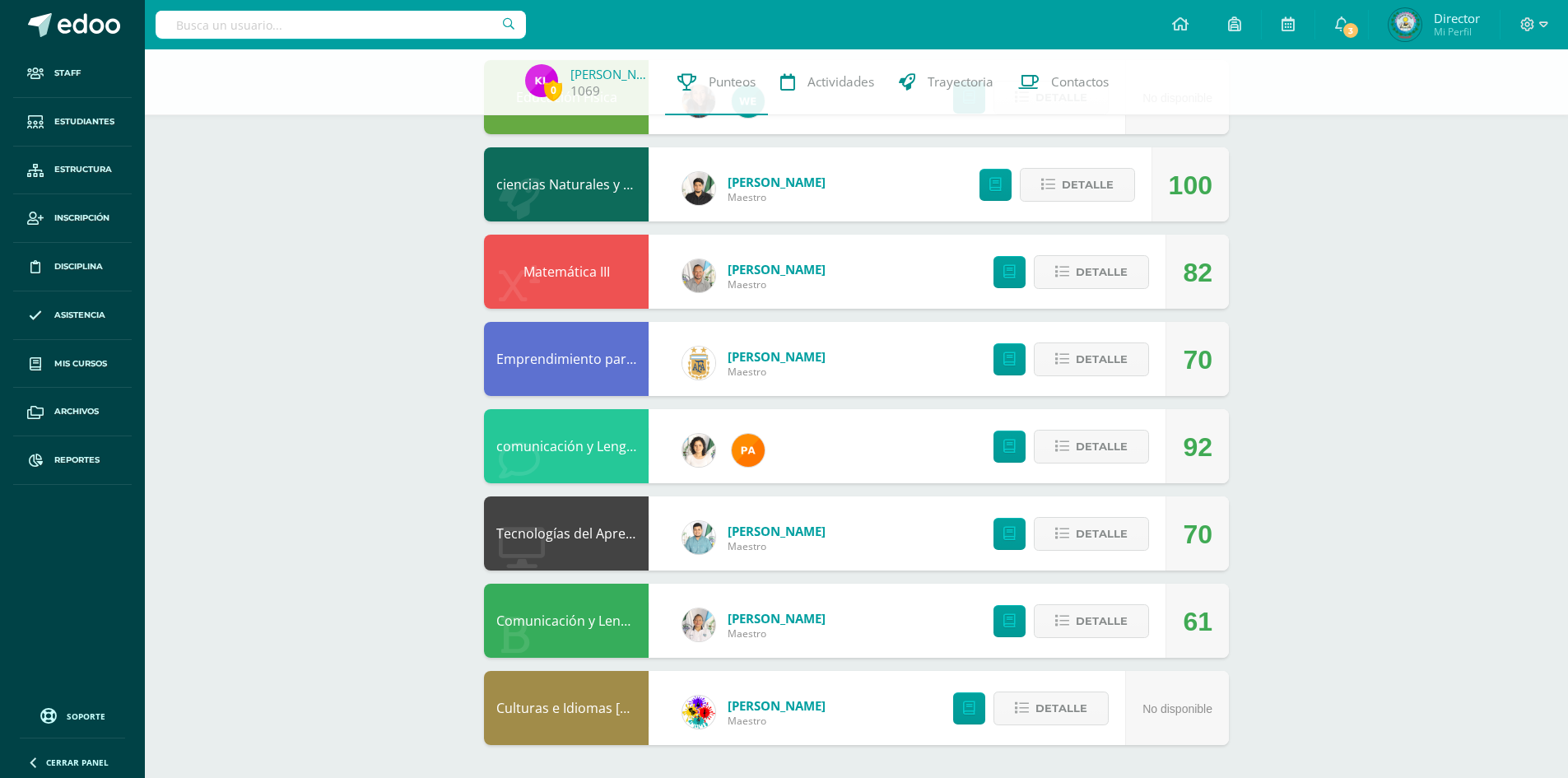
click at [608, 644] on div "Comunicación y Lenguaje, Idioma Español" at bounding box center [566, 621] width 164 height 74
drag, startPoint x: 608, startPoint y: 644, endPoint x: 575, endPoint y: 626, distance: 37.6
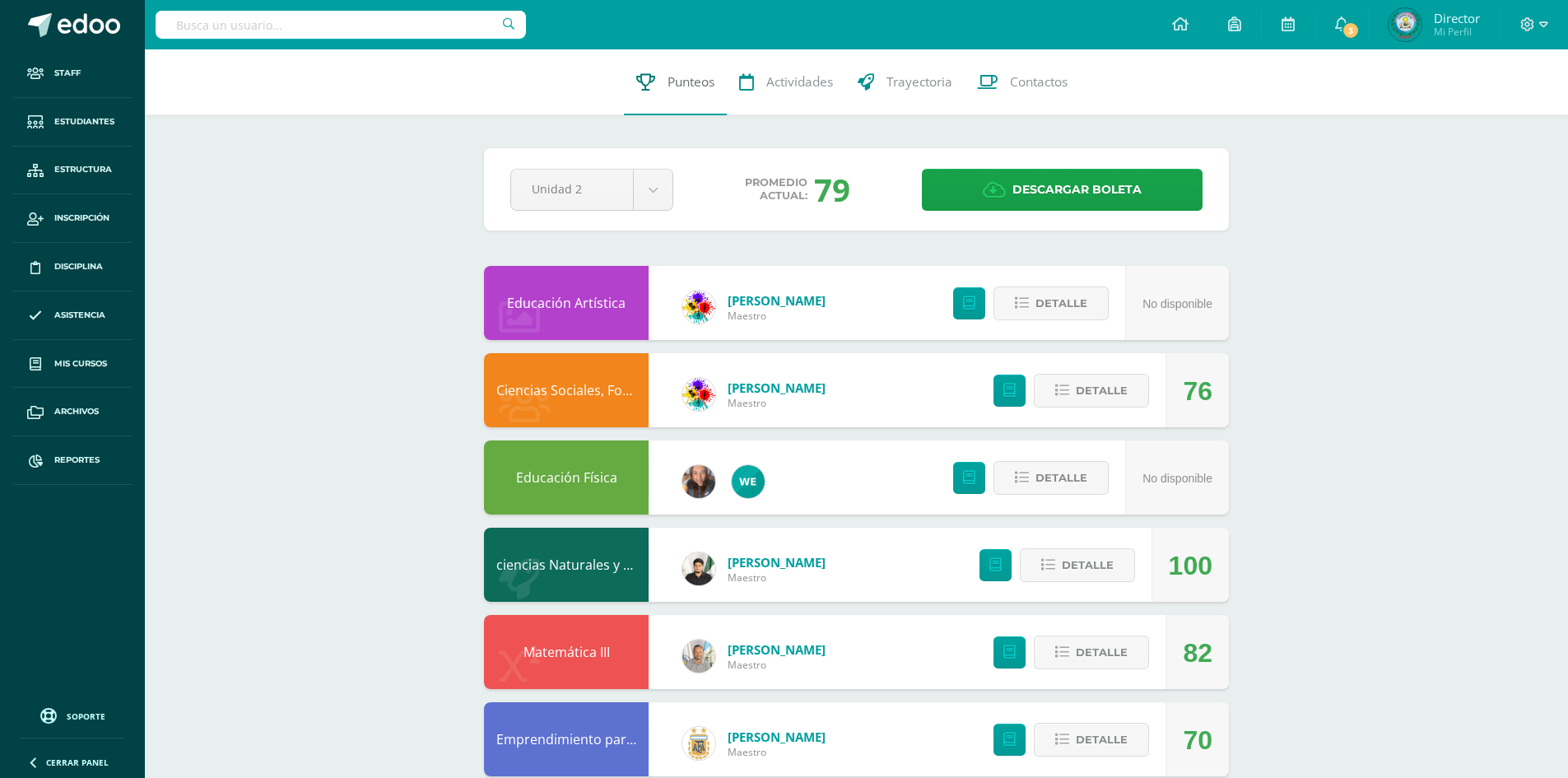
click at [673, 85] on span "Punteos" at bounding box center [691, 81] width 46 height 17
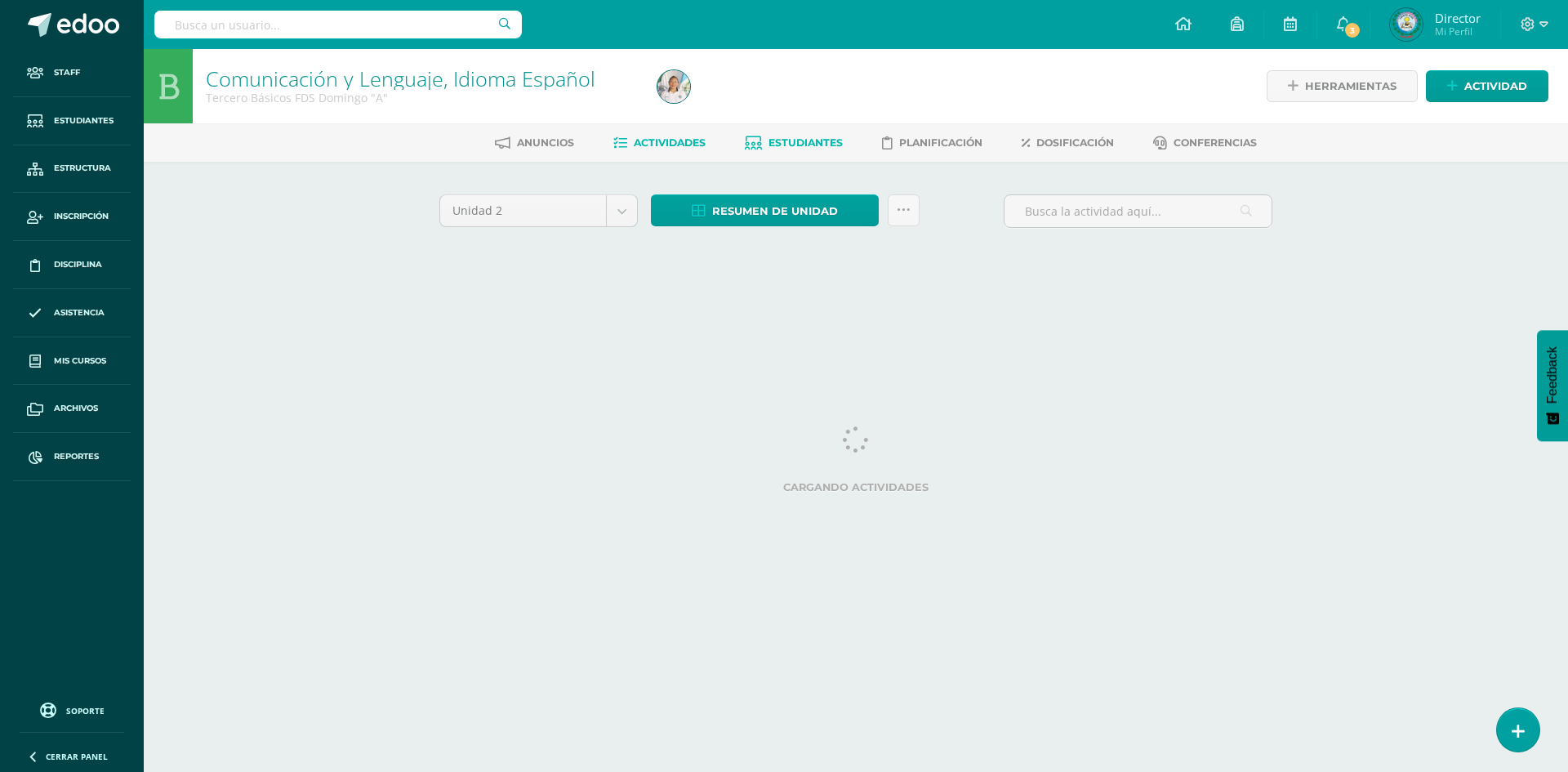
click at [833, 138] on span "Estudiantes" at bounding box center [806, 142] width 75 height 12
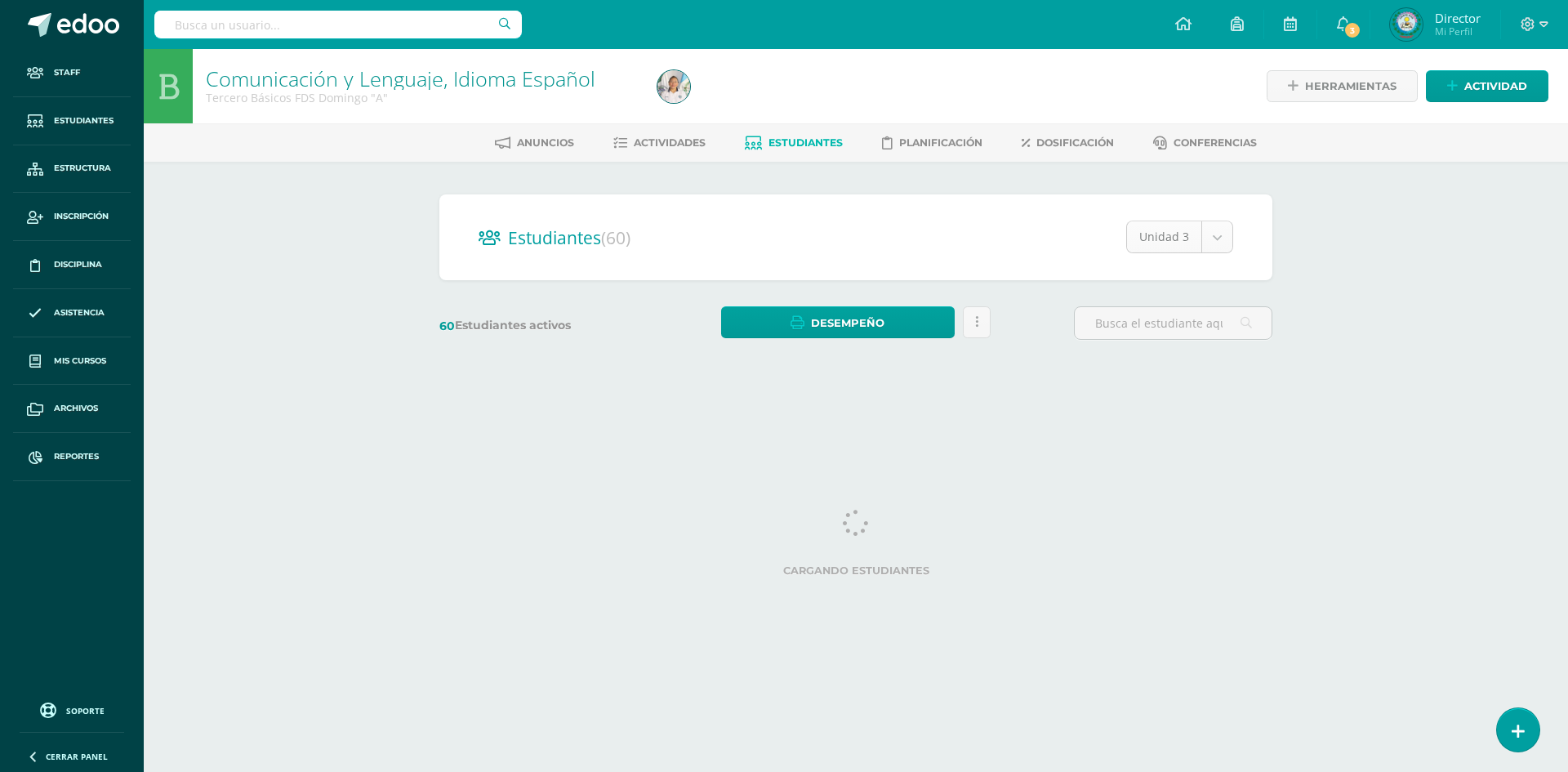
click at [1228, 221] on body "Staff Estudiantes Estructura Inscripción Disciplina Asistencia Mis cursos Archi…" at bounding box center [784, 193] width 1568 height 388
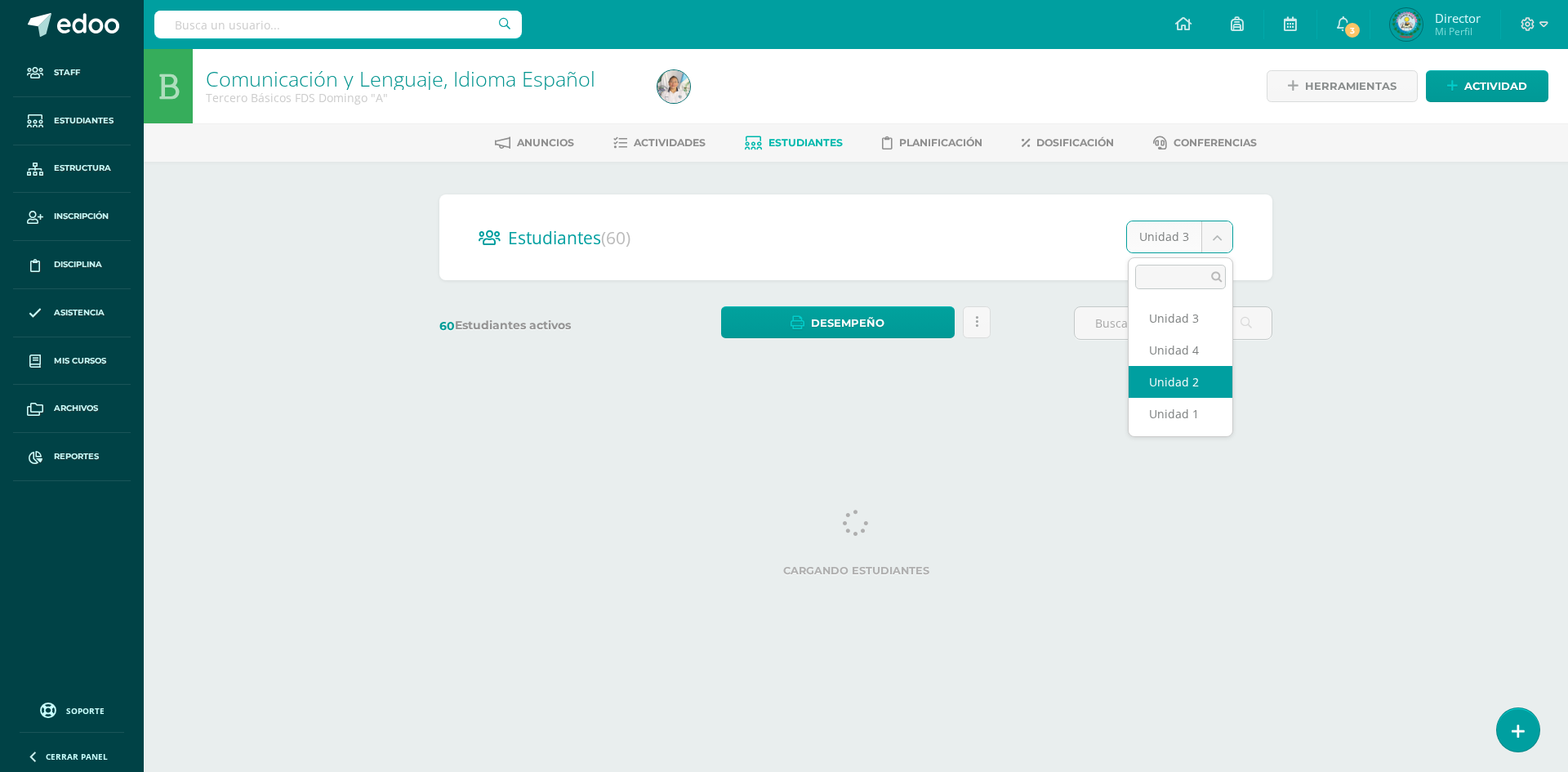
select select "/dashboard/teacher/section/2329/students/?unit=74683"
click at [1120, 315] on input "text" at bounding box center [1173, 323] width 197 height 31
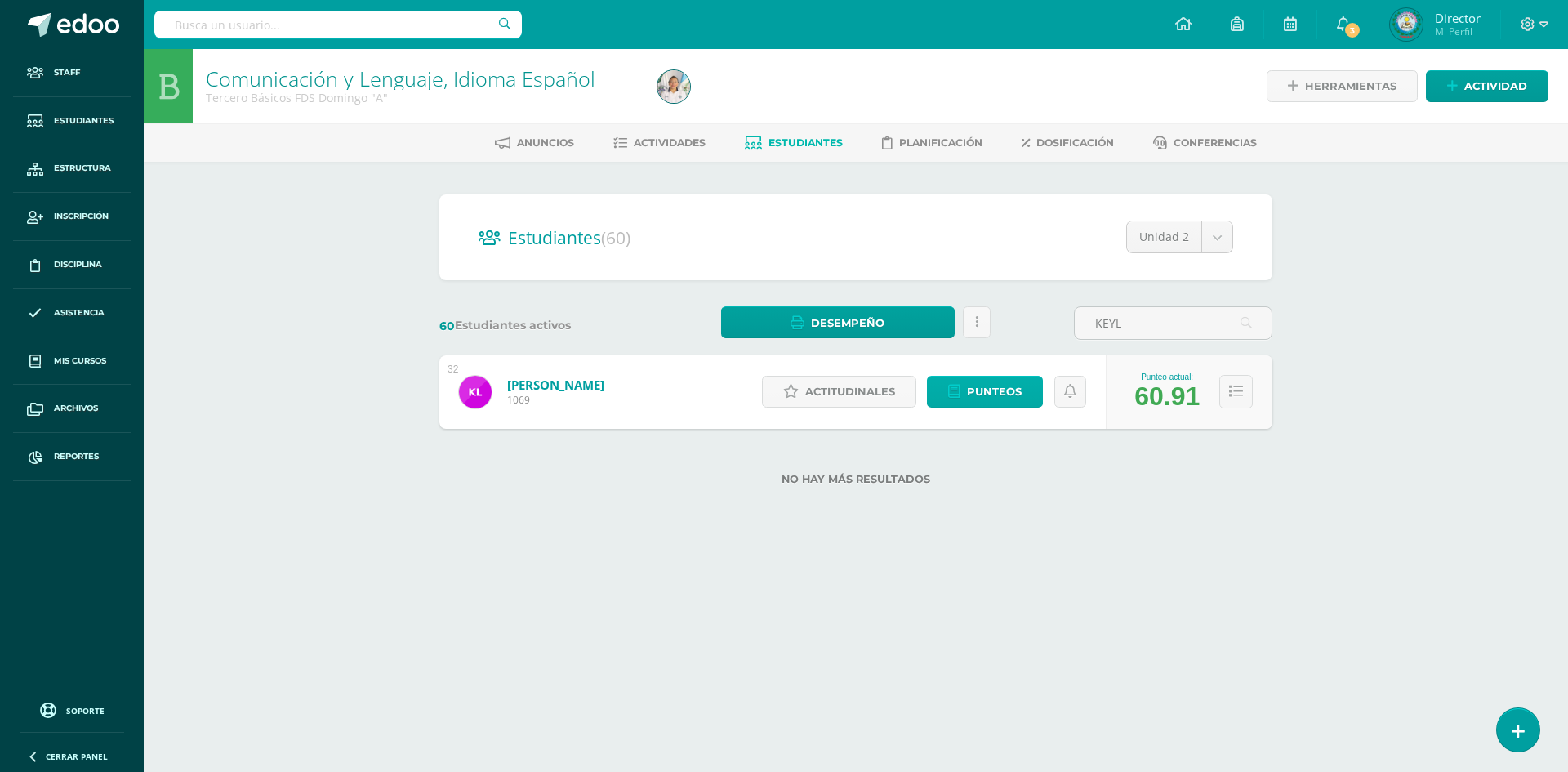
type input "KEYL"
click at [992, 399] on span "Punteos" at bounding box center [995, 392] width 55 height 30
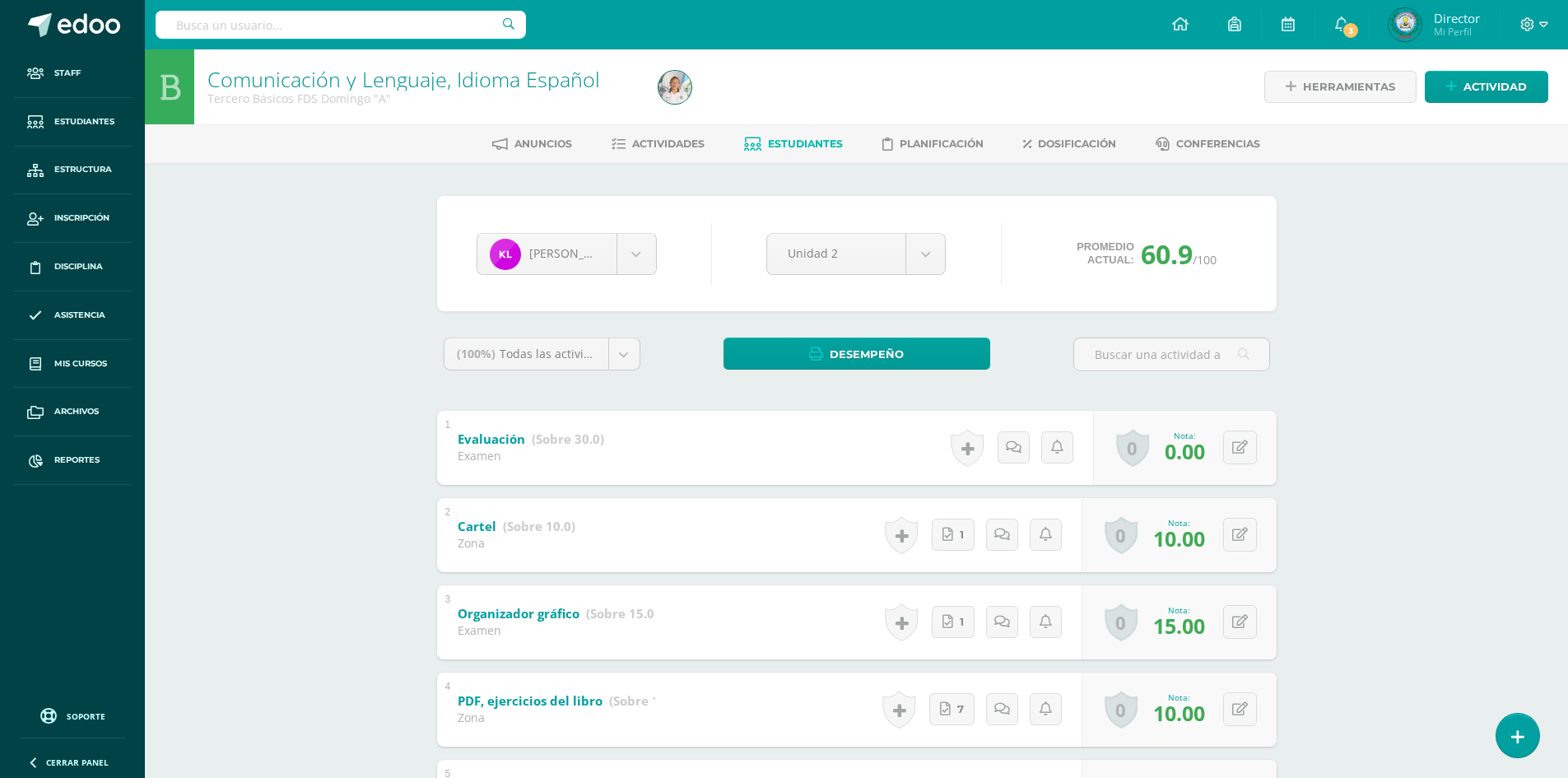
scroll to position [164, 0]
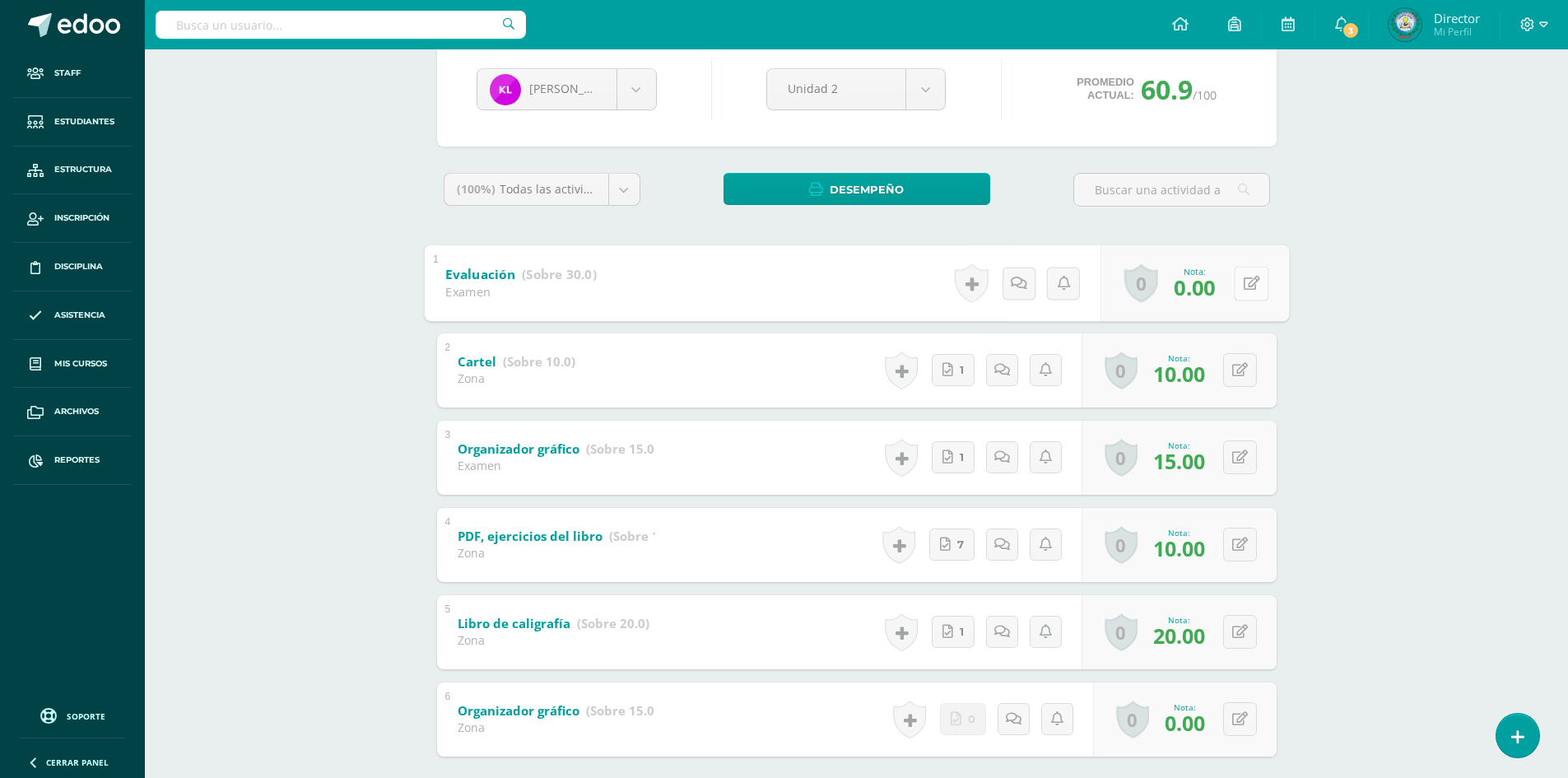
click at [1254, 282] on button at bounding box center [1250, 283] width 35 height 35
type input "12"
click at [1198, 278] on link at bounding box center [1207, 288] width 33 height 33
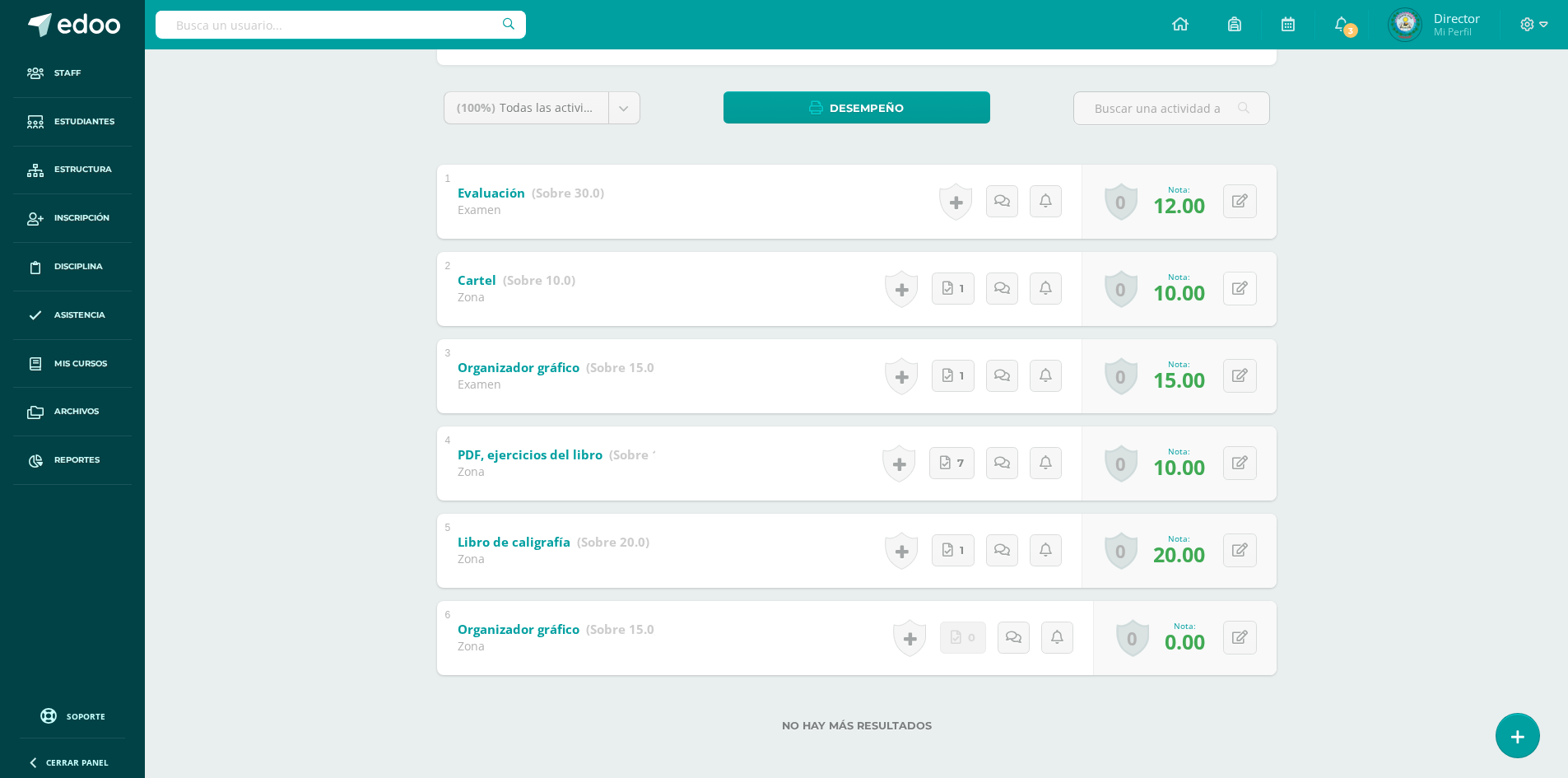
scroll to position [252, 0]
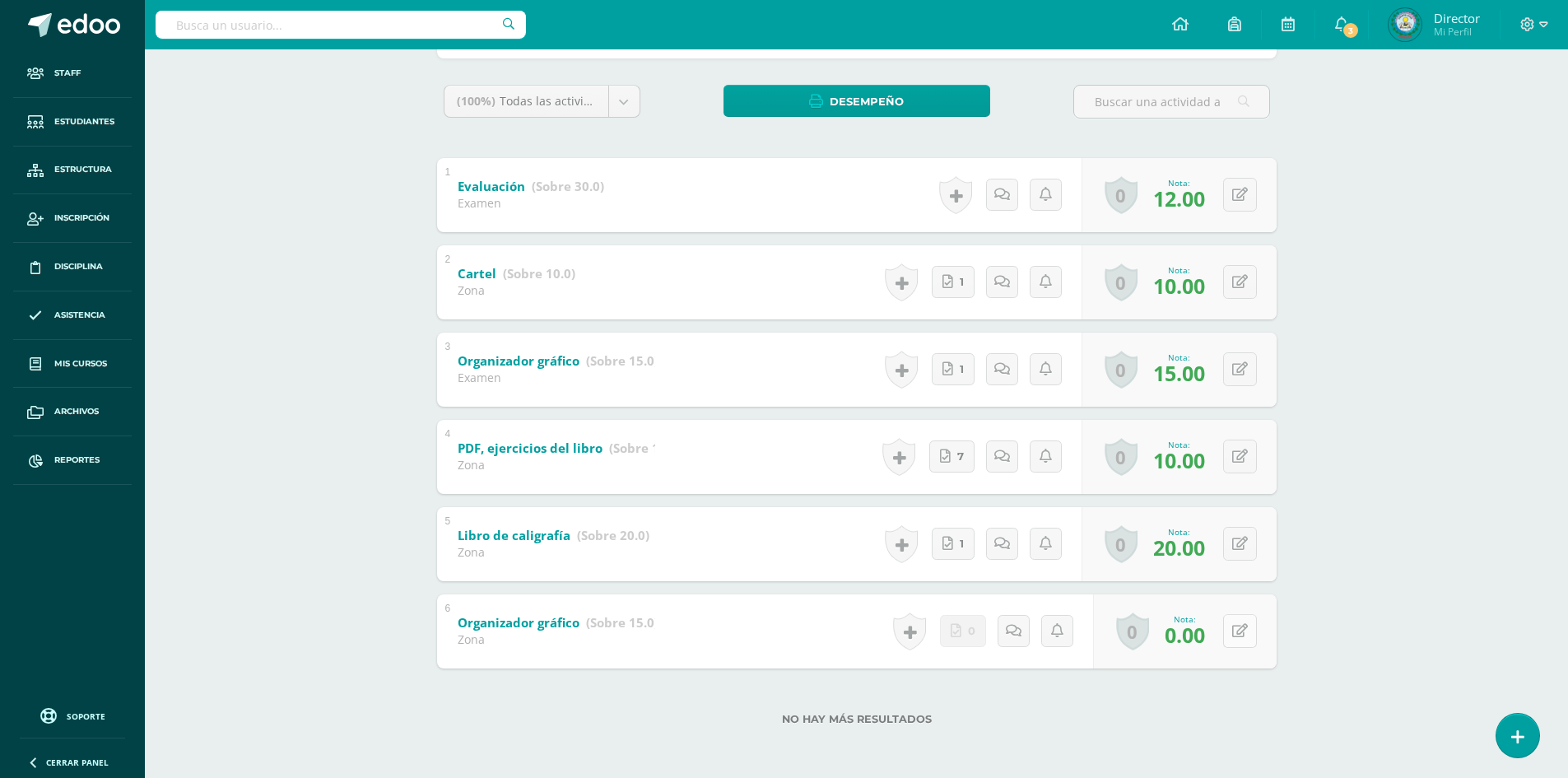
click at [1248, 640] on button at bounding box center [1240, 632] width 34 height 34
click at [1208, 634] on icon at bounding box center [1207, 636] width 15 height 14
click at [1235, 633] on button at bounding box center [1240, 632] width 34 height 34
type input "5"
type input "15"
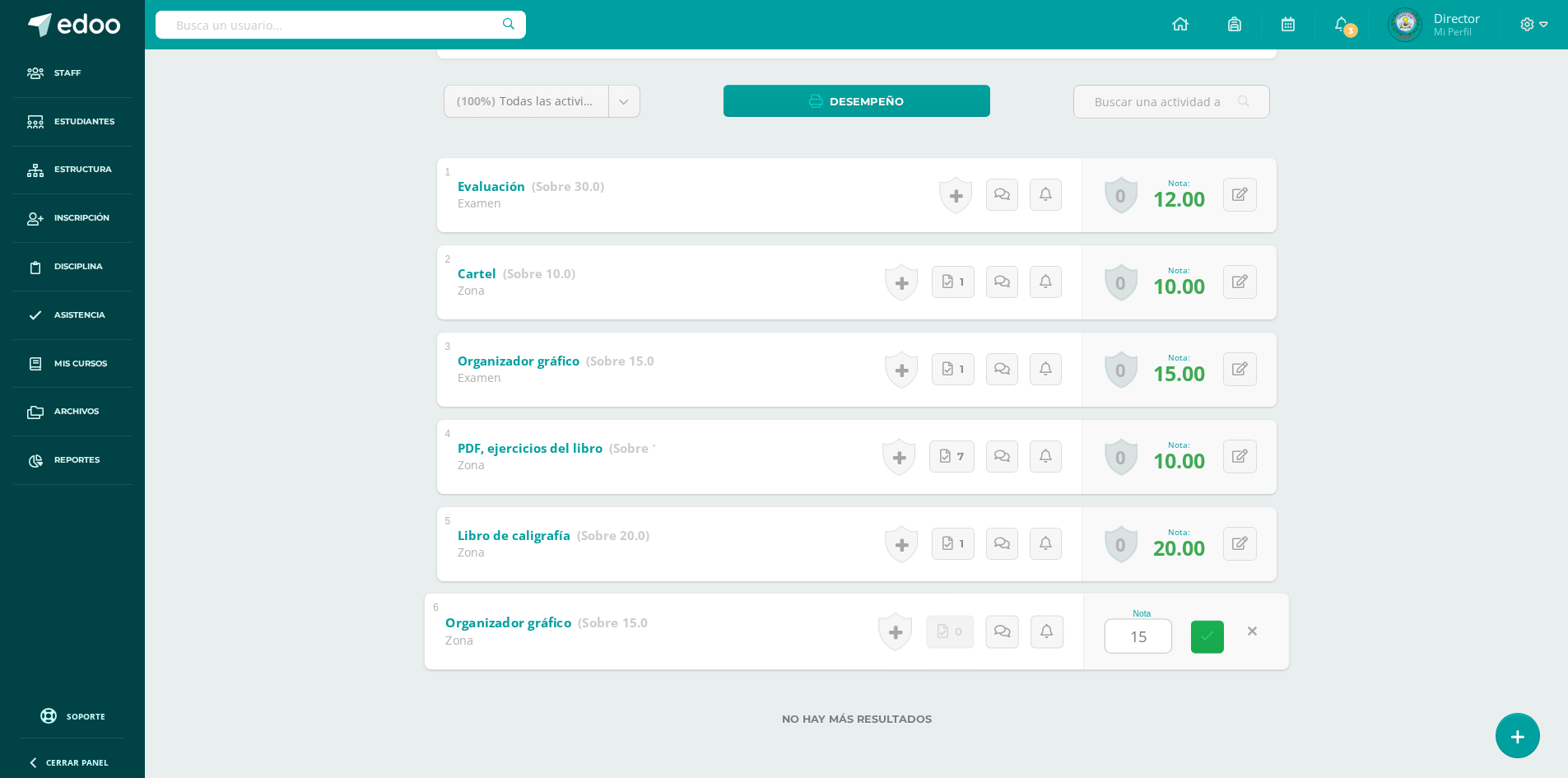
click at [1197, 636] on link at bounding box center [1207, 635] width 33 height 33
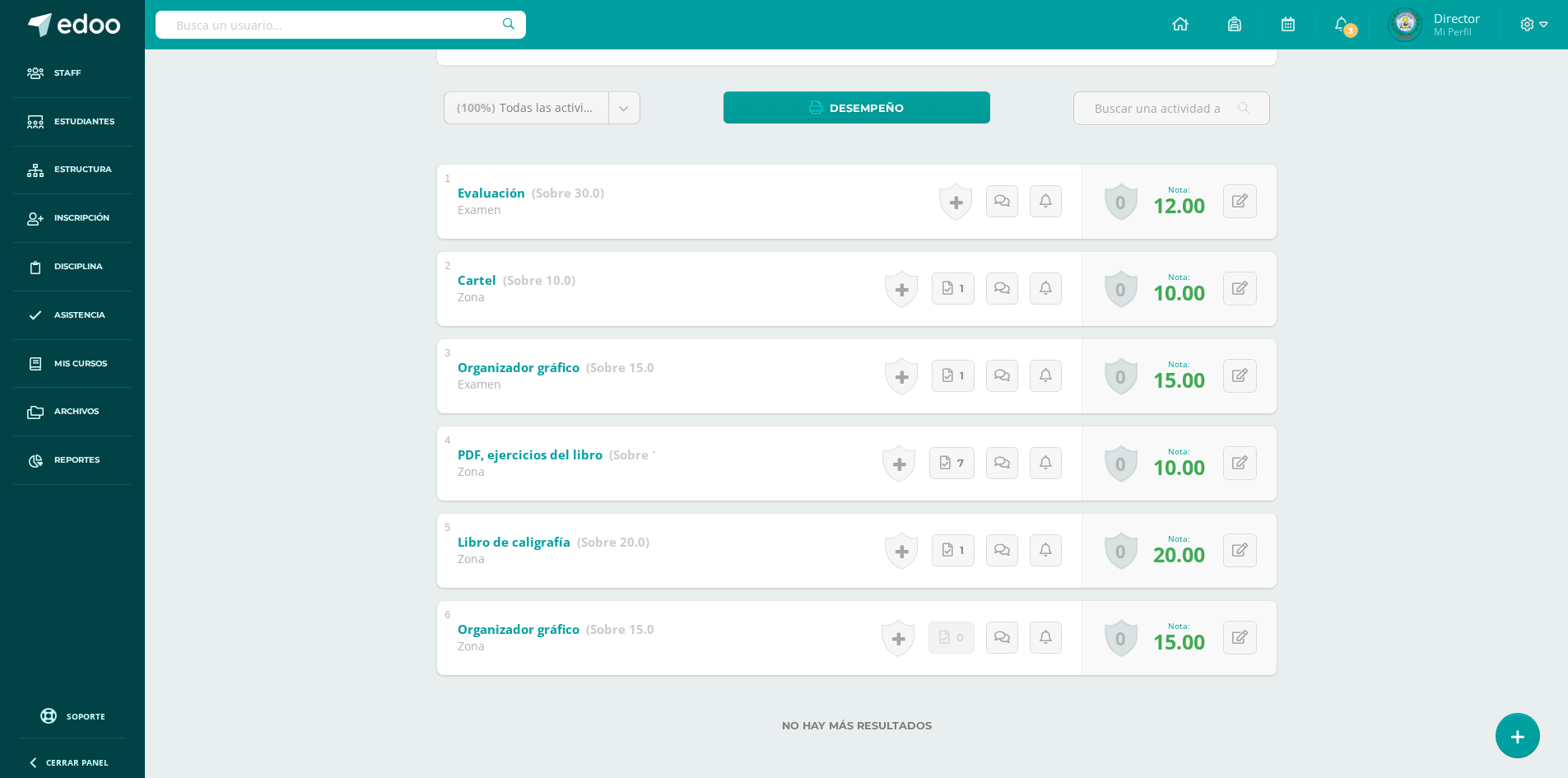
scroll to position [252, 0]
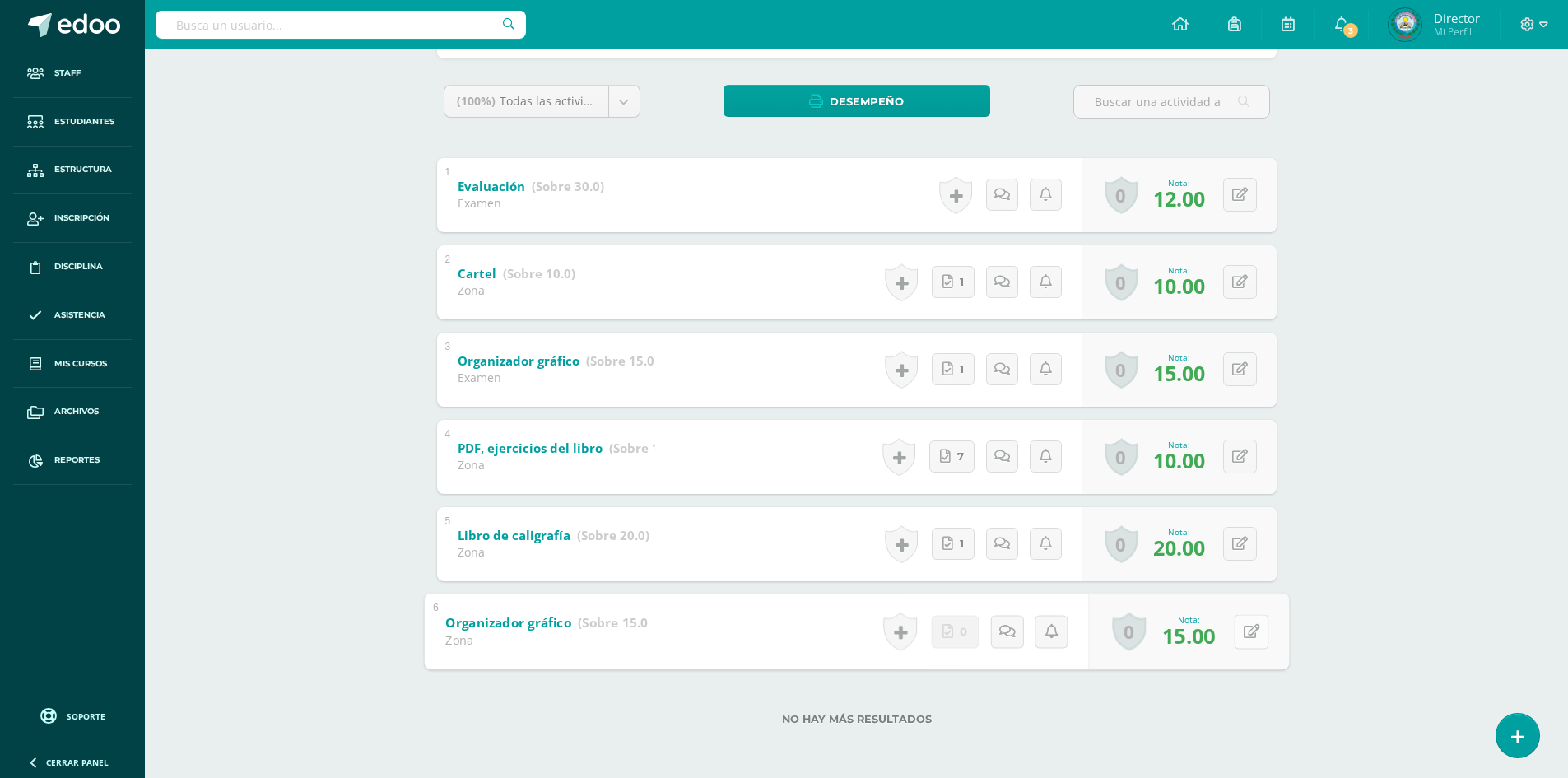
click at [1251, 630] on button at bounding box center [1250, 632] width 35 height 35
type input "10"
click at [1205, 639] on icon at bounding box center [1207, 636] width 15 height 14
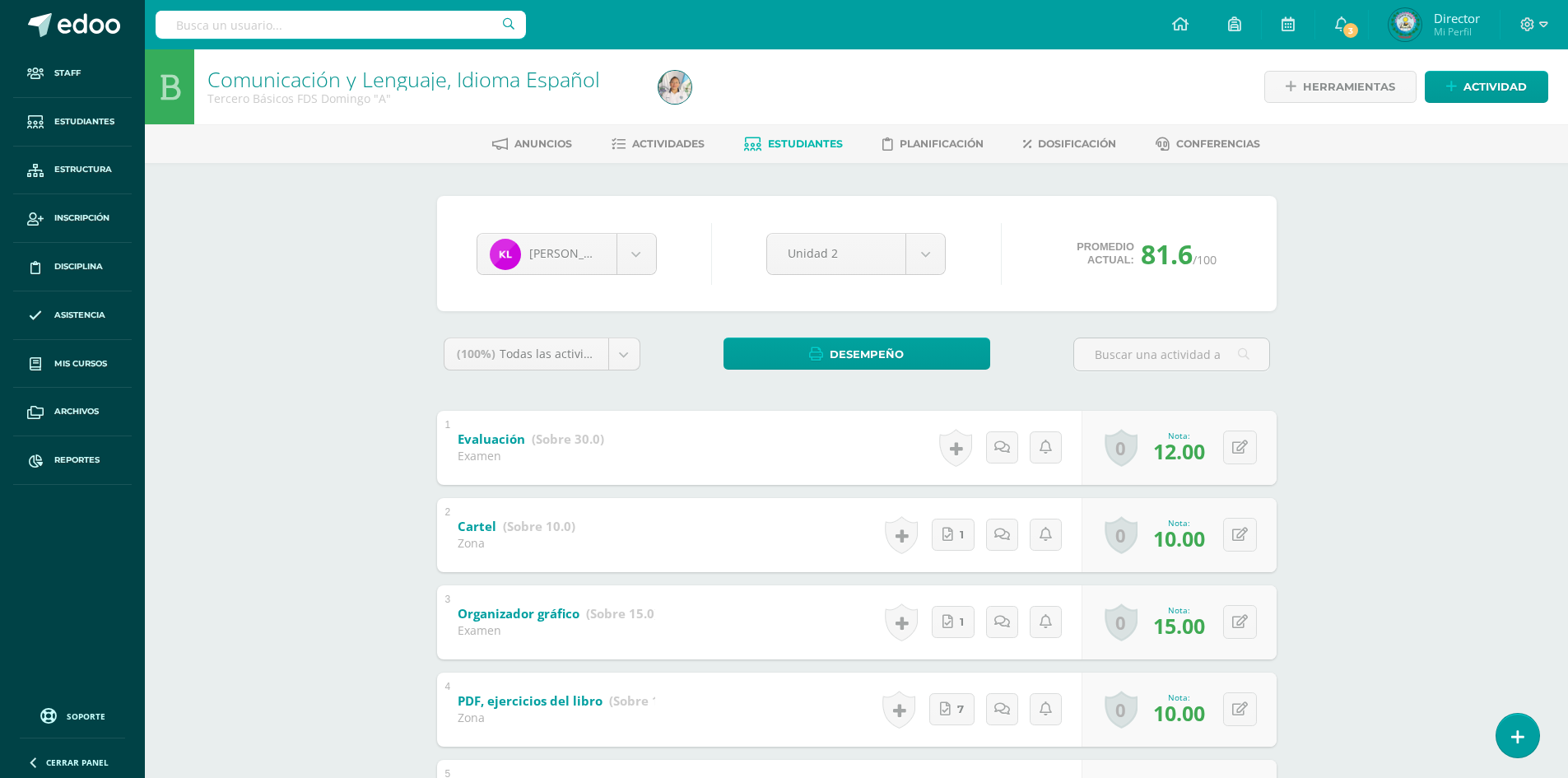
scroll to position [252, 0]
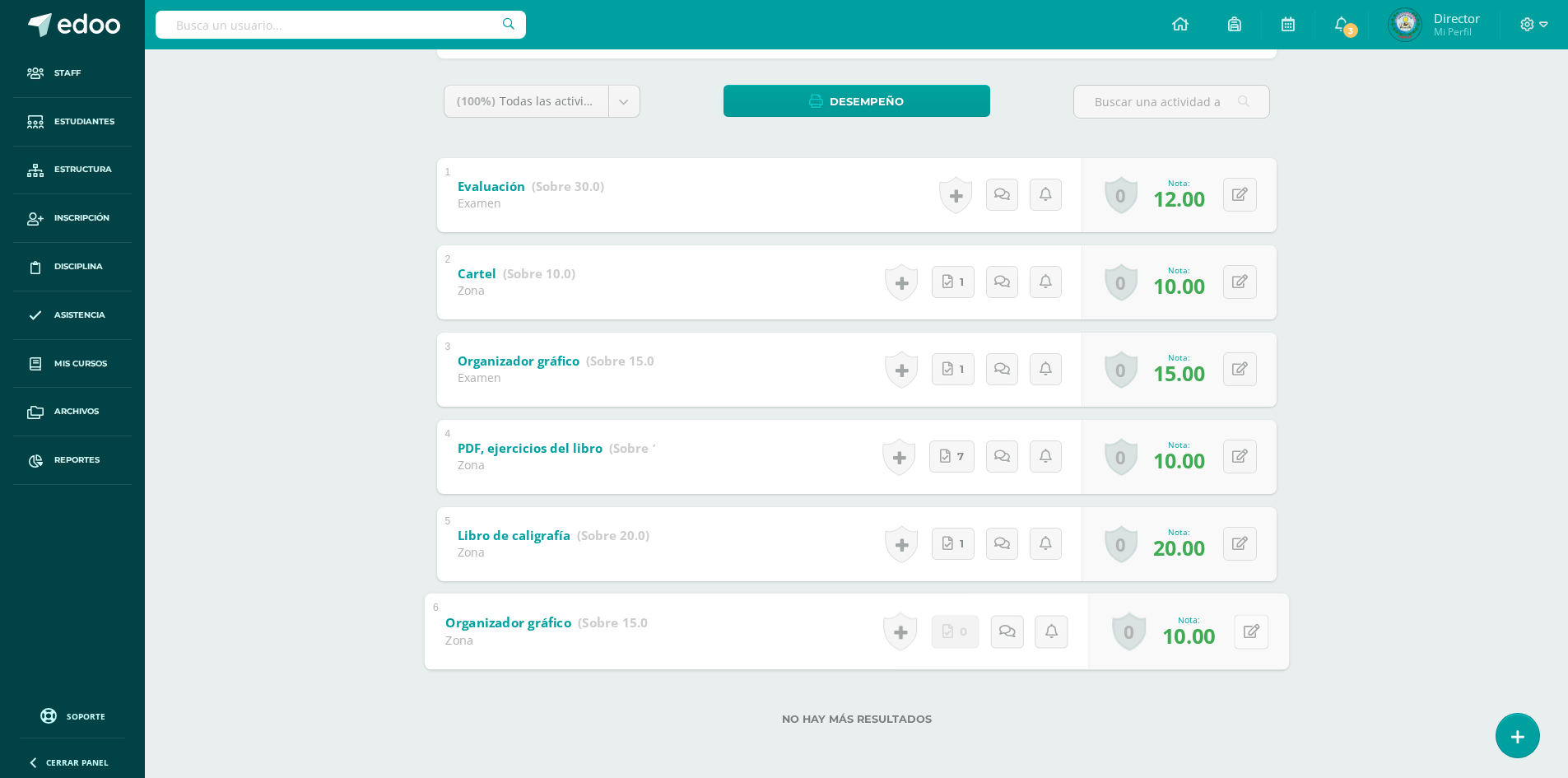
click at [1245, 627] on icon at bounding box center [1250, 632] width 17 height 14
type input "11"
click at [1203, 638] on icon at bounding box center [1207, 636] width 15 height 14
click at [1212, 632] on icon at bounding box center [1207, 636] width 15 height 14
click at [1208, 631] on icon at bounding box center [1207, 636] width 15 height 14
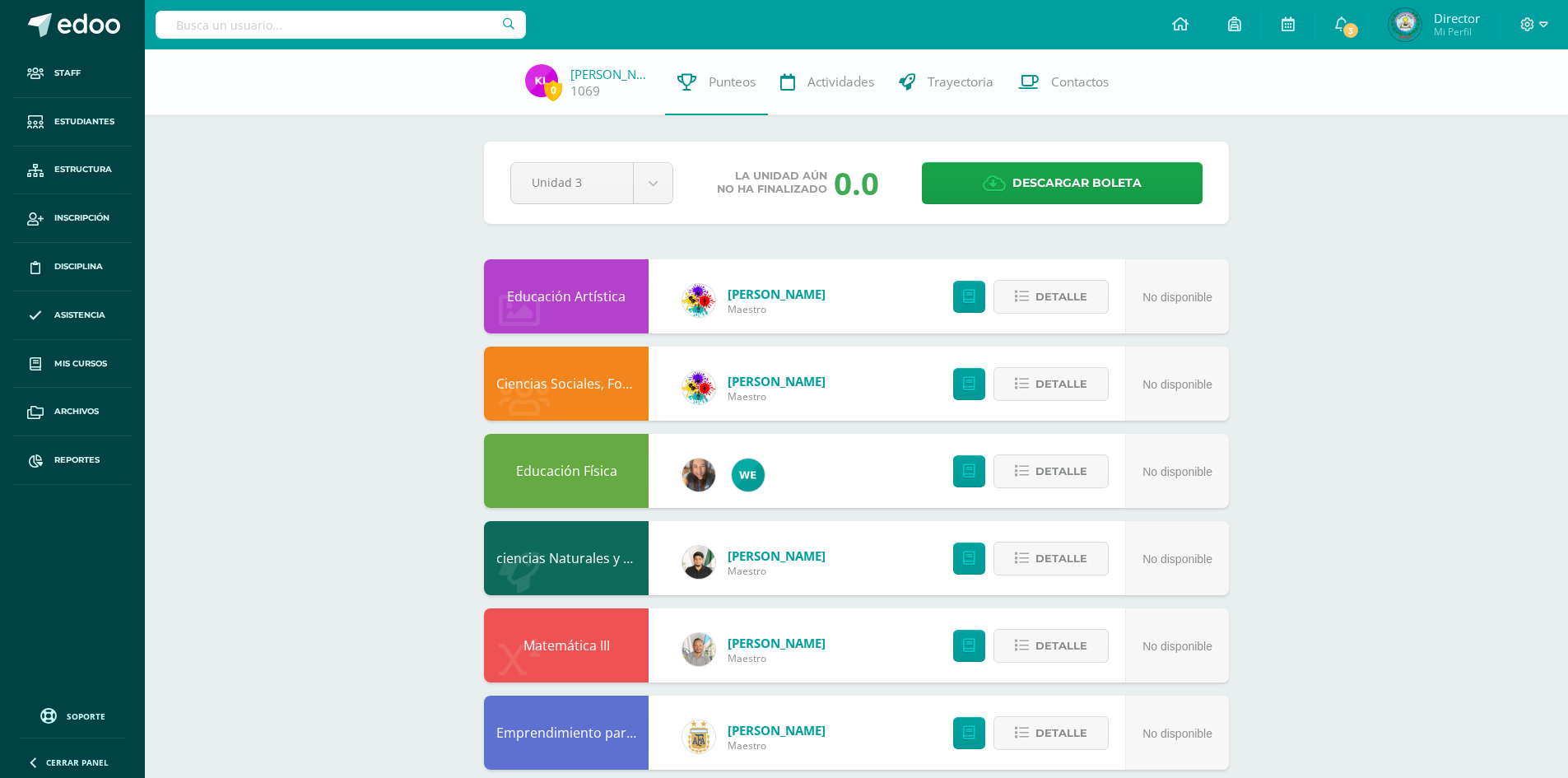
click at [1116, 153] on div "Pendiente Unidad 3 Unidad 1 Unidad 2 Unidad 3 Unidad 4 La unidad aún no ha fina…" at bounding box center [856, 182] width 745 height 82
click at [1134, 184] on span "Descargar boleta" at bounding box center [1076, 183] width 130 height 41
